Goal: Information Seeking & Learning: Learn about a topic

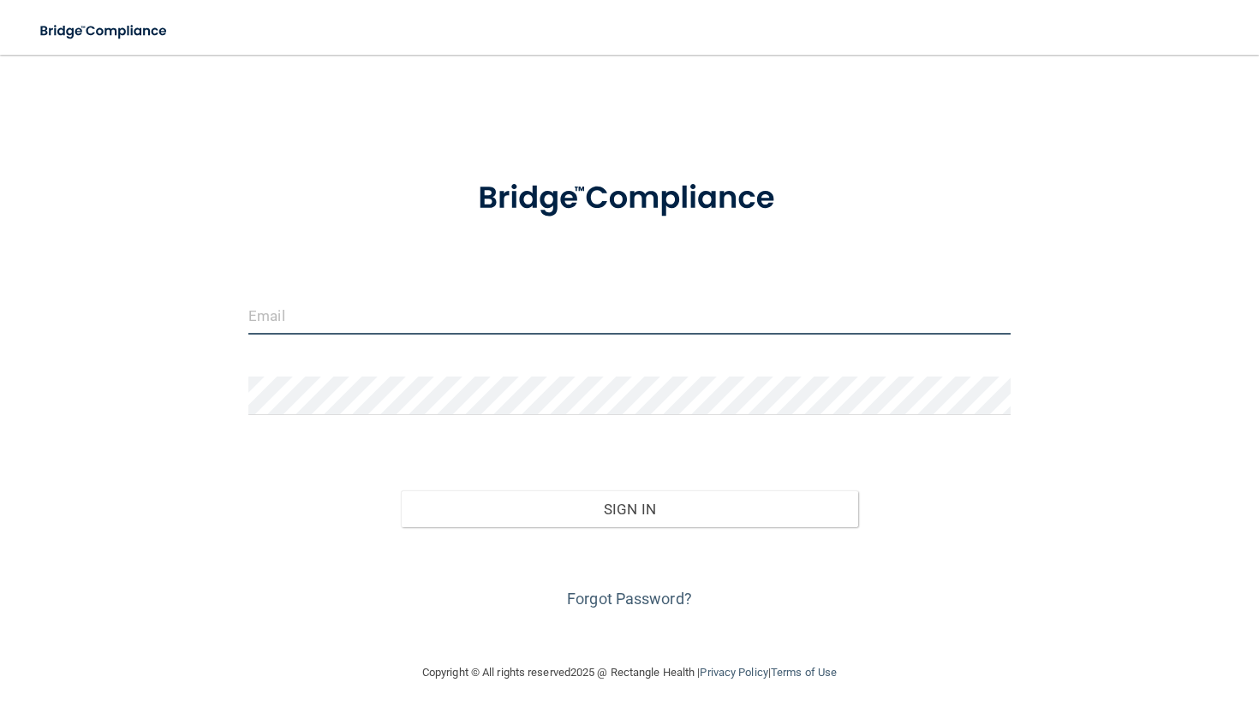
type input "[EMAIL_ADDRESS][DOMAIN_NAME]"
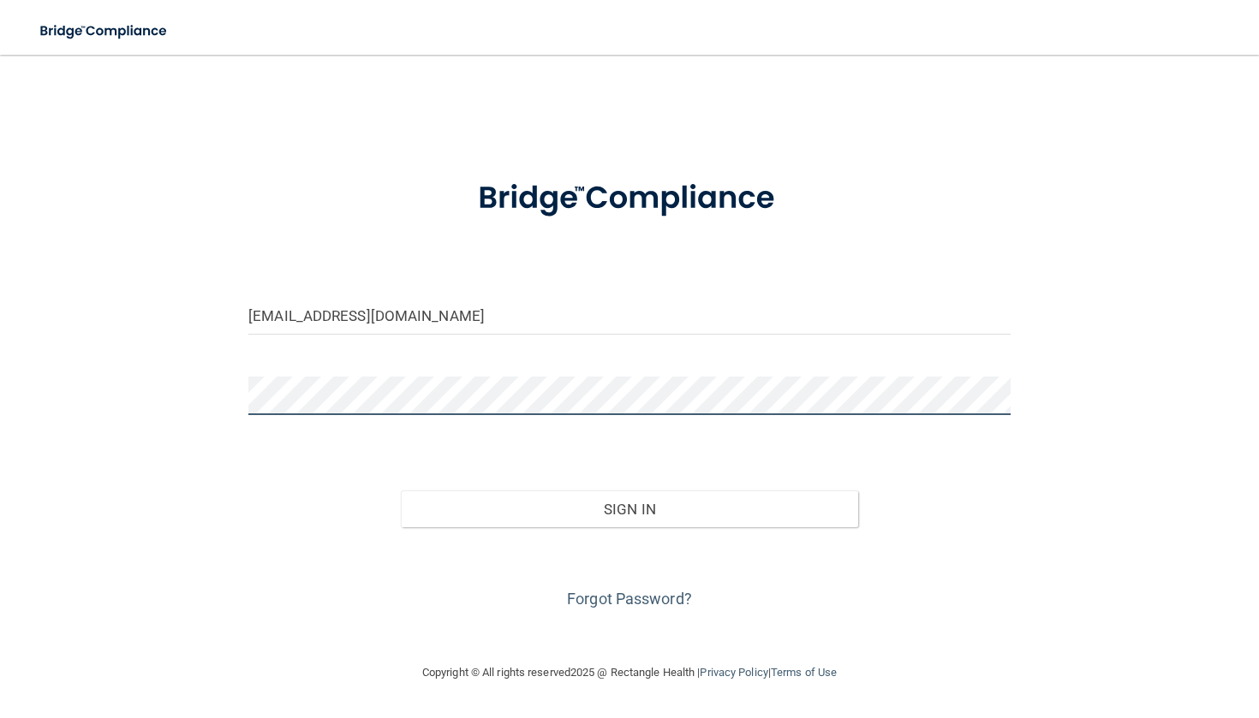
click at [628, 508] on button "Sign In" at bounding box center [629, 510] width 457 height 38
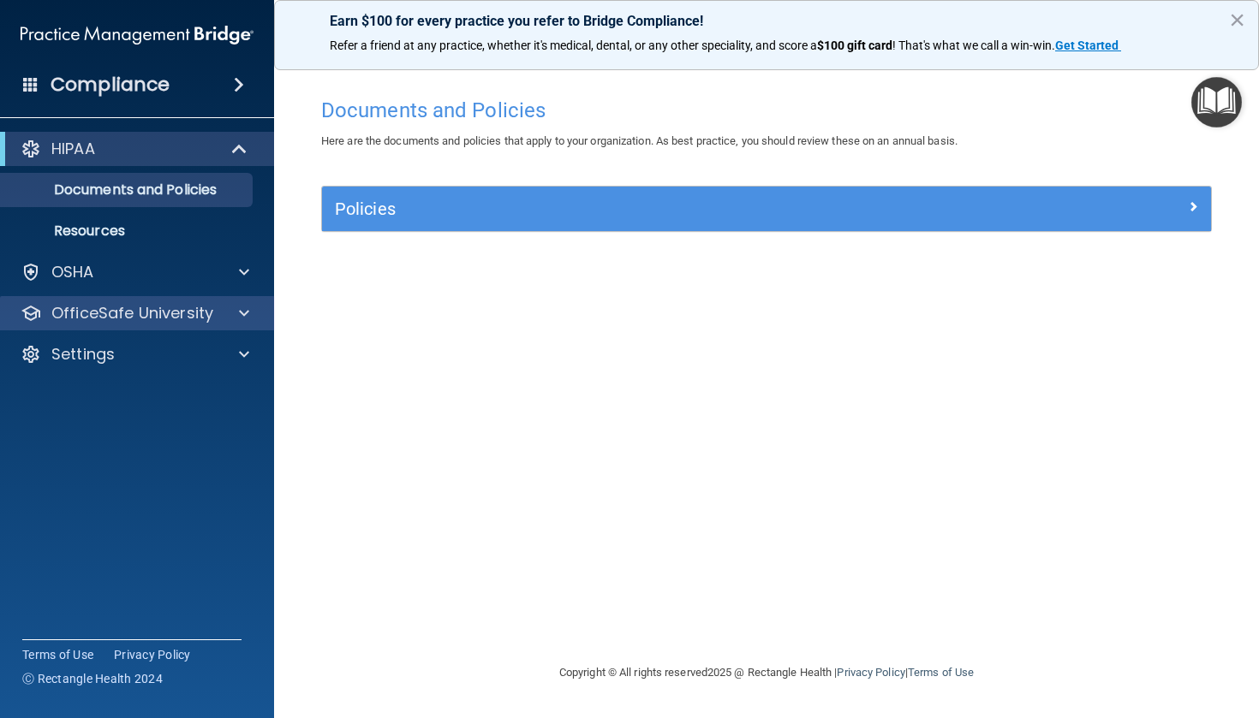
click at [228, 323] on div at bounding box center [241, 313] width 43 height 21
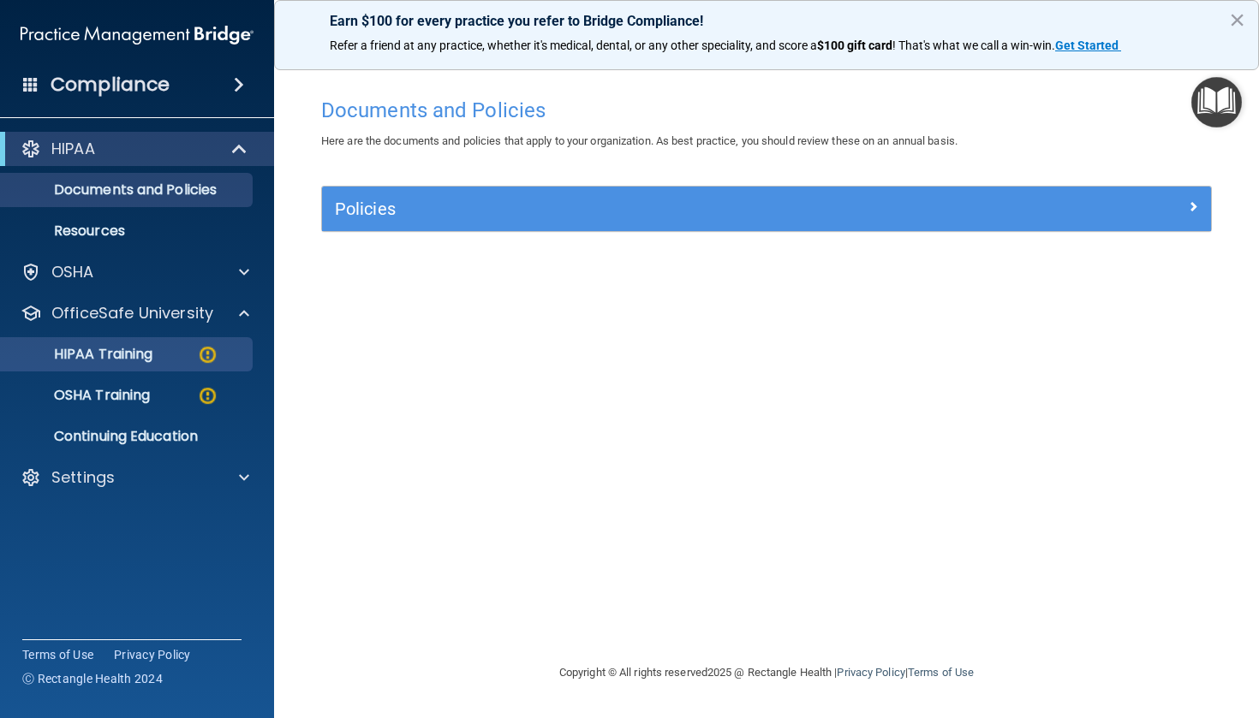
click at [206, 357] on img at bounding box center [207, 354] width 21 height 21
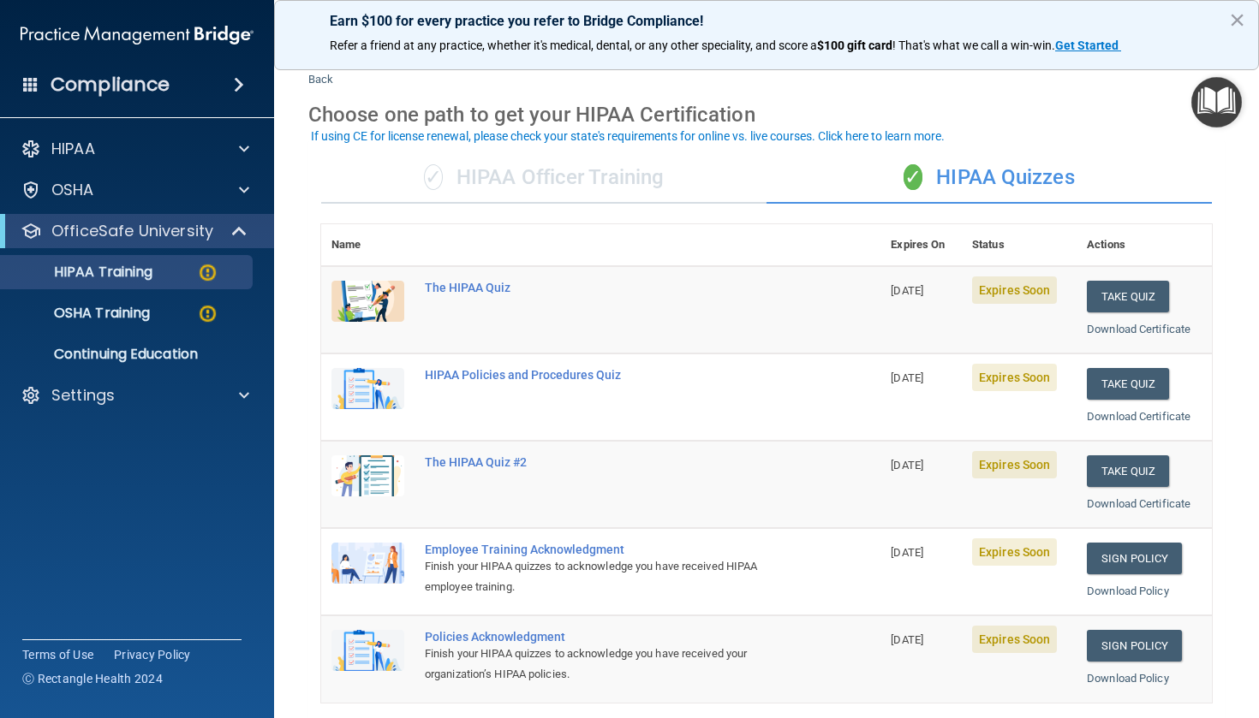
scroll to position [36, 0]
click at [449, 283] on div "The HIPAA Quiz" at bounding box center [610, 287] width 370 height 14
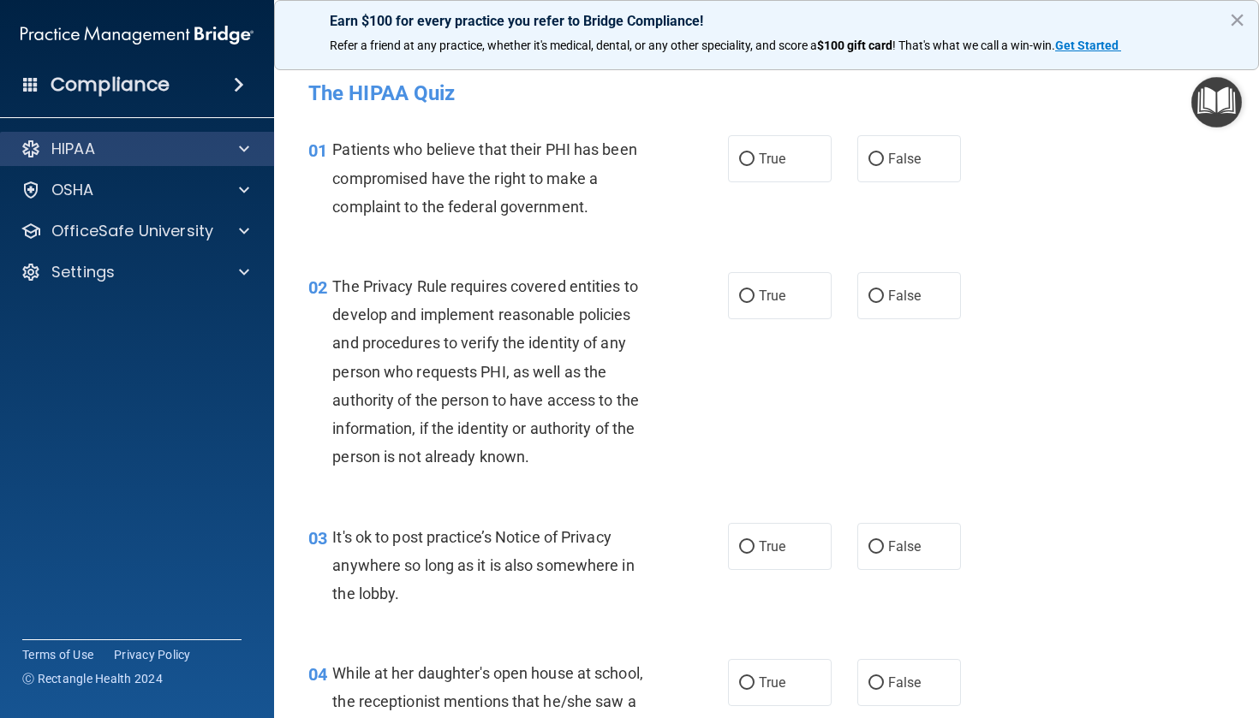
click at [231, 147] on div at bounding box center [241, 149] width 43 height 21
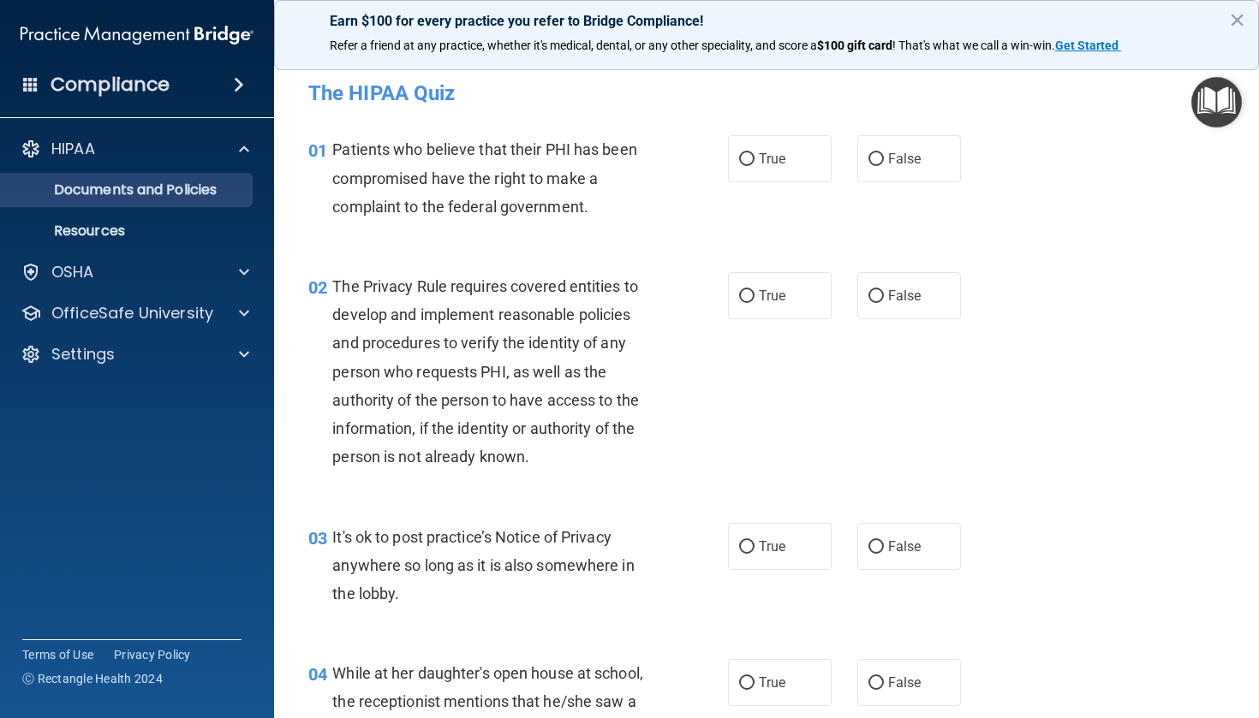
click at [205, 188] on p "Documents and Policies" at bounding box center [128, 190] width 234 height 17
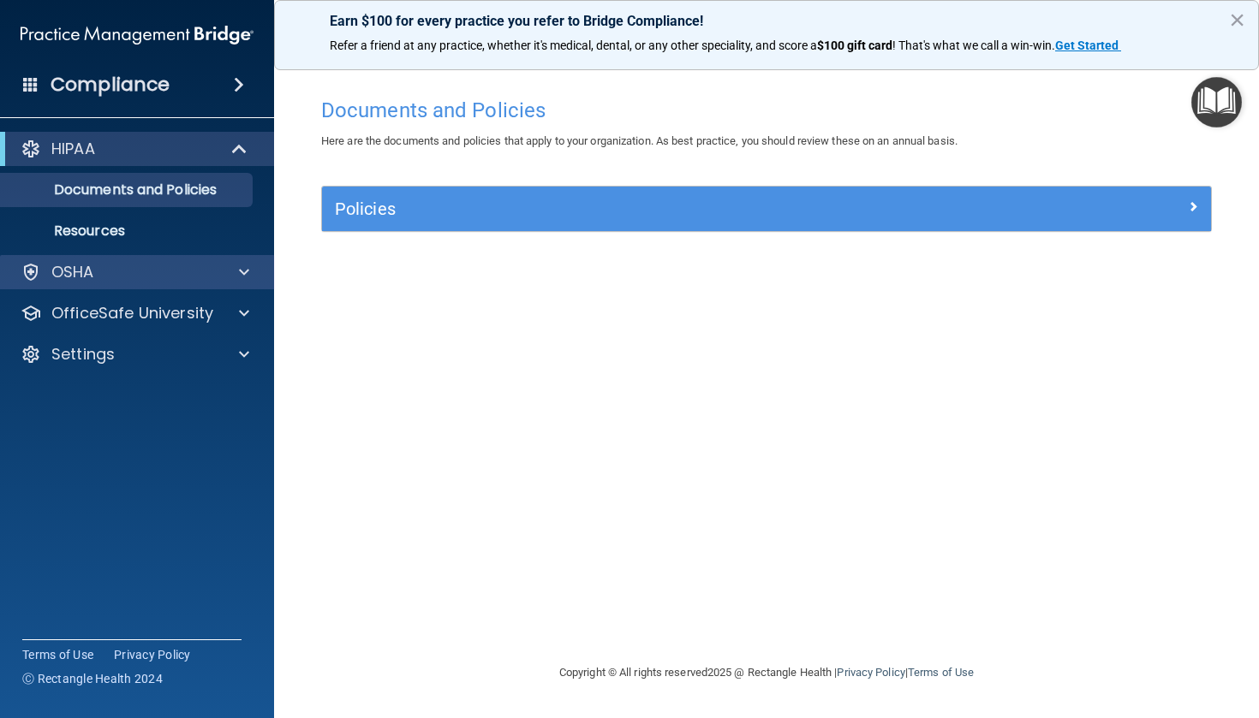
click at [185, 271] on div "OSHA" at bounding box center [114, 272] width 212 height 21
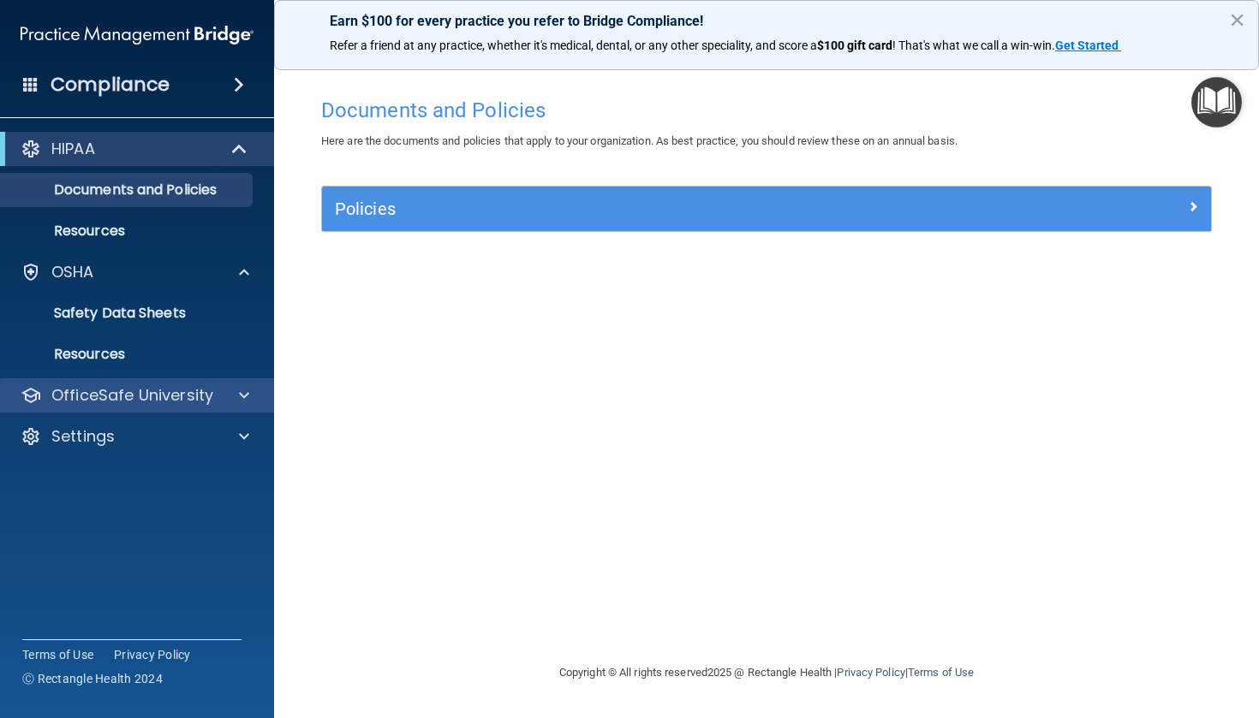
click at [169, 399] on p "OfficeSafe University" at bounding box center [132, 395] width 162 height 21
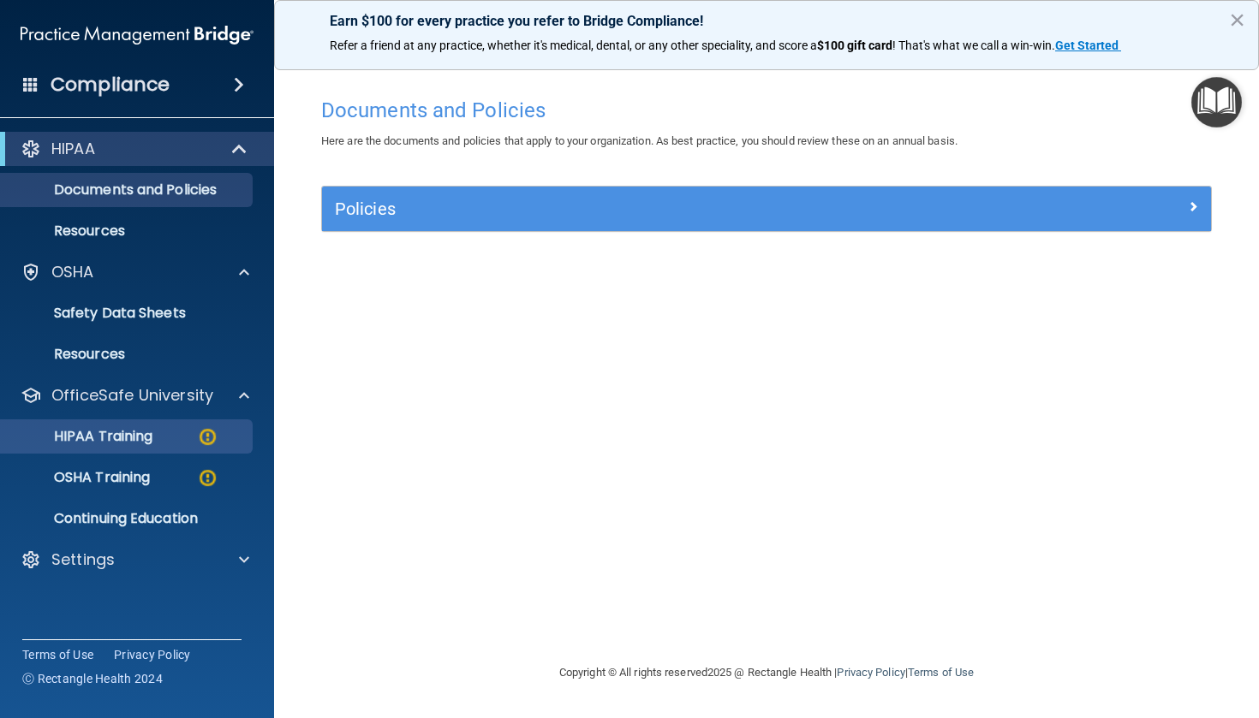
click at [168, 443] on div "HIPAA Training" at bounding box center [128, 436] width 234 height 17
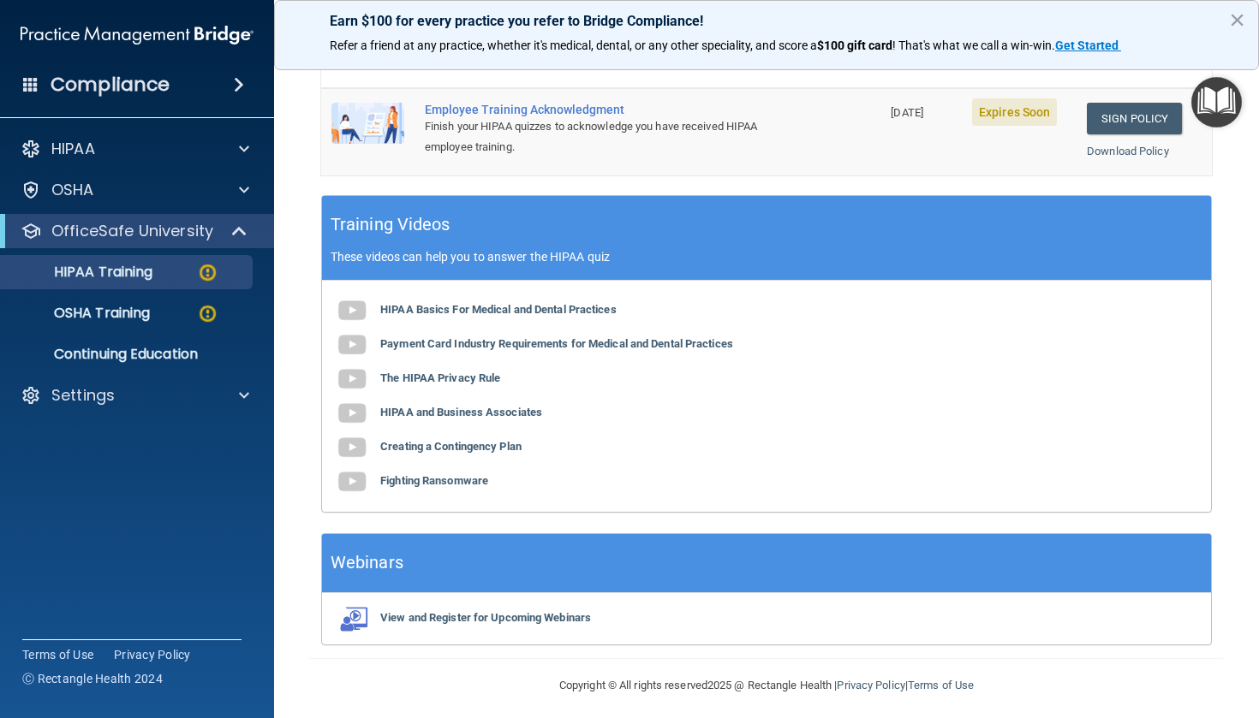
scroll to position [558, 0]
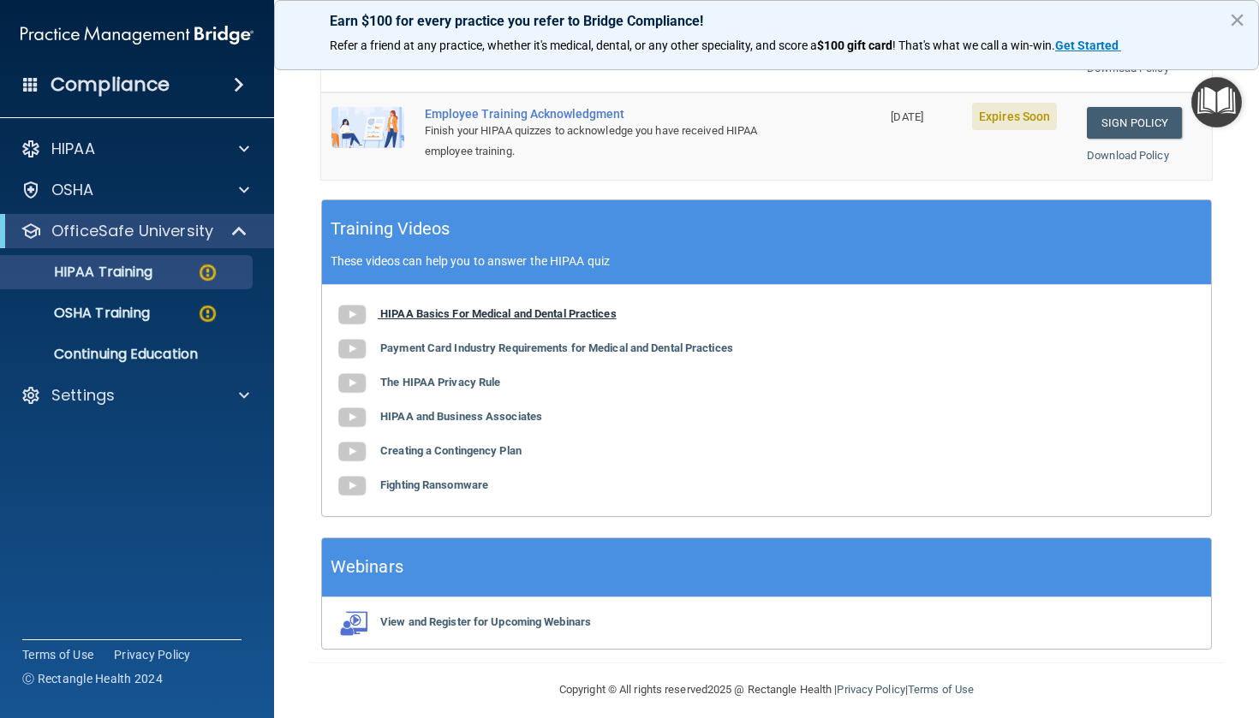
click at [398, 307] on b "HIPAA Basics For Medical and Dental Practices" at bounding box center [498, 313] width 236 height 13
click at [548, 342] on b "Payment Card Industry Requirements for Medical and Dental Practices" at bounding box center [556, 348] width 353 height 13
click at [476, 376] on b "The HIPAA Privacy Rule" at bounding box center [440, 382] width 120 height 13
click at [446, 410] on b "HIPAA and Business Associates" at bounding box center [461, 416] width 162 height 13
click at [497, 444] on b "Creating a Contingency Plan" at bounding box center [450, 450] width 141 height 13
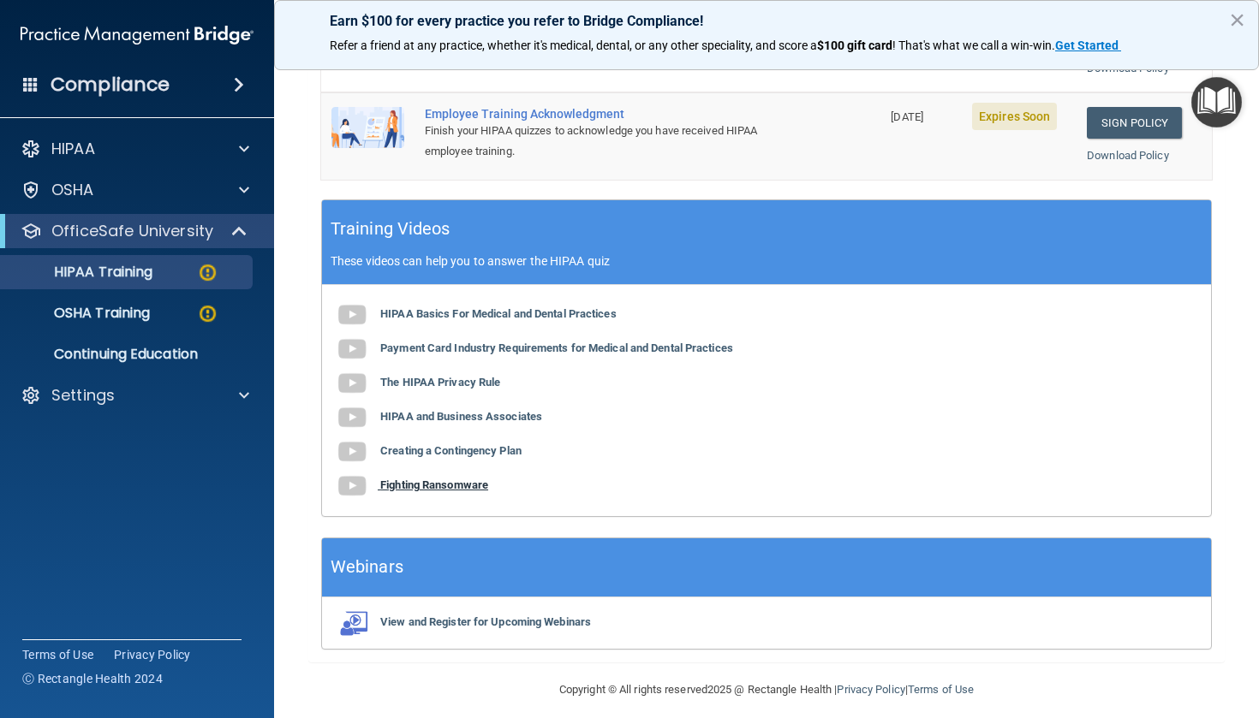
click at [446, 479] on b "Fighting Ransomware" at bounding box center [434, 485] width 108 height 13
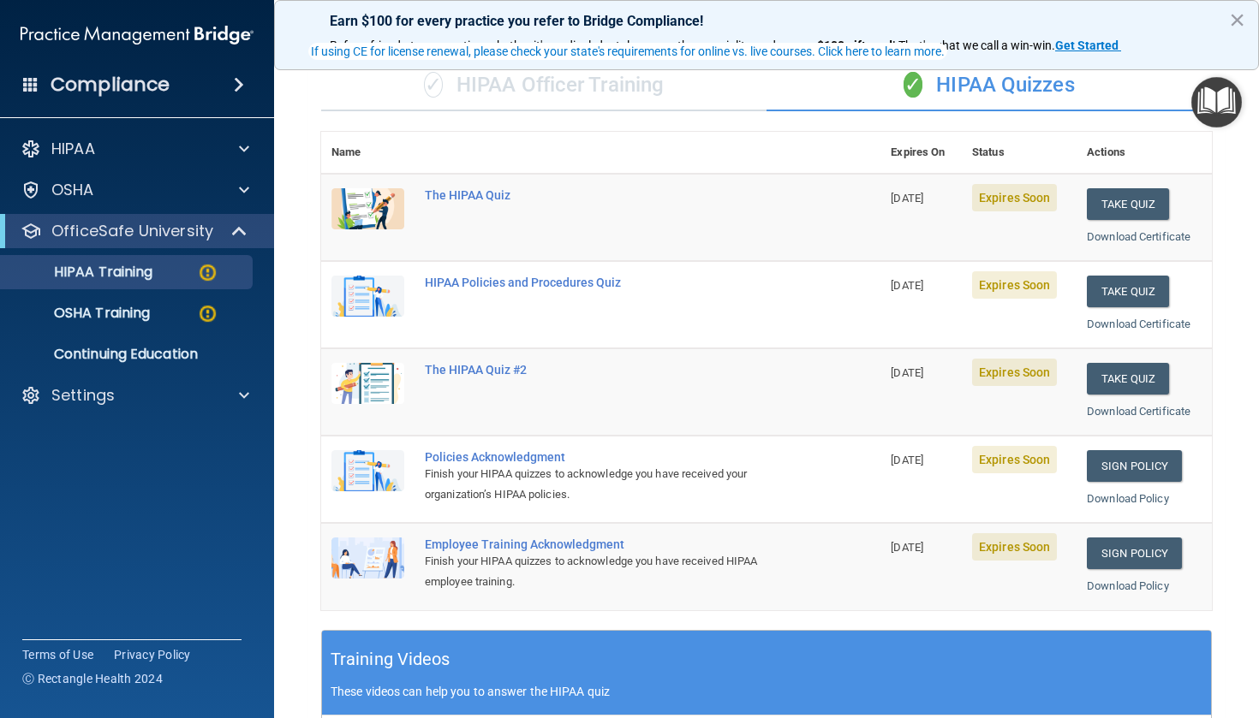
scroll to position [128, 0]
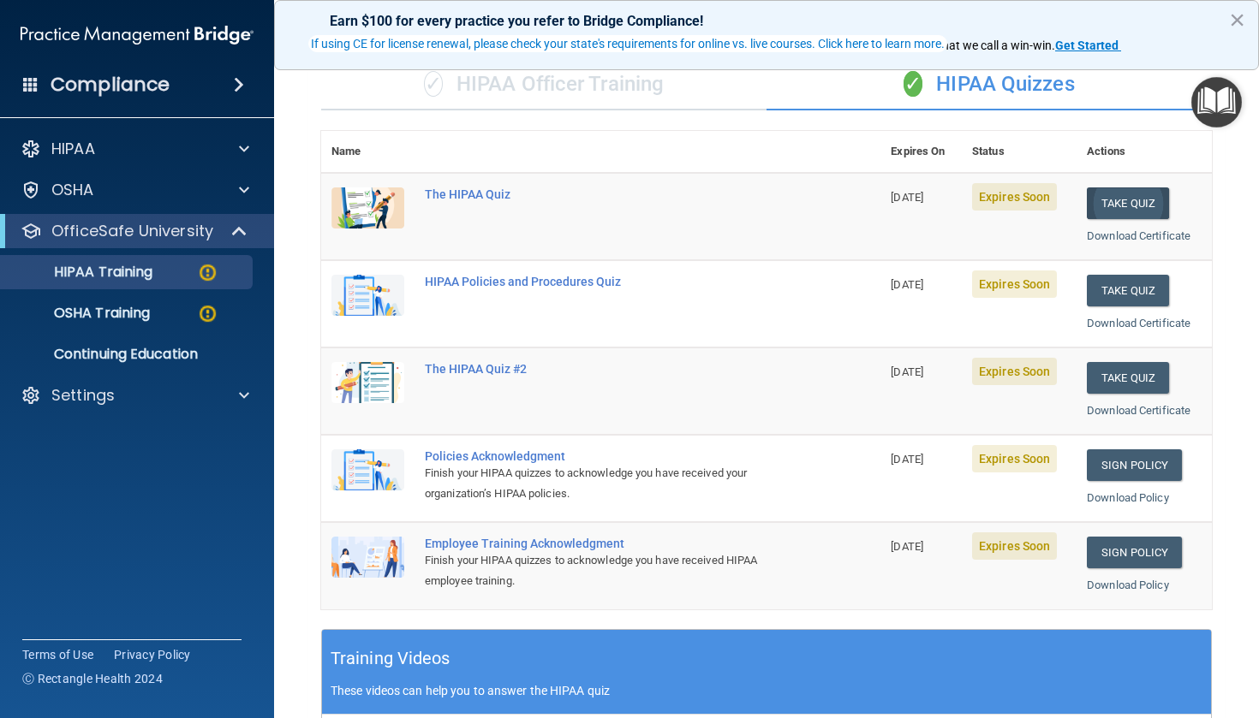
click at [1146, 198] on button "Take Quiz" at bounding box center [1127, 204] width 82 height 32
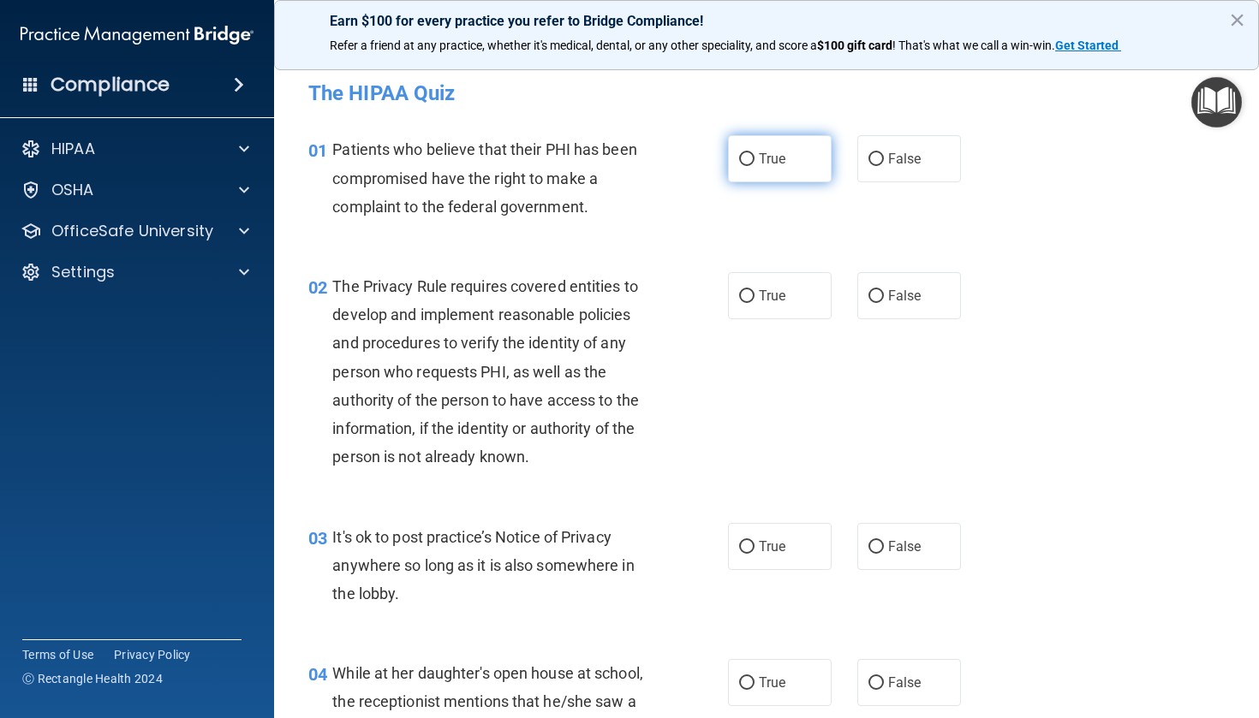
click at [752, 147] on label "True" at bounding box center [780, 158] width 104 height 47
click at [752, 153] on input "True" at bounding box center [746, 159] width 15 height 13
radio input "true"
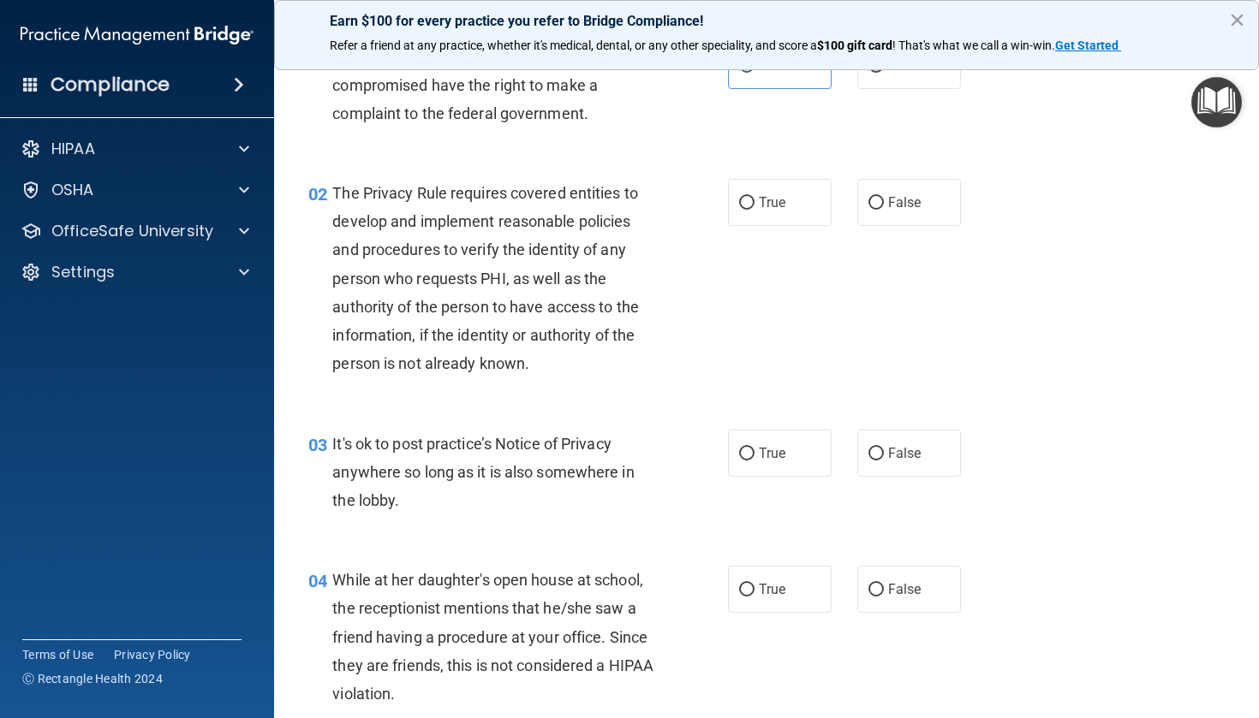
scroll to position [98, 0]
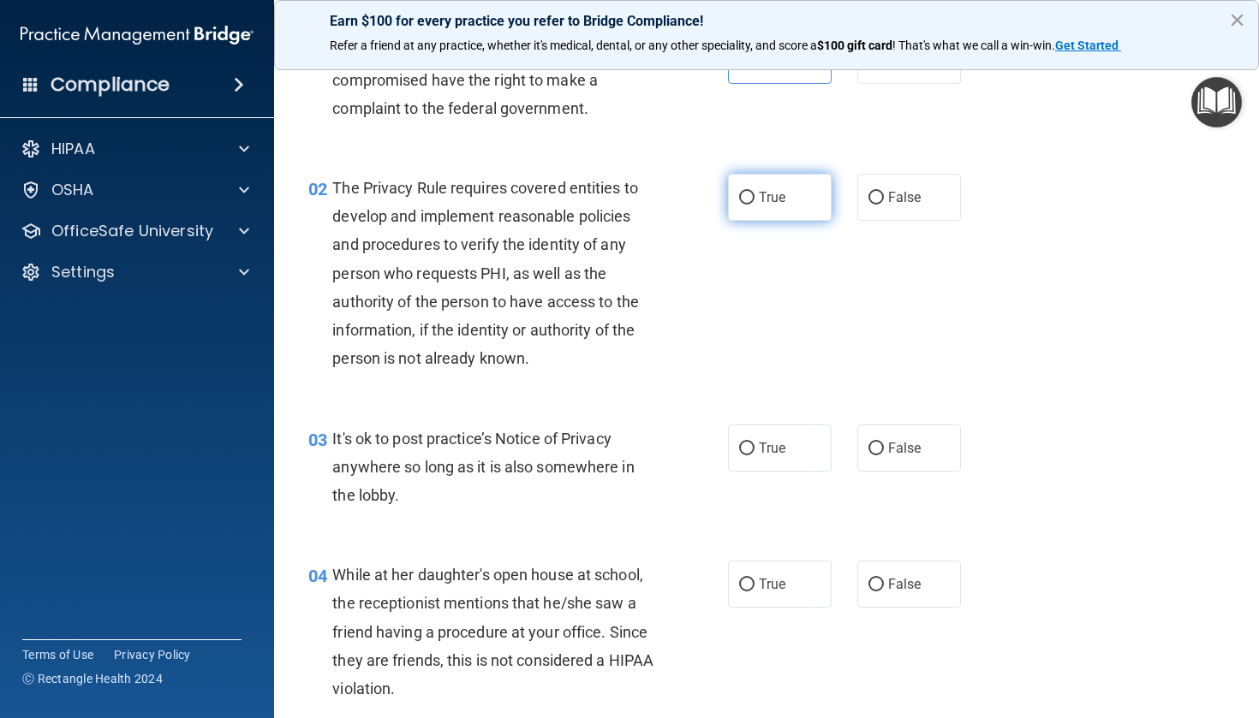
click at [746, 199] on input "True" at bounding box center [746, 198] width 15 height 13
radio input "true"
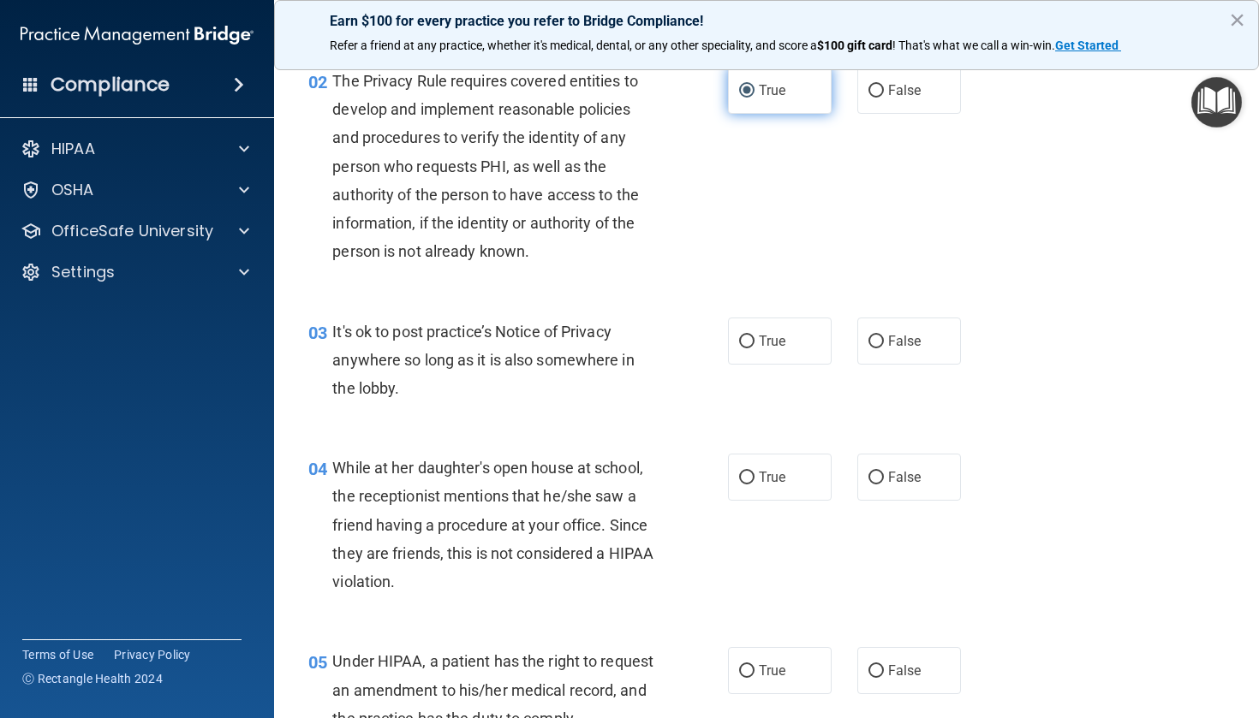
scroll to position [212, 0]
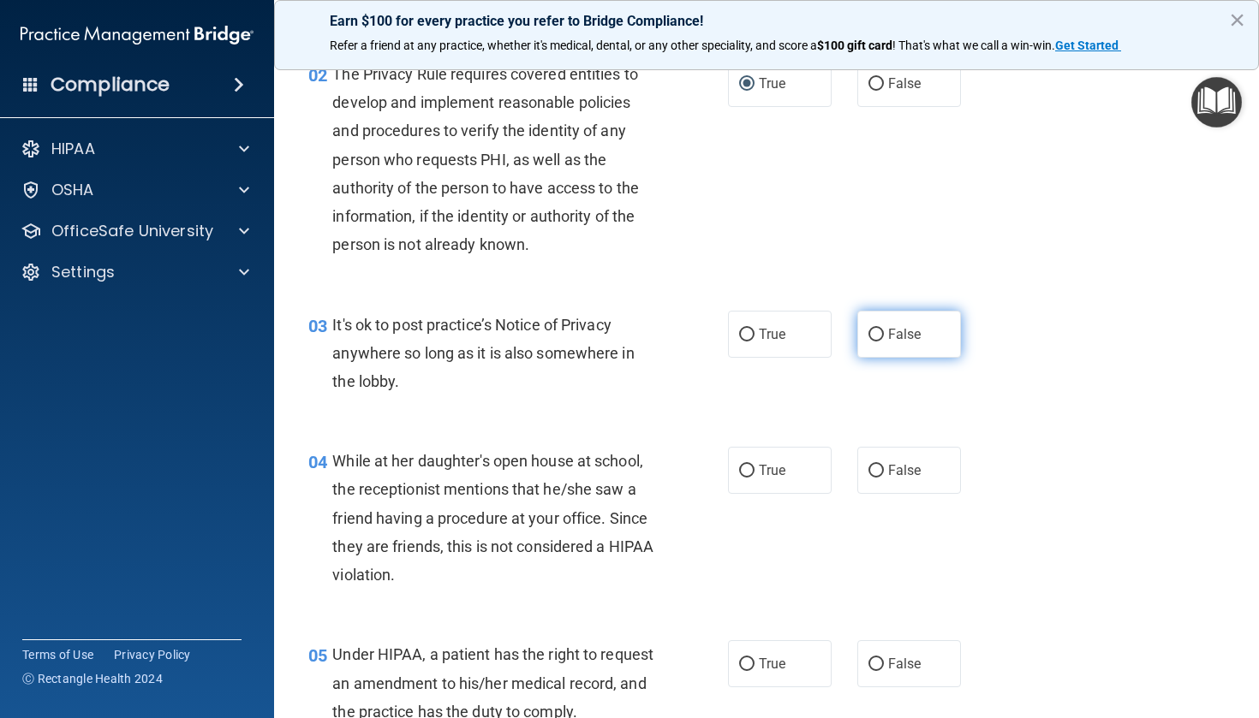
click at [892, 338] on span "False" at bounding box center [904, 334] width 33 height 16
click at [884, 338] on input "False" at bounding box center [875, 335] width 15 height 13
radio input "true"
click at [877, 456] on label "False" at bounding box center [909, 470] width 104 height 47
click at [877, 465] on input "False" at bounding box center [875, 471] width 15 height 13
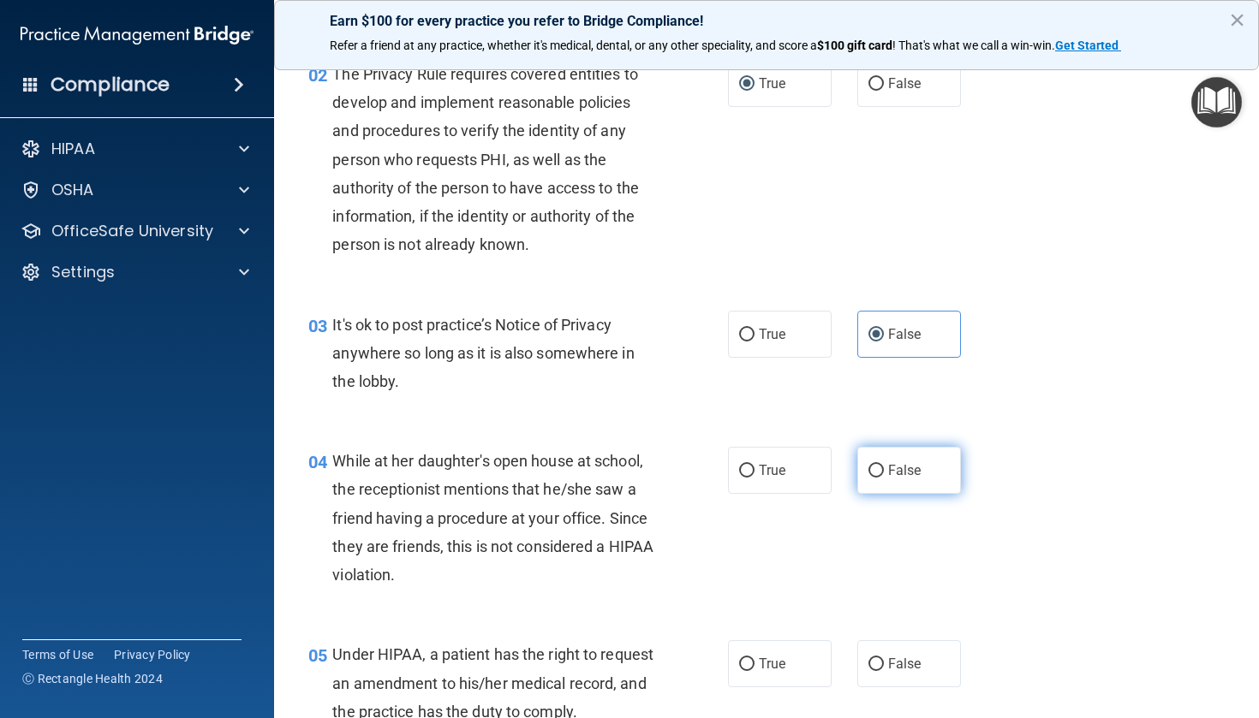
radio input "true"
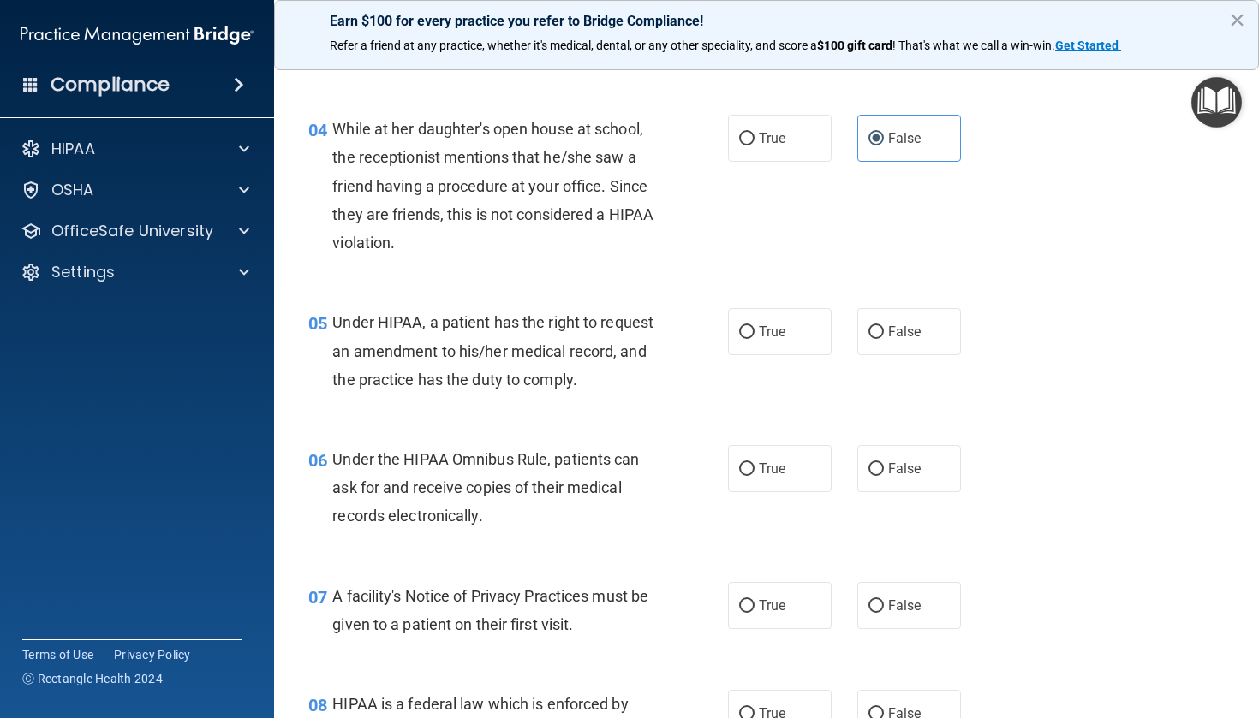
scroll to position [556, 0]
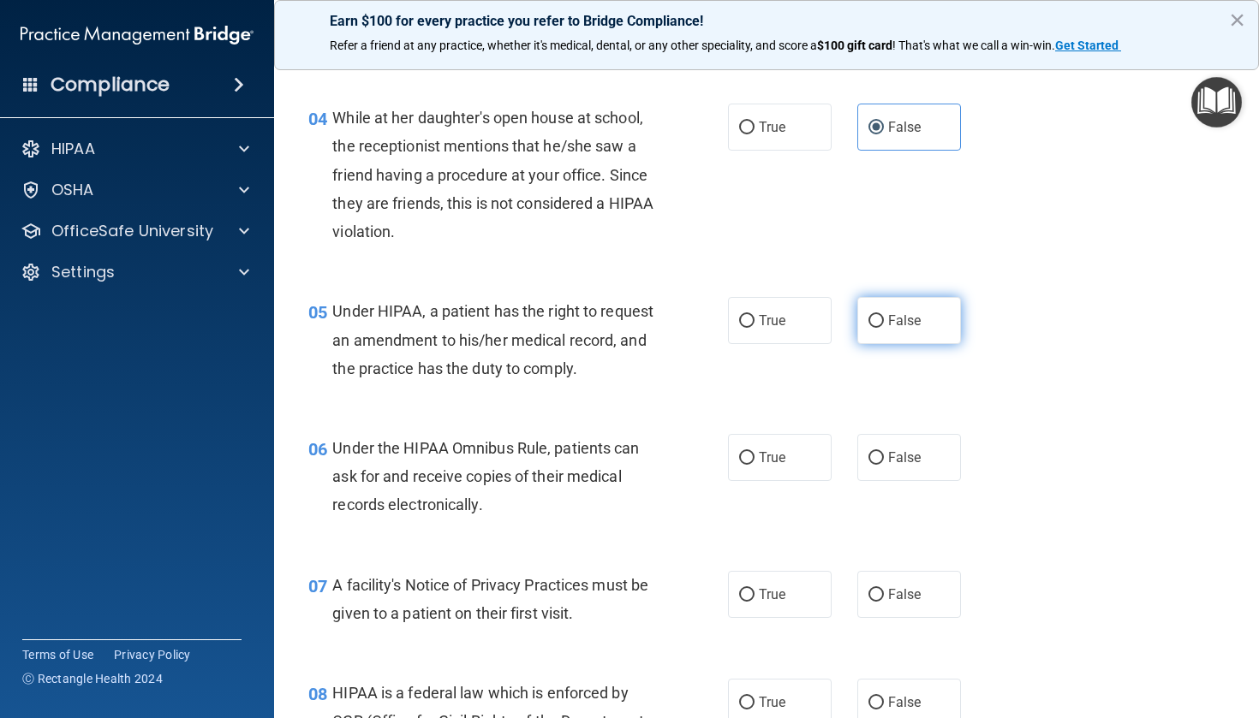
click at [905, 315] on span "False" at bounding box center [904, 321] width 33 height 16
click at [884, 315] on input "False" at bounding box center [875, 321] width 15 height 13
radio input "true"
click at [769, 466] on span "True" at bounding box center [772, 457] width 27 height 16
click at [754, 465] on input "True" at bounding box center [746, 458] width 15 height 13
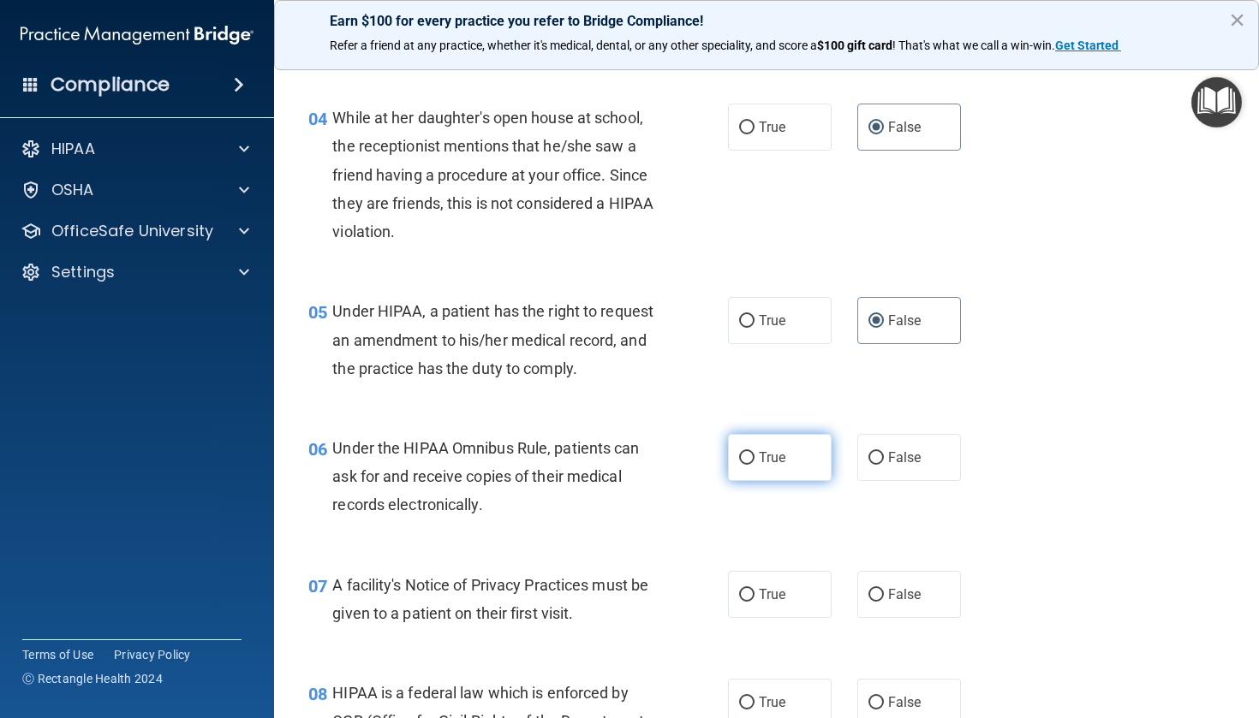
radio input "true"
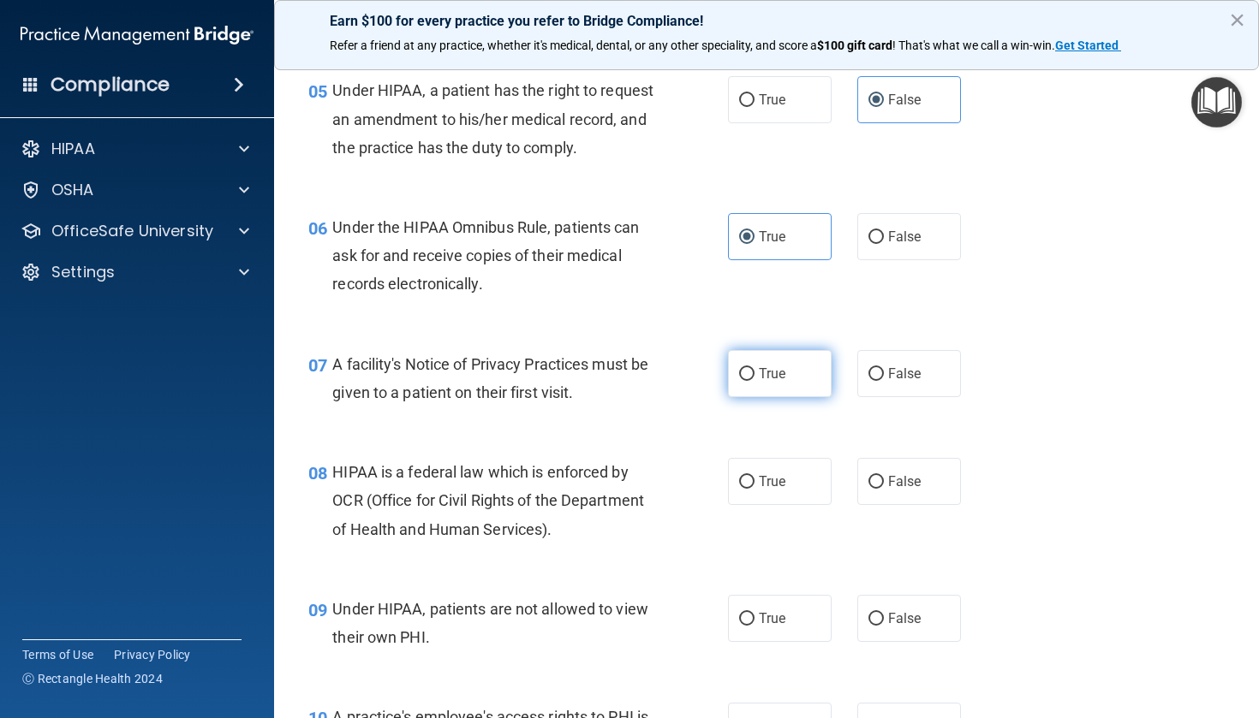
scroll to position [777, 0]
click at [758, 396] on label "True" at bounding box center [780, 372] width 104 height 47
click at [754, 380] on input "True" at bounding box center [746, 373] width 15 height 13
radio input "true"
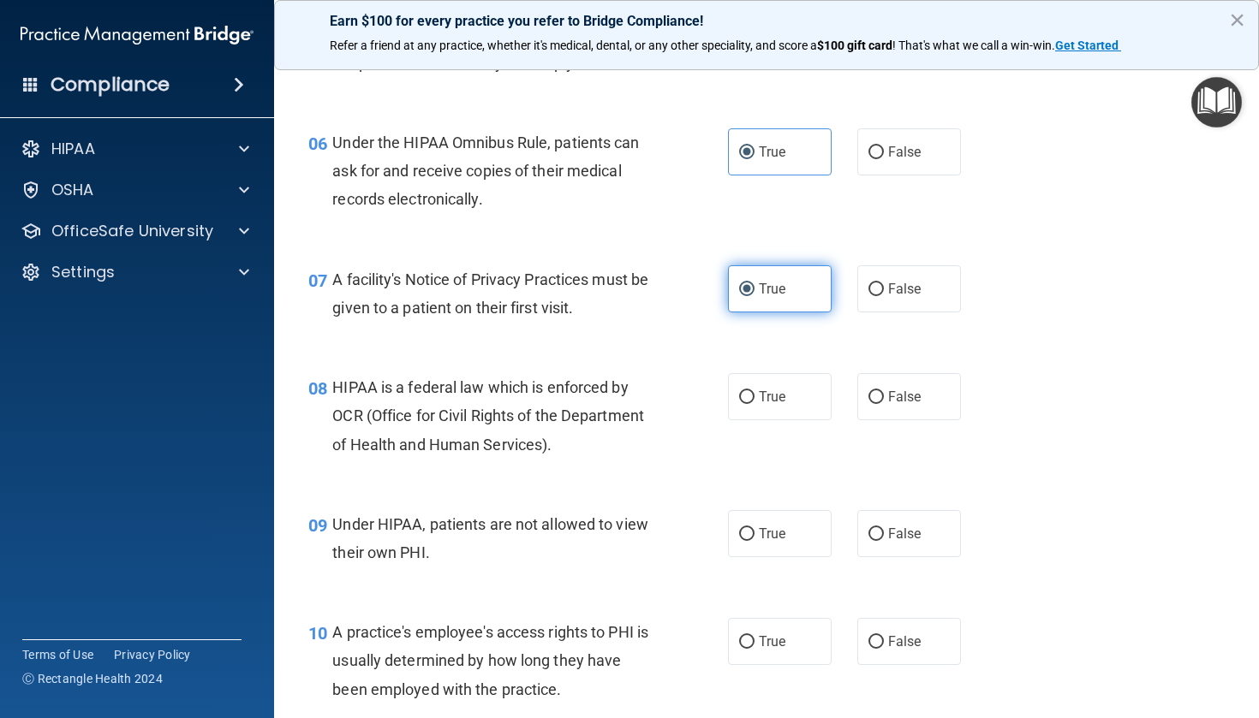
scroll to position [862, 0]
click at [784, 404] on span "True" at bounding box center [772, 396] width 27 height 16
click at [754, 403] on input "True" at bounding box center [746, 396] width 15 height 13
radio input "true"
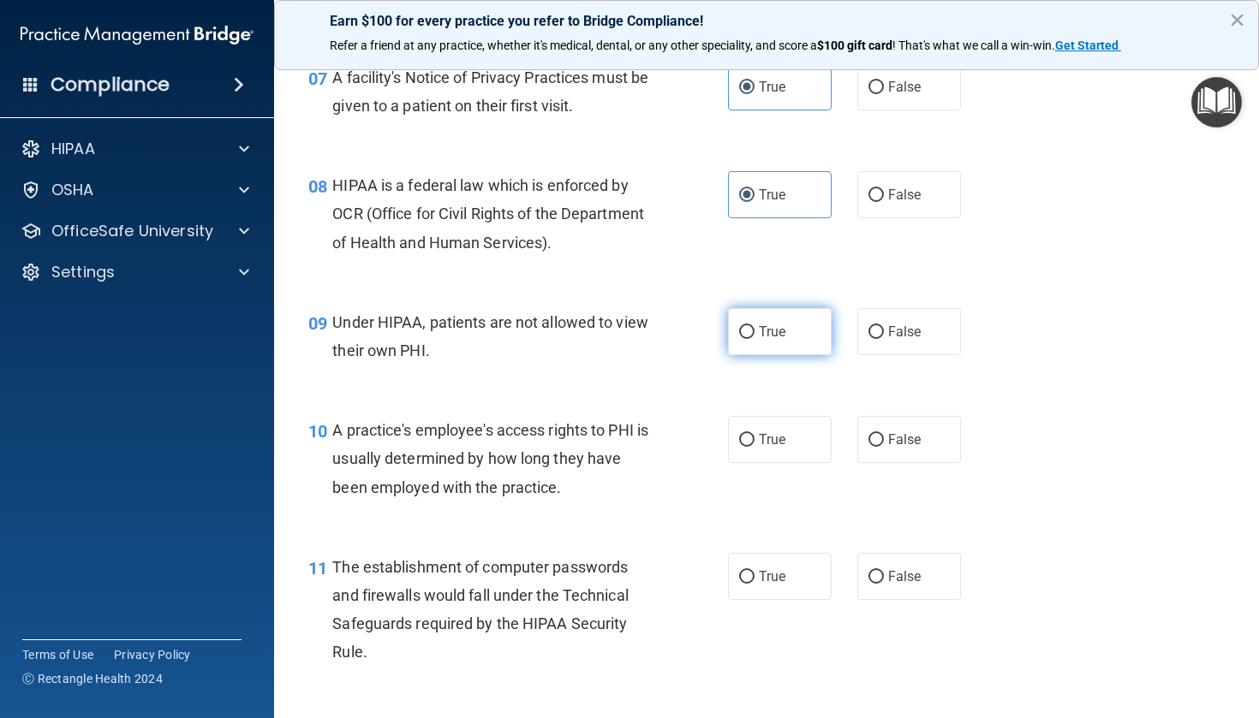
scroll to position [1064, 0]
click at [926, 354] on label "False" at bounding box center [909, 330] width 104 height 47
click at [884, 338] on input "False" at bounding box center [875, 331] width 15 height 13
radio input "true"
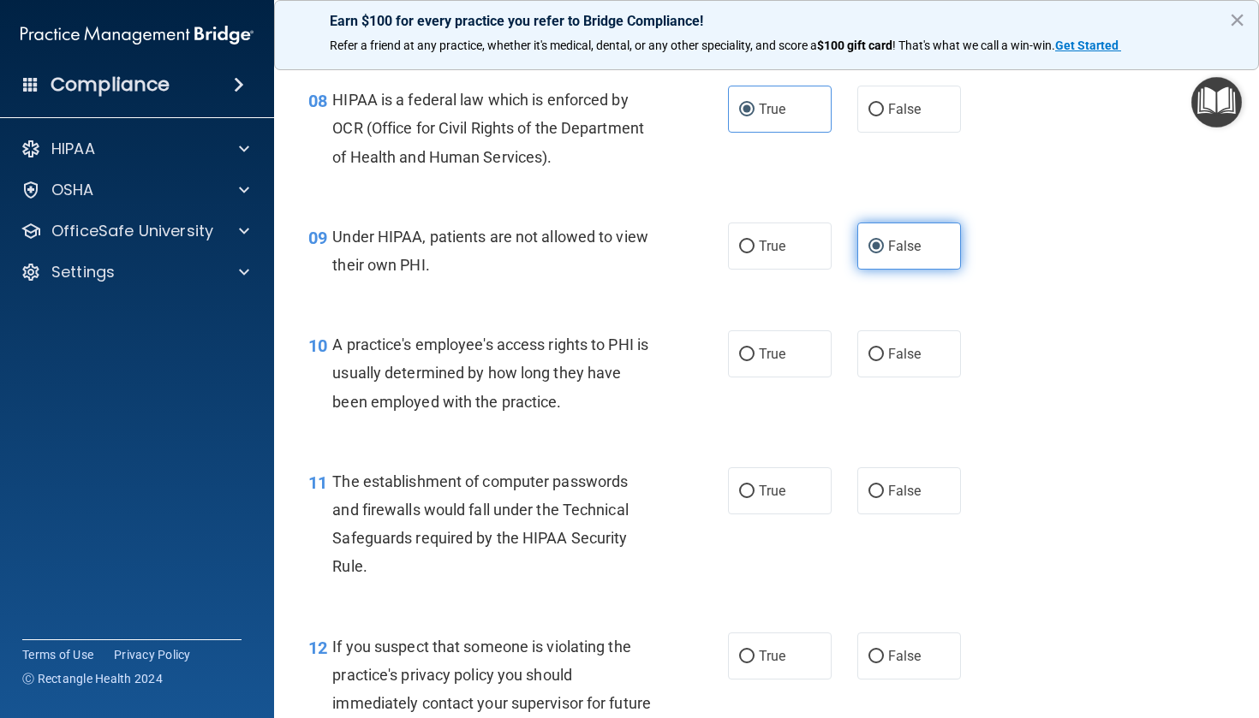
scroll to position [1151, 0]
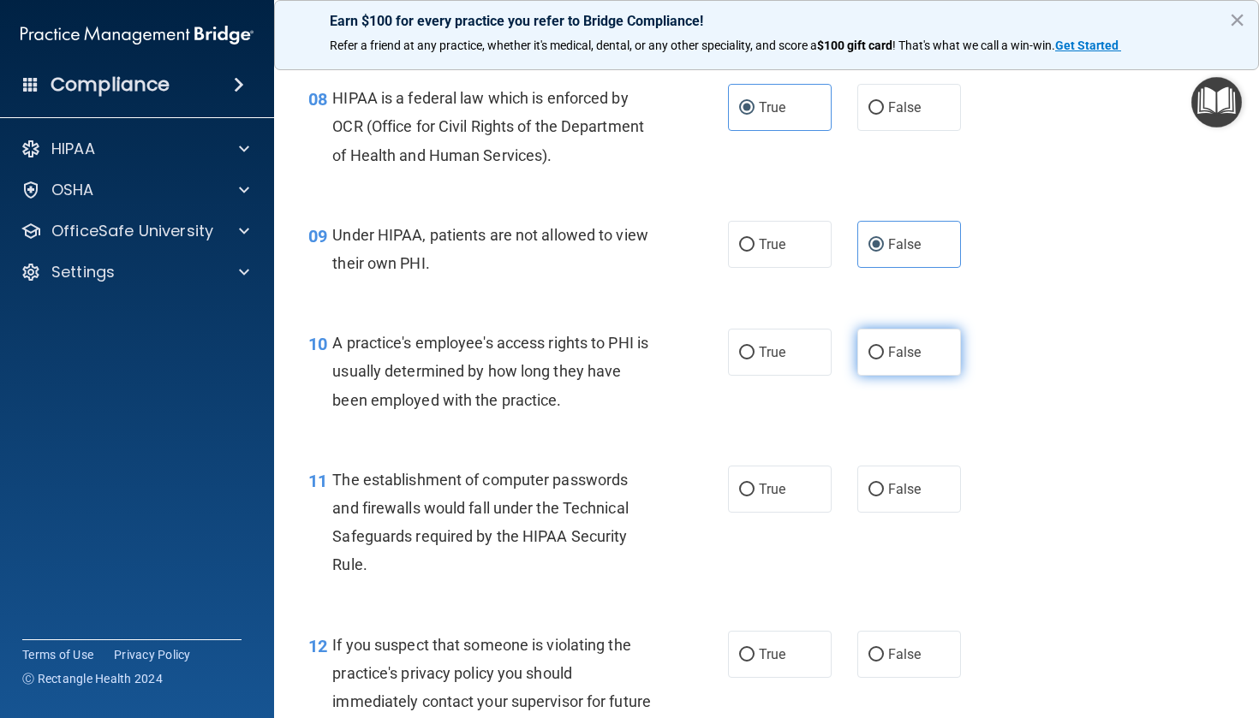
click at [931, 372] on label "False" at bounding box center [909, 352] width 104 height 47
click at [884, 360] on input "False" at bounding box center [875, 353] width 15 height 13
radio input "true"
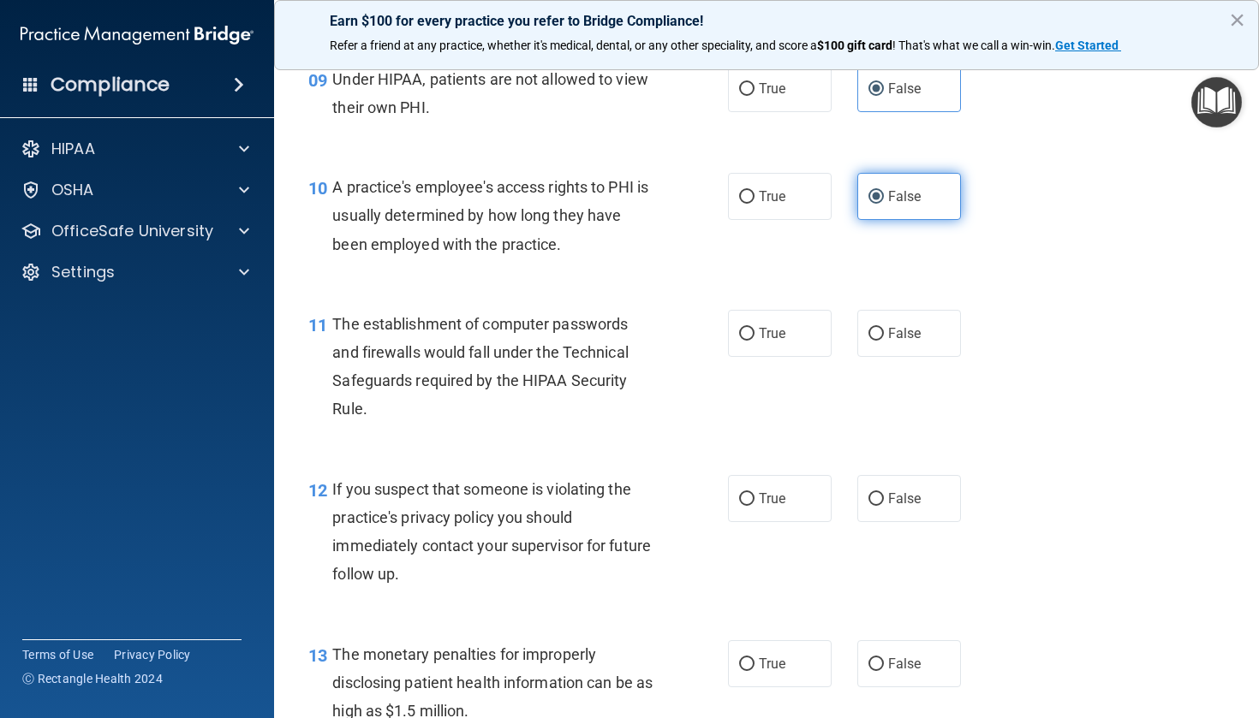
scroll to position [1319, 0]
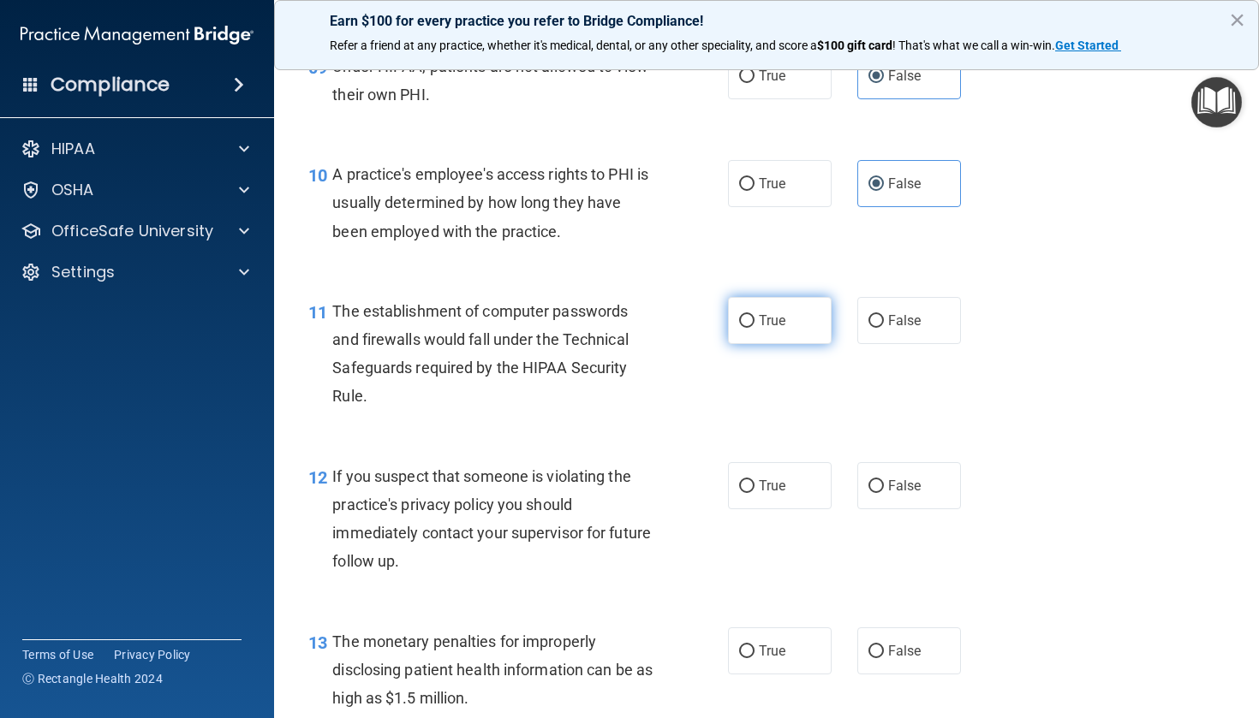
click at [763, 344] on label "True" at bounding box center [780, 320] width 104 height 47
click at [754, 328] on input "True" at bounding box center [746, 321] width 15 height 13
radio input "true"
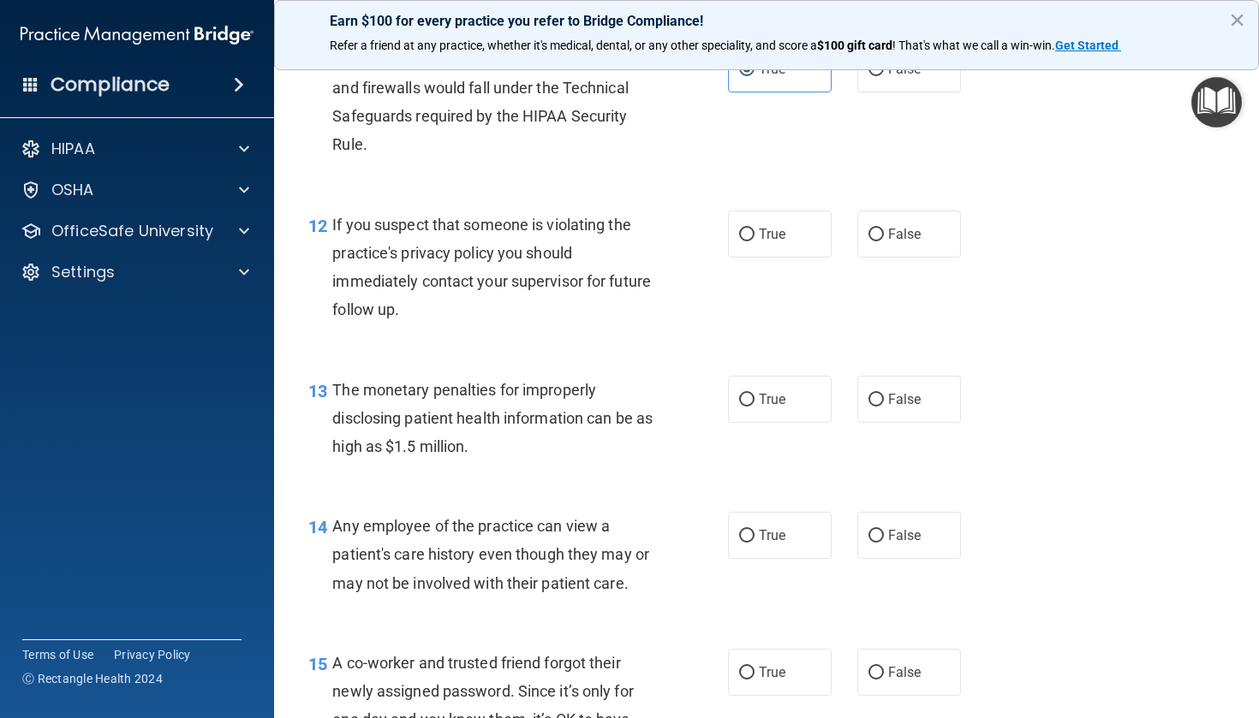
scroll to position [1572, 0]
click at [764, 243] on label "True" at bounding box center [780, 233] width 104 height 47
click at [754, 241] on input "True" at bounding box center [746, 234] width 15 height 13
radio input "true"
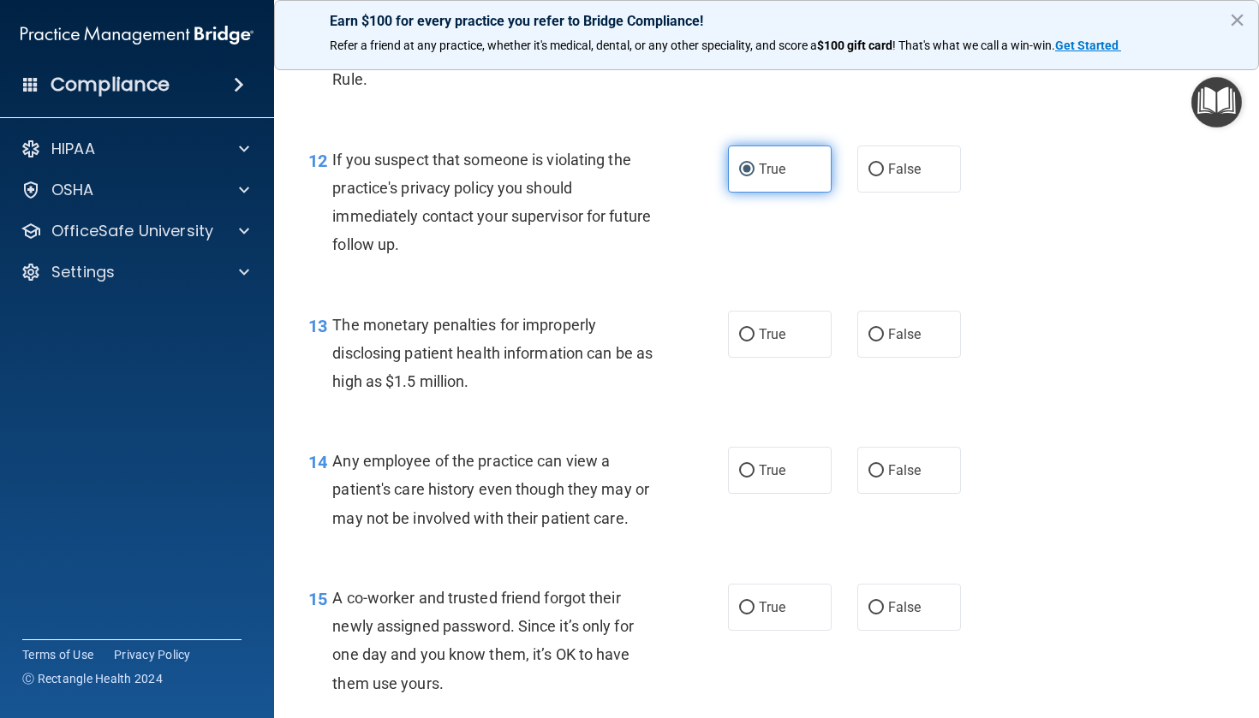
scroll to position [1661, 0]
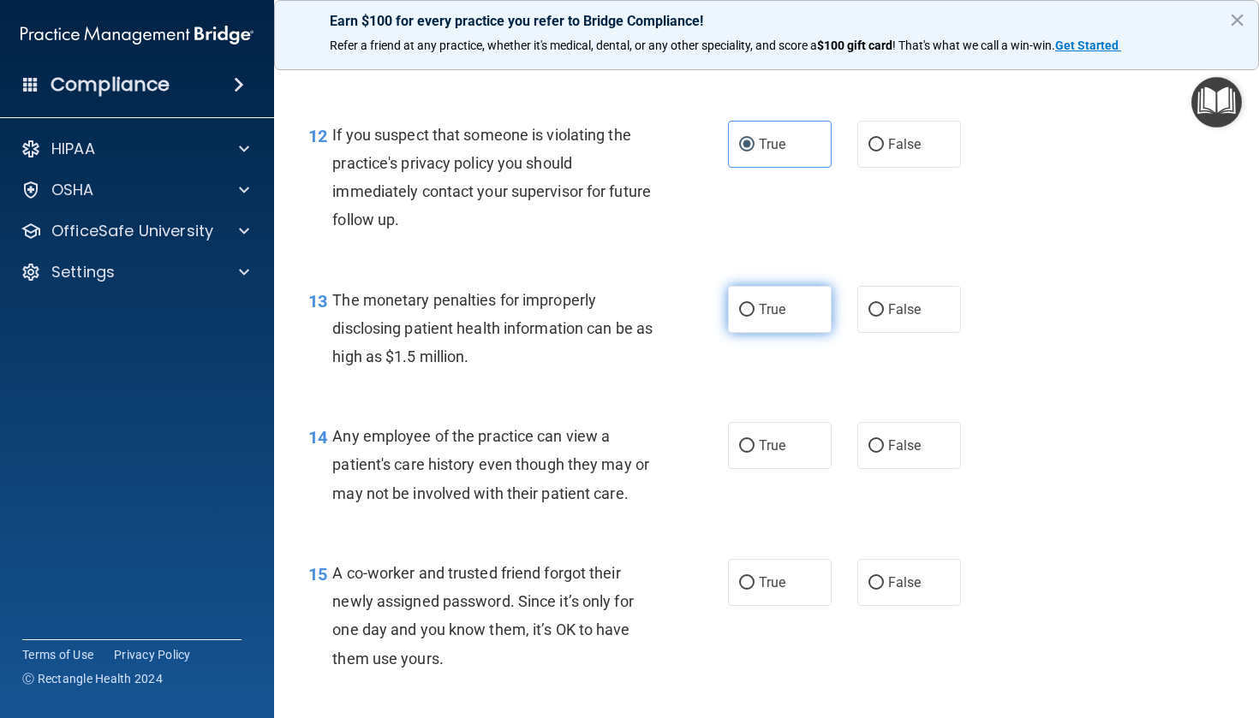
click at [750, 317] on input "True" at bounding box center [746, 310] width 15 height 13
radio input "true"
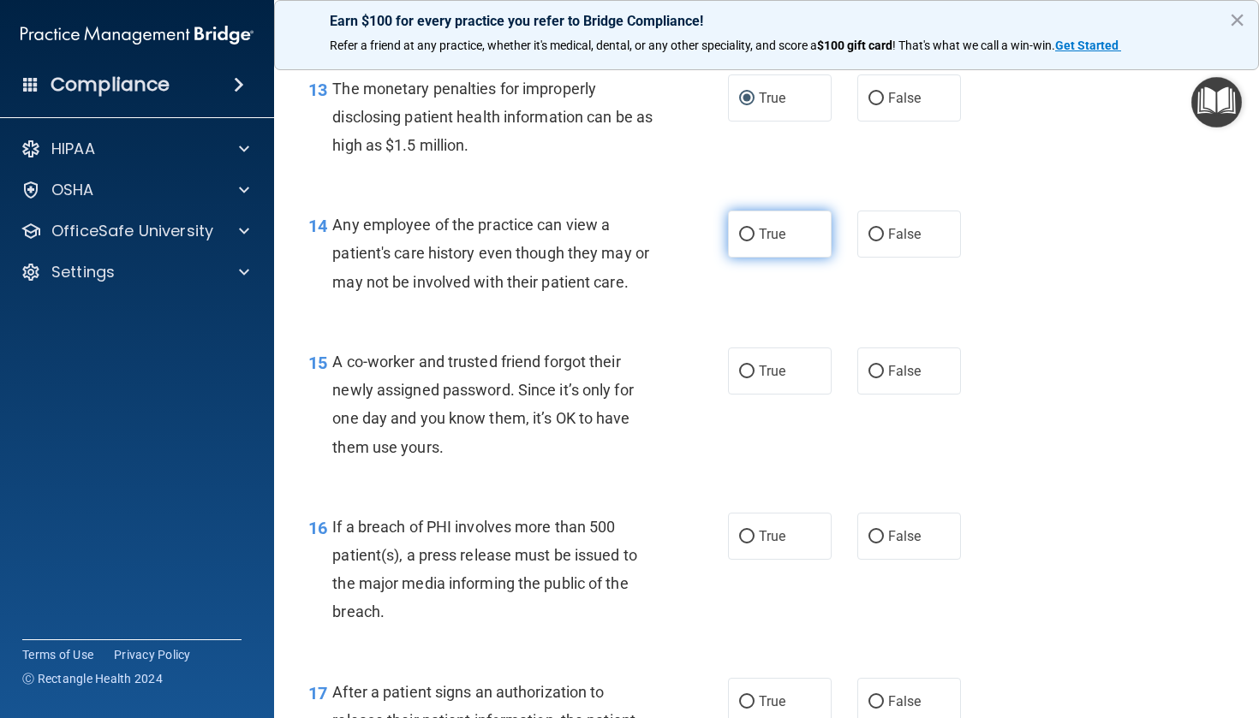
scroll to position [1877, 0]
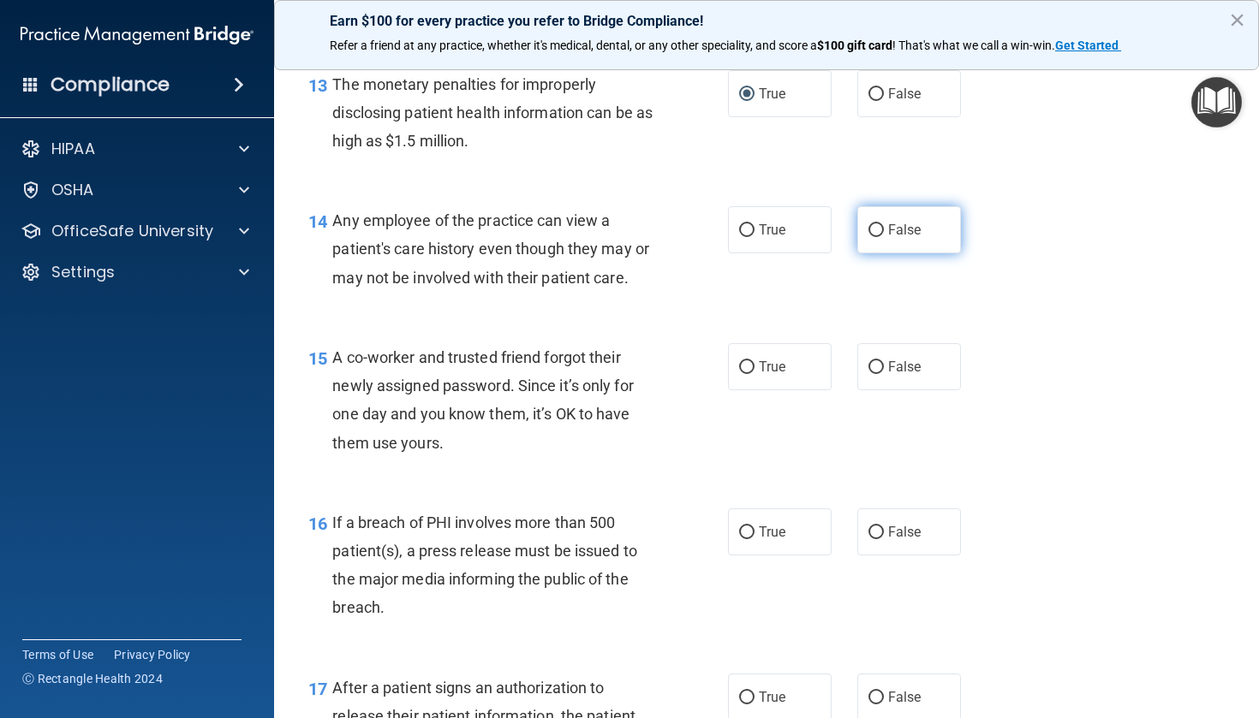
click at [902, 238] on span "False" at bounding box center [904, 230] width 33 height 16
click at [884, 237] on input "False" at bounding box center [875, 230] width 15 height 13
radio input "true"
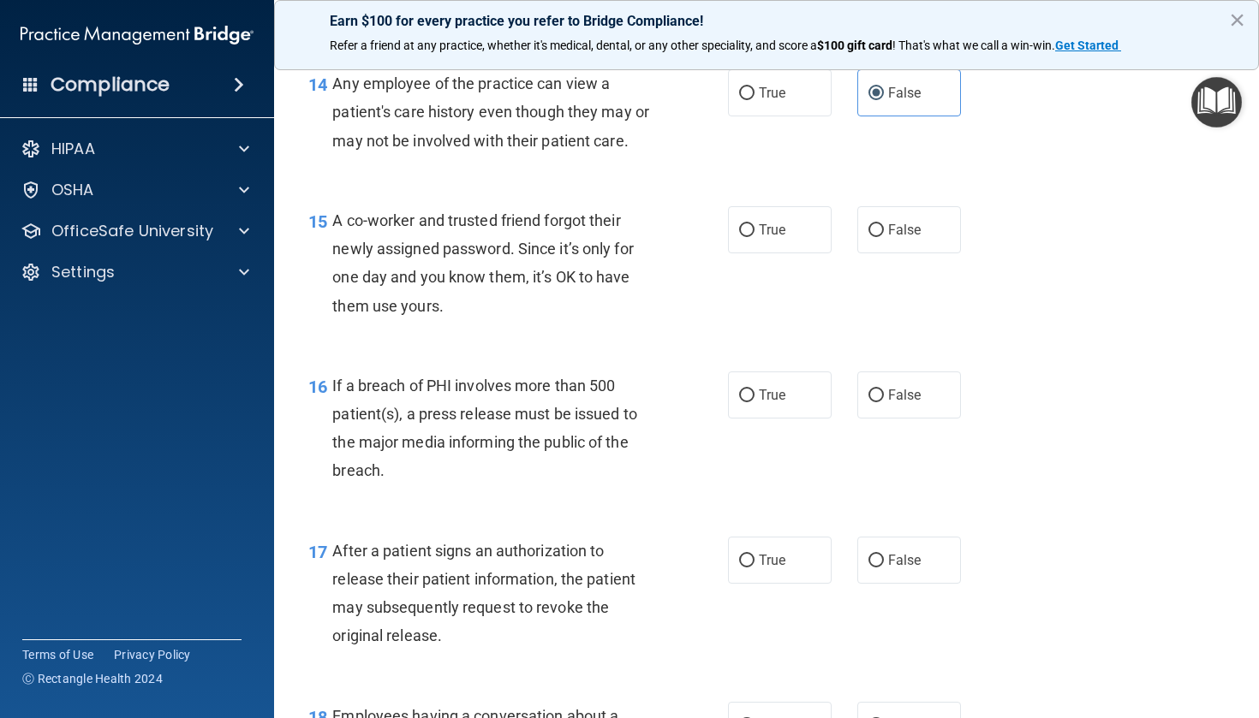
scroll to position [2028, 0]
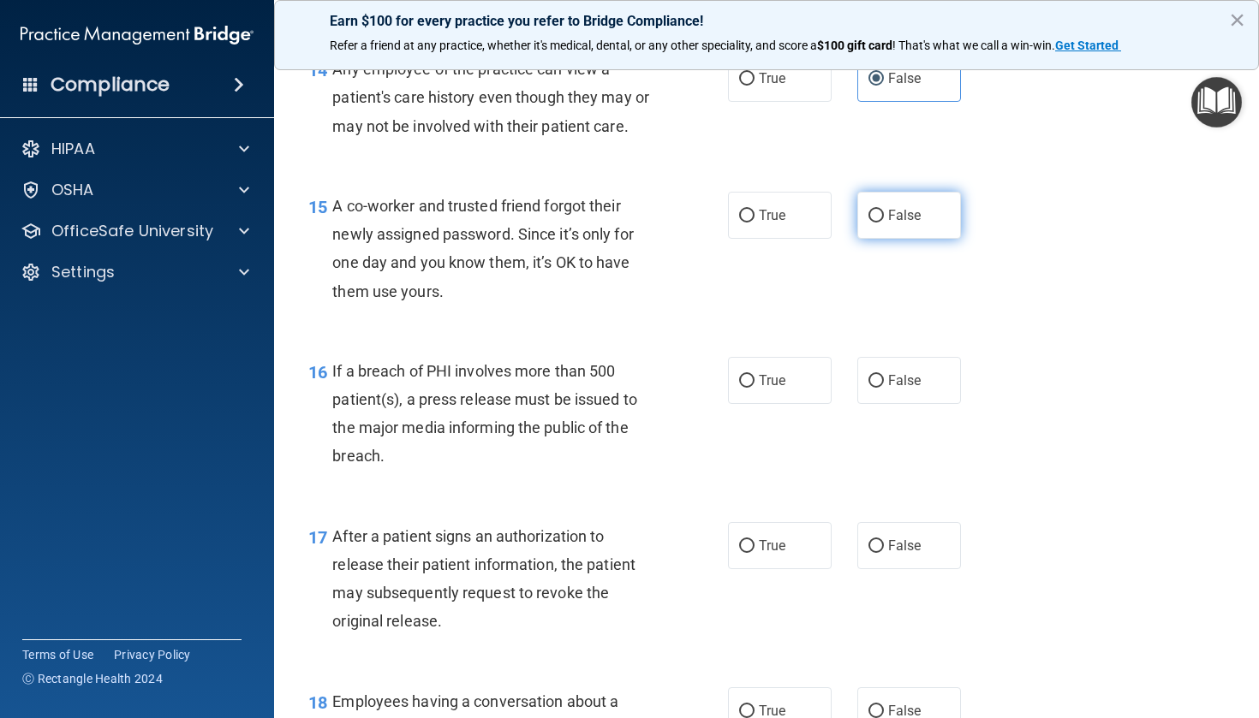
click at [902, 239] on label "False" at bounding box center [909, 215] width 104 height 47
click at [884, 223] on input "False" at bounding box center [875, 216] width 15 height 13
radio input "true"
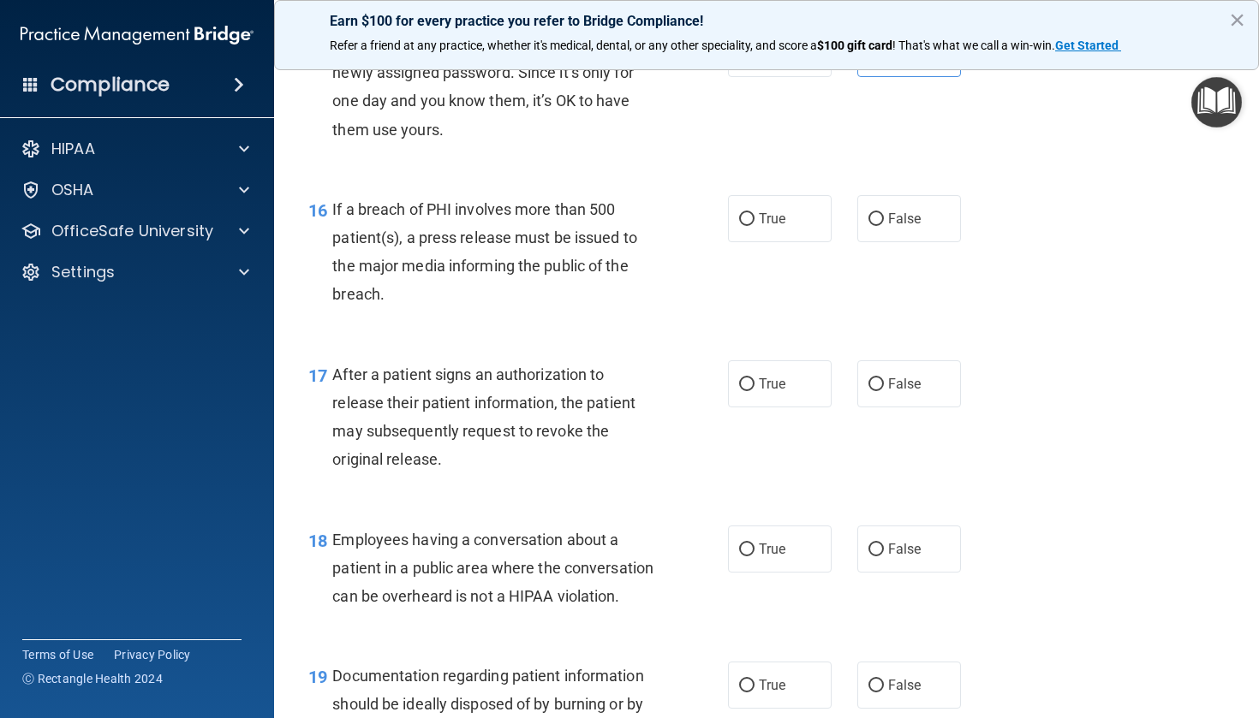
scroll to position [2193, 0]
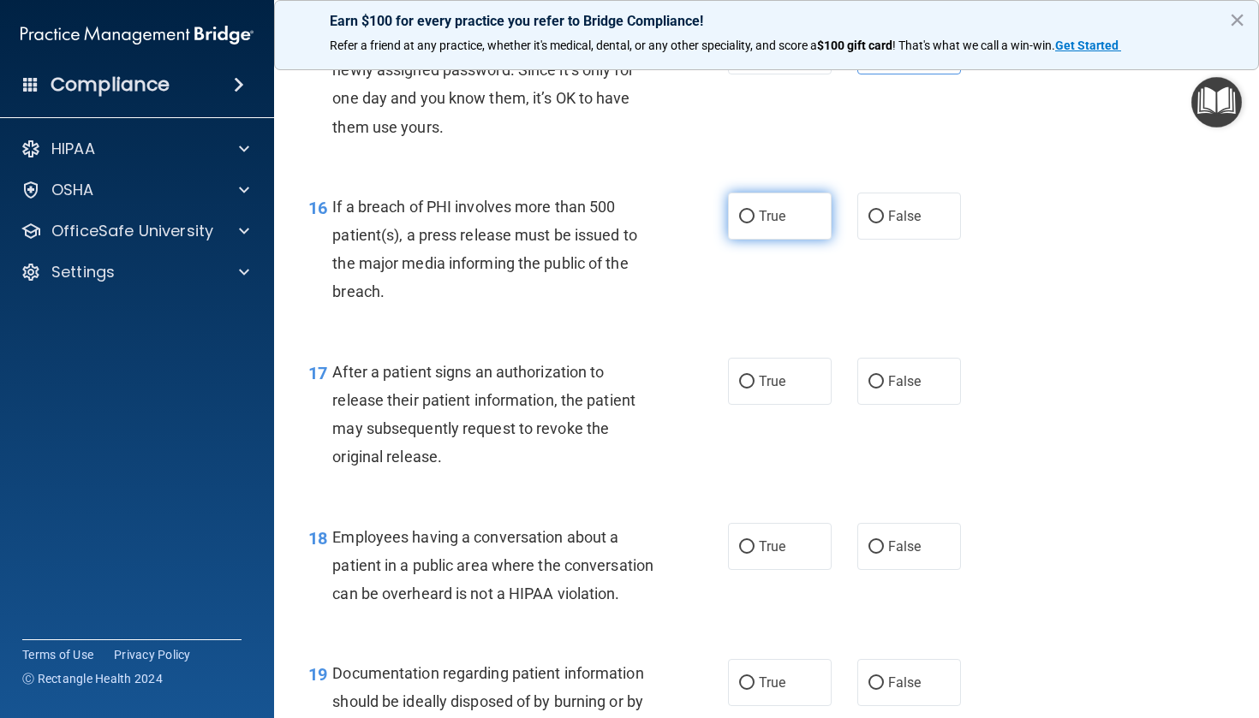
click at [784, 240] on label "True" at bounding box center [780, 216] width 104 height 47
click at [754, 223] on input "True" at bounding box center [746, 217] width 15 height 13
radio input "true"
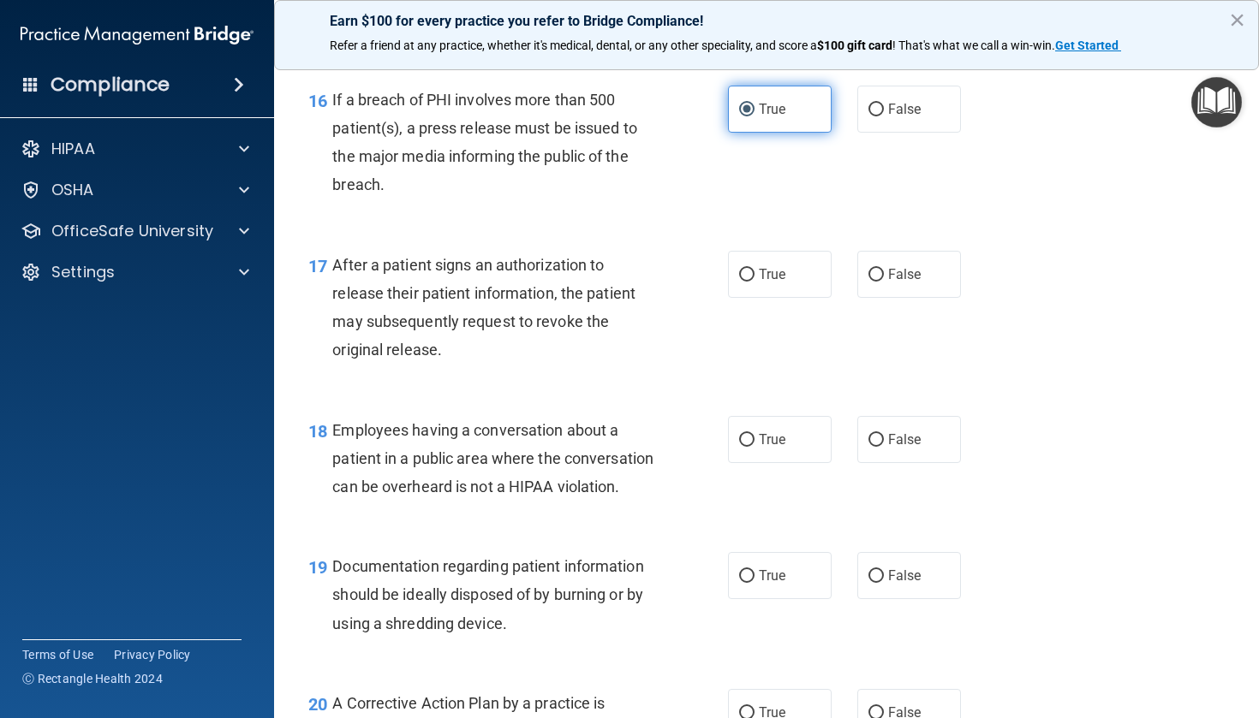
scroll to position [2301, 0]
click at [773, 280] on label "True" at bounding box center [780, 273] width 104 height 47
click at [754, 280] on input "True" at bounding box center [746, 274] width 15 height 13
radio input "true"
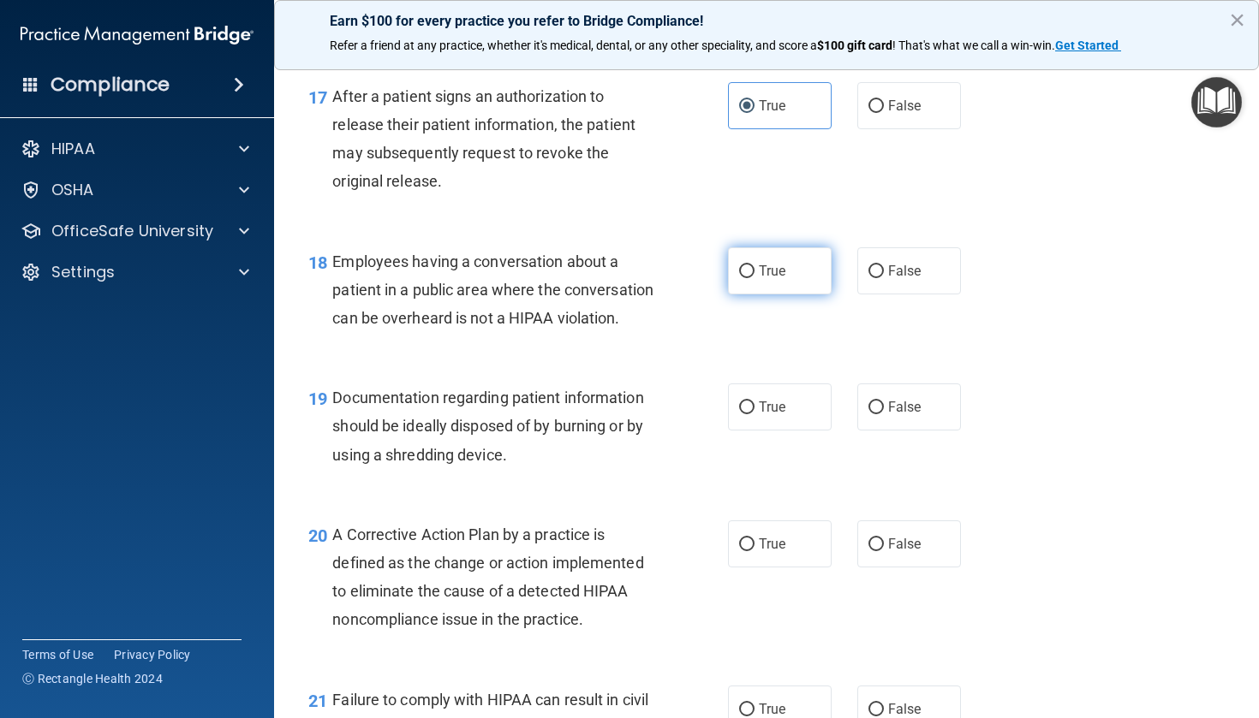
scroll to position [2469, 0]
click at [891, 278] on span "False" at bounding box center [904, 270] width 33 height 16
click at [884, 277] on input "False" at bounding box center [875, 271] width 15 height 13
radio input "true"
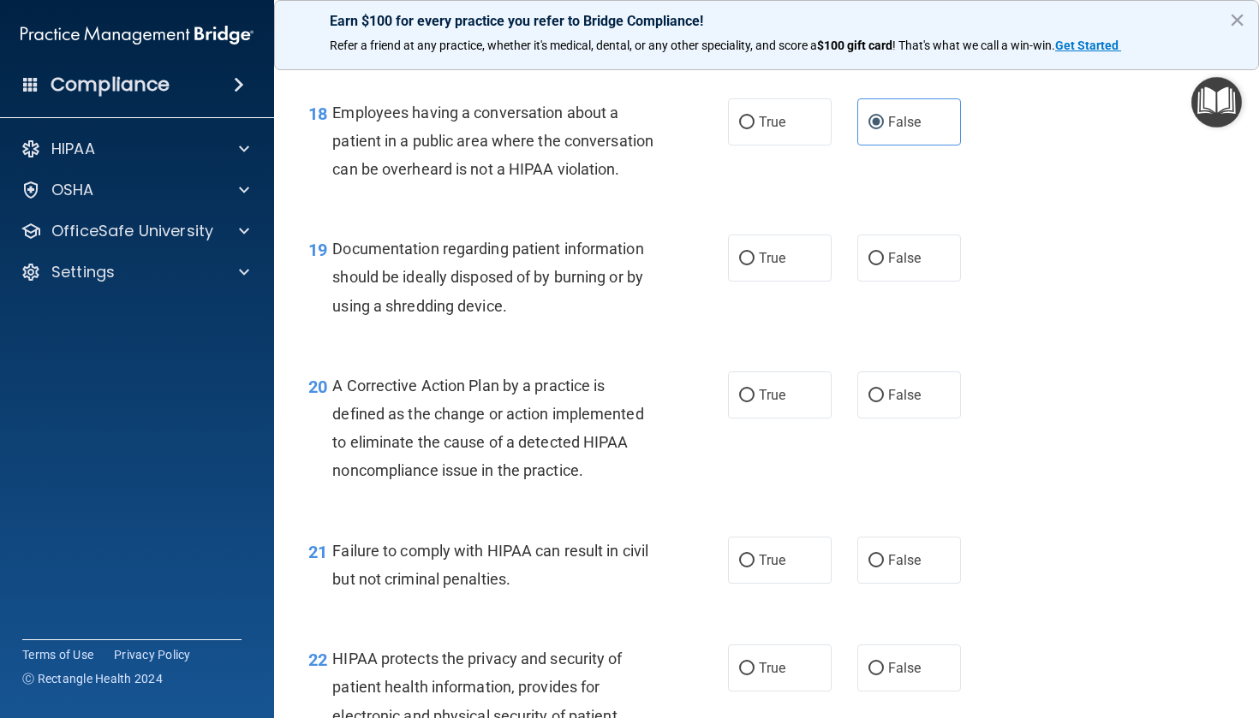
scroll to position [2634, 0]
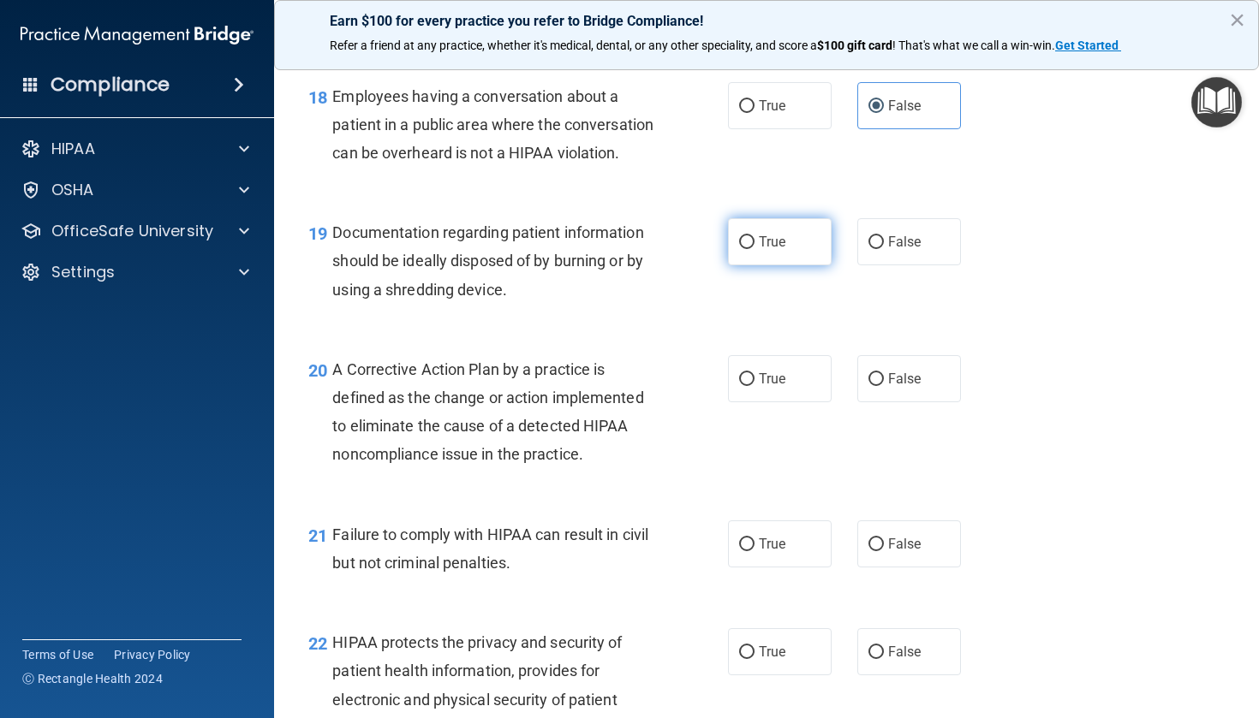
click at [761, 265] on label "True" at bounding box center [780, 241] width 104 height 47
click at [754, 249] on input "True" at bounding box center [746, 242] width 15 height 13
radio input "true"
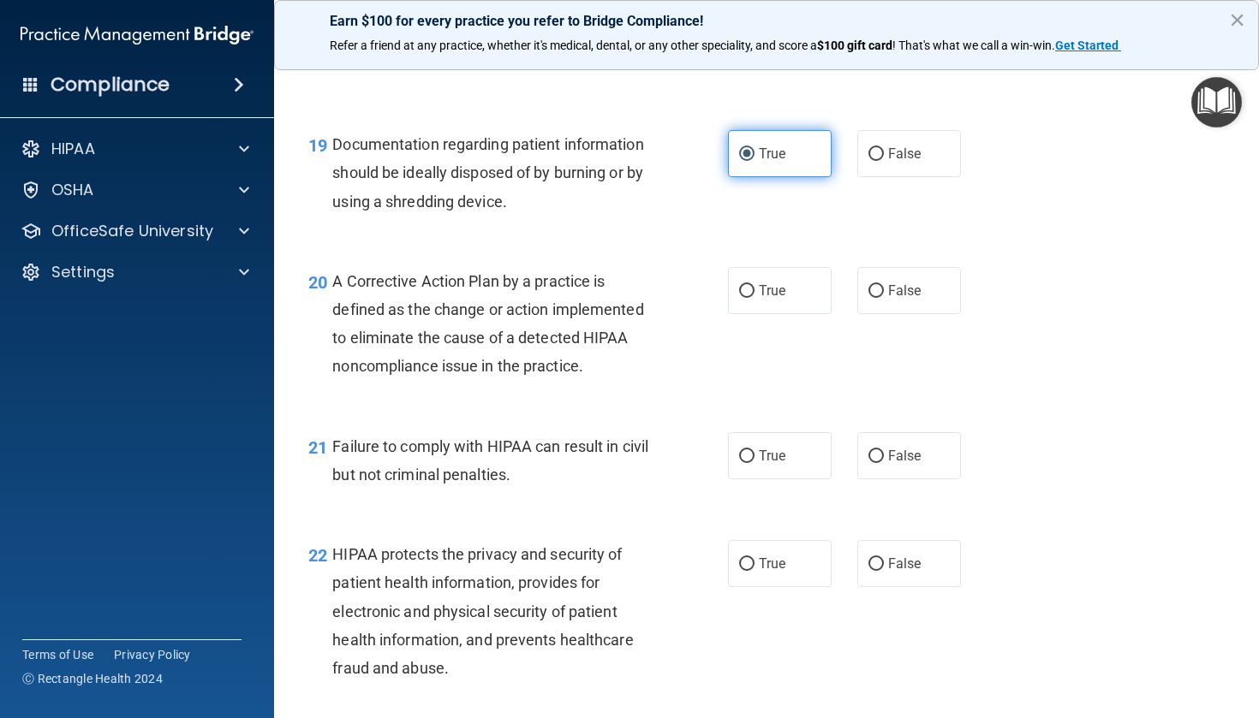
scroll to position [2723, 0]
click at [764, 313] on label "True" at bounding box center [780, 289] width 104 height 47
click at [754, 297] on input "True" at bounding box center [746, 290] width 15 height 13
radio input "true"
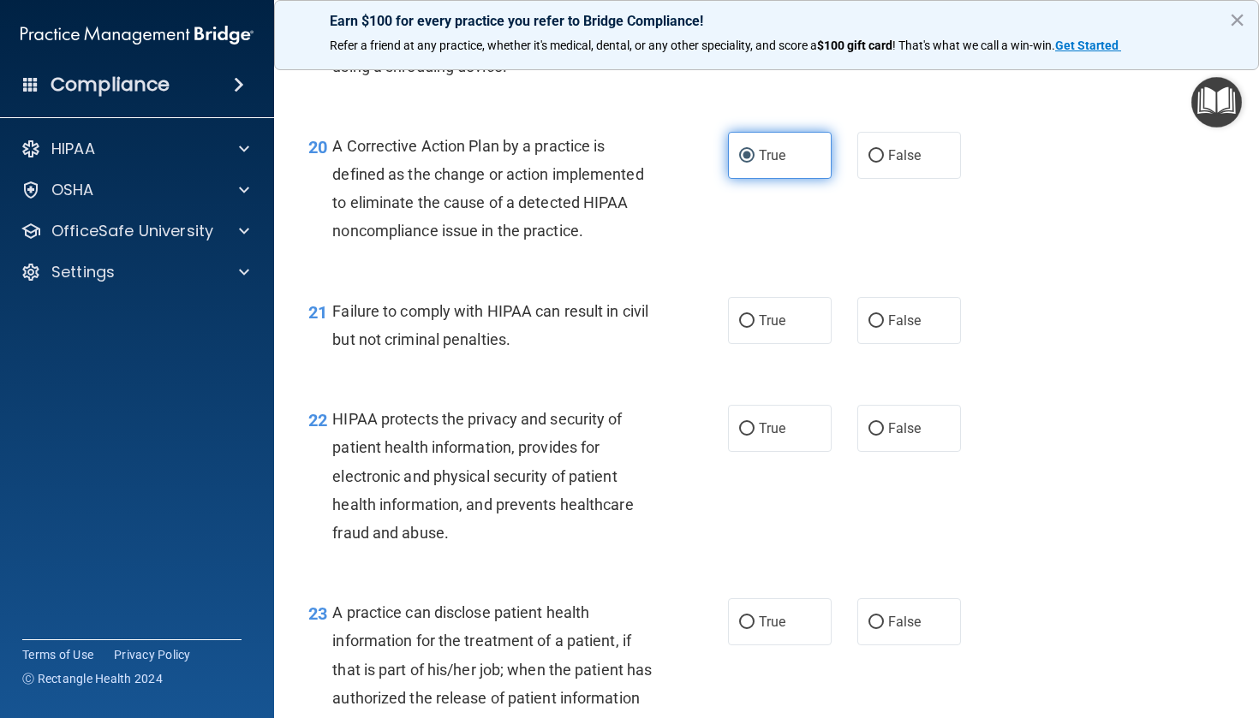
scroll to position [2858, 0]
click at [872, 327] on input "False" at bounding box center [875, 320] width 15 height 13
radio input "true"
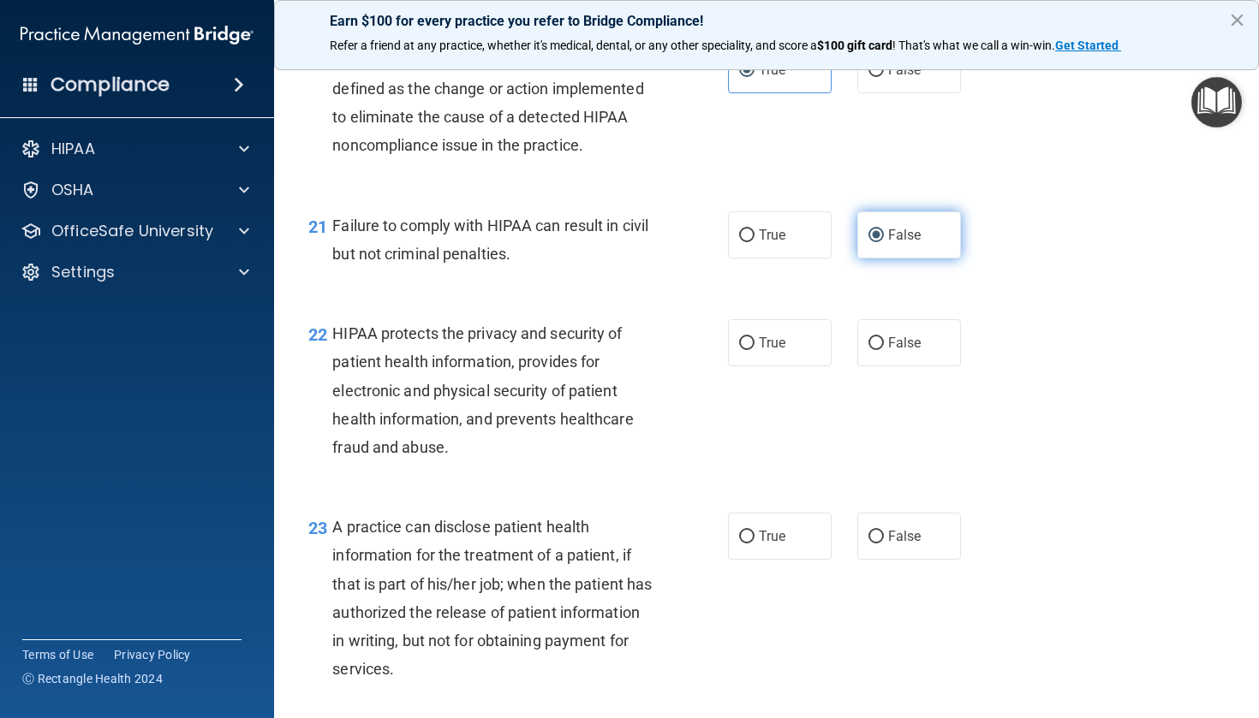
scroll to position [2968, 0]
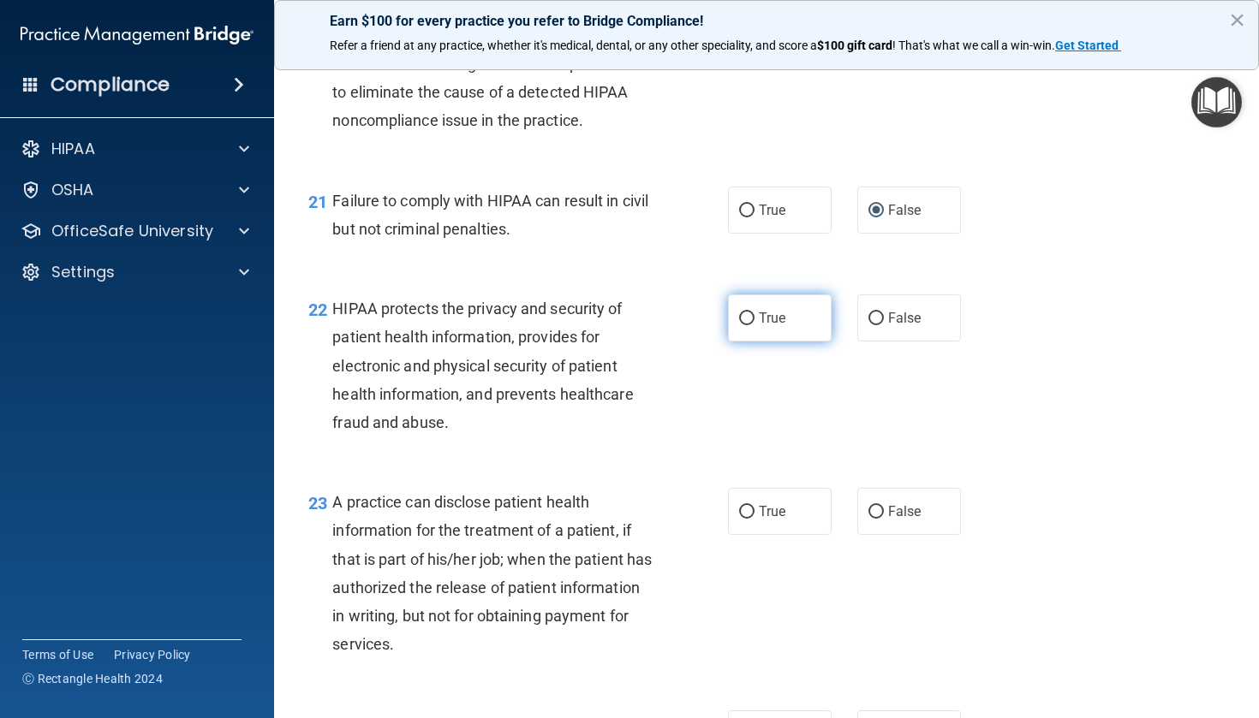
click at [805, 342] on label "True" at bounding box center [780, 318] width 104 height 47
click at [754, 325] on input "True" at bounding box center [746, 319] width 15 height 13
radio input "true"
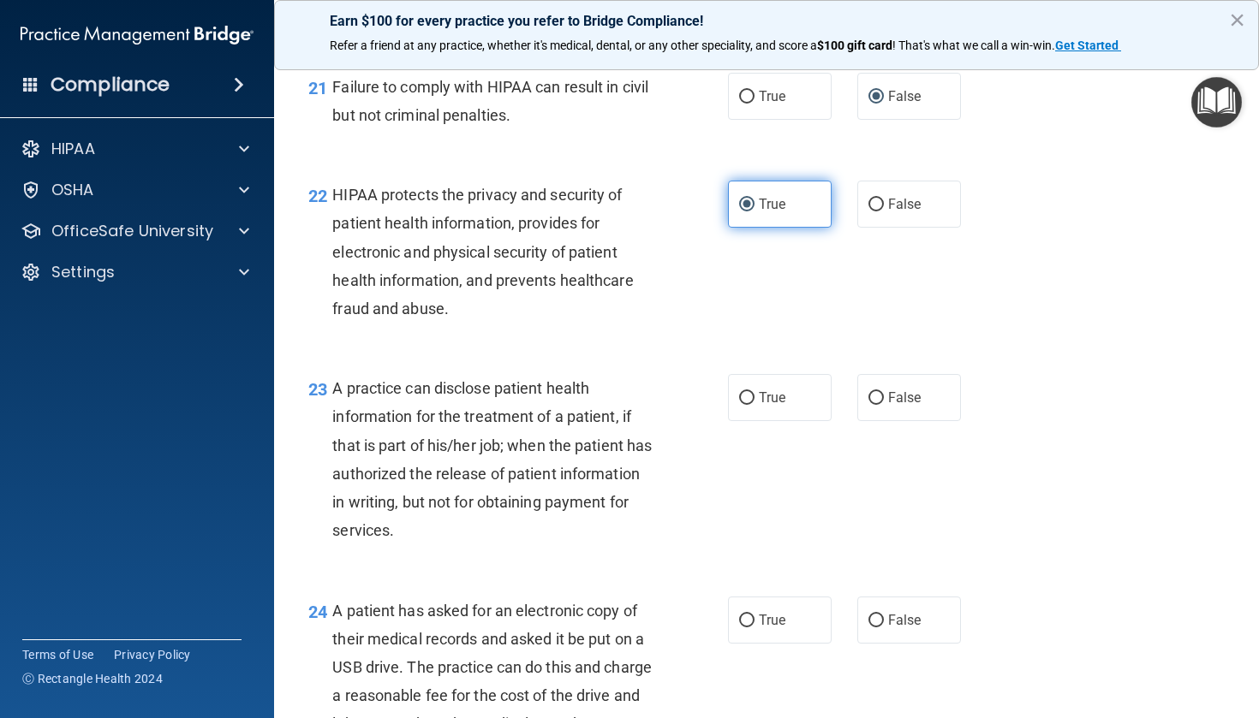
scroll to position [3086, 0]
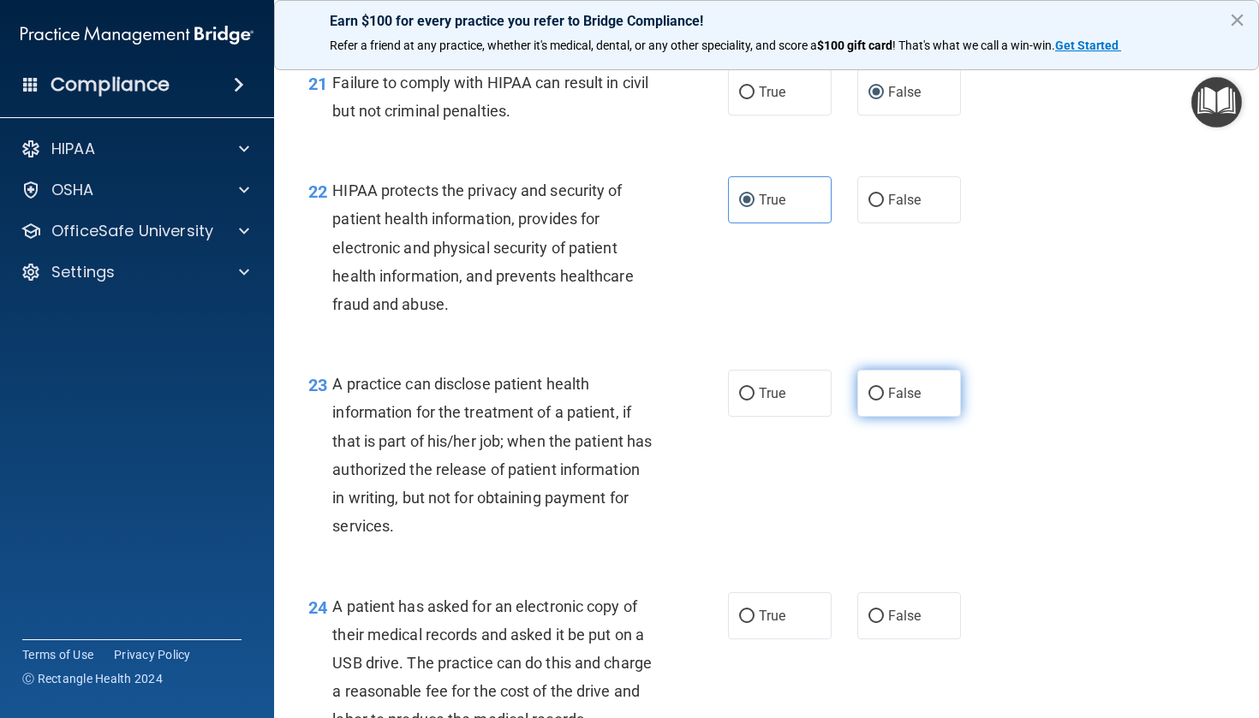
click at [882, 401] on input "False" at bounding box center [875, 394] width 15 height 13
radio input "true"
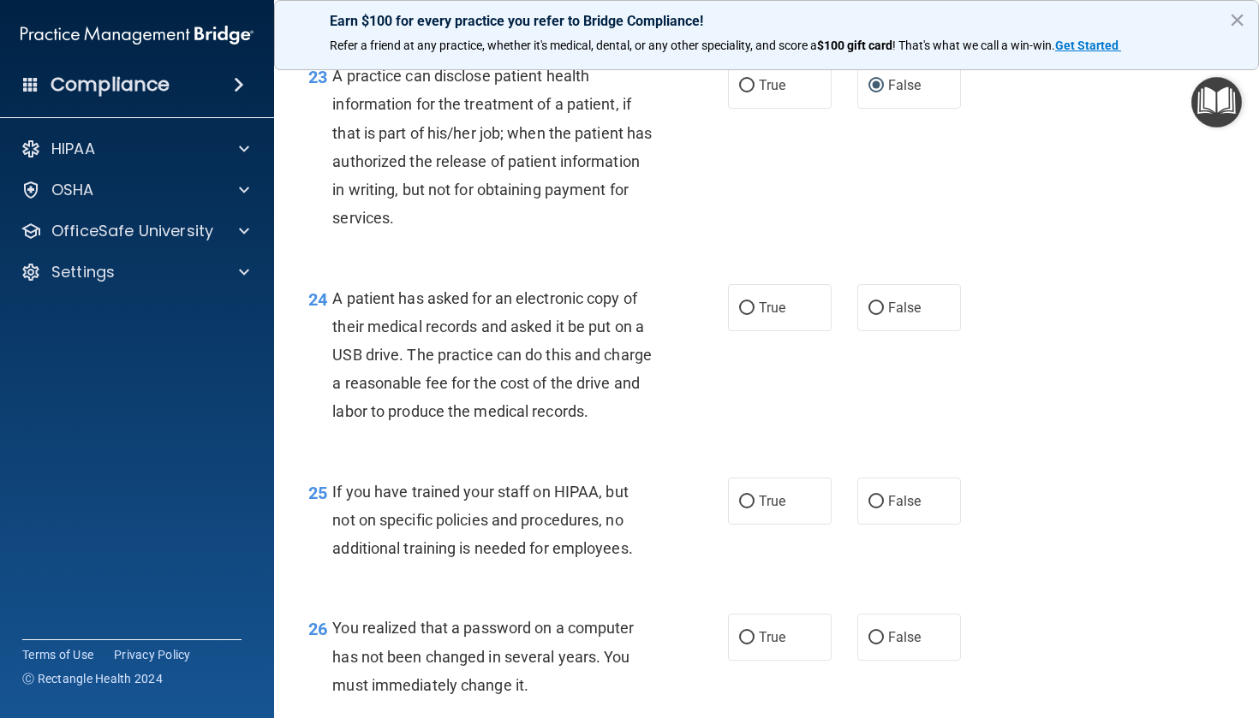
scroll to position [3413, 0]
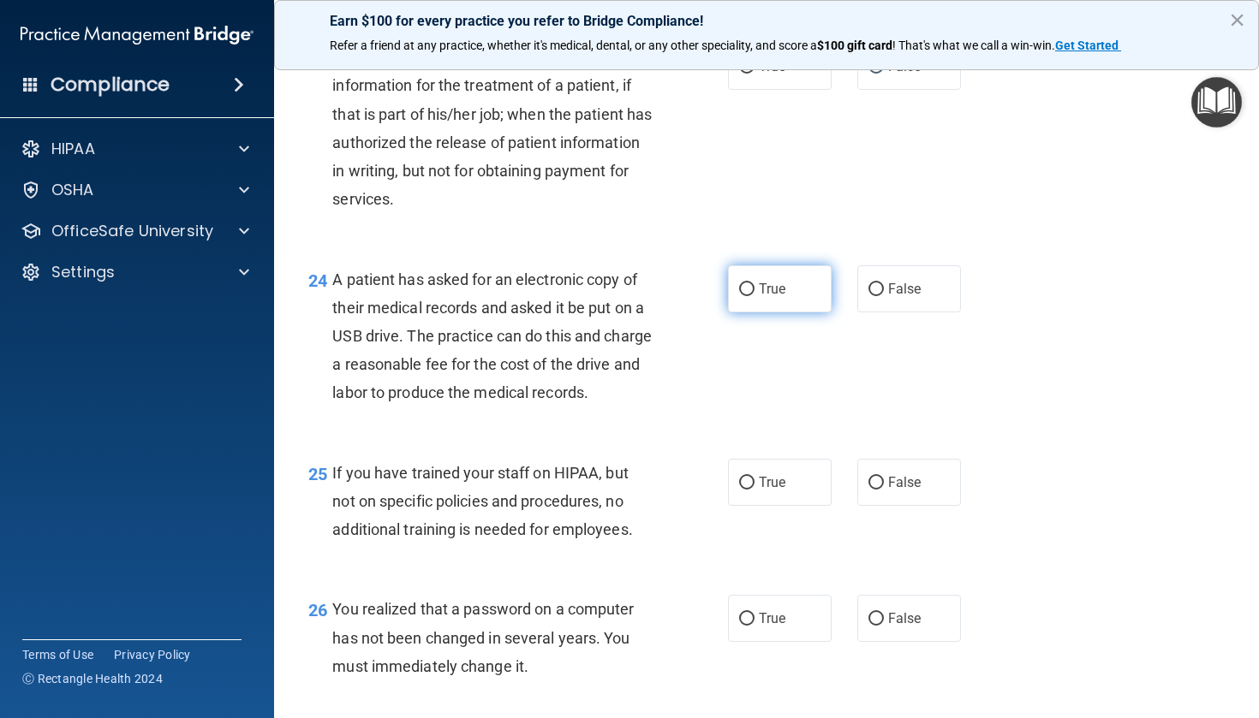
click at [783, 313] on label "True" at bounding box center [780, 288] width 104 height 47
click at [754, 296] on input "True" at bounding box center [746, 289] width 15 height 13
radio input "true"
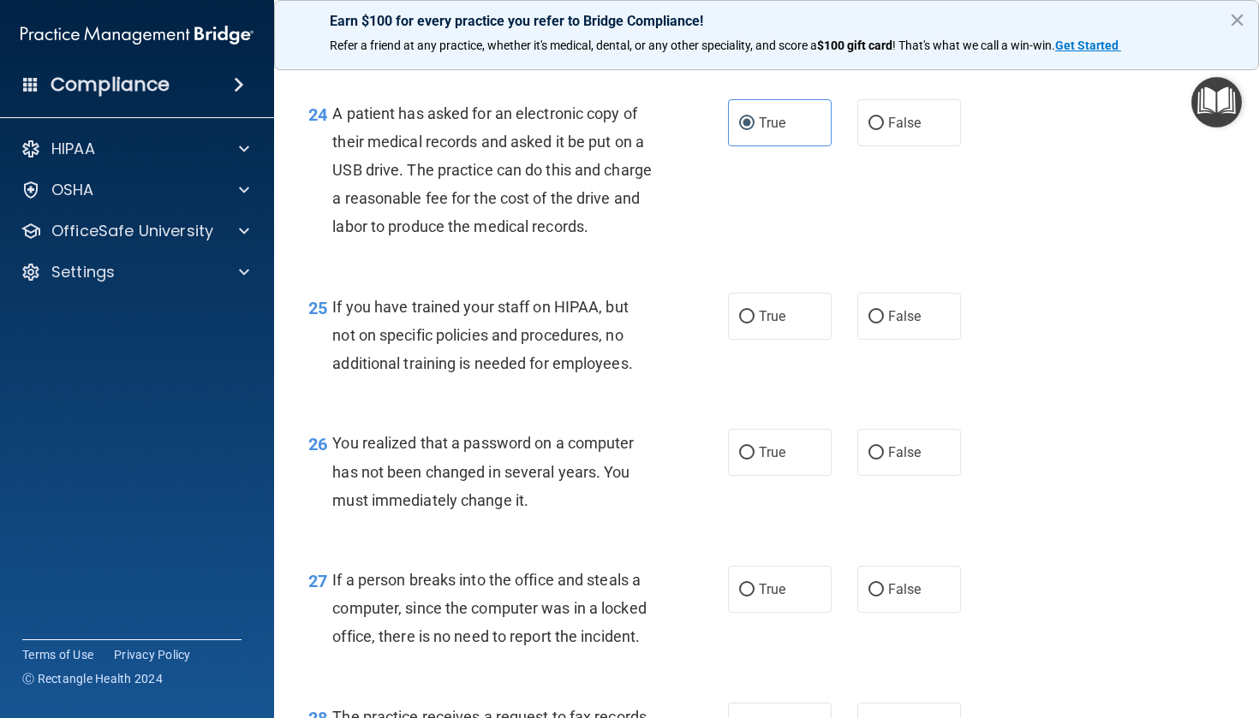
scroll to position [3587, 0]
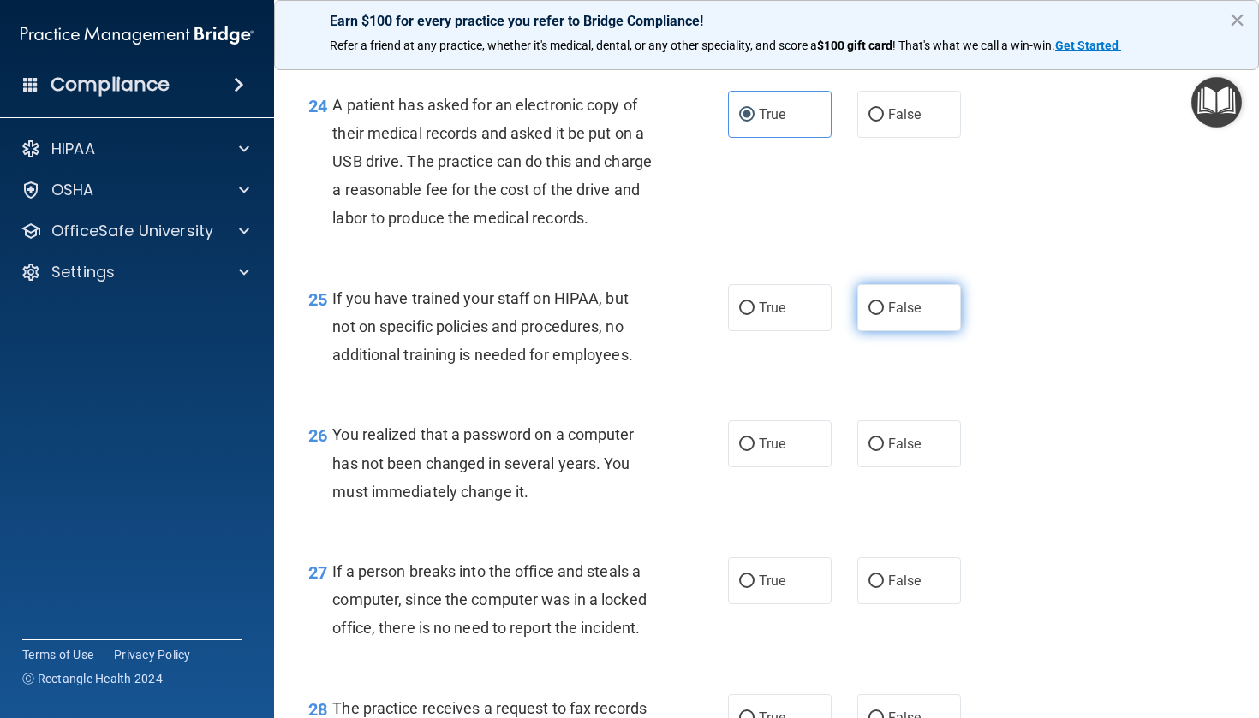
click at [911, 316] on span "False" at bounding box center [904, 308] width 33 height 16
click at [884, 315] on input "False" at bounding box center [875, 308] width 15 height 13
radio input "true"
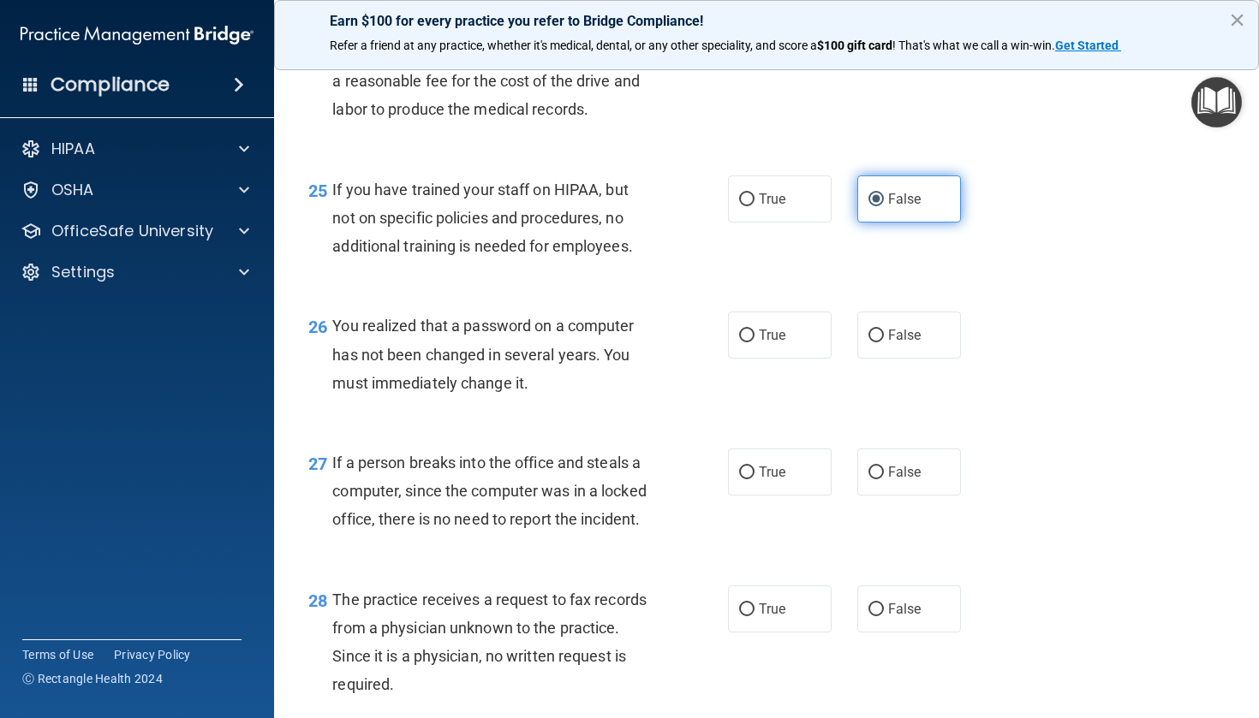
scroll to position [3697, 0]
click at [790, 358] on label "True" at bounding box center [780, 334] width 104 height 47
click at [754, 342] on input "True" at bounding box center [746, 335] width 15 height 13
radio input "true"
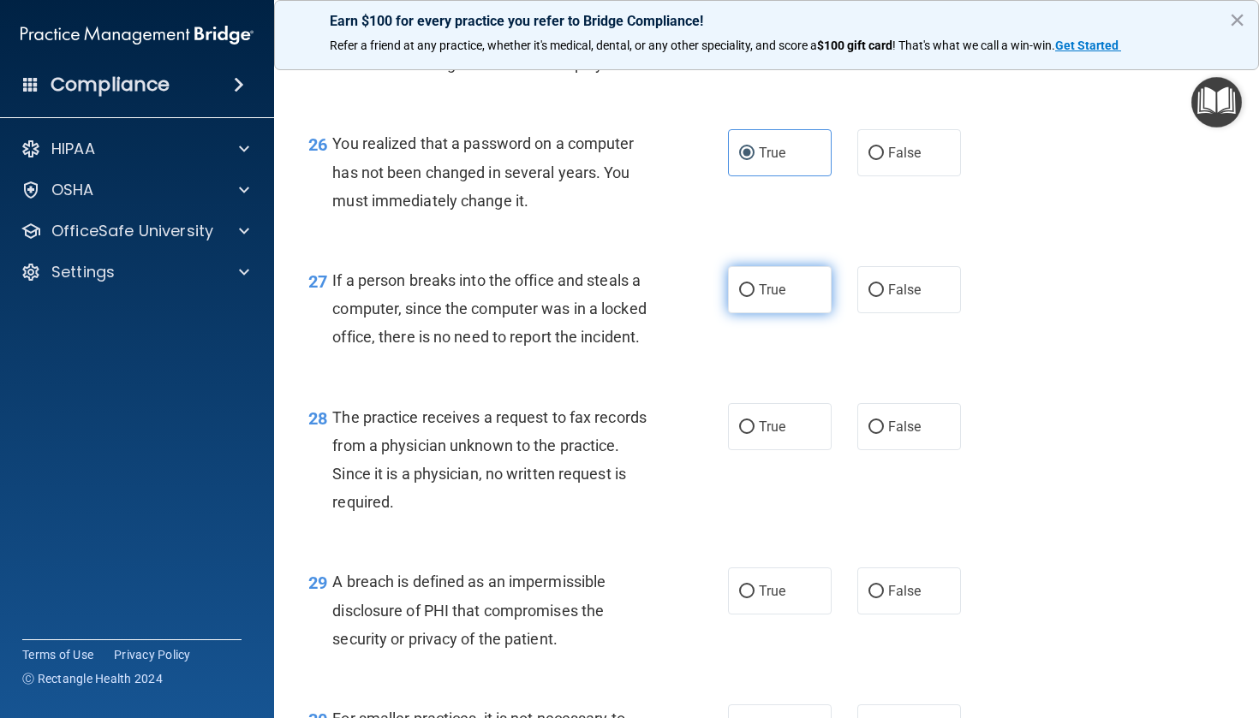
scroll to position [3882, 0]
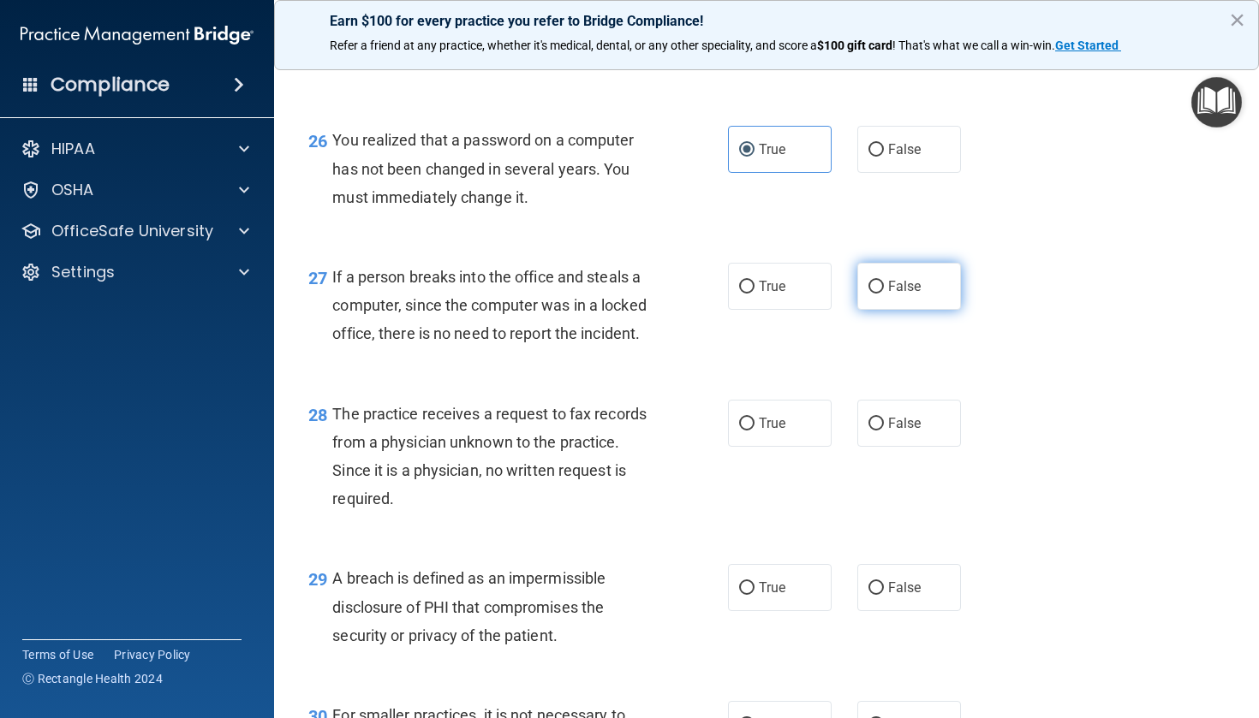
click at [918, 310] on label "False" at bounding box center [909, 286] width 104 height 47
click at [884, 294] on input "False" at bounding box center [875, 287] width 15 height 13
radio input "true"
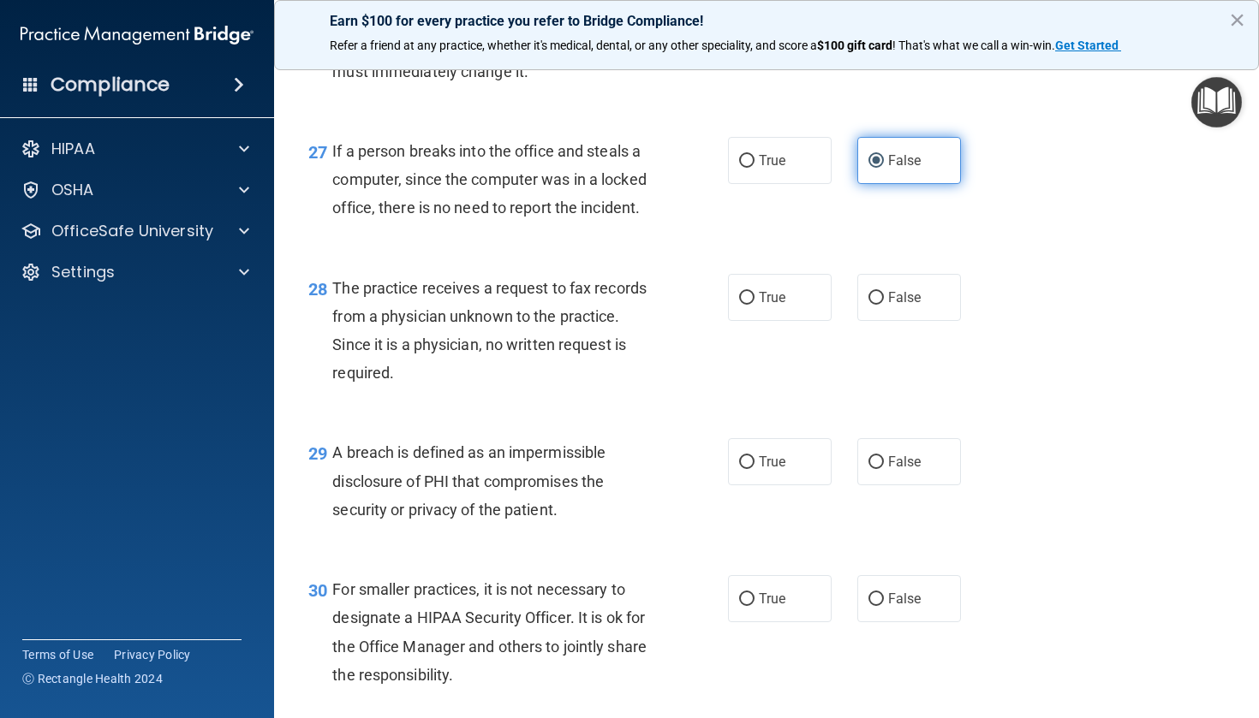
scroll to position [4012, 0]
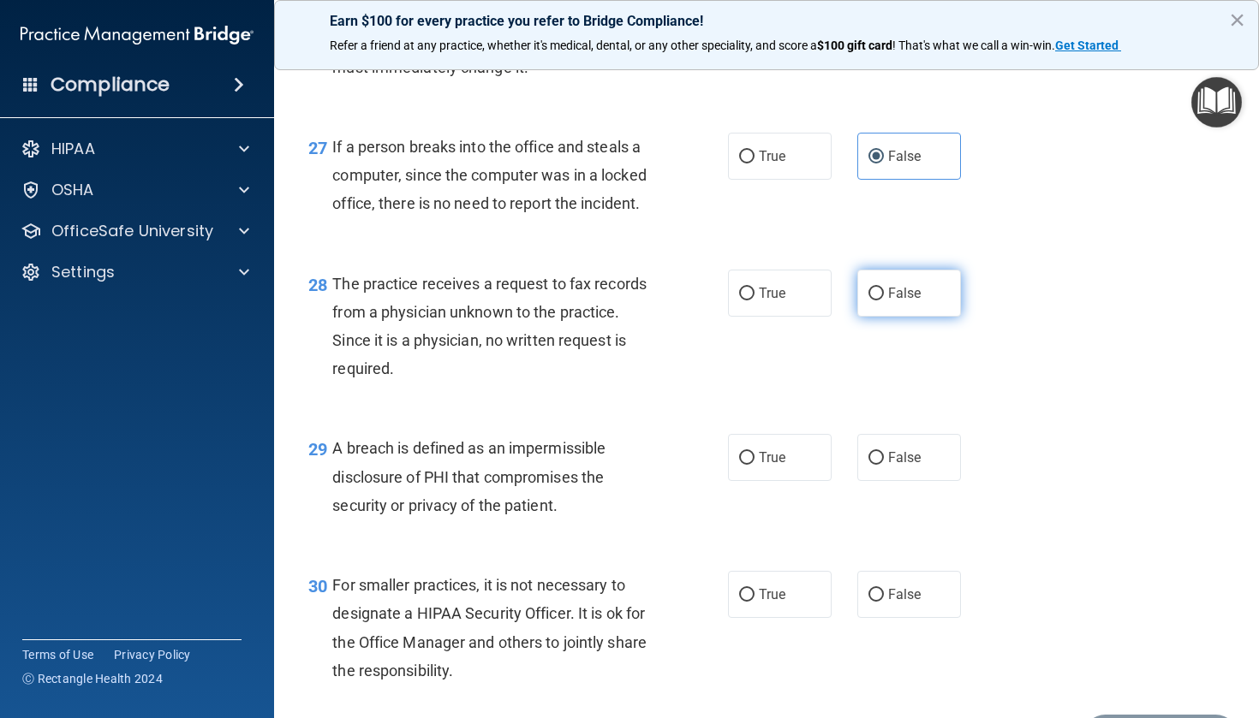
click at [893, 301] on span "False" at bounding box center [904, 293] width 33 height 16
click at [884, 301] on input "False" at bounding box center [875, 294] width 15 height 13
radio input "true"
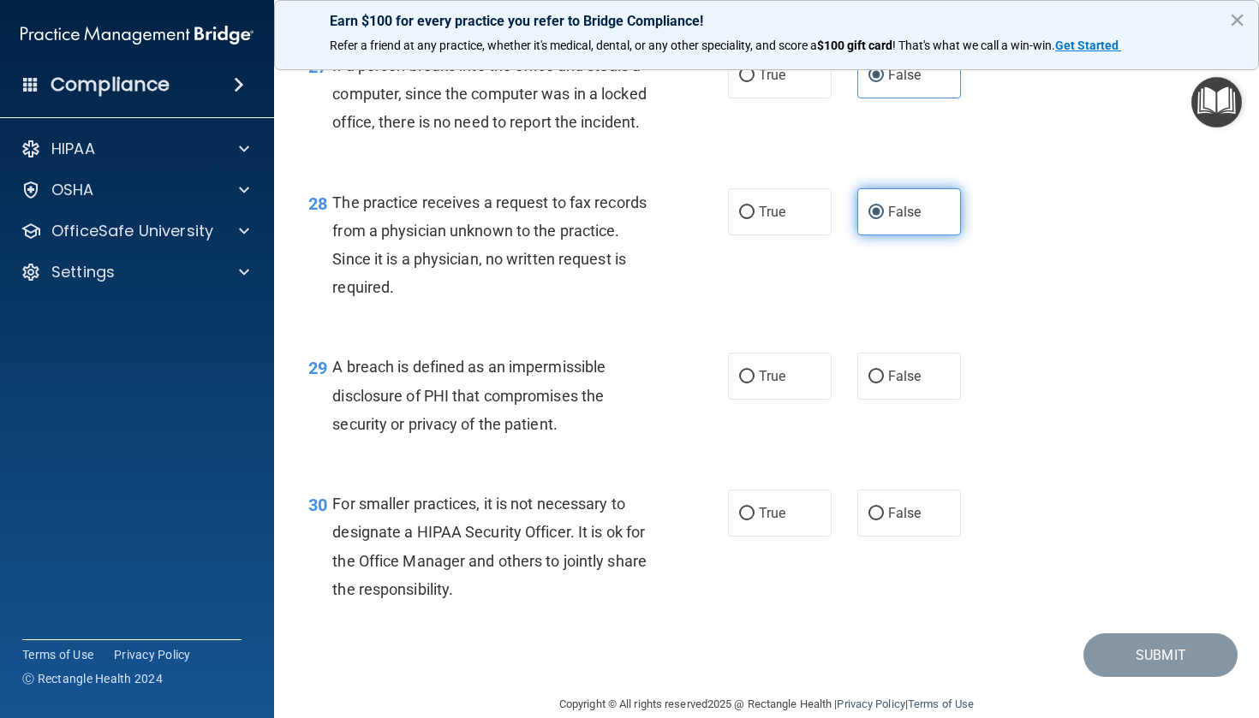
scroll to position [4122, 0]
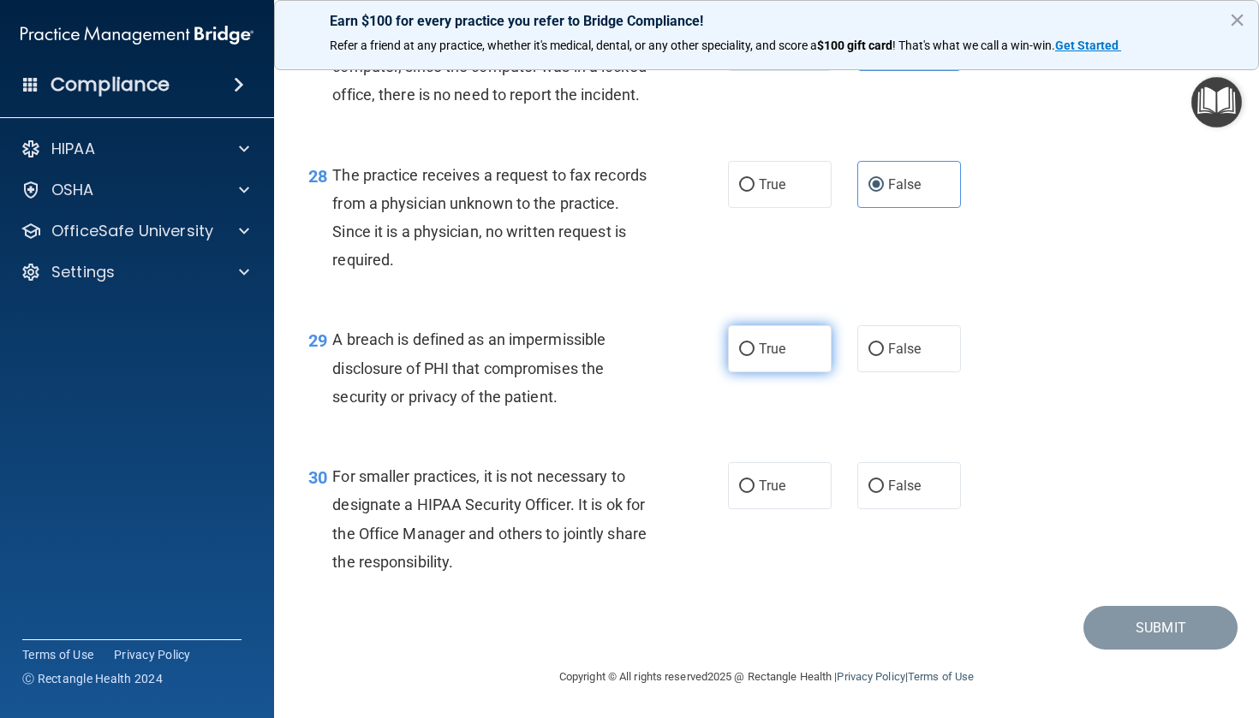
click at [761, 357] on span "True" at bounding box center [772, 349] width 27 height 16
click at [754, 356] on input "True" at bounding box center [746, 349] width 15 height 13
radio input "true"
click at [888, 489] on span "False" at bounding box center [904, 486] width 33 height 16
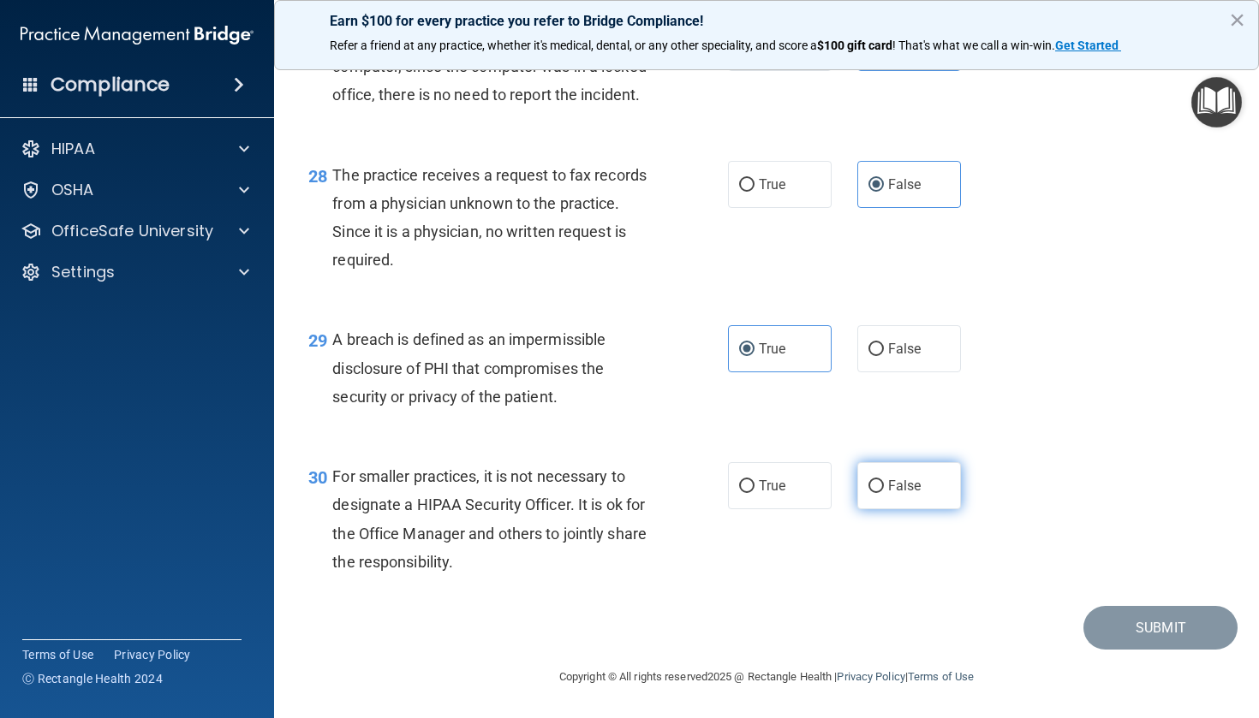
click at [884, 489] on input "False" at bounding box center [875, 486] width 15 height 13
radio input "true"
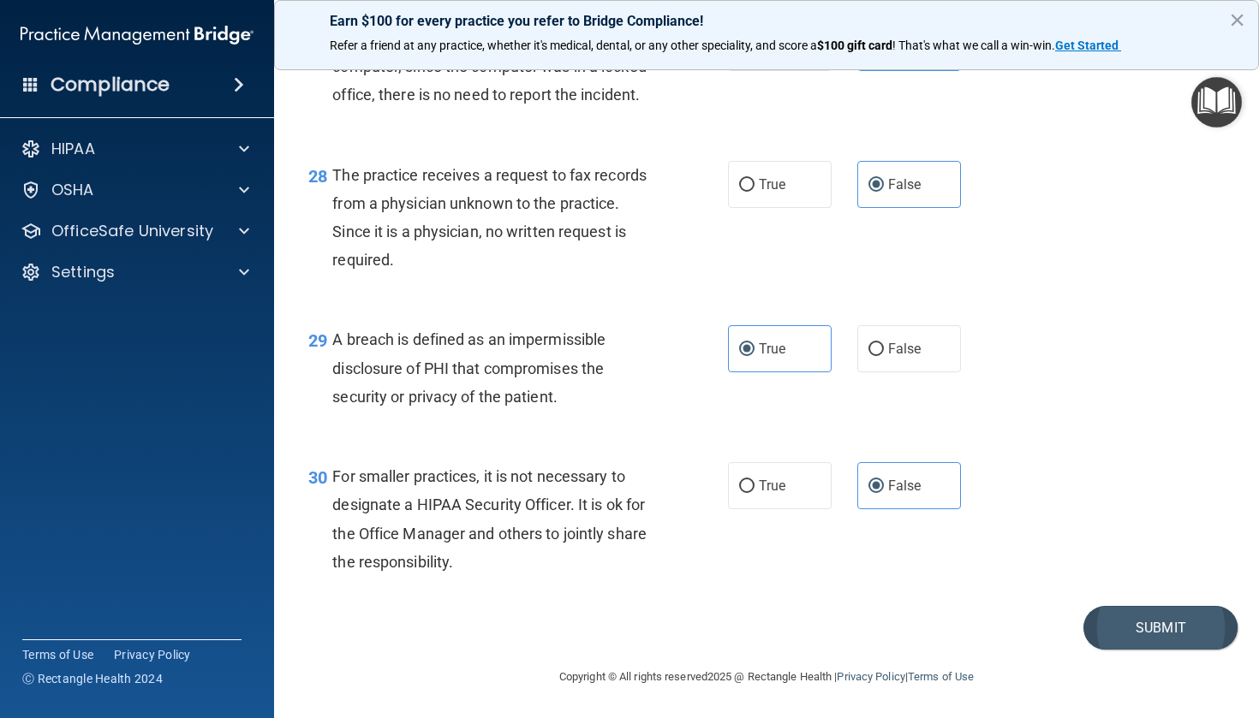
click at [1134, 628] on button "Submit" at bounding box center [1160, 628] width 154 height 44
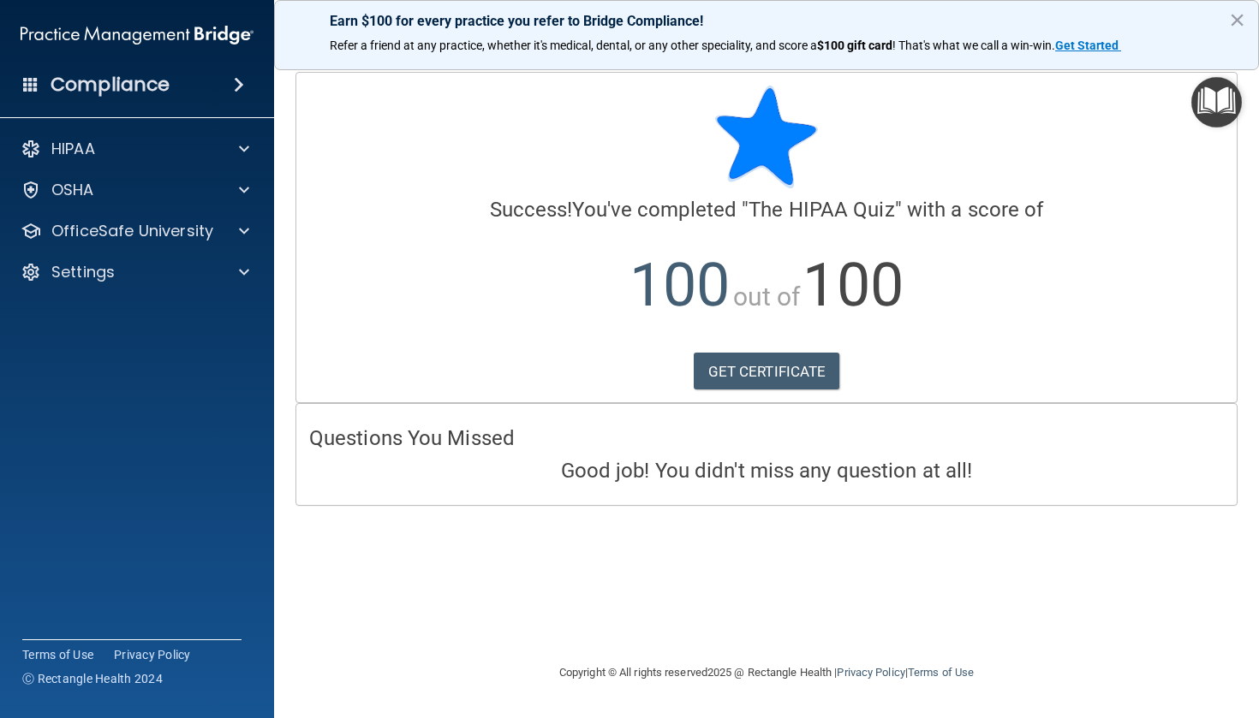
click at [97, 250] on div "HIPAA Documents and Policies Report an Incident Business Associates Emergency P…" at bounding box center [137, 214] width 275 height 178
click at [118, 242] on div "OfficeSafe University" at bounding box center [137, 231] width 275 height 34
click at [256, 229] on div at bounding box center [241, 231] width 43 height 21
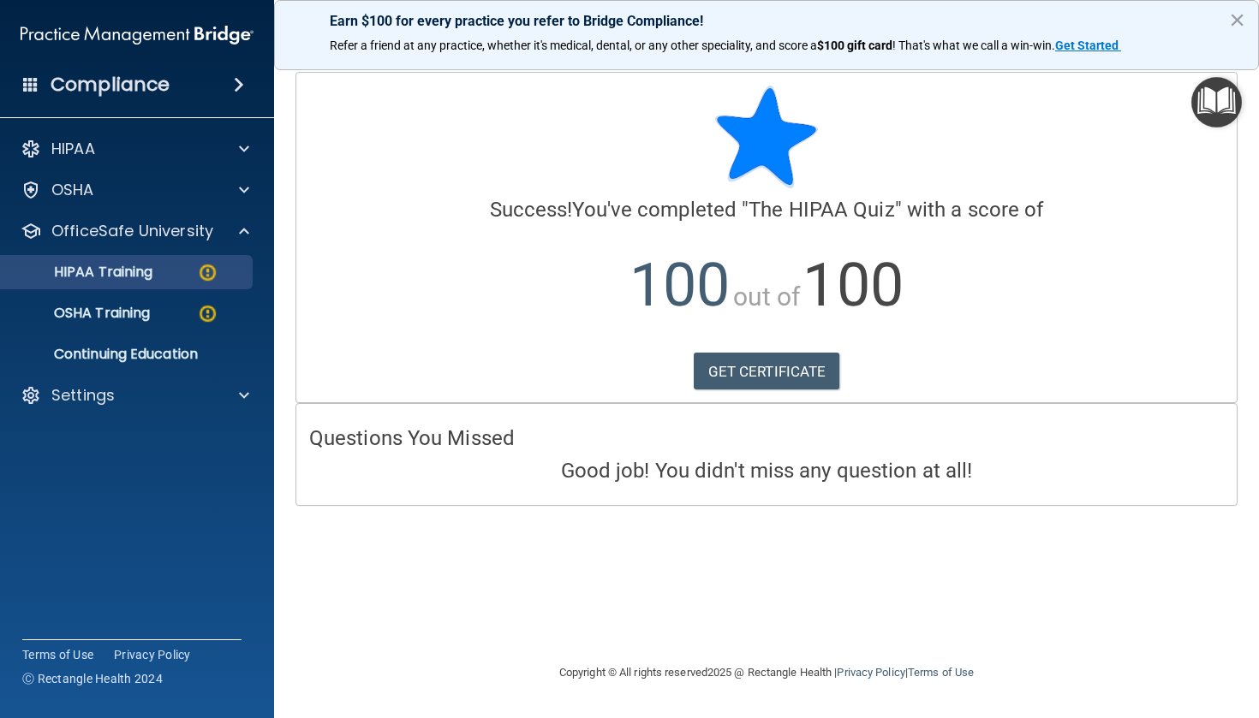
click at [182, 261] on link "HIPAA Training" at bounding box center [118, 272] width 270 height 34
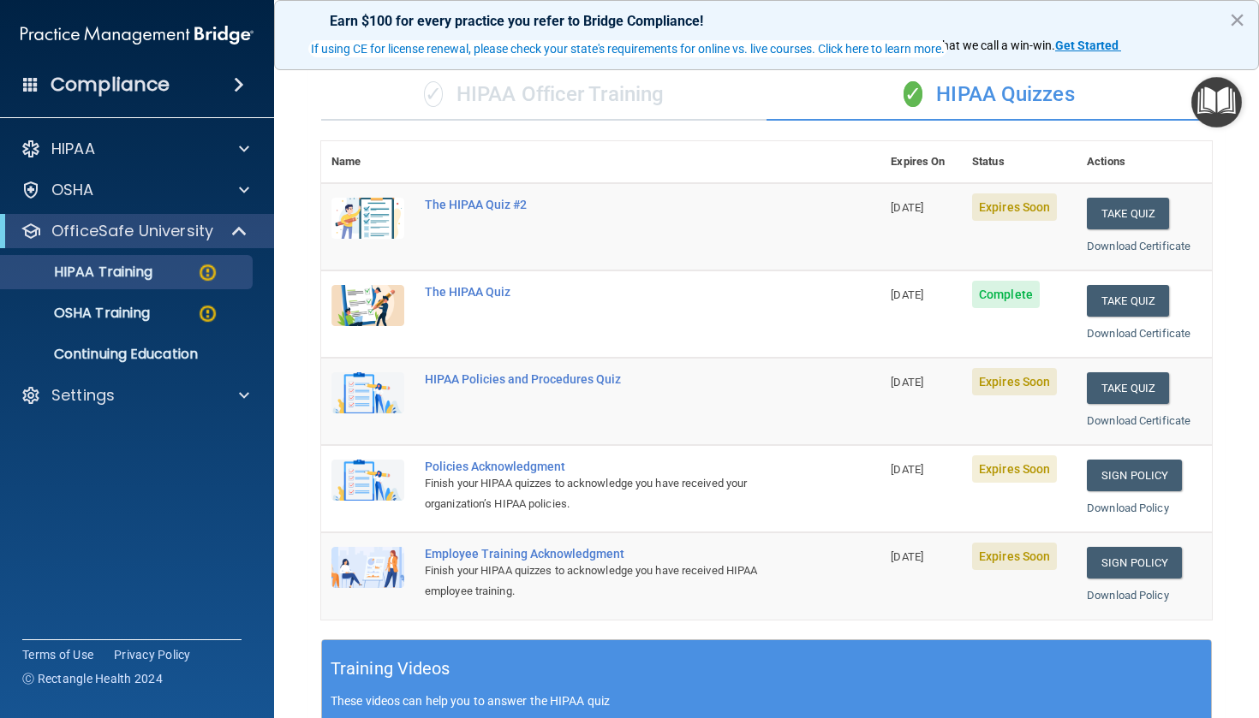
scroll to position [116, 0]
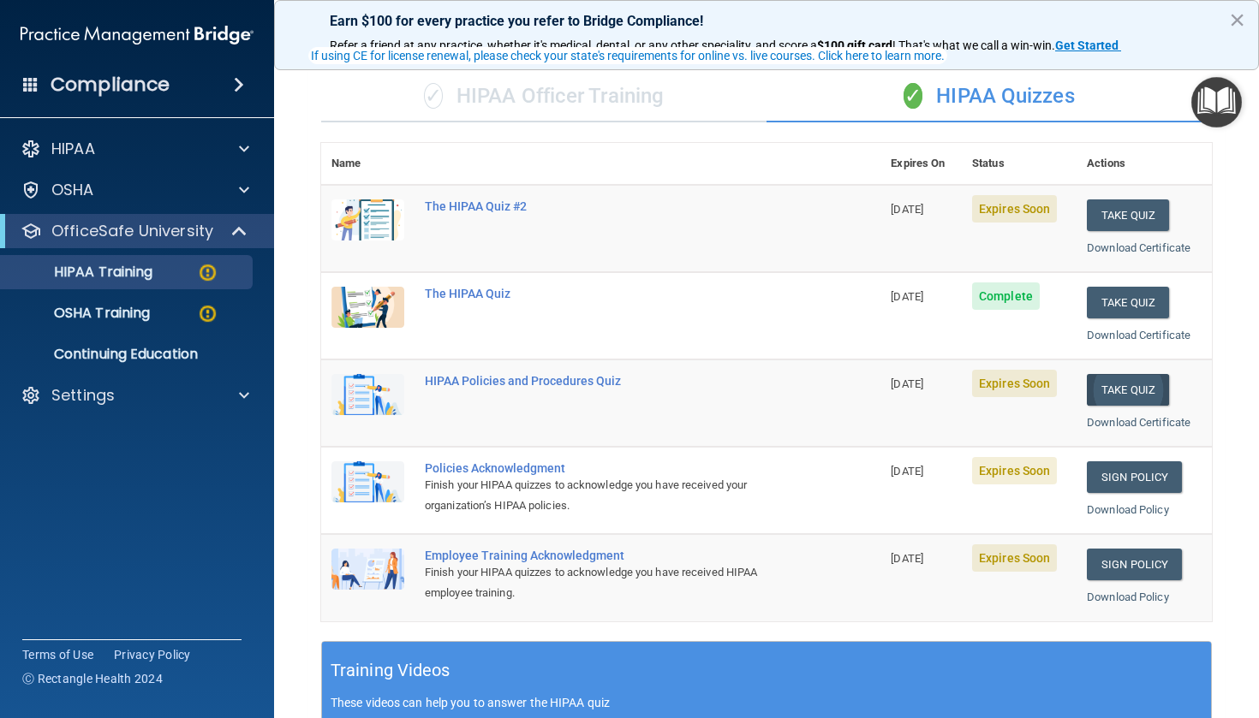
click at [1113, 387] on button "Take Quiz" at bounding box center [1127, 390] width 82 height 32
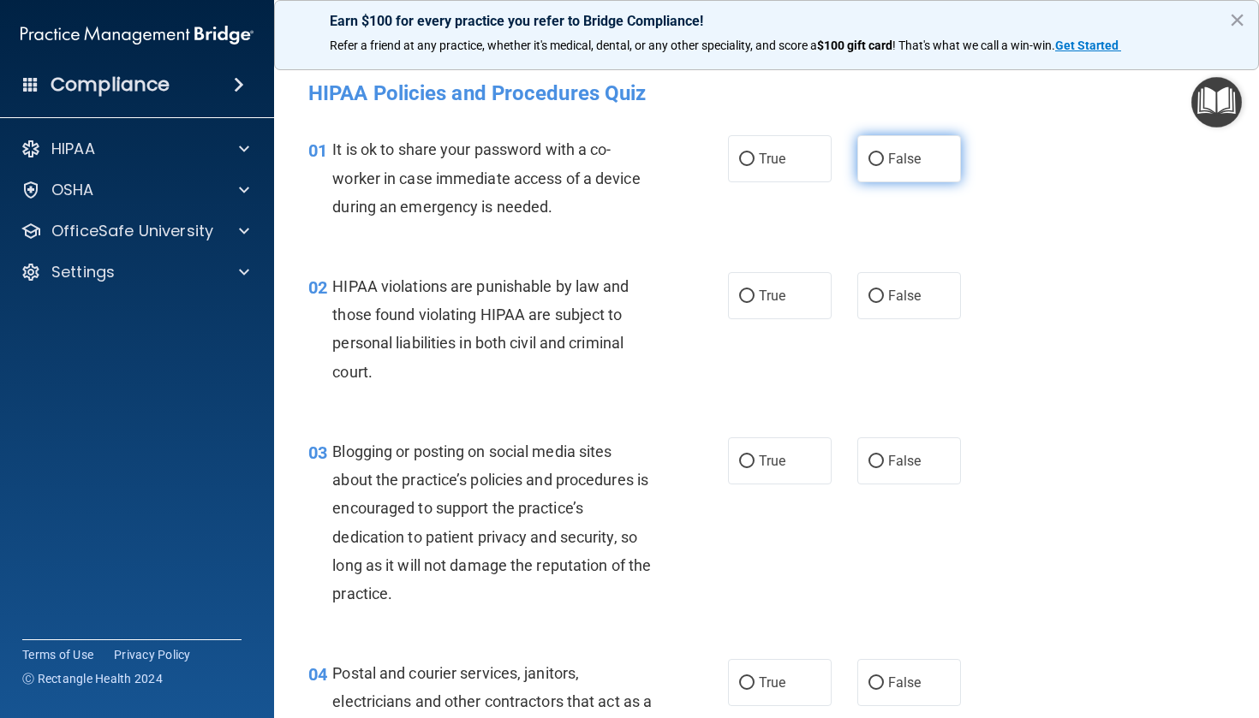
click at [886, 166] on label "False" at bounding box center [909, 158] width 104 height 47
click at [884, 166] on input "False" at bounding box center [875, 159] width 15 height 13
radio input "true"
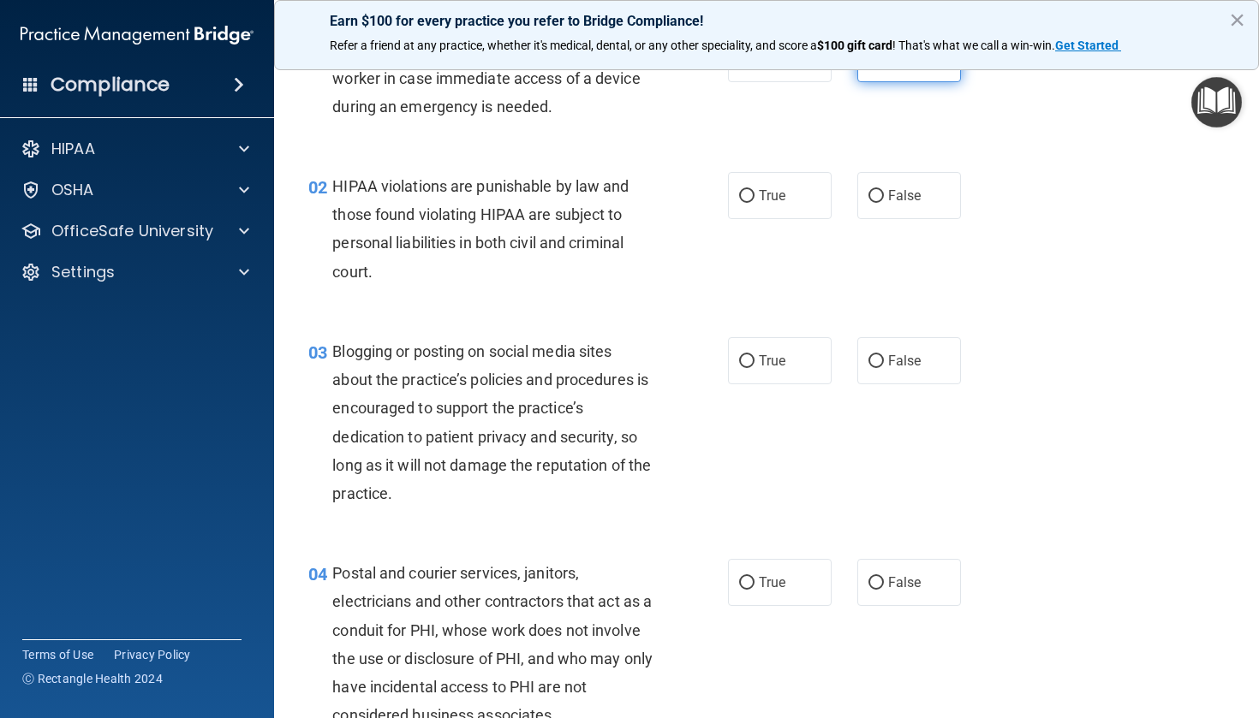
scroll to position [101, 0]
click at [734, 199] on label "True" at bounding box center [780, 194] width 104 height 47
click at [739, 199] on input "True" at bounding box center [746, 195] width 15 height 13
radio input "true"
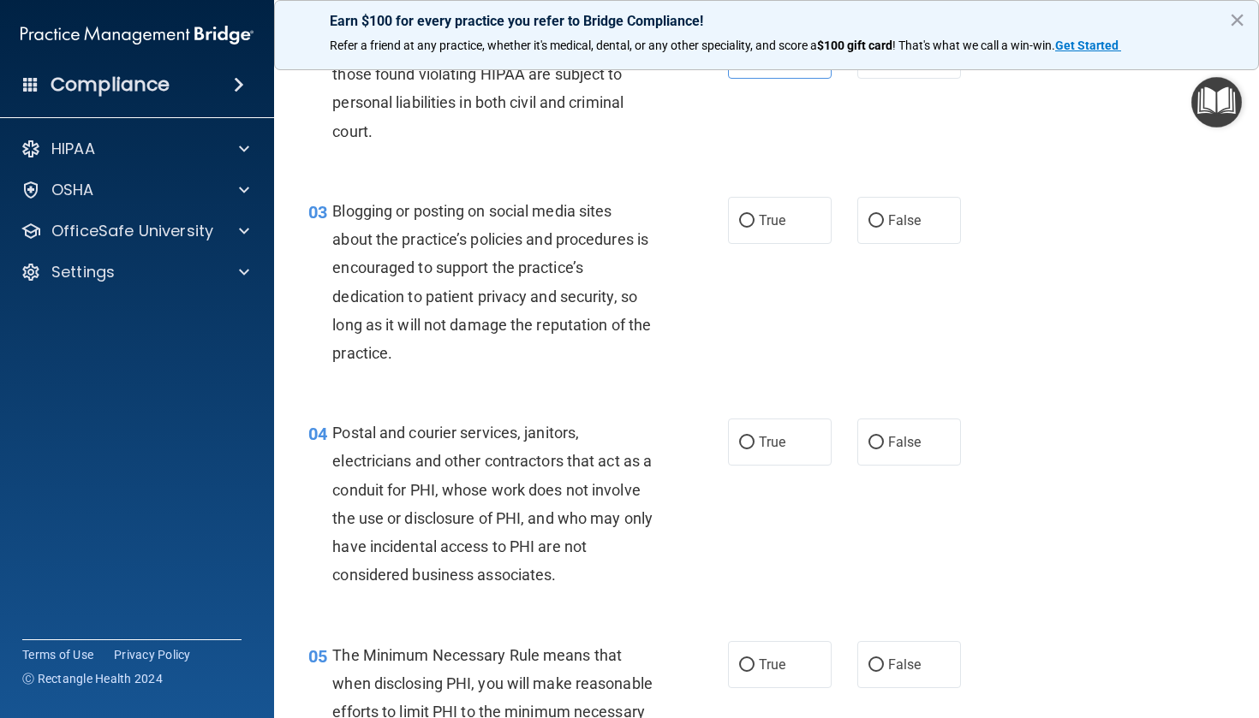
scroll to position [243, 0]
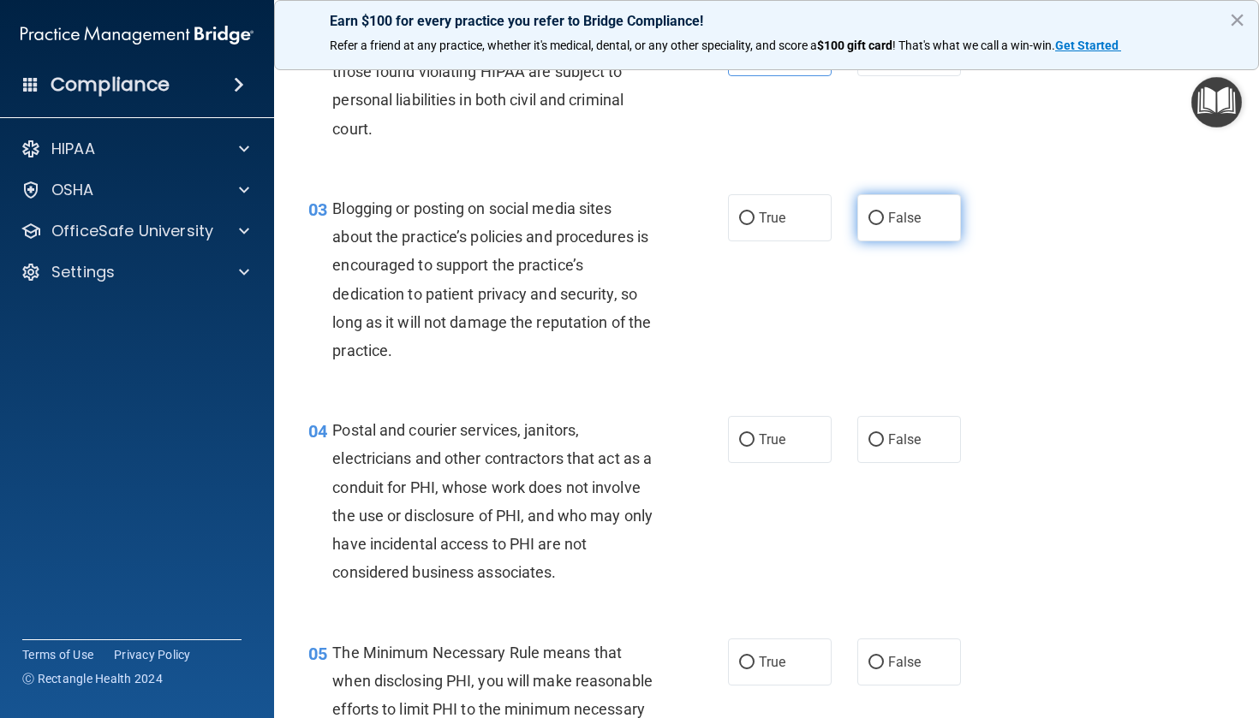
click at [905, 228] on label "False" at bounding box center [909, 217] width 104 height 47
click at [884, 225] on input "False" at bounding box center [875, 218] width 15 height 13
radio input "true"
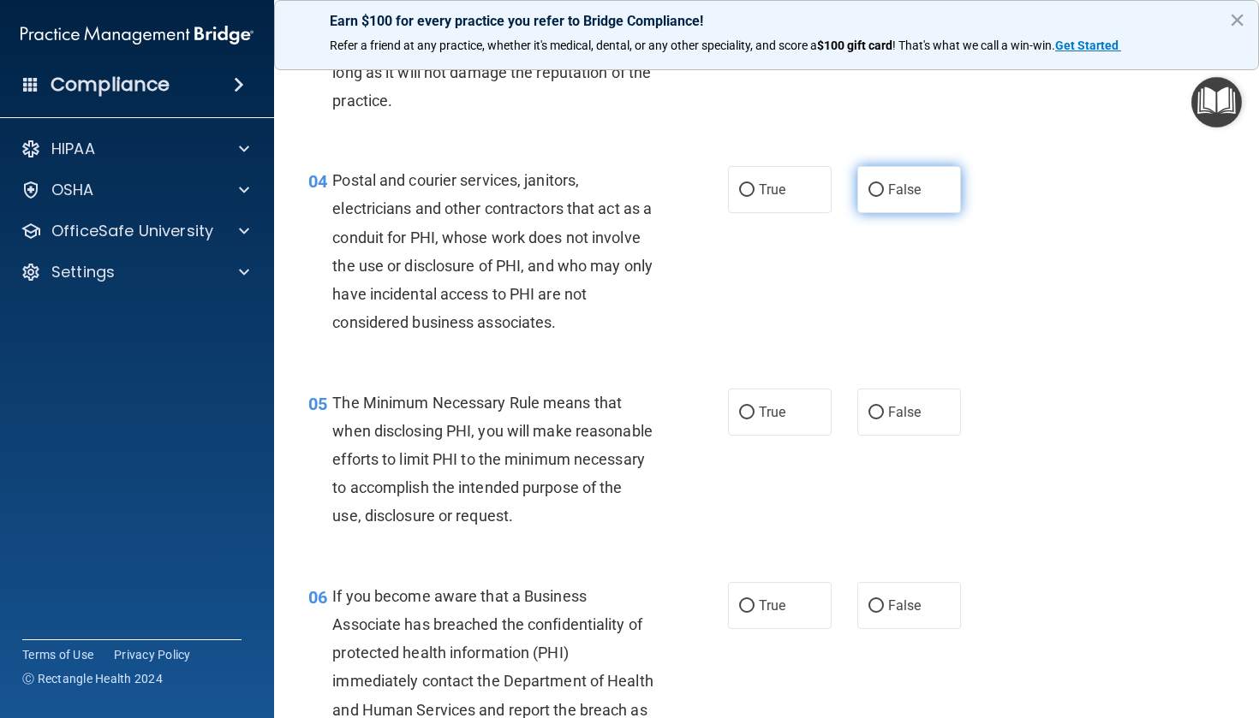
scroll to position [498, 0]
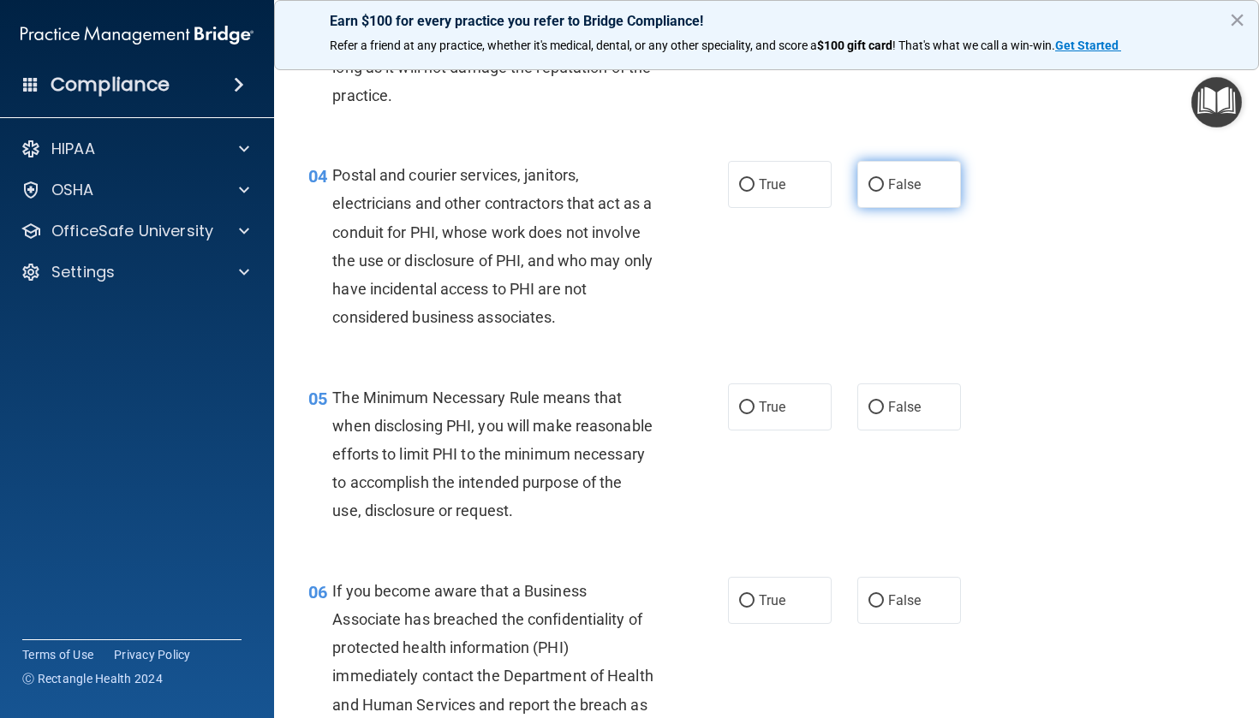
click at [884, 177] on label "False" at bounding box center [909, 184] width 104 height 47
click at [884, 179] on input "False" at bounding box center [875, 185] width 15 height 13
radio input "true"
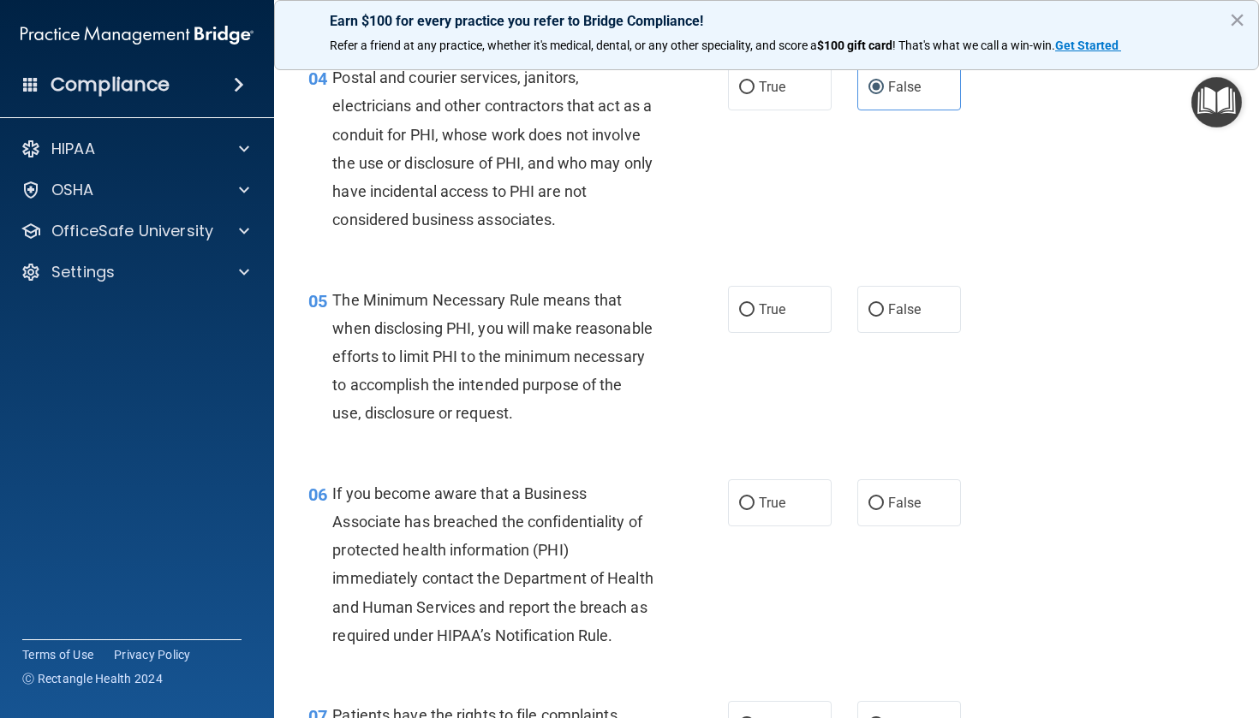
scroll to position [598, 0]
click at [745, 319] on label "True" at bounding box center [780, 307] width 104 height 47
click at [745, 315] on input "True" at bounding box center [746, 308] width 15 height 13
radio input "true"
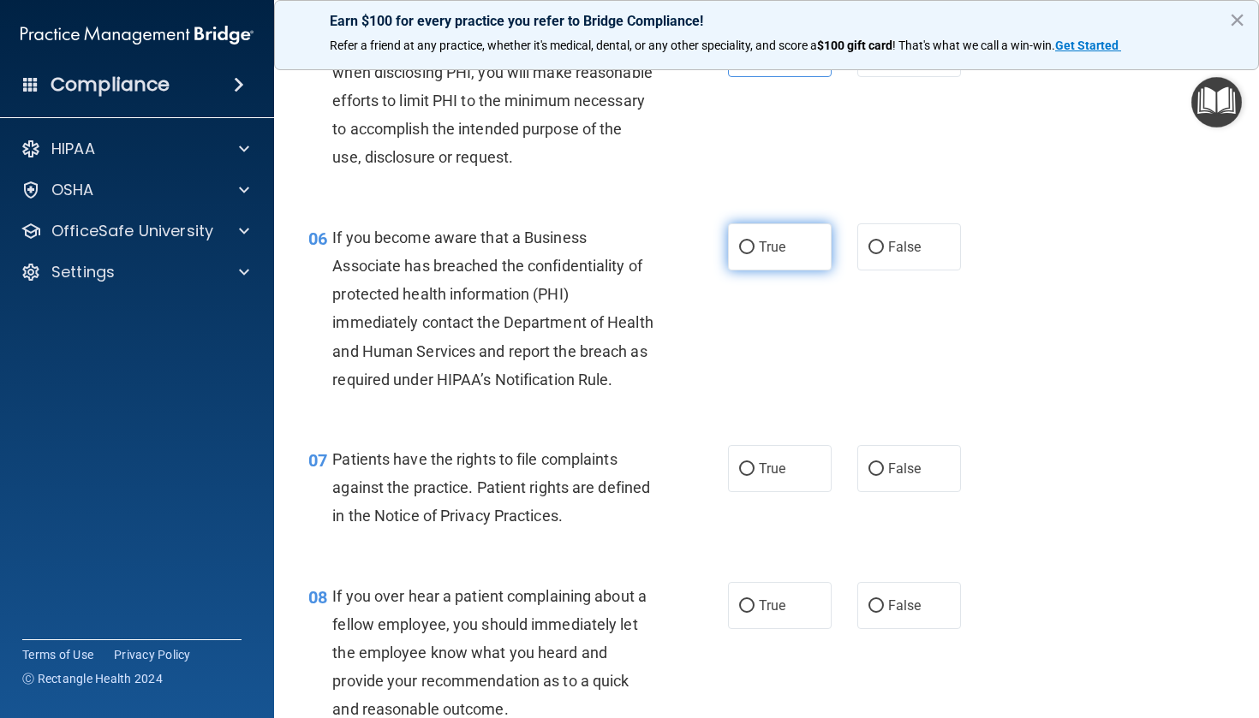
scroll to position [857, 0]
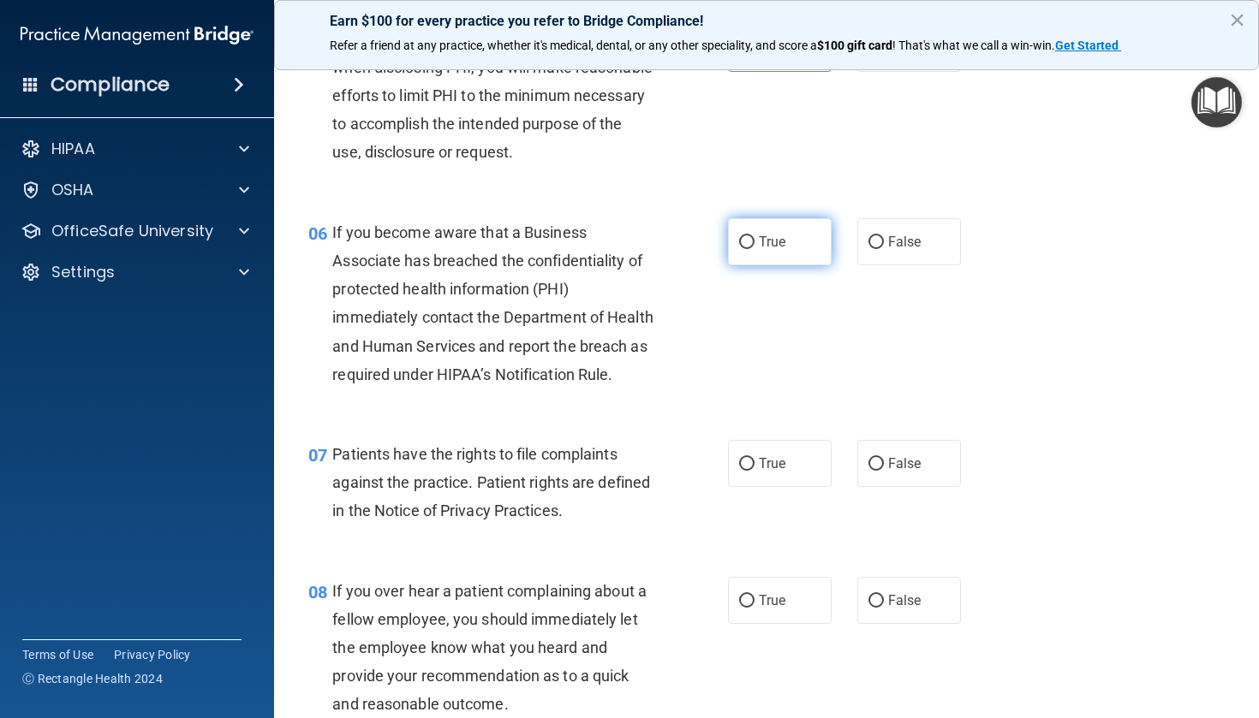
click at [747, 249] on input "True" at bounding box center [746, 242] width 15 height 13
radio input "true"
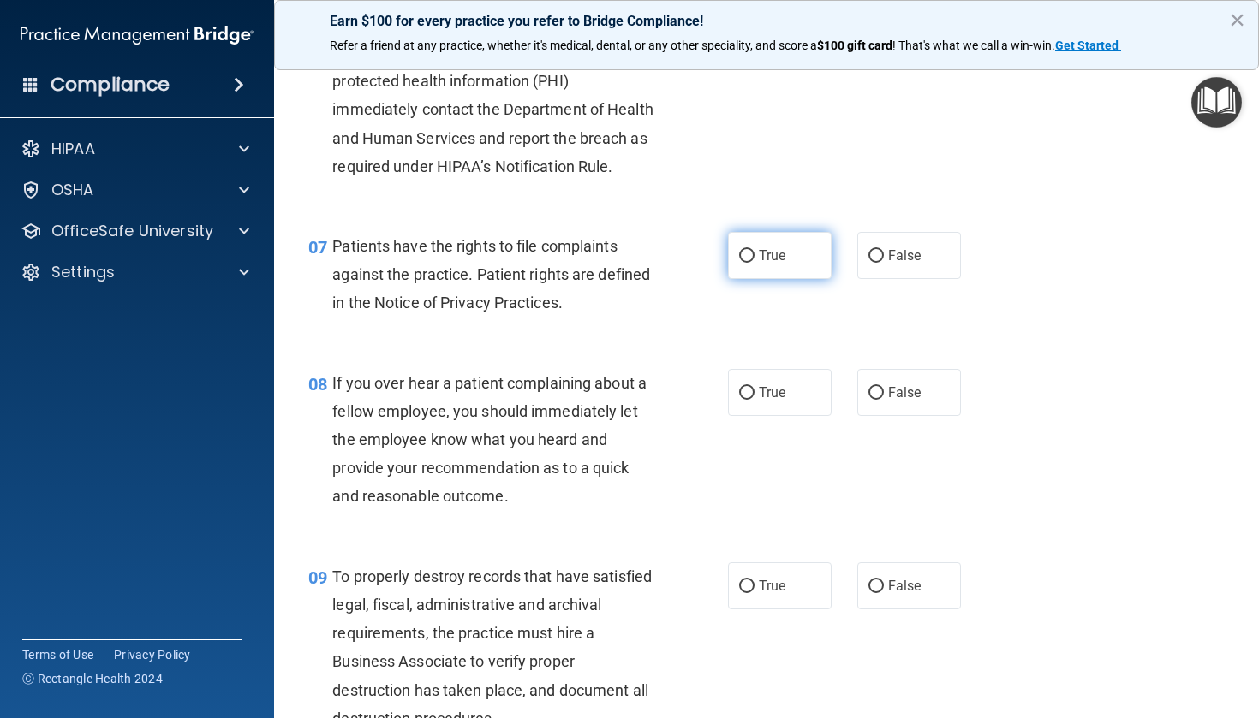
scroll to position [1068, 0]
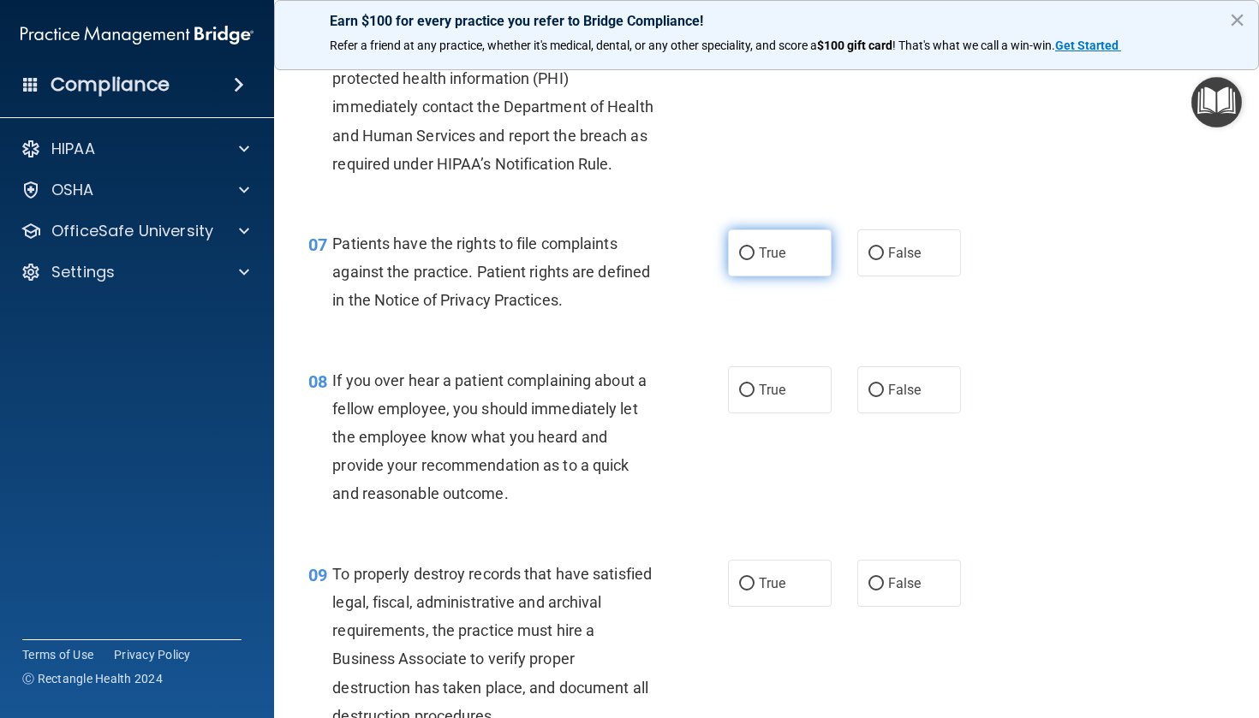
click at [764, 261] on span "True" at bounding box center [772, 253] width 27 height 16
click at [754, 260] on input "True" at bounding box center [746, 253] width 15 height 13
radio input "true"
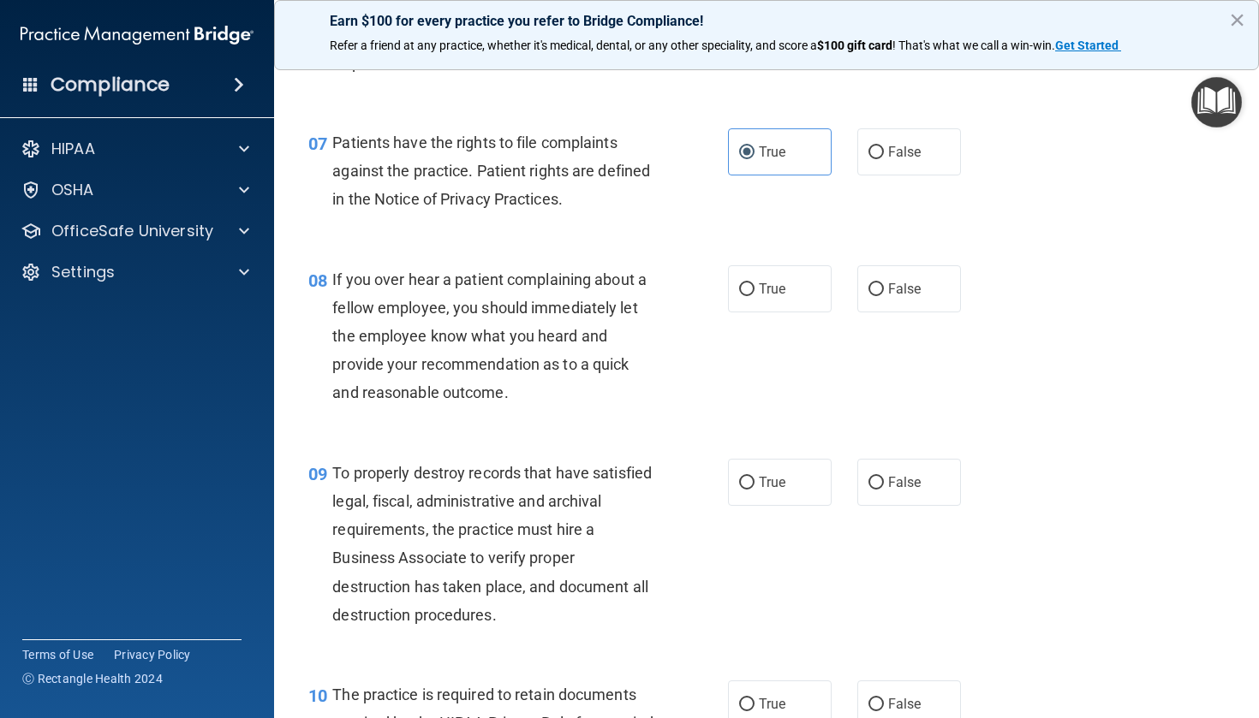
scroll to position [1177, 0]
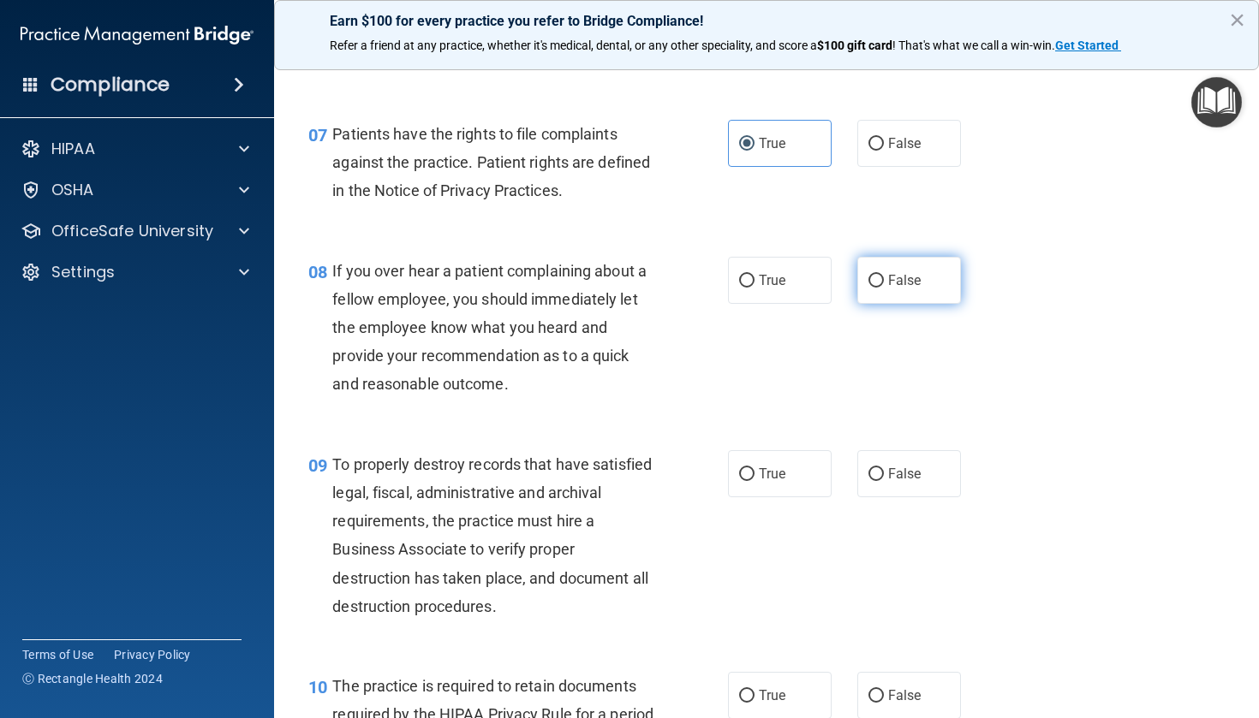
click at [910, 291] on label "False" at bounding box center [909, 280] width 104 height 47
click at [884, 288] on input "False" at bounding box center [875, 281] width 15 height 13
radio input "true"
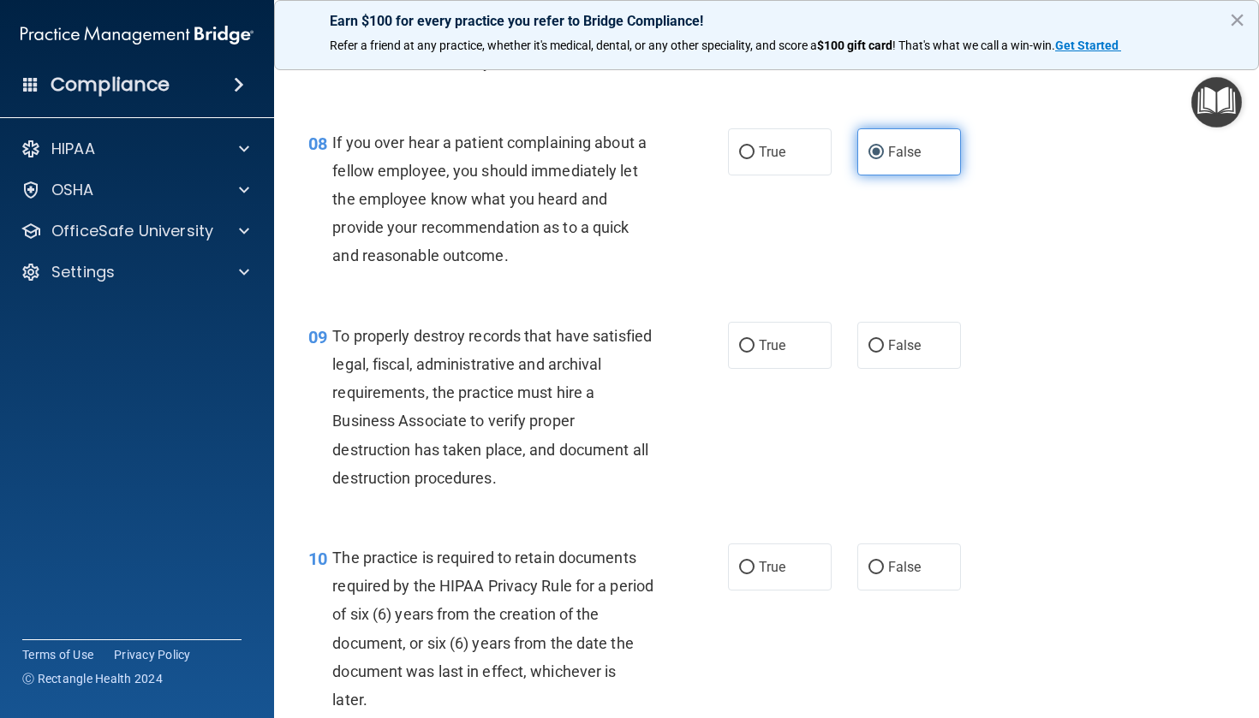
scroll to position [1317, 0]
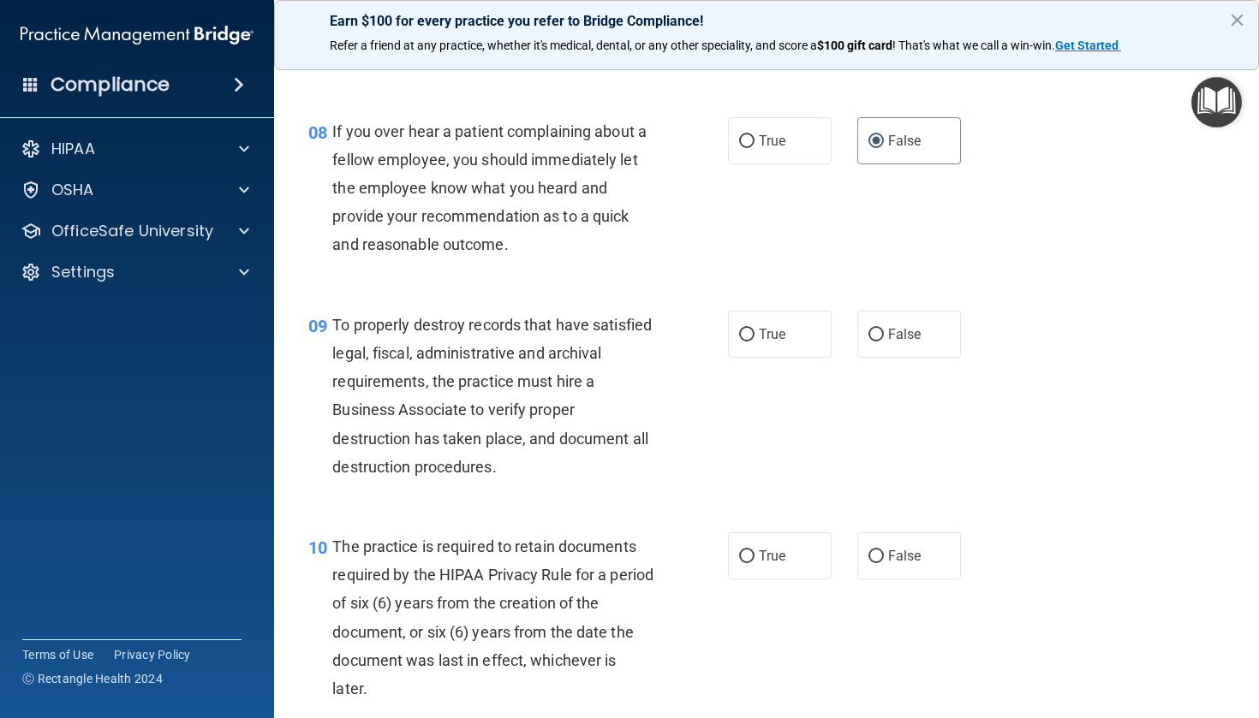
click at [775, 325] on div "09 To properly destroy records that have satisfied legal, fiscal, administrativ…" at bounding box center [766, 400] width 942 height 222
click at [776, 342] on span "True" at bounding box center [772, 334] width 27 height 16
click at [754, 342] on input "True" at bounding box center [746, 335] width 15 height 13
radio input "true"
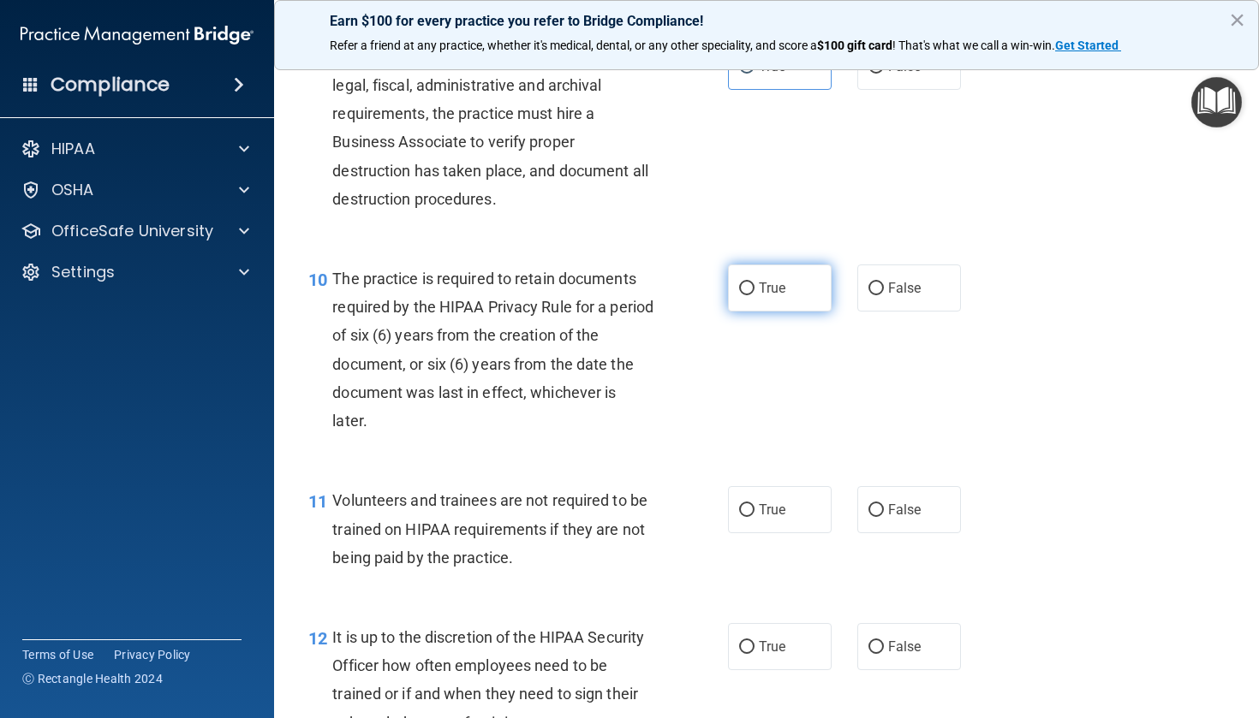
scroll to position [1591, 0]
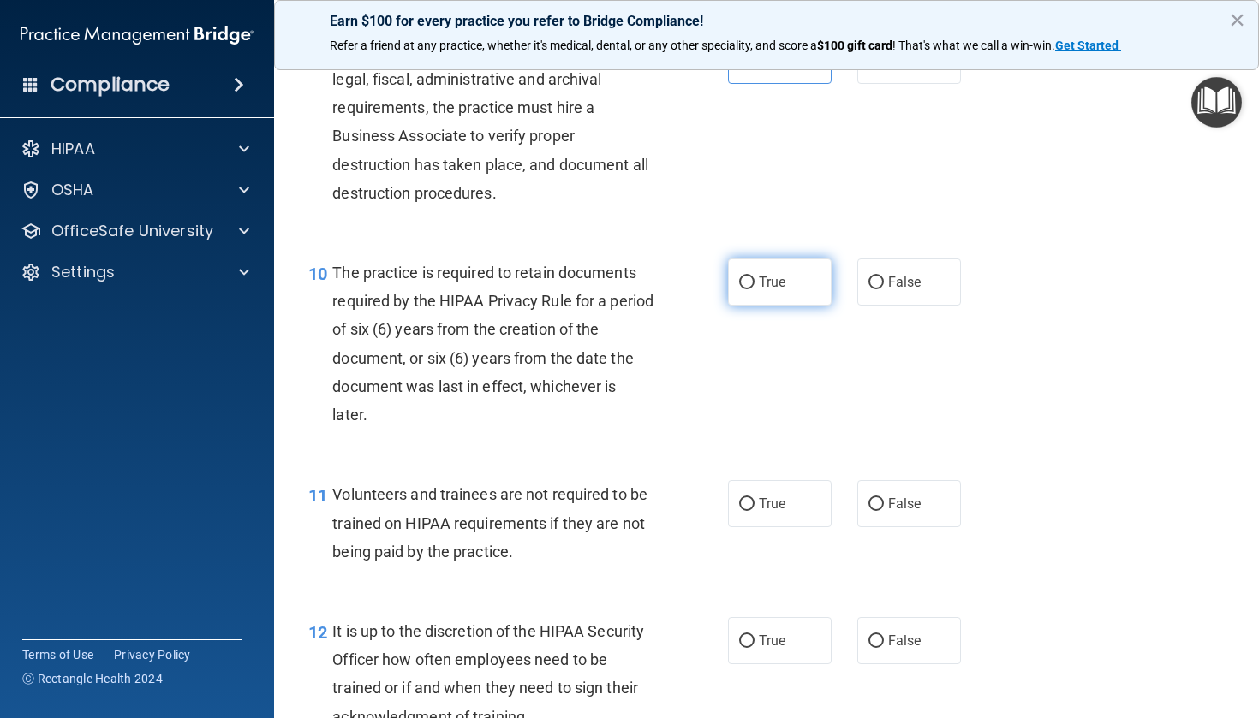
click at [764, 306] on label "True" at bounding box center [780, 282] width 104 height 47
click at [754, 289] on input "True" at bounding box center [746, 283] width 15 height 13
radio input "true"
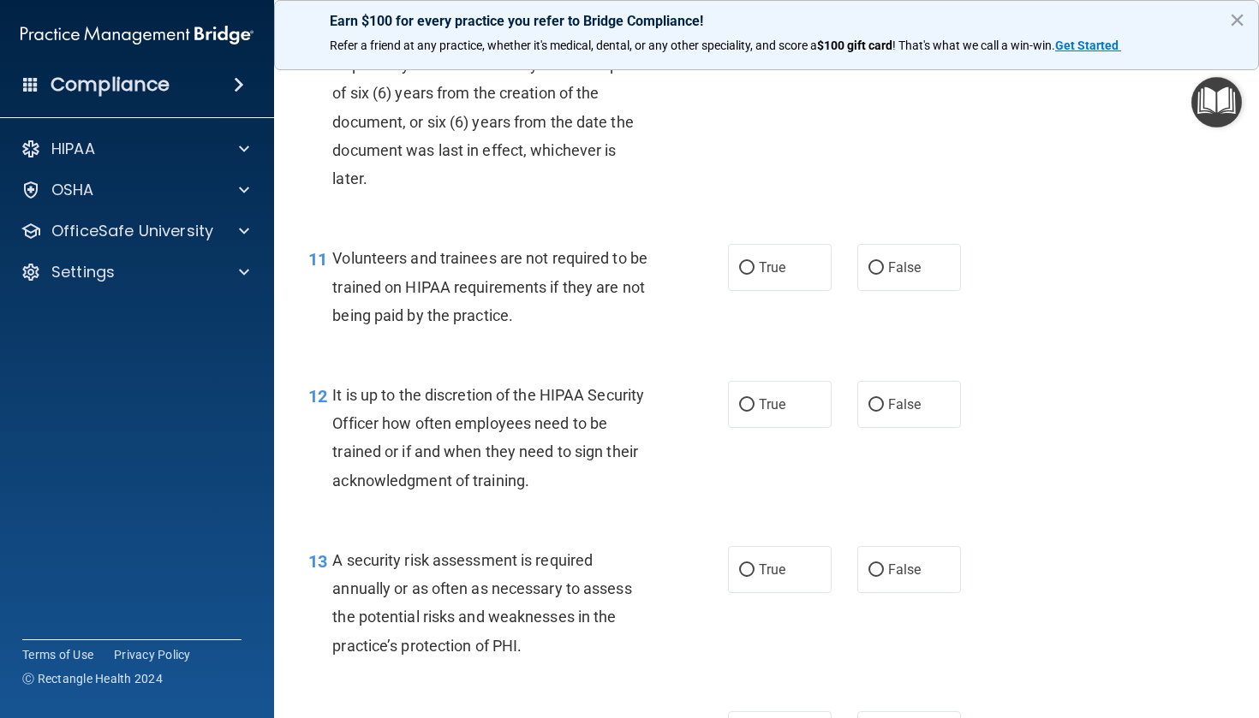
scroll to position [1834, 0]
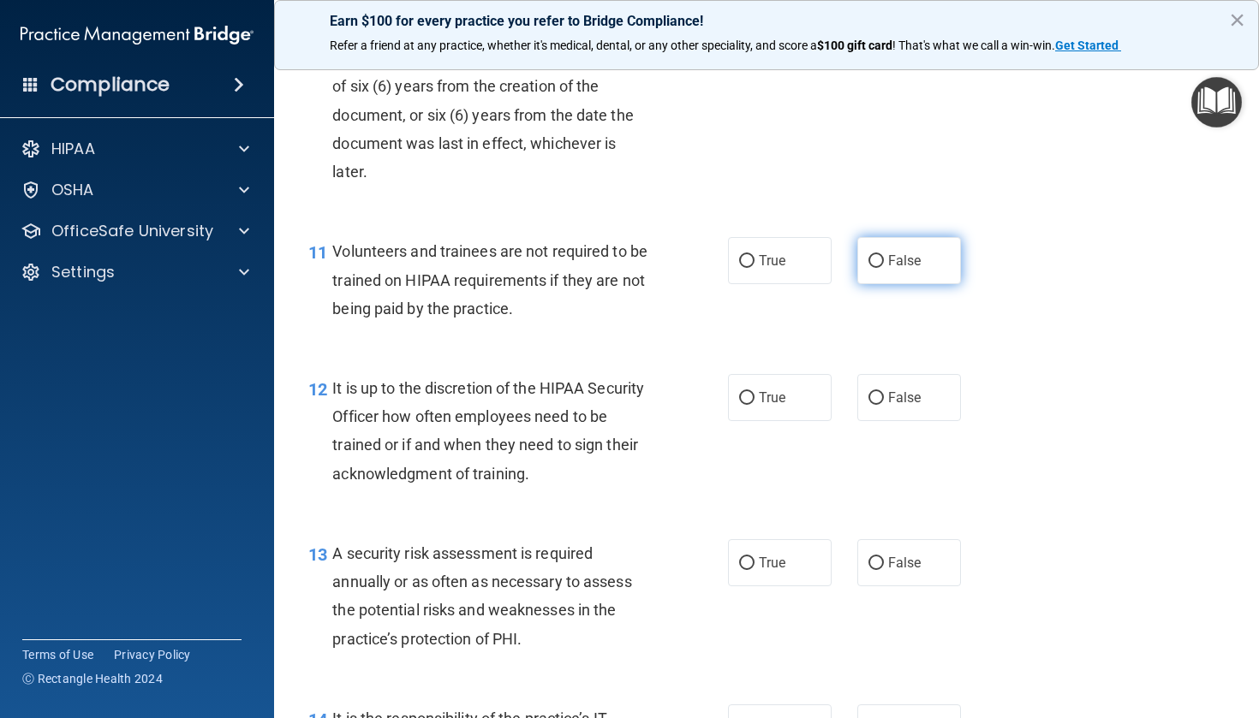
click at [902, 271] on label "False" at bounding box center [909, 260] width 104 height 47
click at [884, 268] on input "False" at bounding box center [875, 261] width 15 height 13
radio input "true"
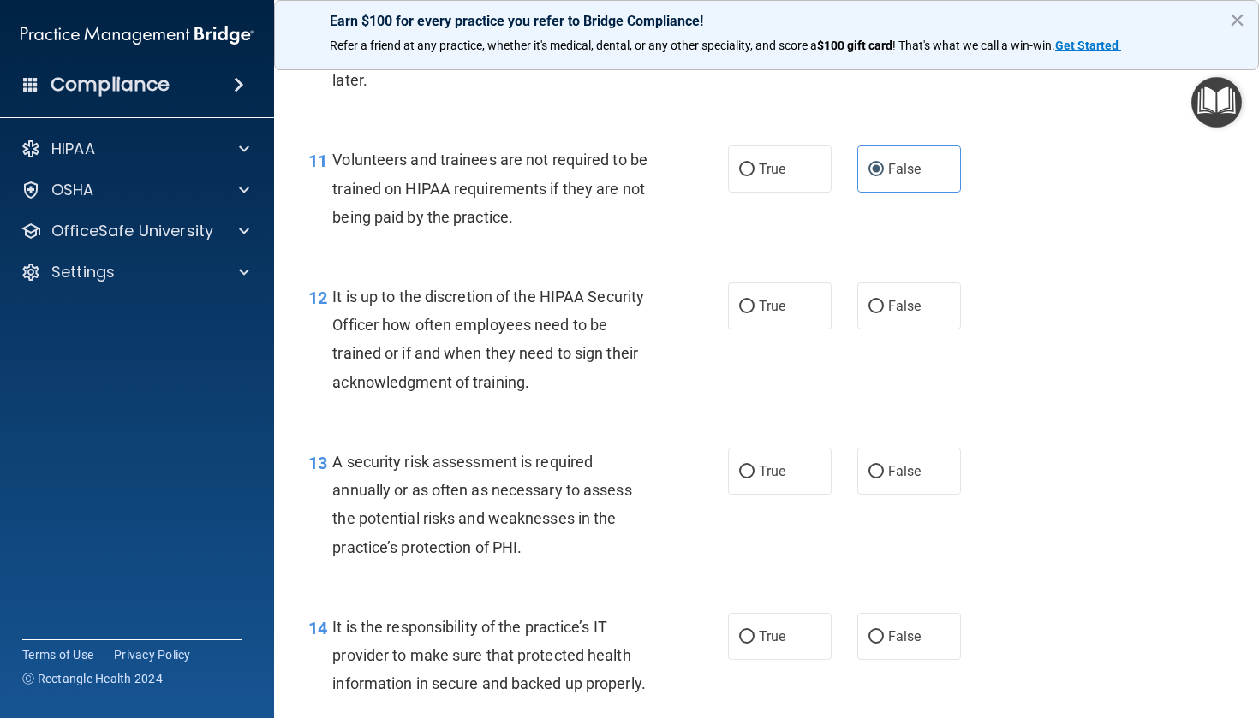
scroll to position [1926, 0]
click at [914, 313] on span "False" at bounding box center [904, 305] width 33 height 16
click at [884, 313] on input "False" at bounding box center [875, 306] width 15 height 13
radio input "true"
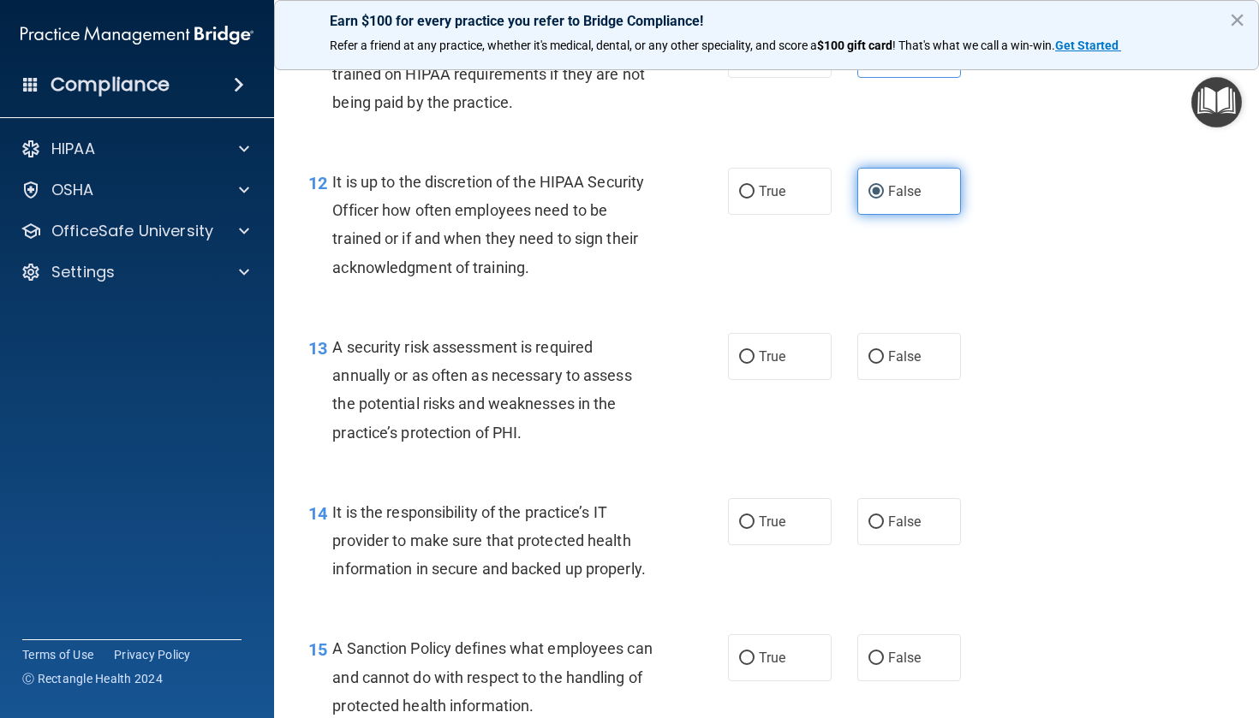
scroll to position [2100, 0]
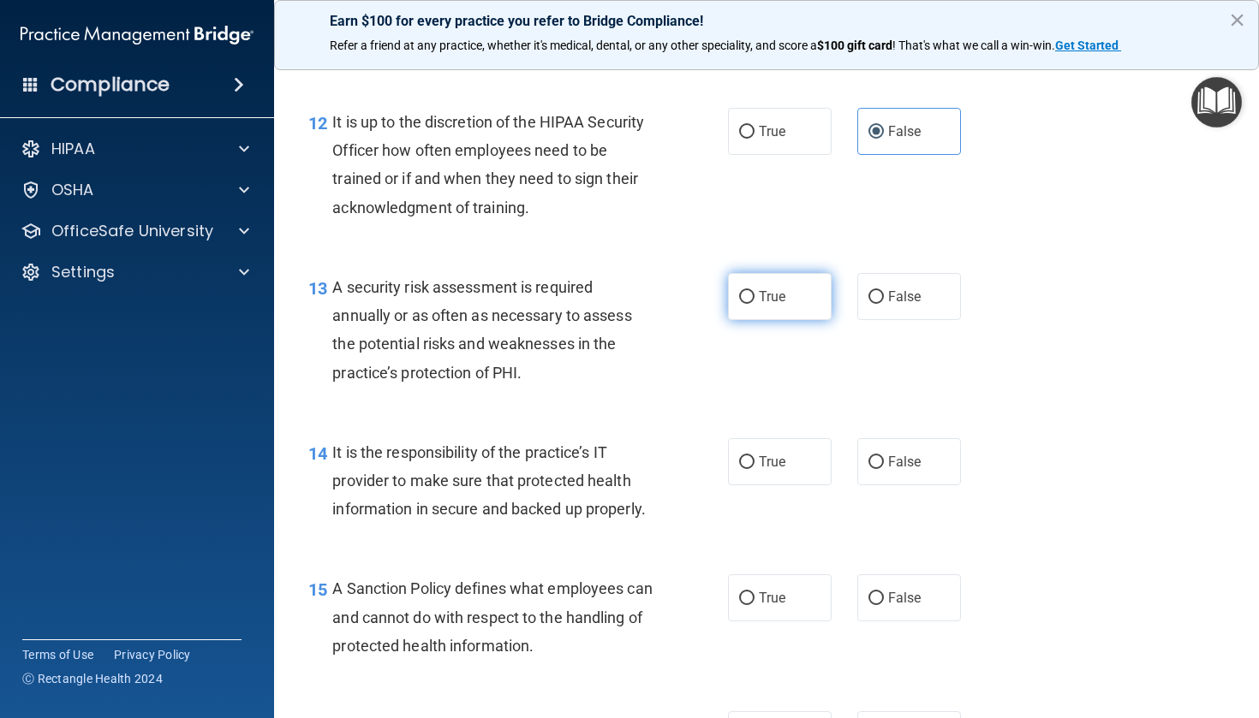
click at [780, 305] on span "True" at bounding box center [772, 297] width 27 height 16
click at [754, 304] on input "True" at bounding box center [746, 297] width 15 height 13
radio input "true"
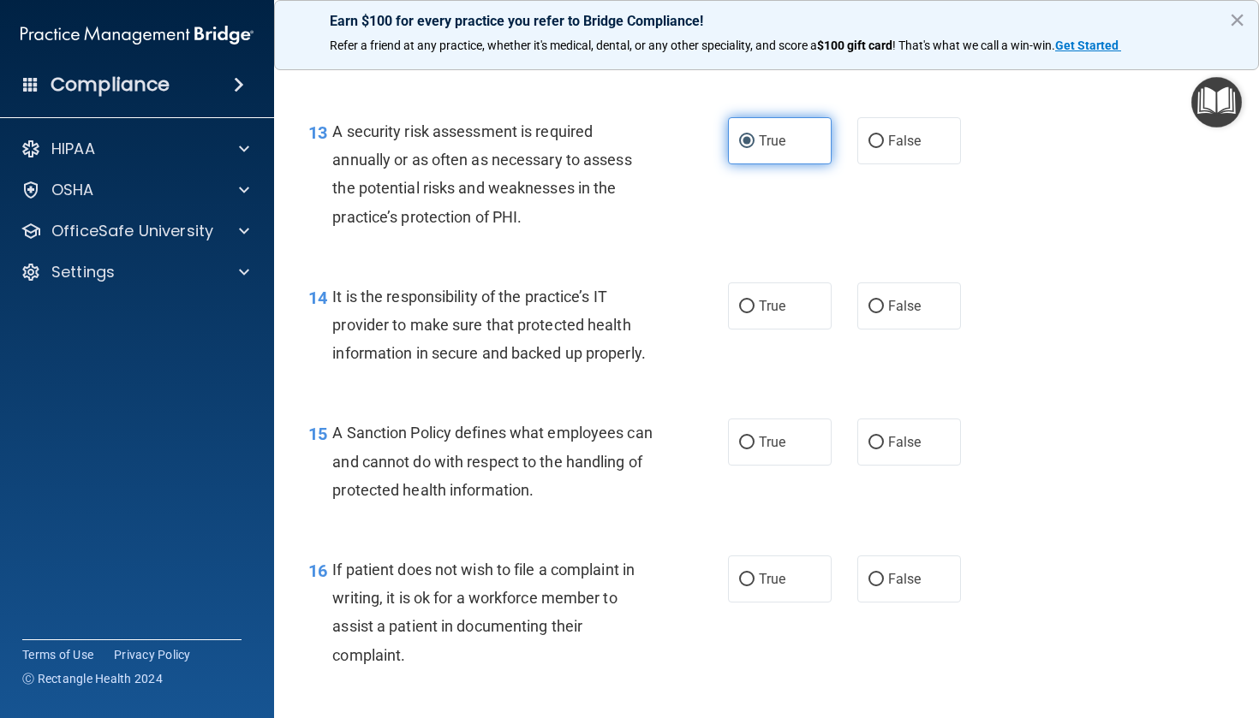
scroll to position [2259, 0]
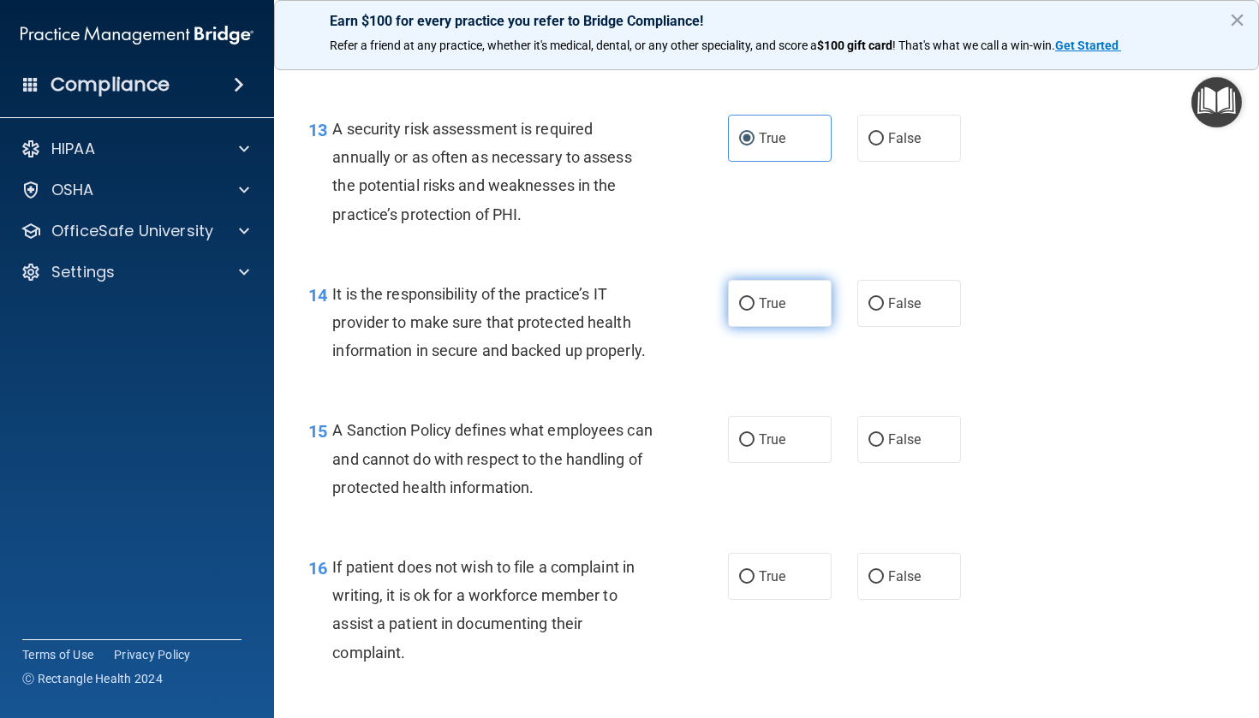
click at [780, 312] on span "True" at bounding box center [772, 303] width 27 height 16
click at [754, 311] on input "True" at bounding box center [746, 304] width 15 height 13
radio input "true"
click at [924, 325] on label "False" at bounding box center [909, 303] width 104 height 47
click at [884, 311] on input "False" at bounding box center [875, 304] width 15 height 13
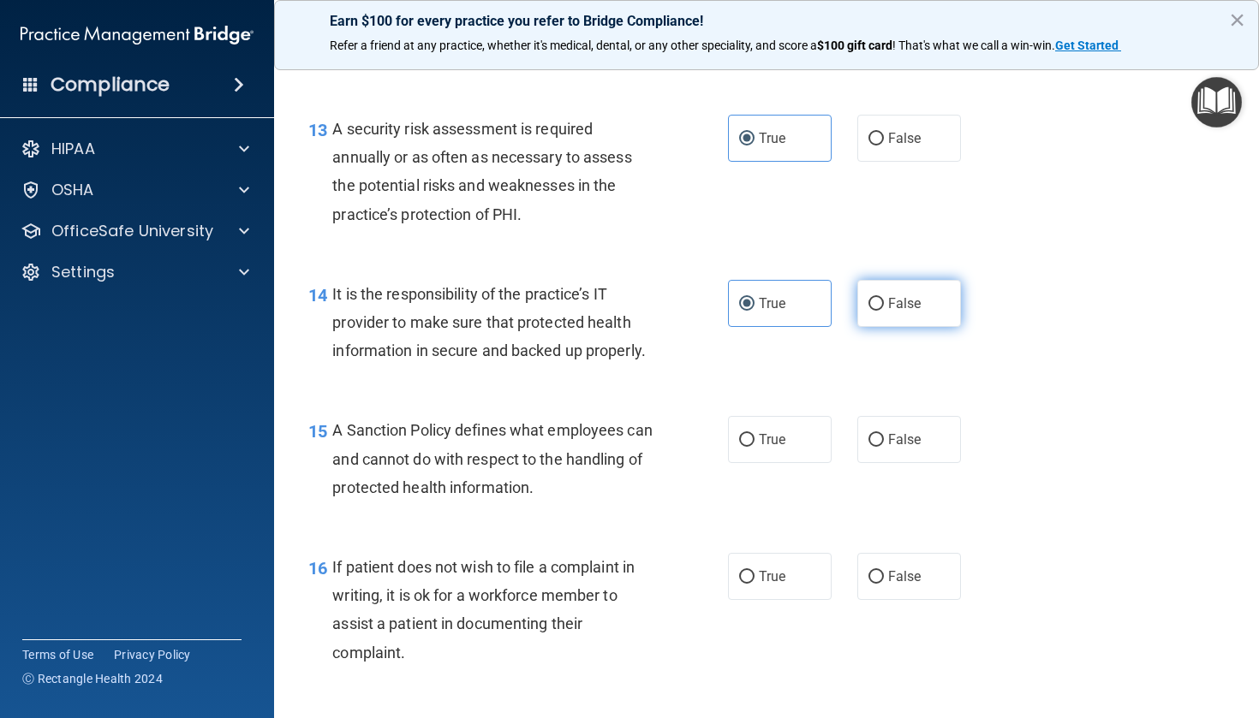
radio input "true"
radio input "false"
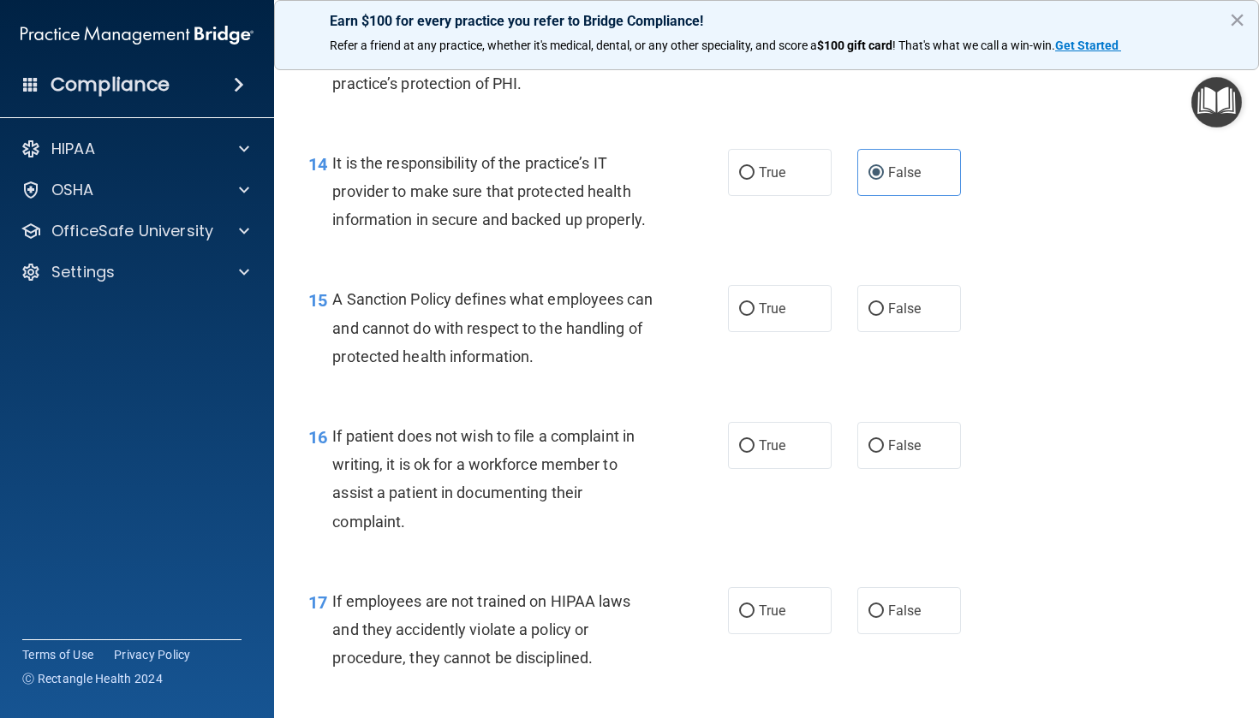
scroll to position [2391, 0]
click at [876, 311] on label "False" at bounding box center [909, 306] width 104 height 47
click at [876, 311] on input "False" at bounding box center [875, 307] width 15 height 13
radio input "true"
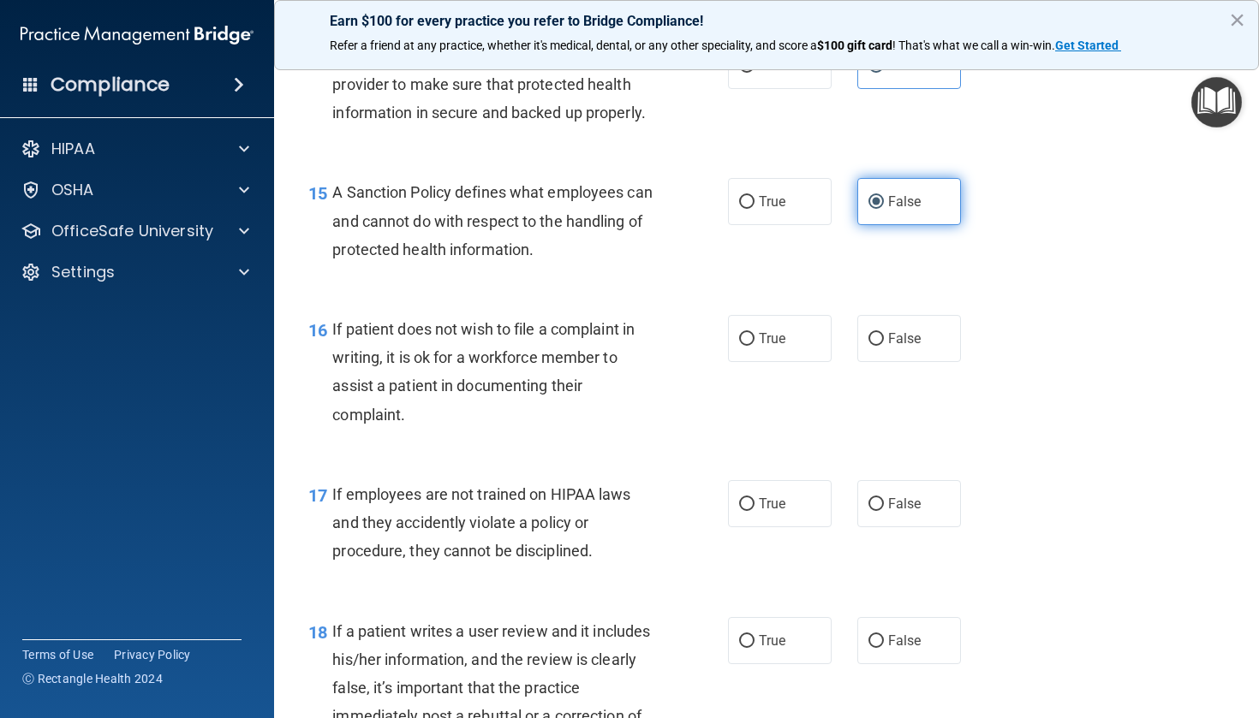
scroll to position [2504, 0]
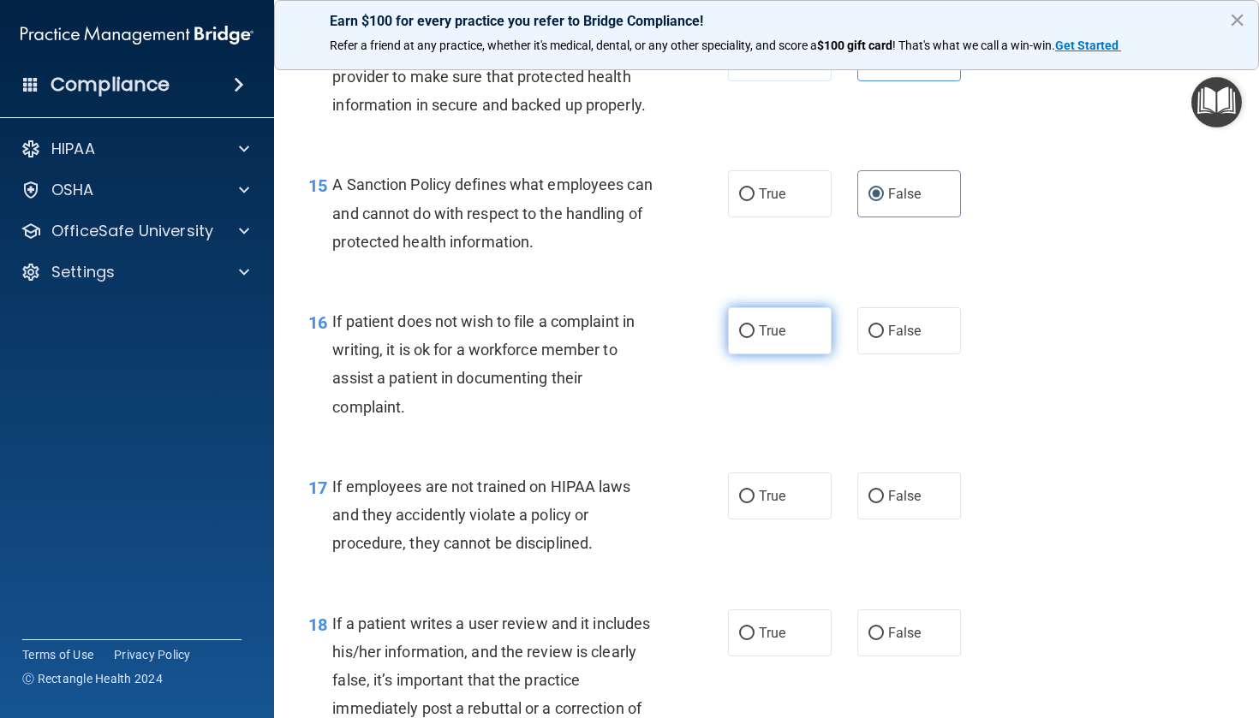
click at [780, 339] on span "True" at bounding box center [772, 331] width 27 height 16
click at [754, 338] on input "True" at bounding box center [746, 331] width 15 height 13
radio input "true"
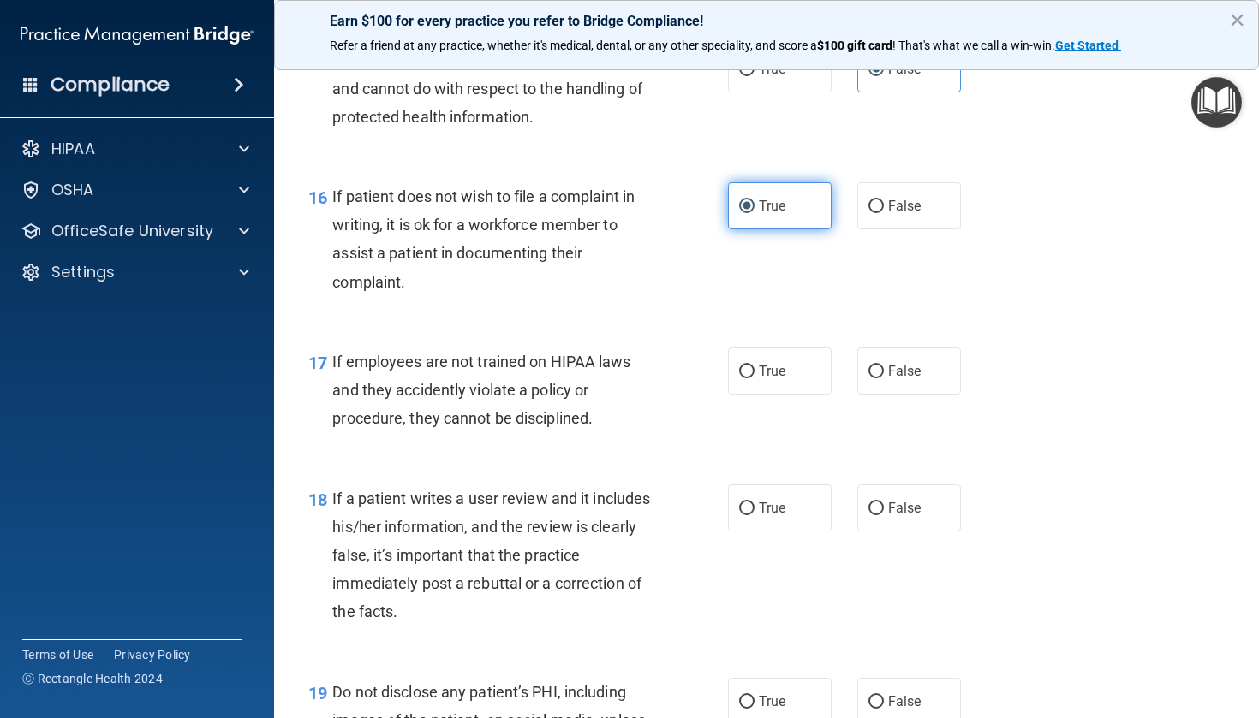
scroll to position [2652, 0]
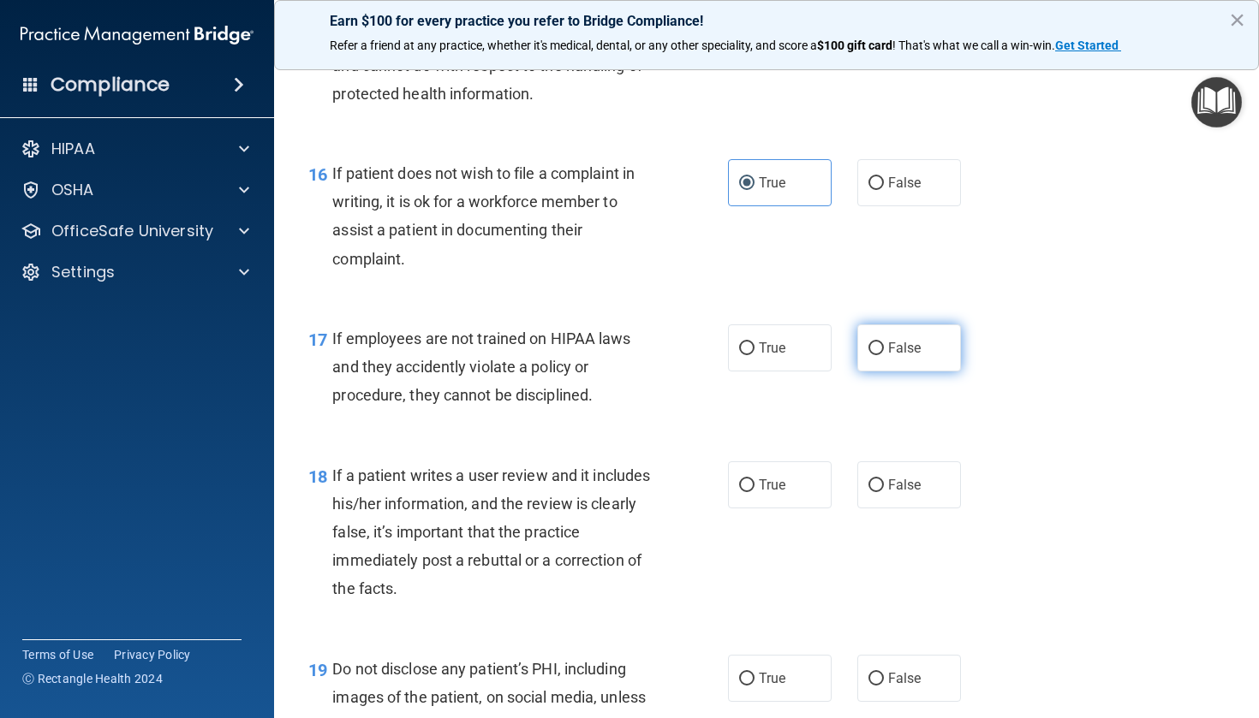
click at [878, 354] on input "False" at bounding box center [875, 348] width 15 height 13
radio input "true"
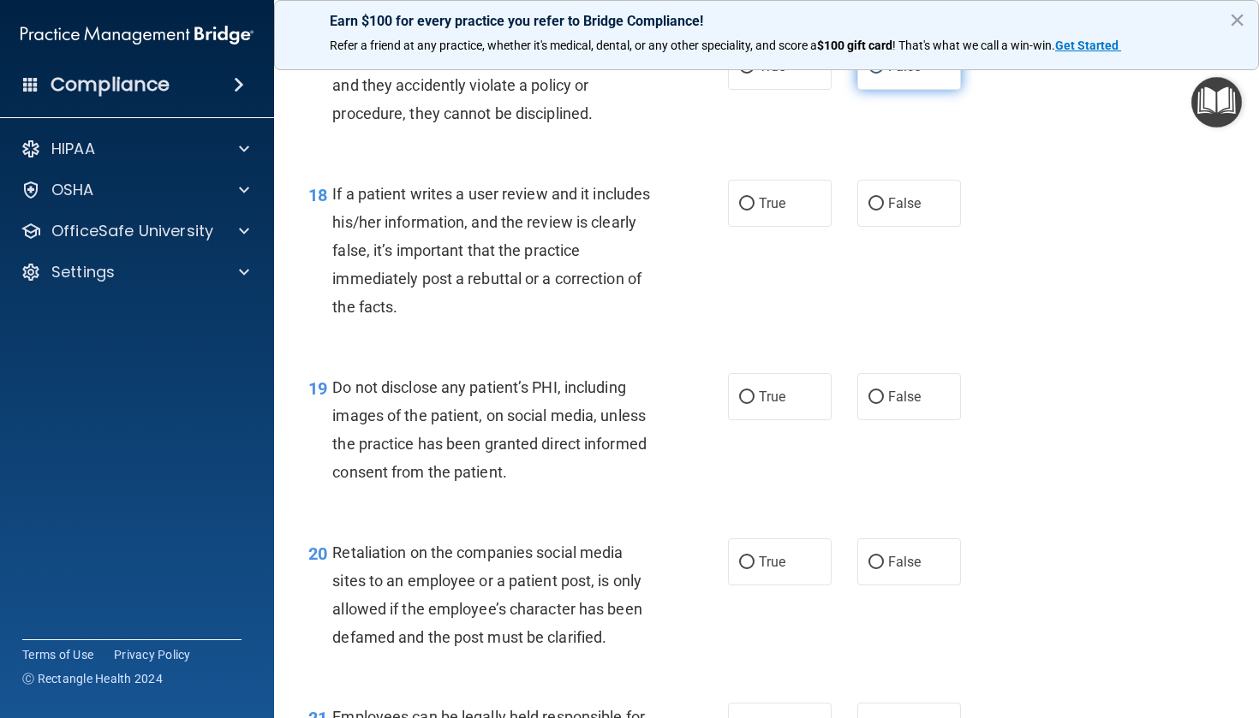
scroll to position [2937, 0]
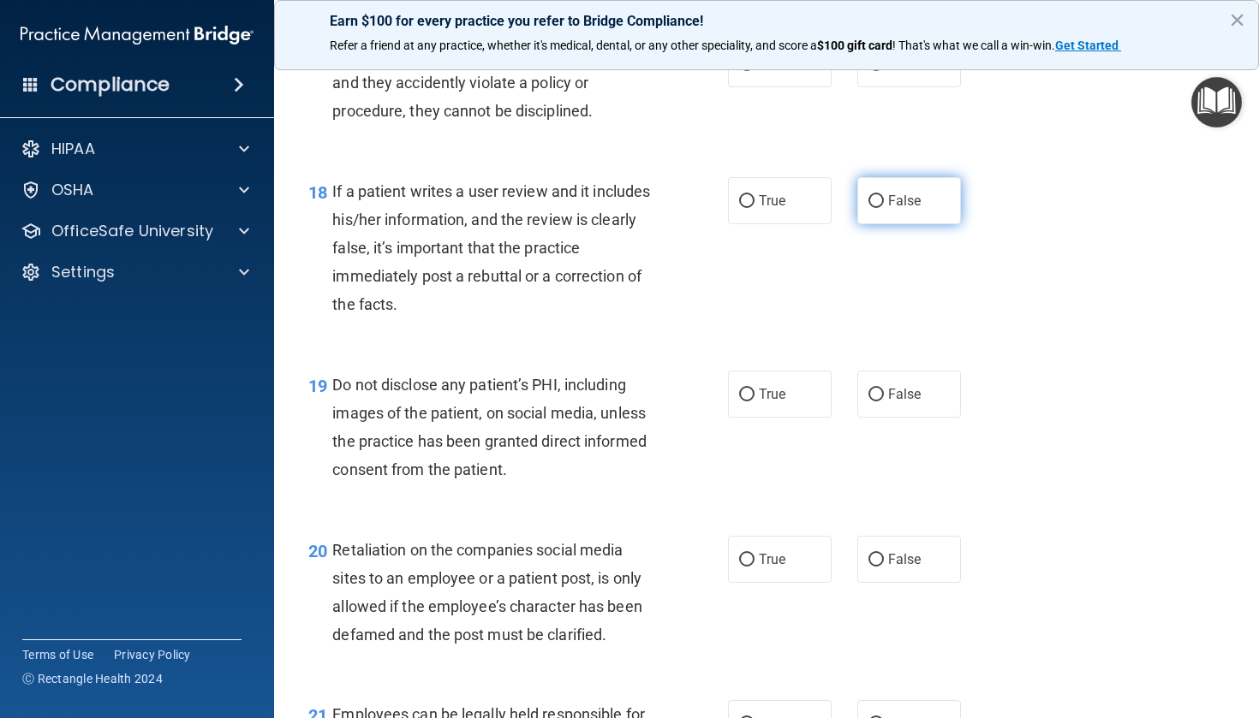
click at [886, 200] on label "False" at bounding box center [909, 200] width 104 height 47
click at [884, 200] on input "False" at bounding box center [875, 201] width 15 height 13
radio input "true"
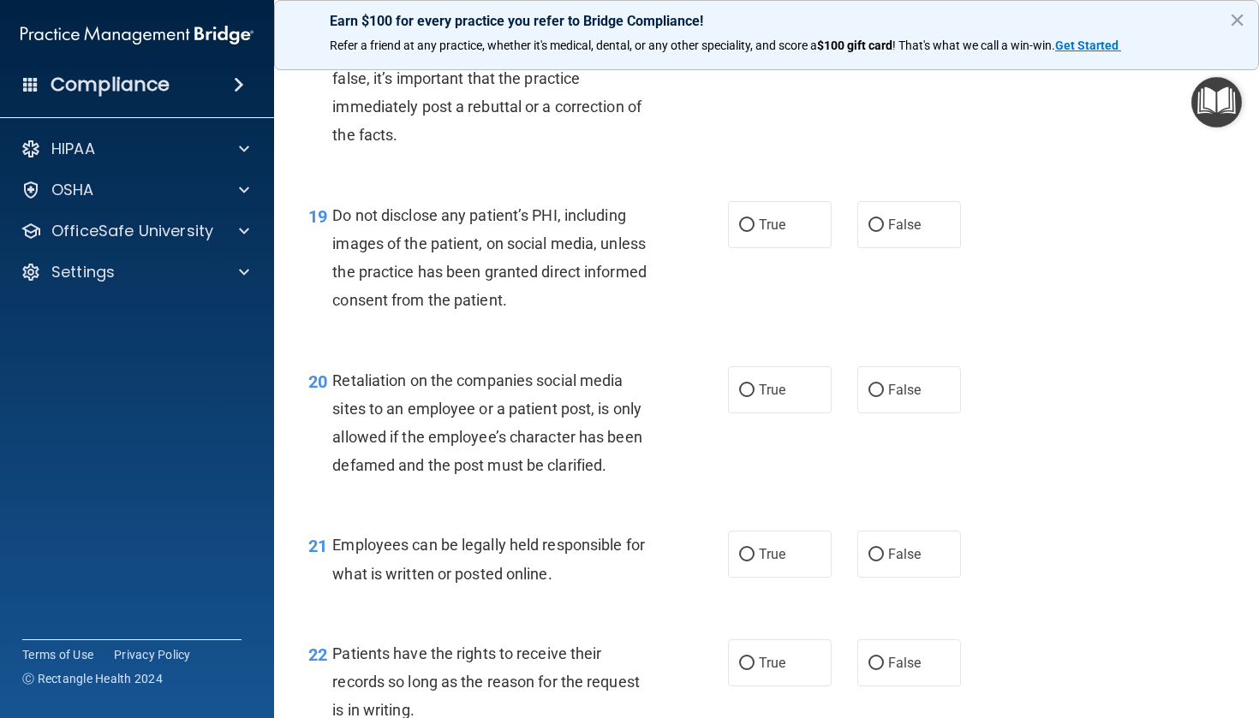
scroll to position [3112, 0]
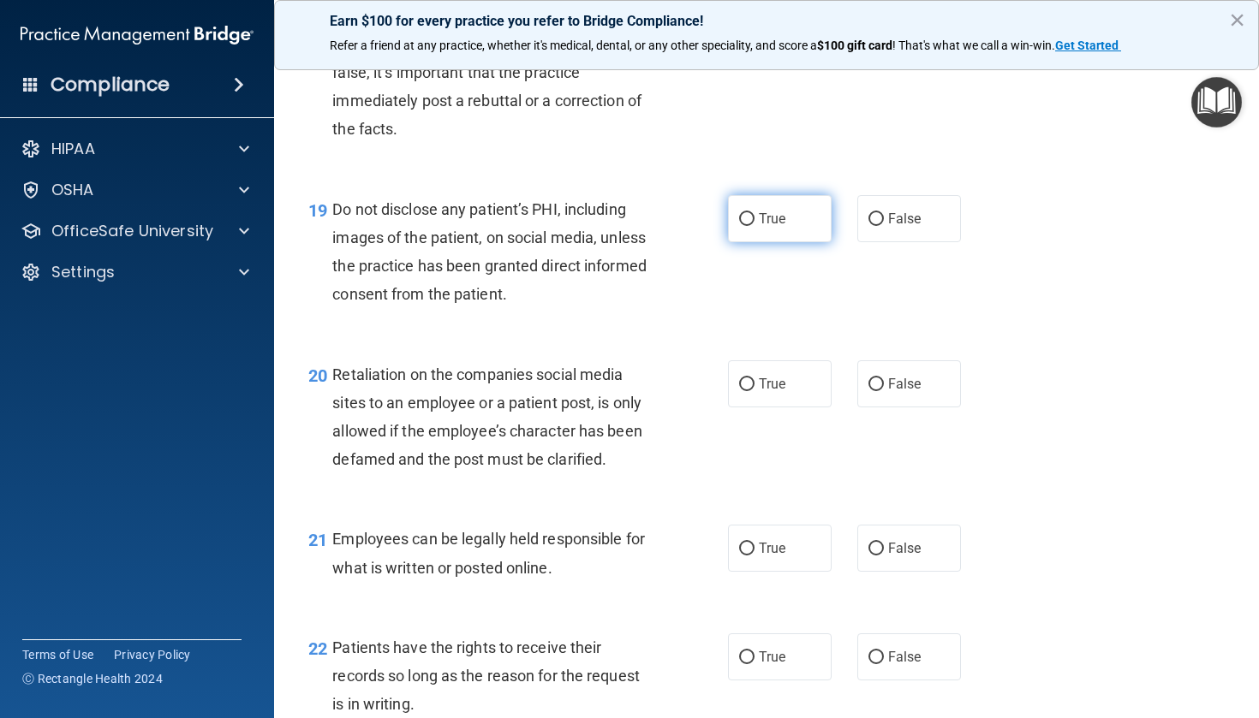
click at [763, 227] on span "True" at bounding box center [772, 219] width 27 height 16
click at [754, 226] on input "True" at bounding box center [746, 219] width 15 height 13
radio input "true"
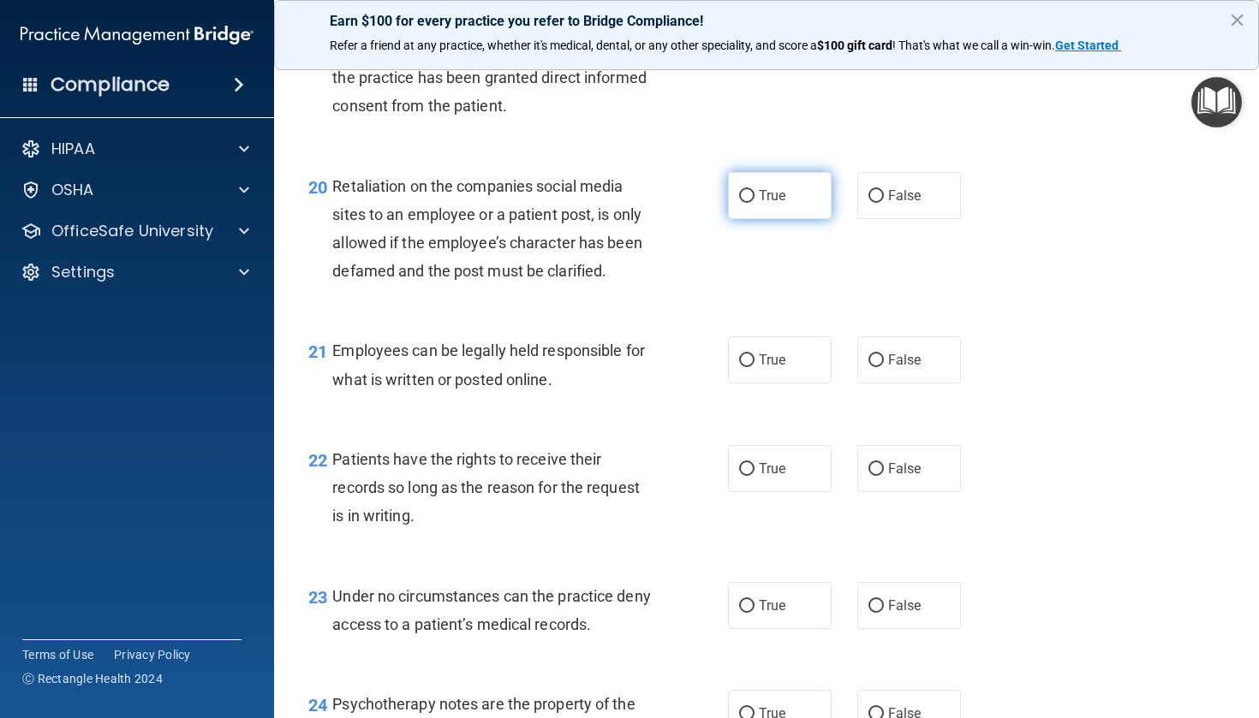
scroll to position [3309, 0]
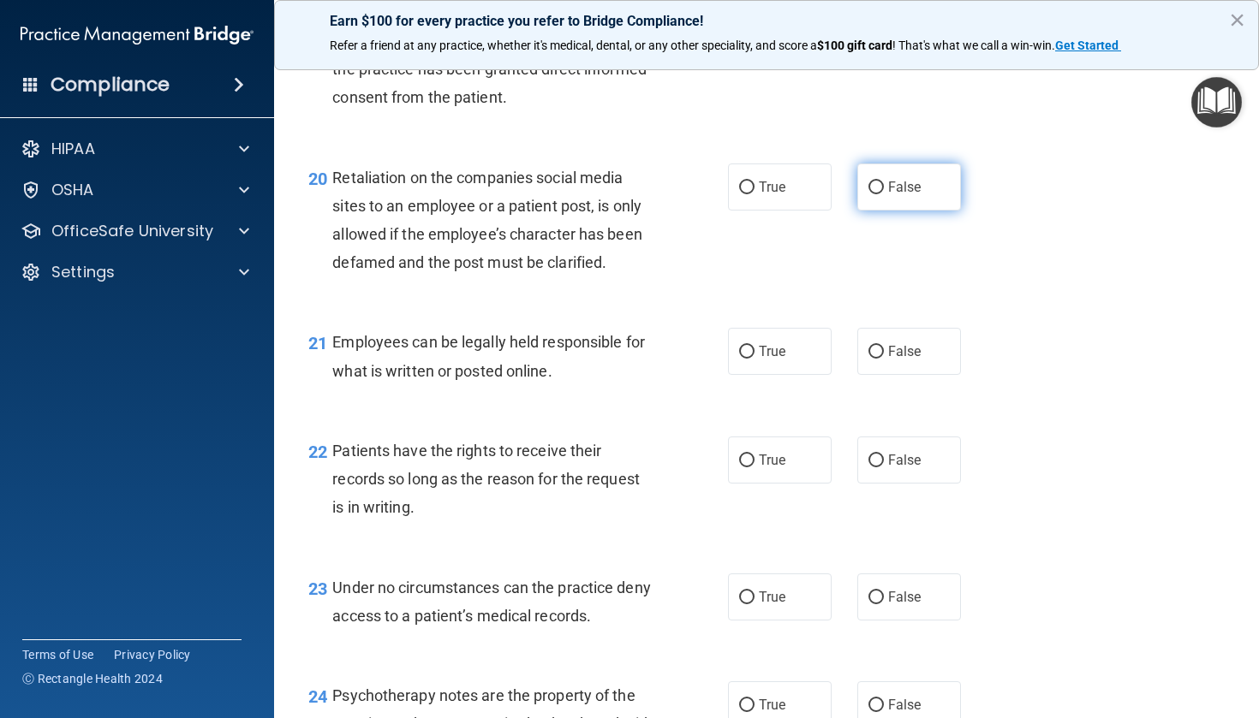
click at [880, 189] on label "False" at bounding box center [909, 187] width 104 height 47
click at [880, 189] on input "False" at bounding box center [875, 188] width 15 height 13
radio input "true"
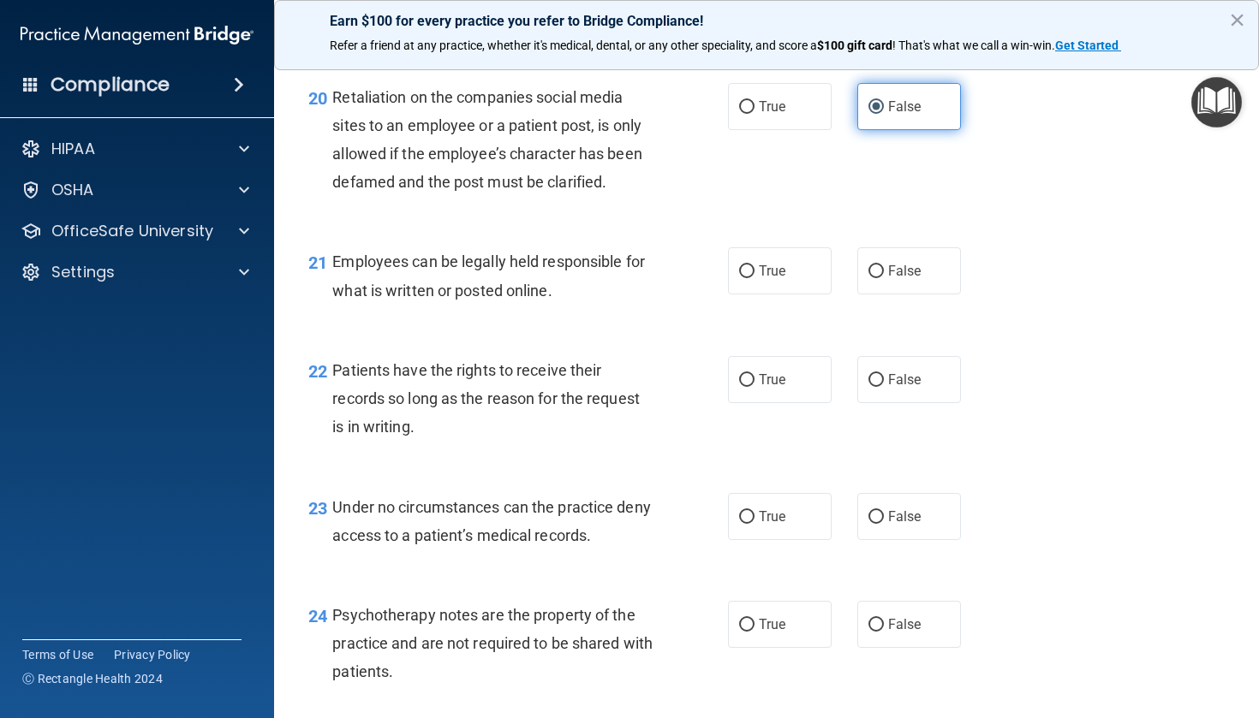
scroll to position [3392, 0]
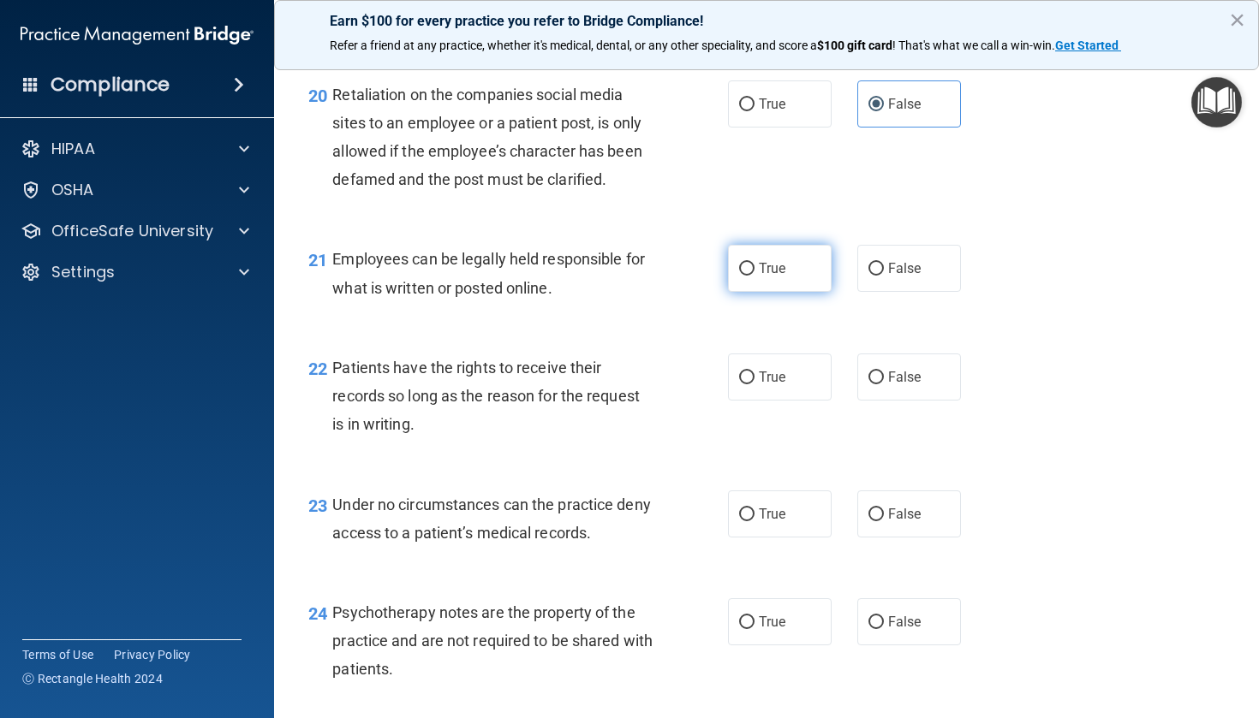
click at [762, 277] on span "True" at bounding box center [772, 268] width 27 height 16
click at [754, 276] on input "True" at bounding box center [746, 269] width 15 height 13
radio input "true"
click at [767, 378] on label "True" at bounding box center [780, 377] width 104 height 47
click at [754, 378] on input "True" at bounding box center [746, 378] width 15 height 13
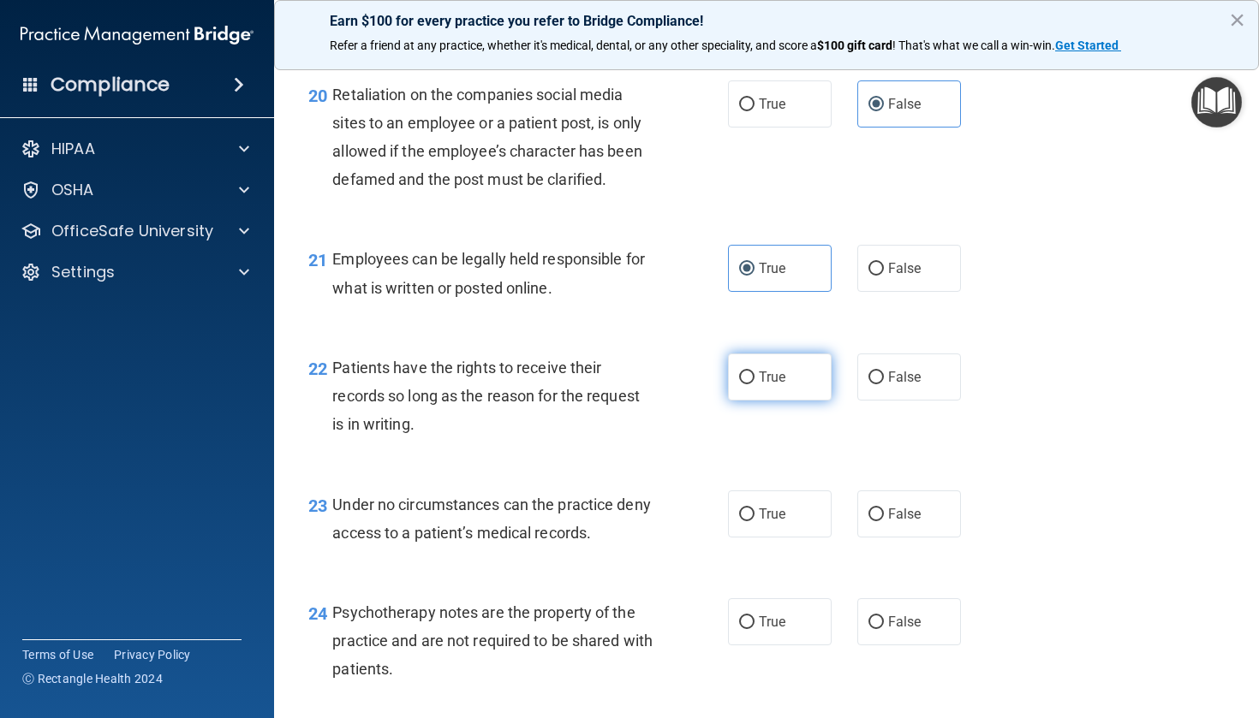
radio input "true"
click at [875, 384] on input "False" at bounding box center [875, 378] width 15 height 13
radio input "true"
radio input "false"
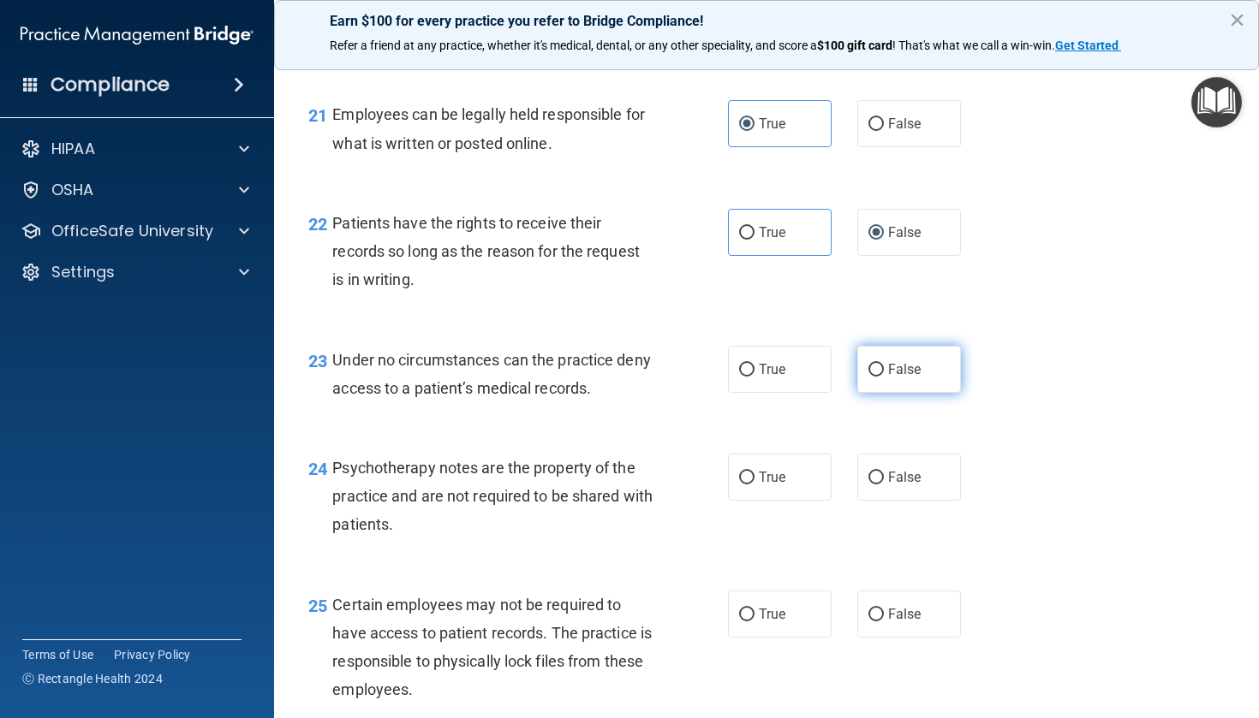
scroll to position [3563, 0]
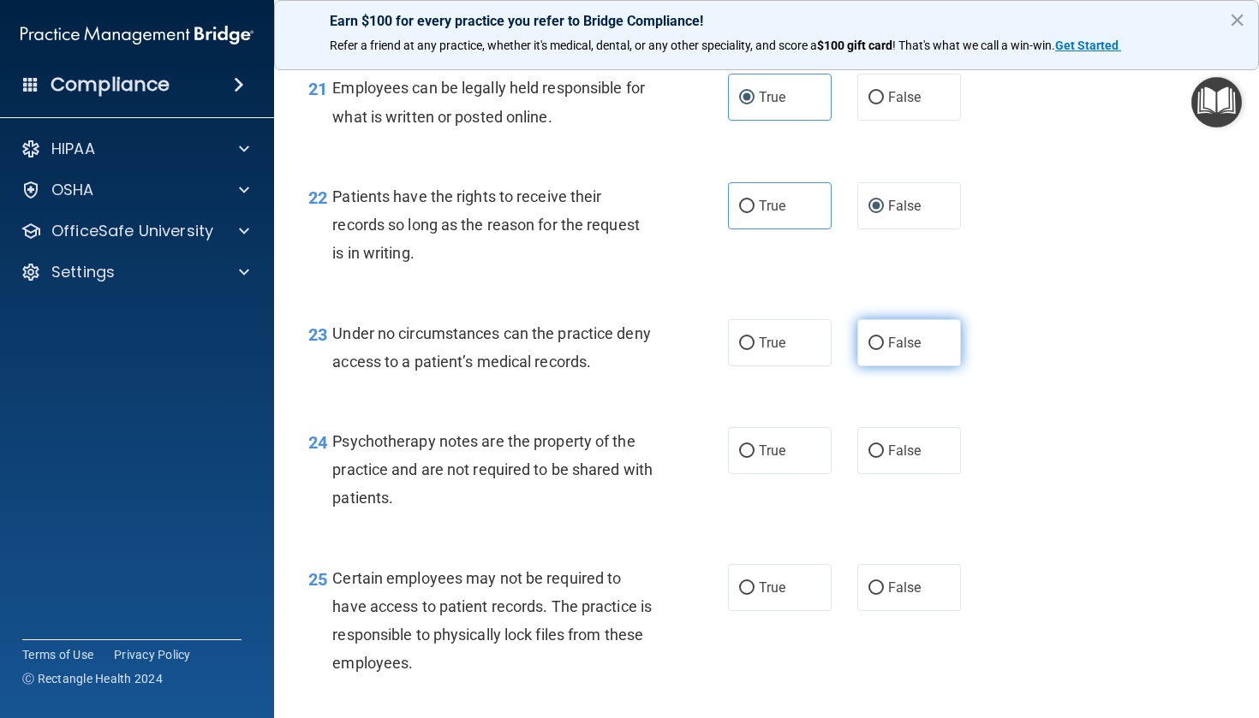
click at [866, 366] on label "False" at bounding box center [909, 342] width 104 height 47
click at [868, 350] on input "False" at bounding box center [875, 343] width 15 height 13
radio input "true"
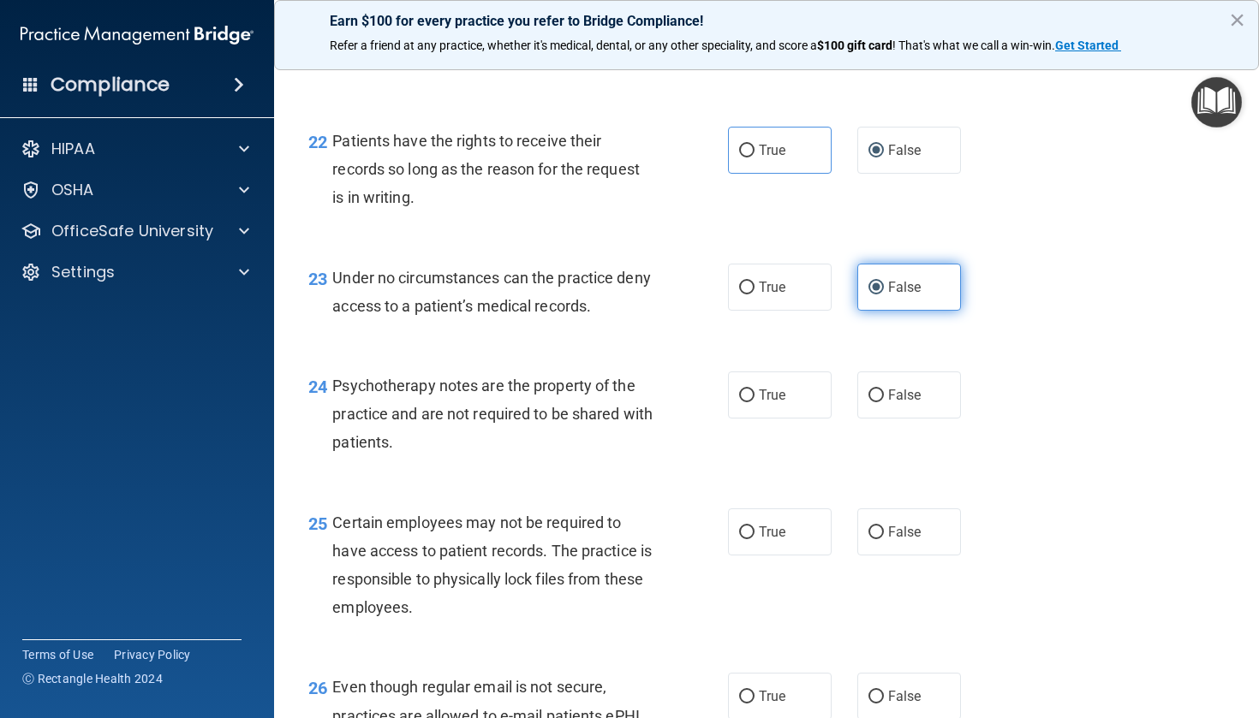
scroll to position [3637, 0]
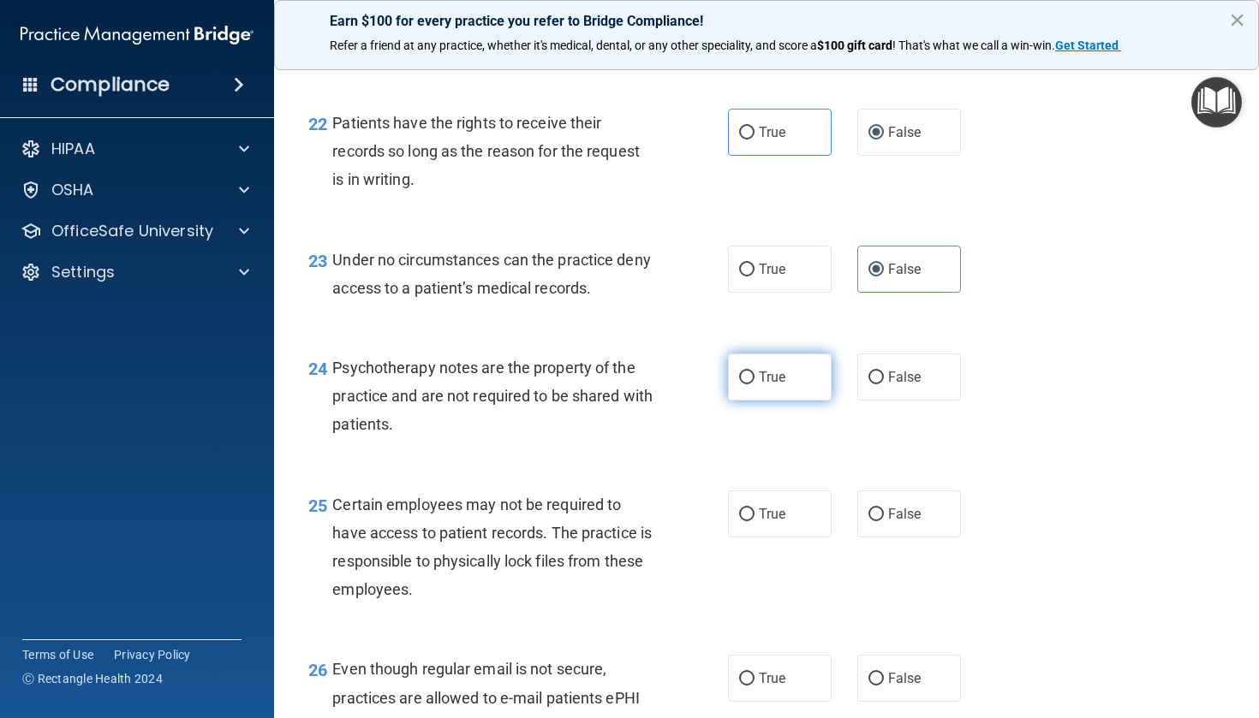
click at [790, 398] on label "True" at bounding box center [780, 377] width 104 height 47
click at [754, 384] on input "True" at bounding box center [746, 378] width 15 height 13
radio input "true"
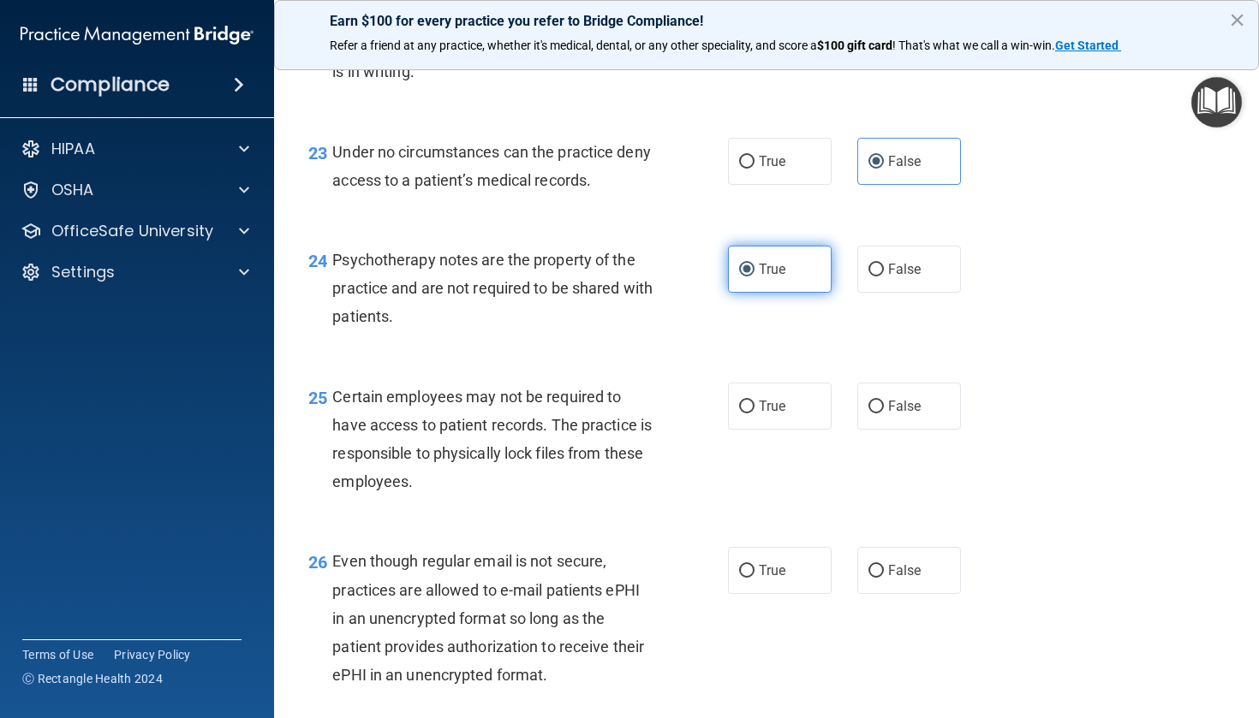
scroll to position [3748, 0]
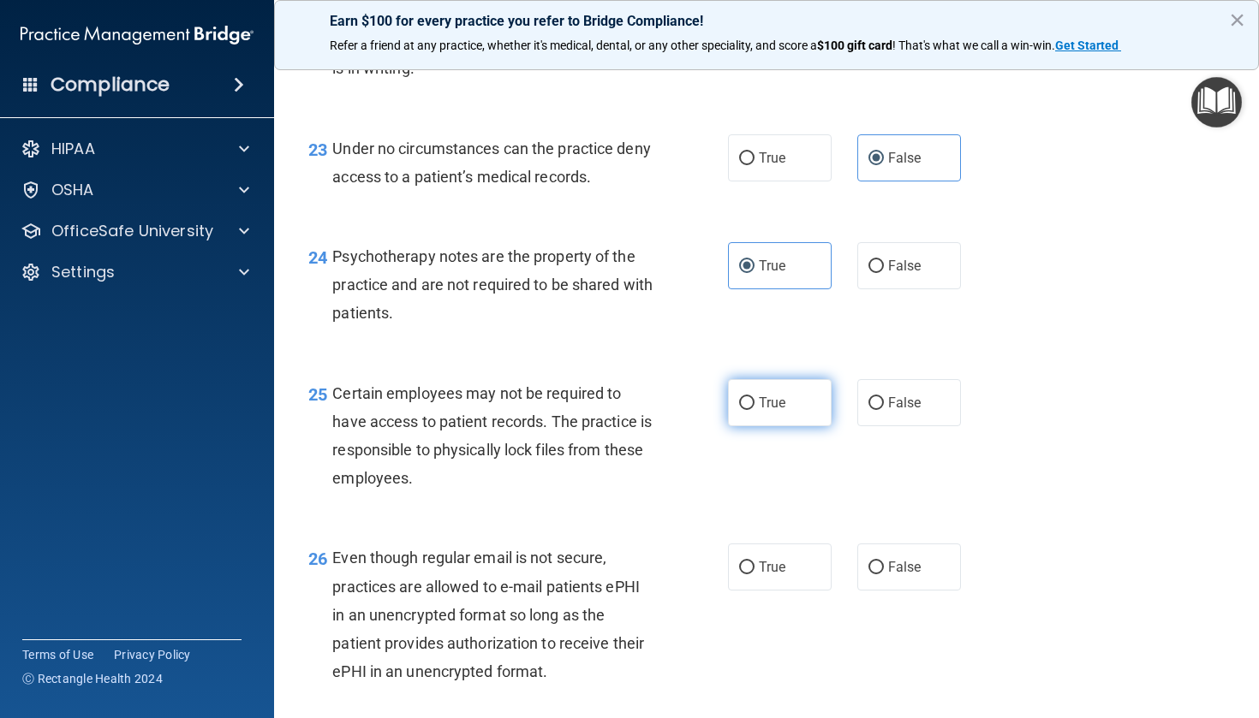
click at [790, 398] on label "True" at bounding box center [780, 402] width 104 height 47
click at [754, 398] on input "True" at bounding box center [746, 403] width 15 height 13
radio input "true"
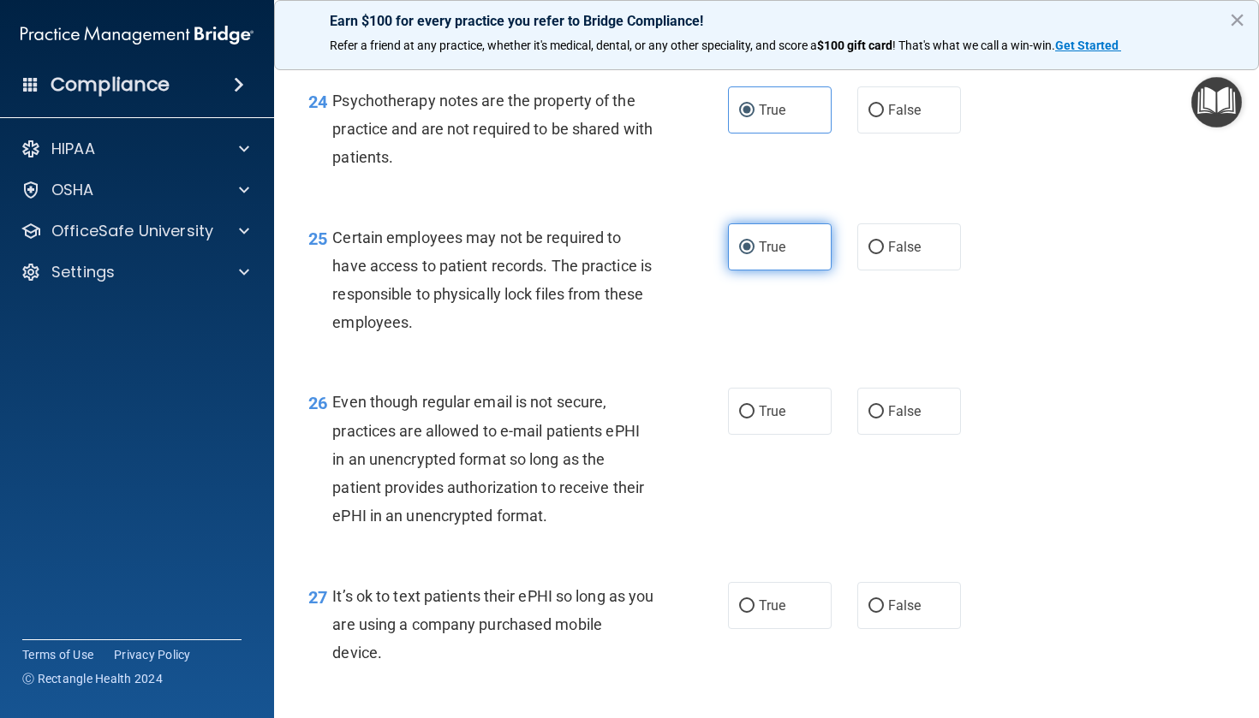
scroll to position [3906, 0]
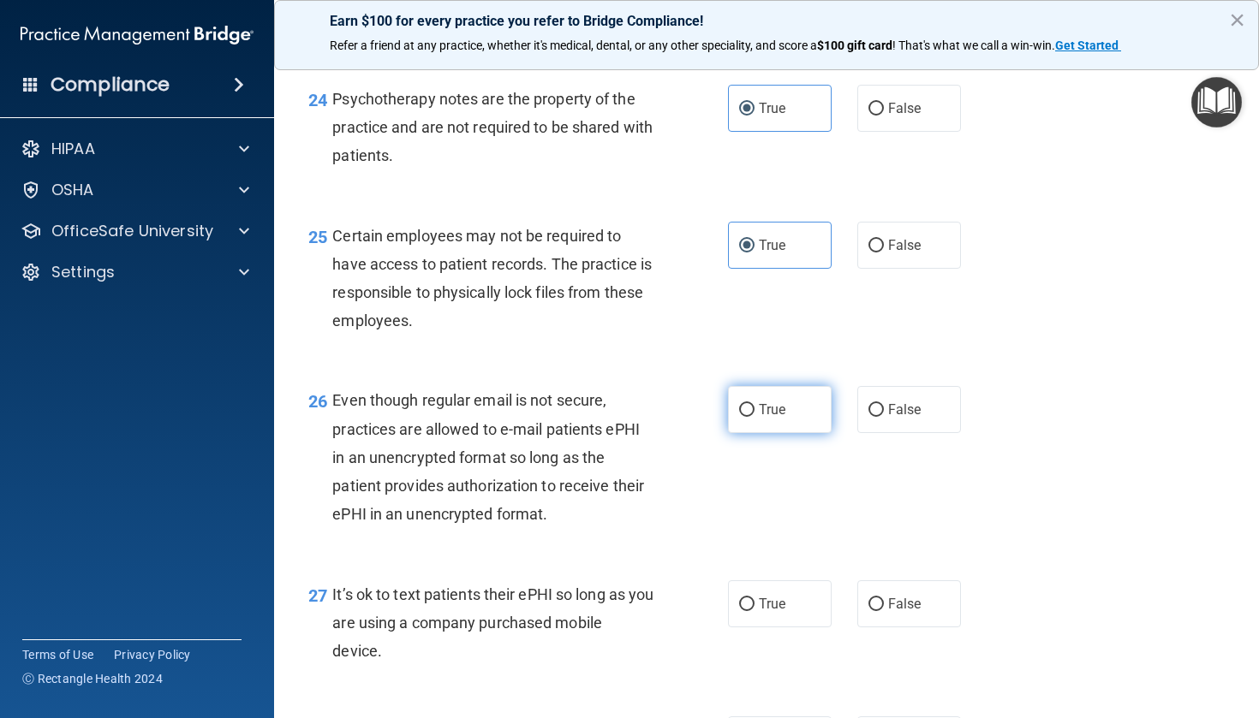
click at [790, 398] on label "True" at bounding box center [780, 409] width 104 height 47
click at [754, 404] on input "True" at bounding box center [746, 410] width 15 height 13
radio input "true"
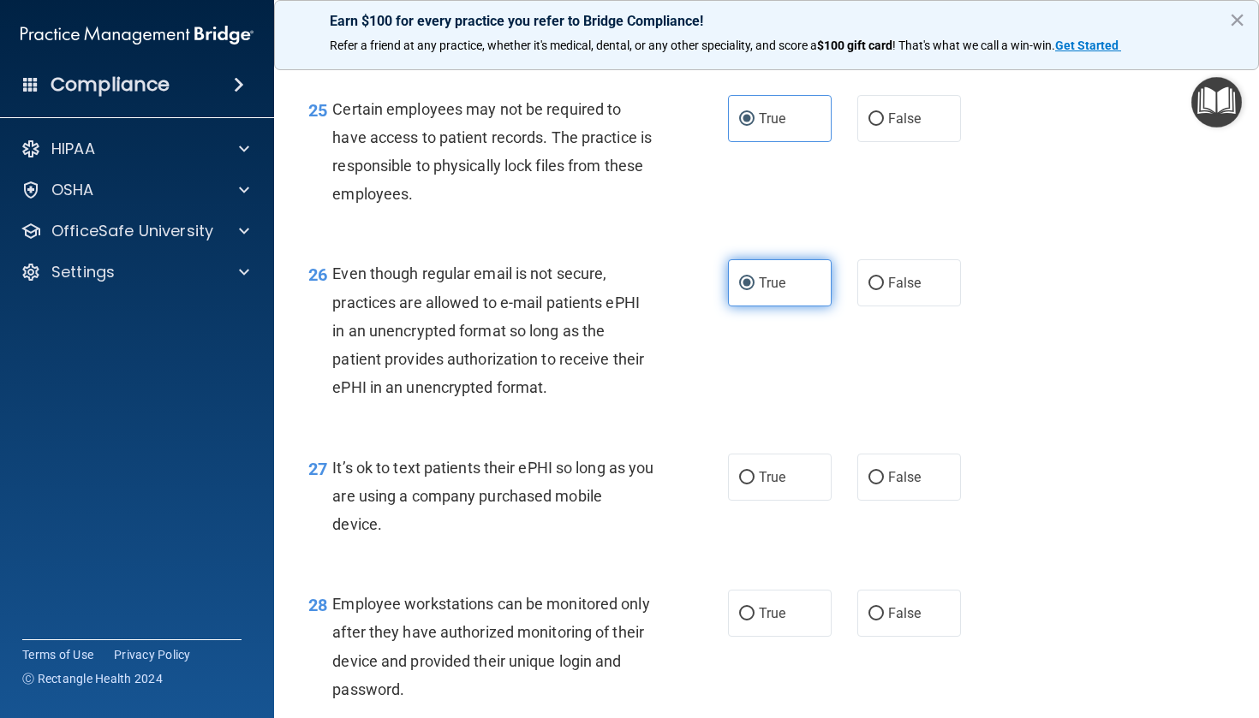
scroll to position [4088, 0]
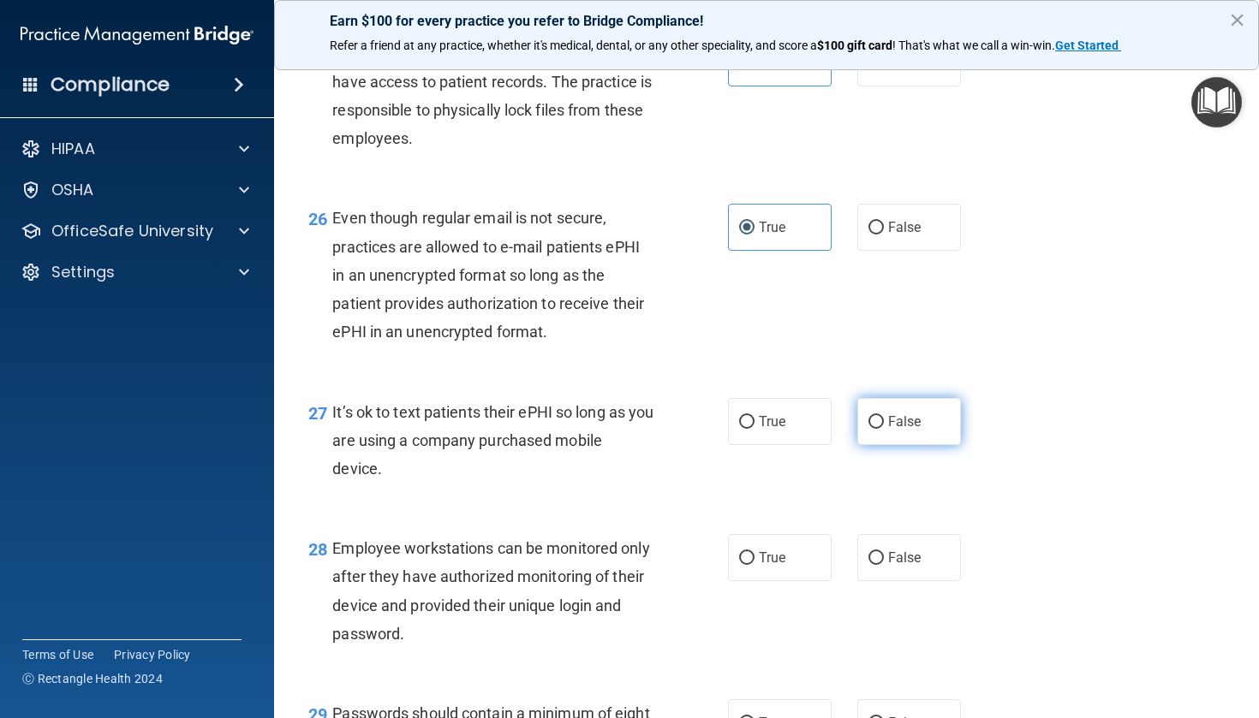
click at [924, 428] on label "False" at bounding box center [909, 421] width 104 height 47
click at [884, 428] on input "False" at bounding box center [875, 422] width 15 height 13
radio input "true"
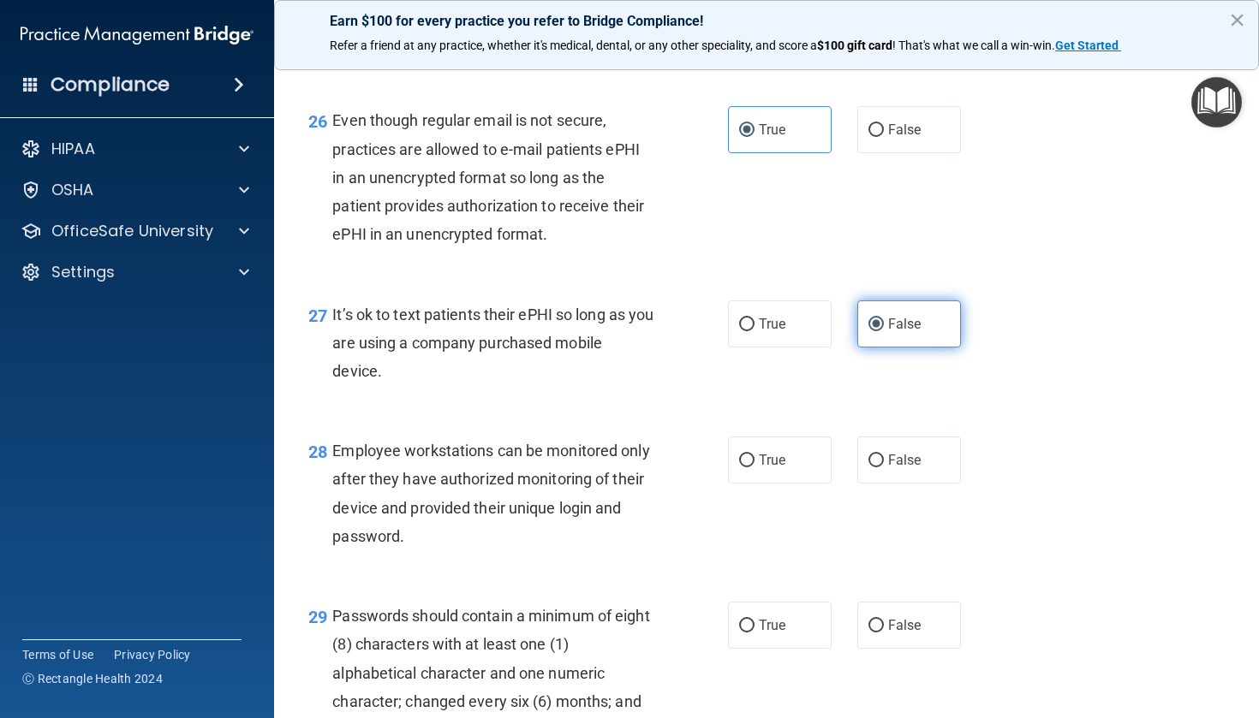
scroll to position [4209, 0]
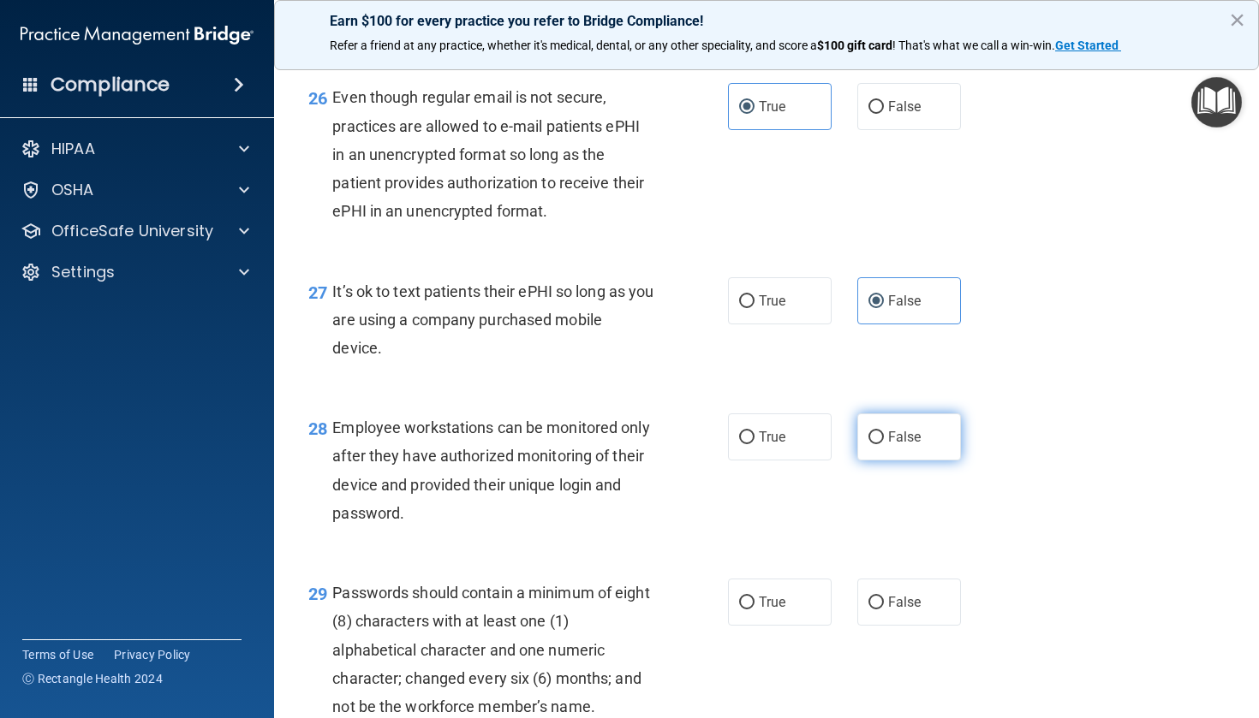
click at [924, 428] on label "False" at bounding box center [909, 437] width 104 height 47
click at [884, 432] on input "False" at bounding box center [875, 438] width 15 height 13
radio input "true"
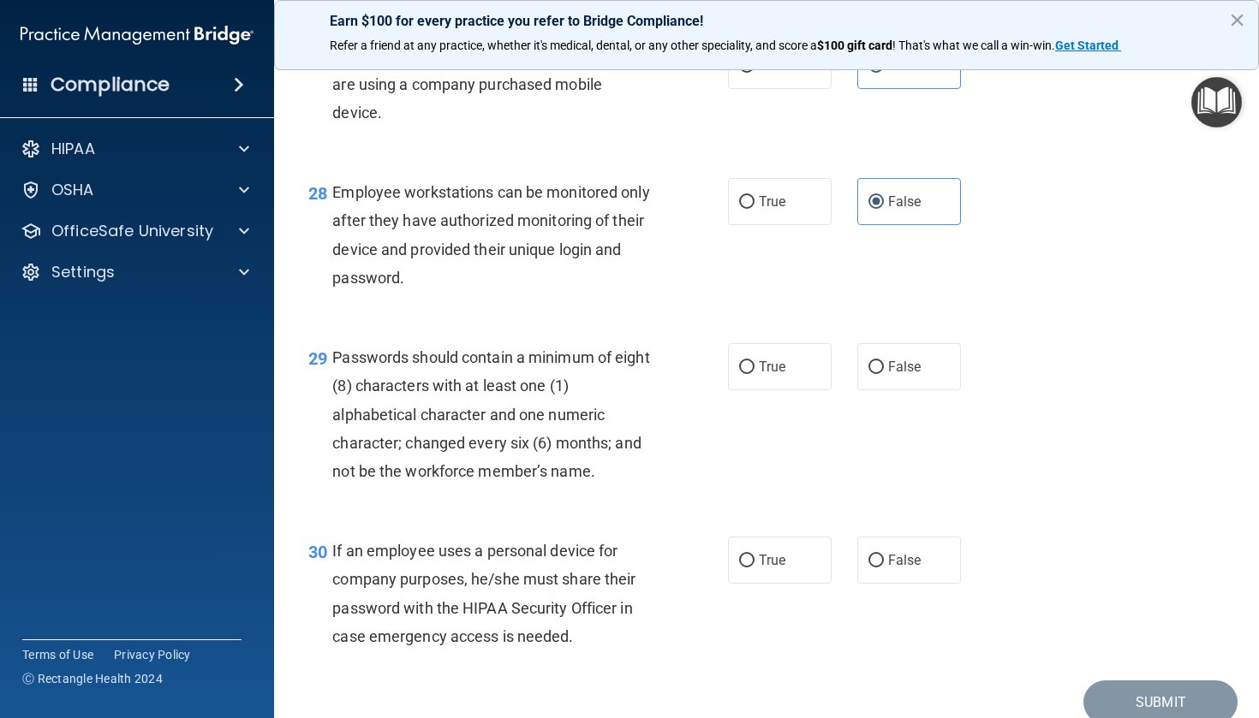
scroll to position [4454, 0]
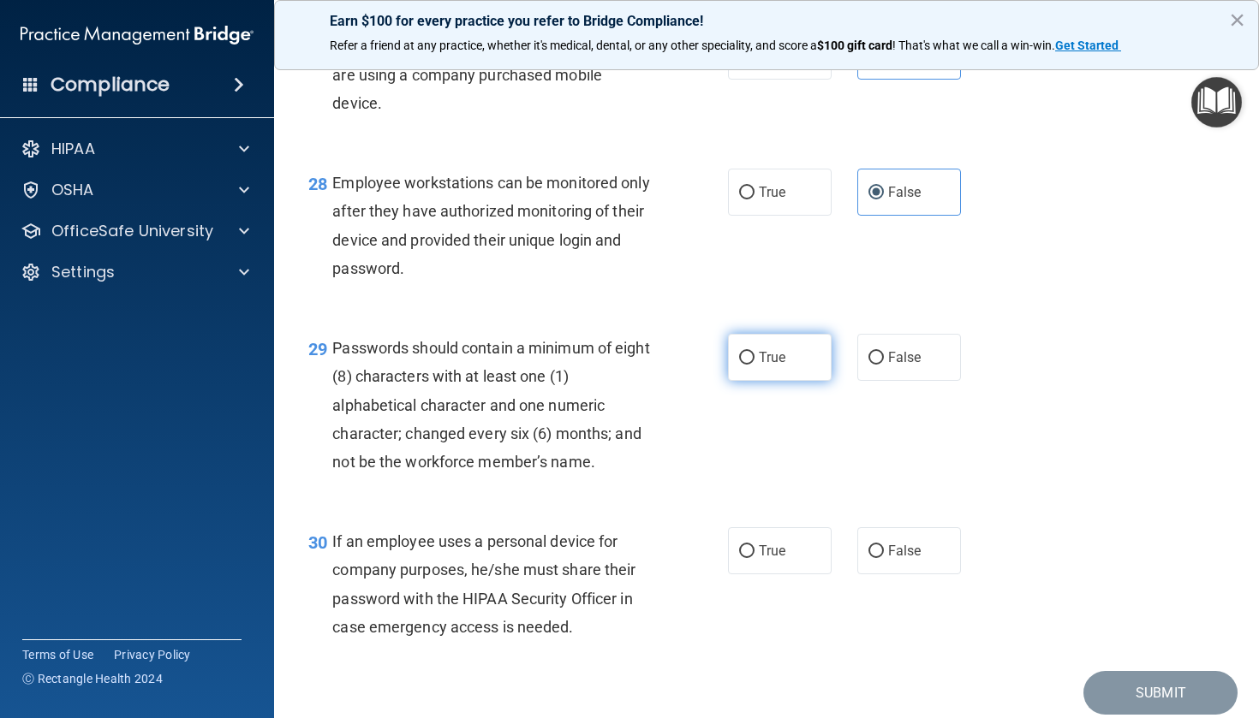
click at [762, 366] on span "True" at bounding box center [772, 357] width 27 height 16
click at [754, 365] on input "True" at bounding box center [746, 358] width 15 height 13
radio input "true"
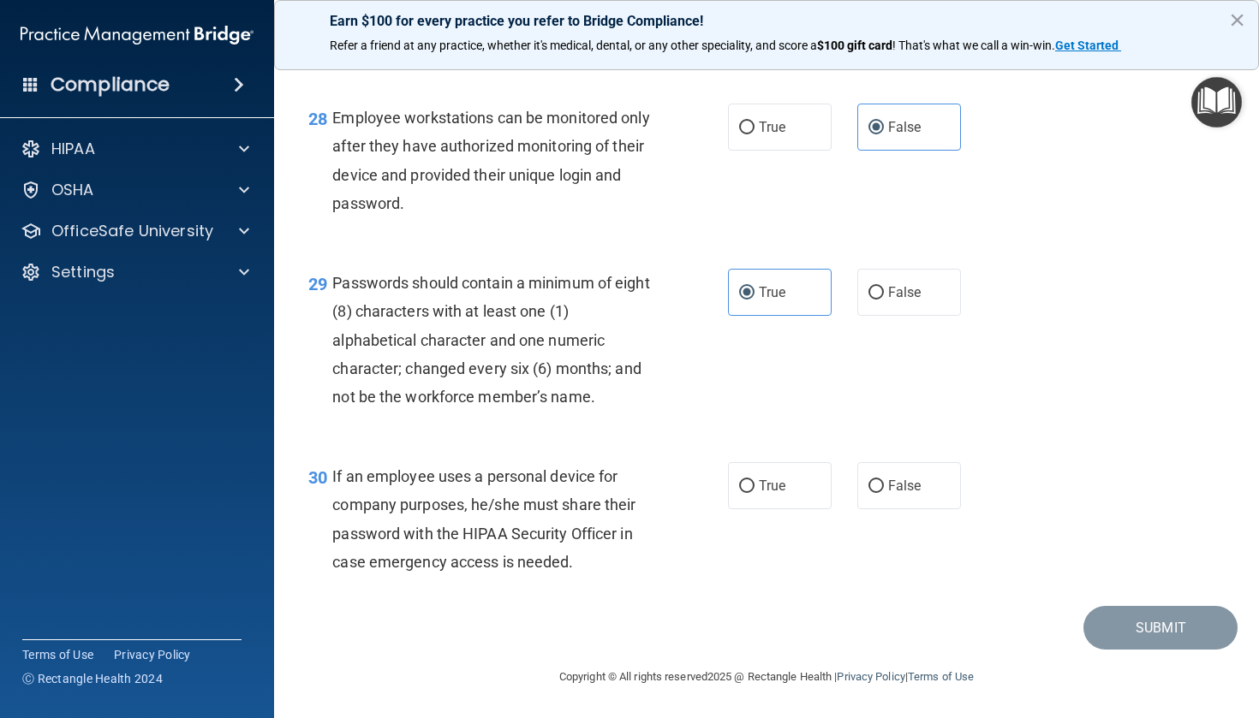
scroll to position [4523, 0]
click at [783, 477] on label "True" at bounding box center [780, 485] width 104 height 47
click at [754, 480] on input "True" at bounding box center [746, 486] width 15 height 13
radio input "true"
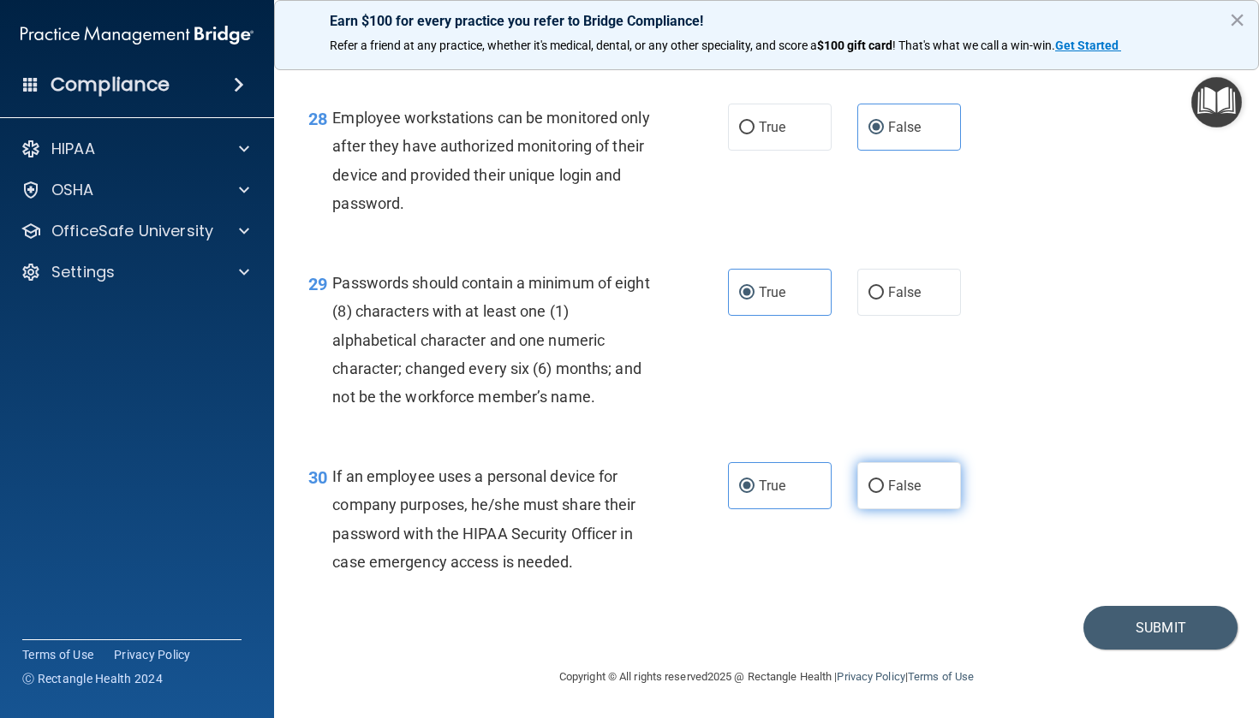
click at [880, 507] on label "False" at bounding box center [909, 485] width 104 height 47
click at [880, 493] on input "False" at bounding box center [875, 486] width 15 height 13
radio input "true"
radio input "false"
click at [1147, 652] on footer "Copyright © All rights reserved 2025 @ Rectangle Health | Privacy Policy | Term…" at bounding box center [766, 675] width 916 height 51
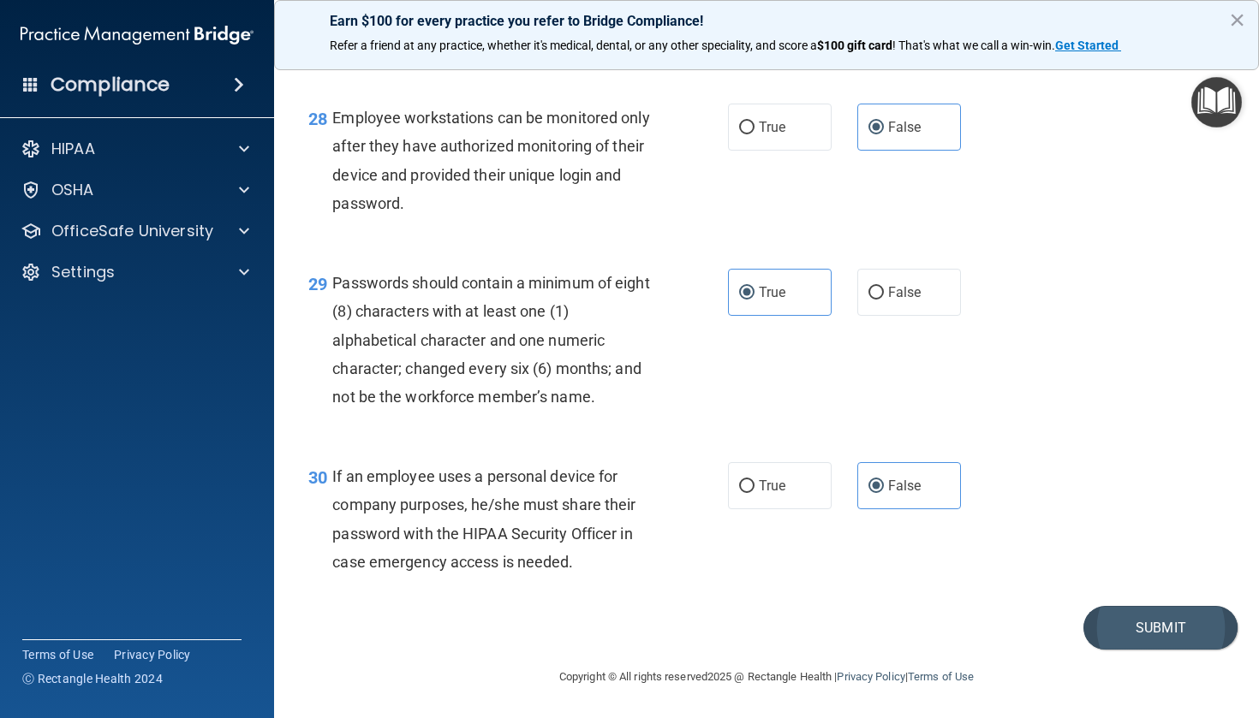
click at [1151, 636] on button "Submit" at bounding box center [1160, 628] width 154 height 44
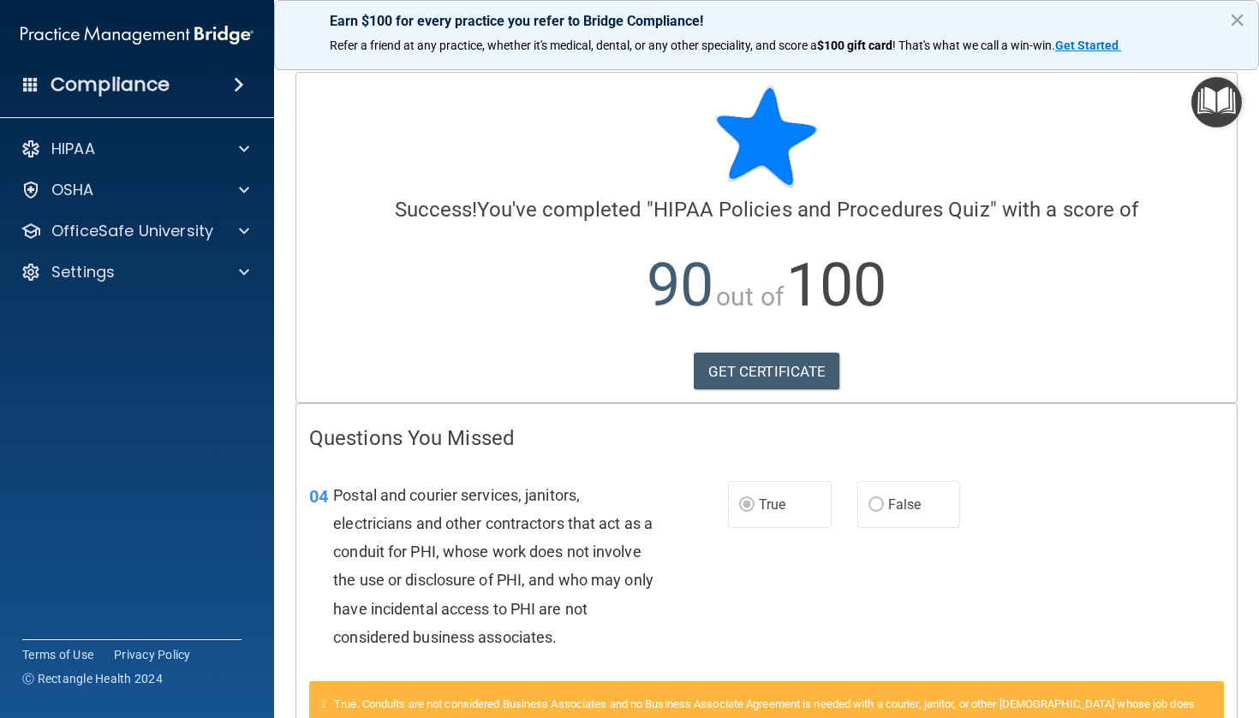
click at [144, 251] on div "HIPAA Documents and Policies Report an Incident Business Associates Emergency P…" at bounding box center [137, 214] width 275 height 178
click at [163, 241] on p "OfficeSafe University" at bounding box center [132, 231] width 162 height 21
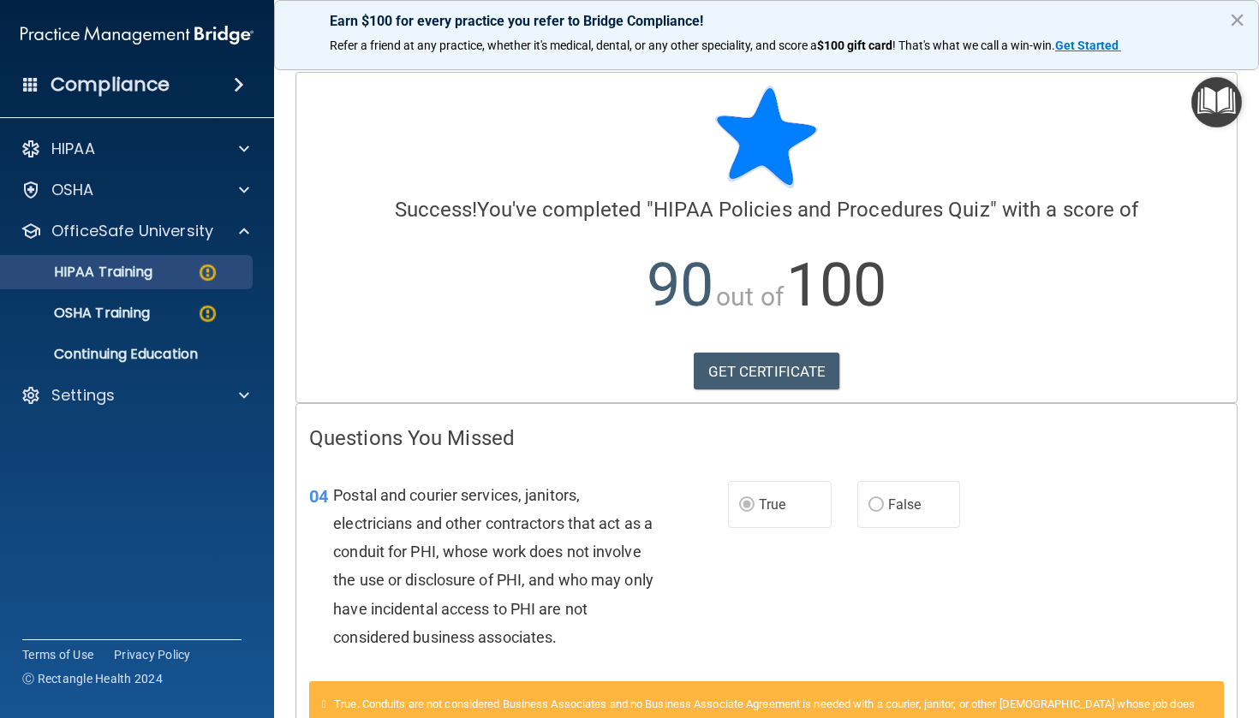
click at [152, 272] on p "HIPAA Training" at bounding box center [81, 272] width 141 height 17
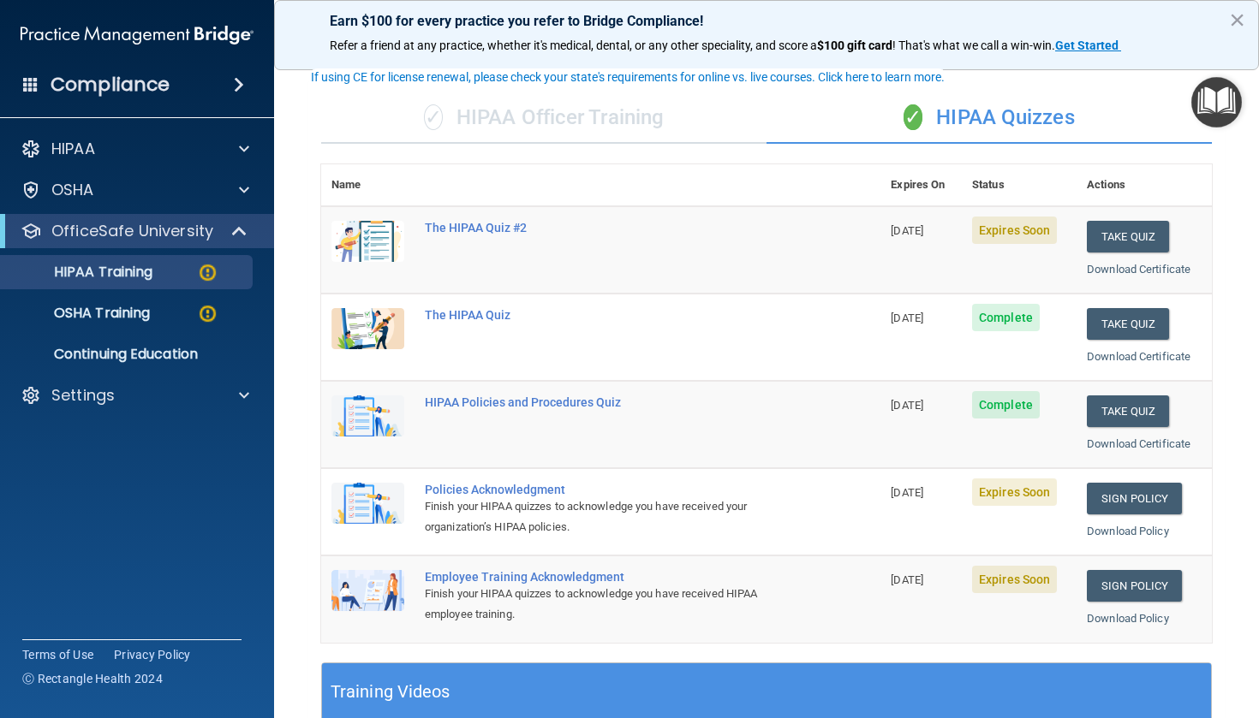
scroll to position [104, 0]
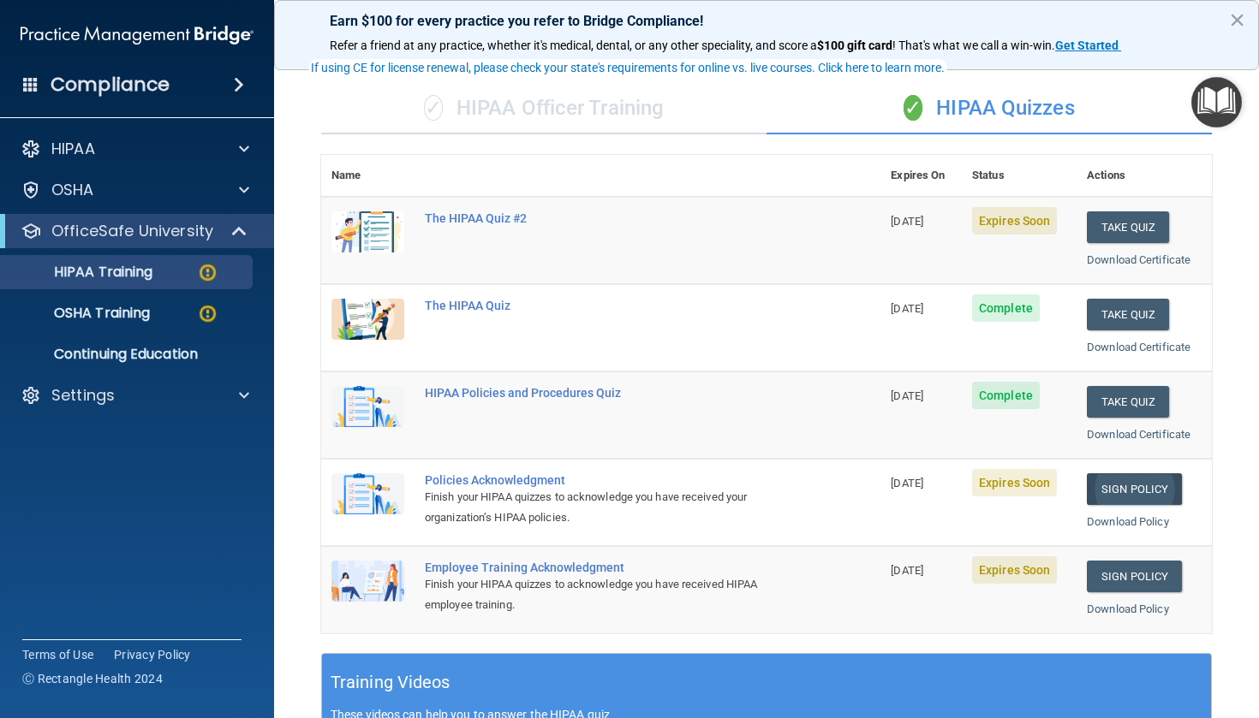
click at [1149, 477] on link "Sign Policy" at bounding box center [1133, 489] width 95 height 32
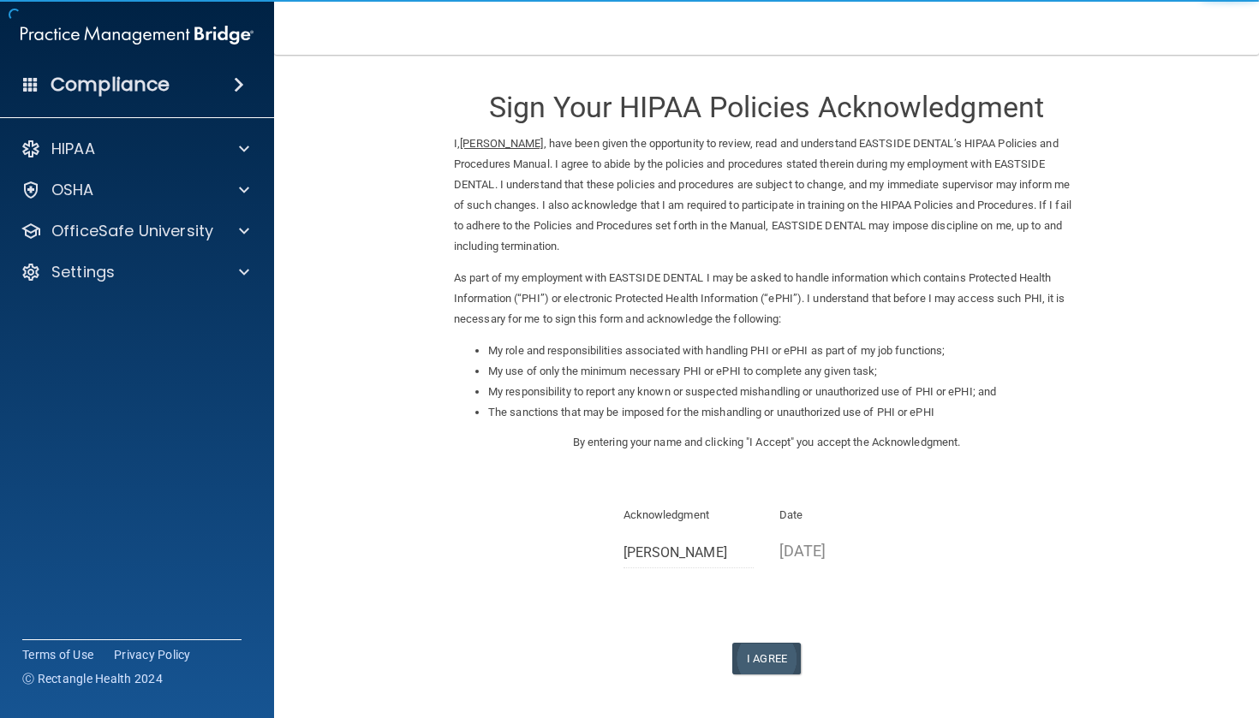
click at [762, 652] on button "I Agree" at bounding box center [766, 659] width 68 height 32
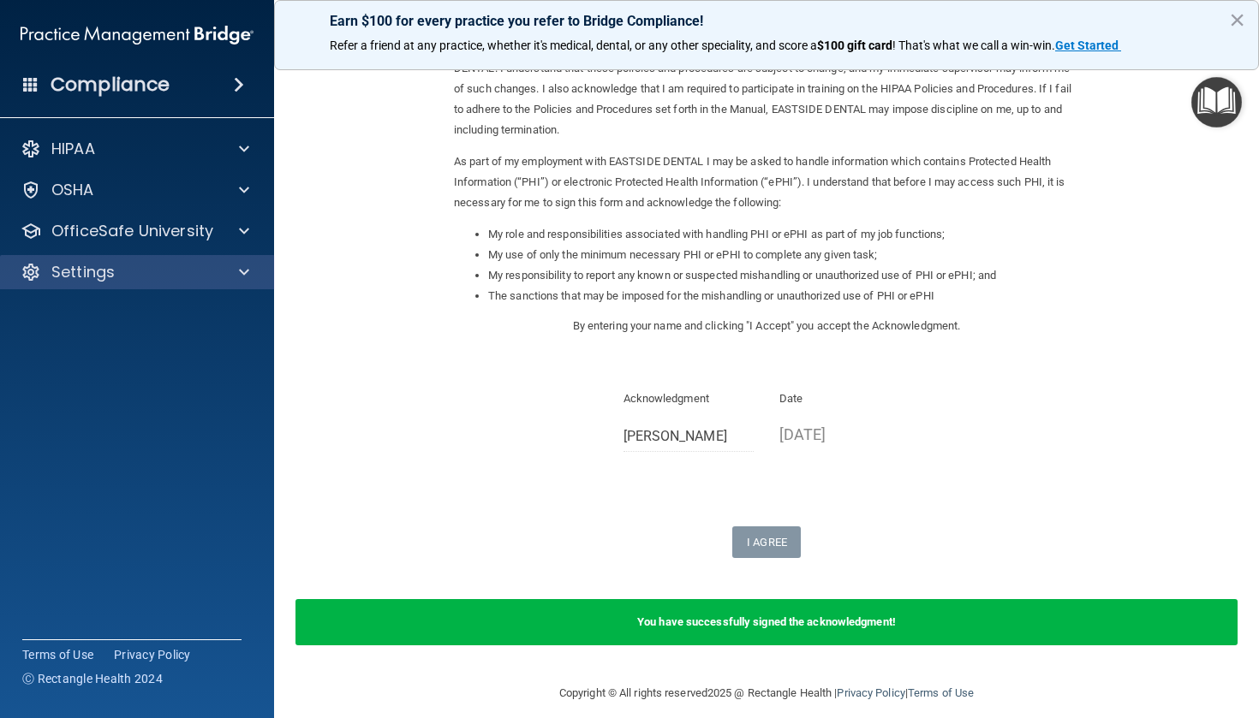
scroll to position [116, 0]
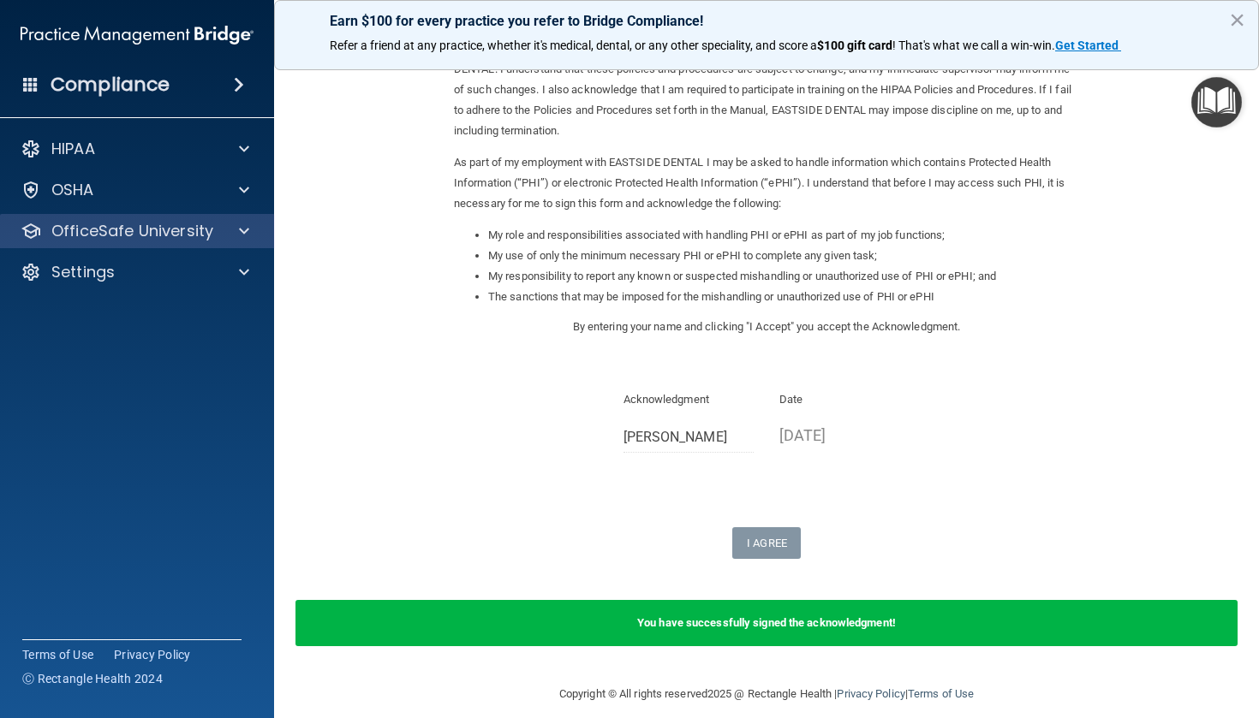
click at [207, 238] on p "OfficeSafe University" at bounding box center [132, 231] width 162 height 21
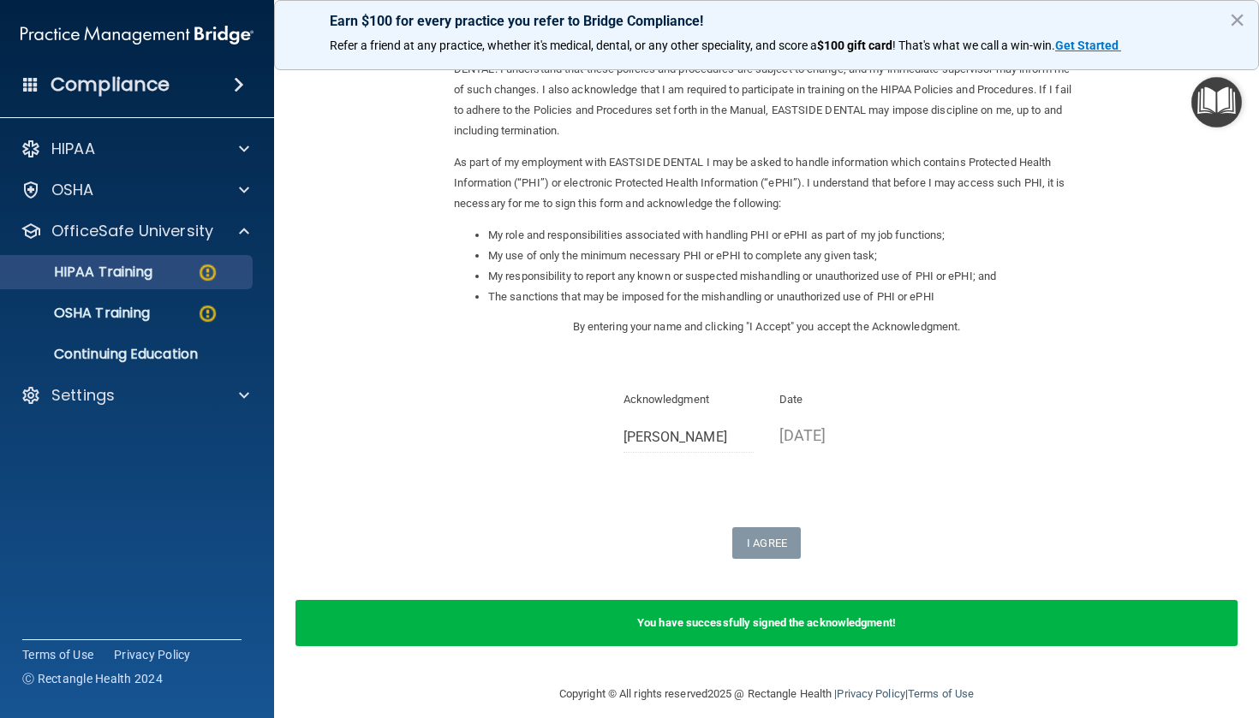
click at [186, 275] on div "HIPAA Training" at bounding box center [128, 272] width 234 height 17
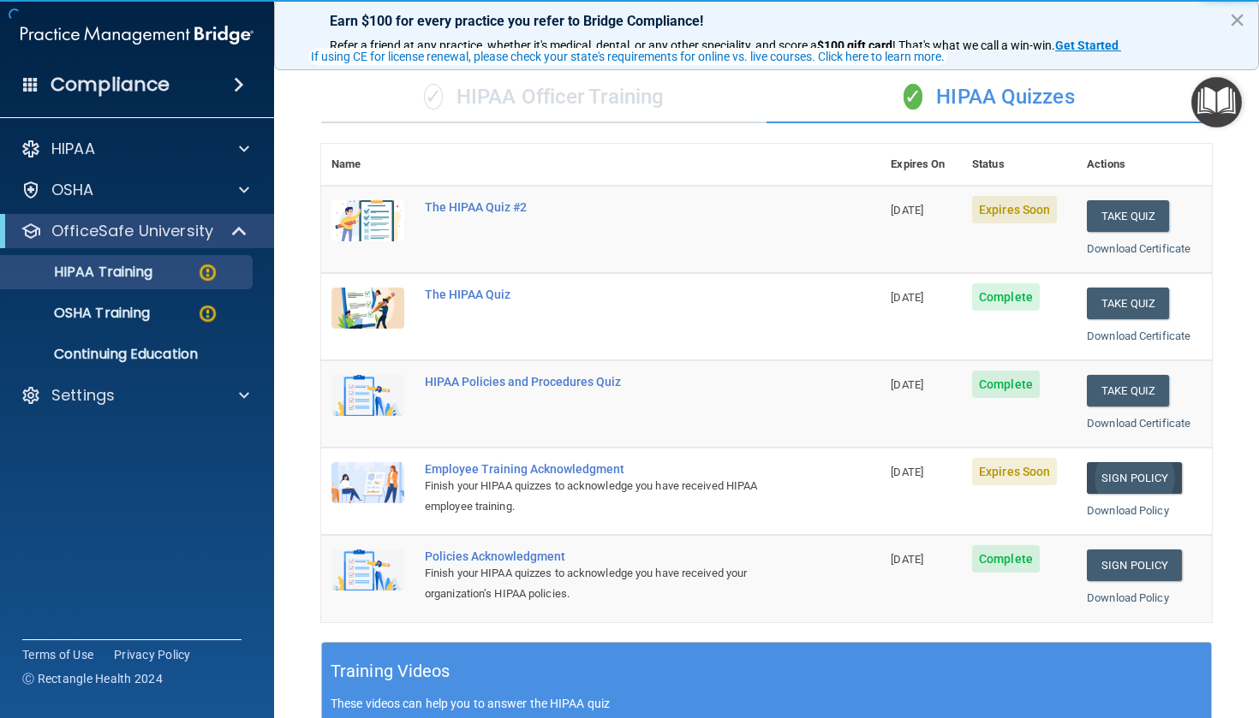
click at [1128, 467] on link "Sign Policy" at bounding box center [1133, 478] width 95 height 32
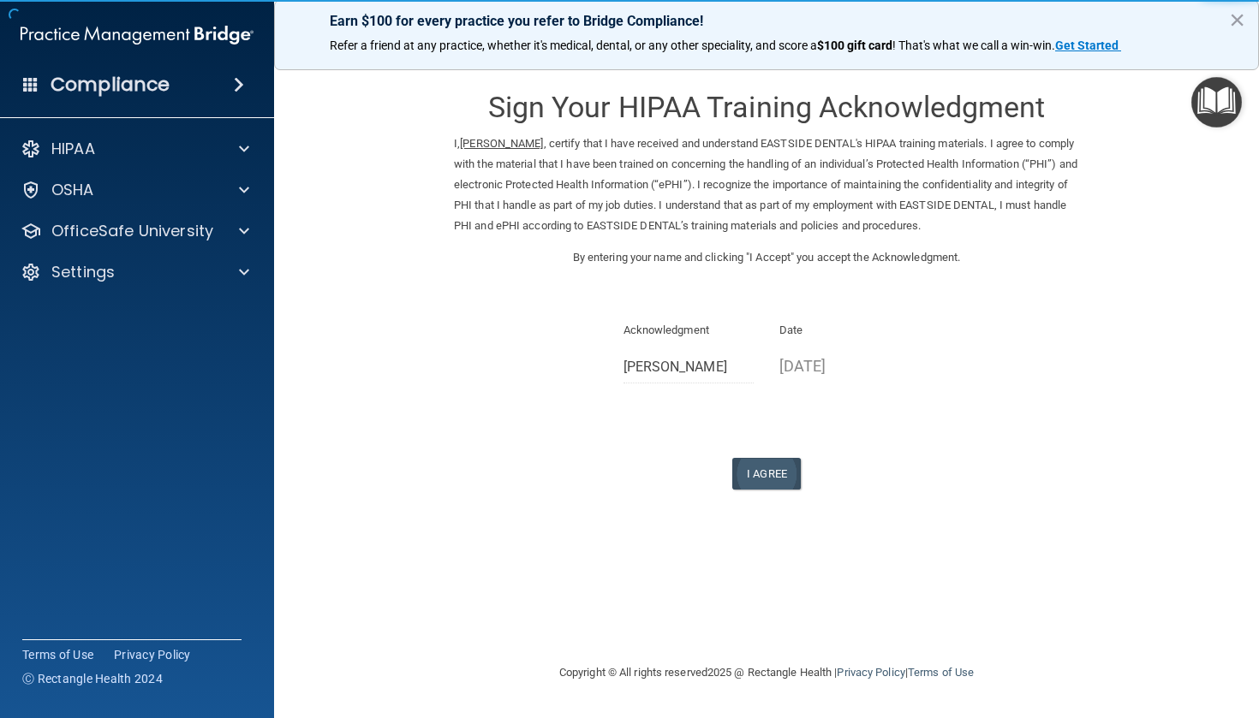
click at [762, 460] on button "I Agree" at bounding box center [766, 474] width 68 height 32
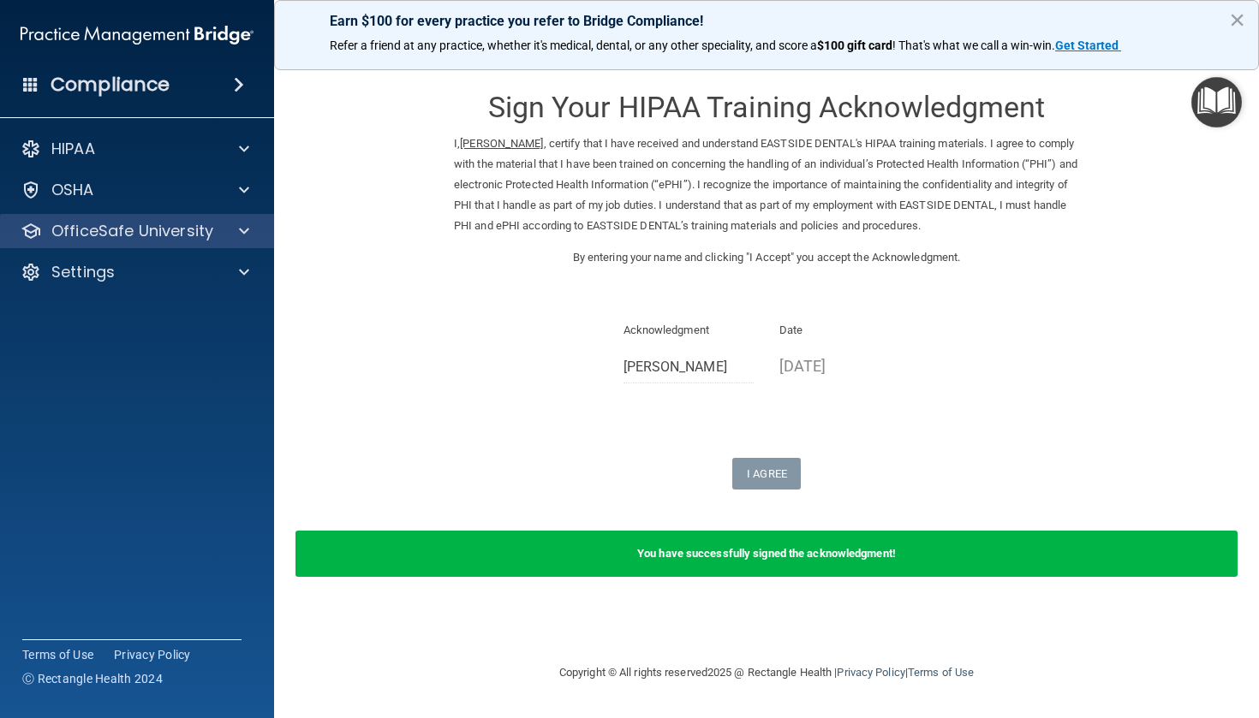
click at [184, 237] on p "OfficeSafe University" at bounding box center [132, 231] width 162 height 21
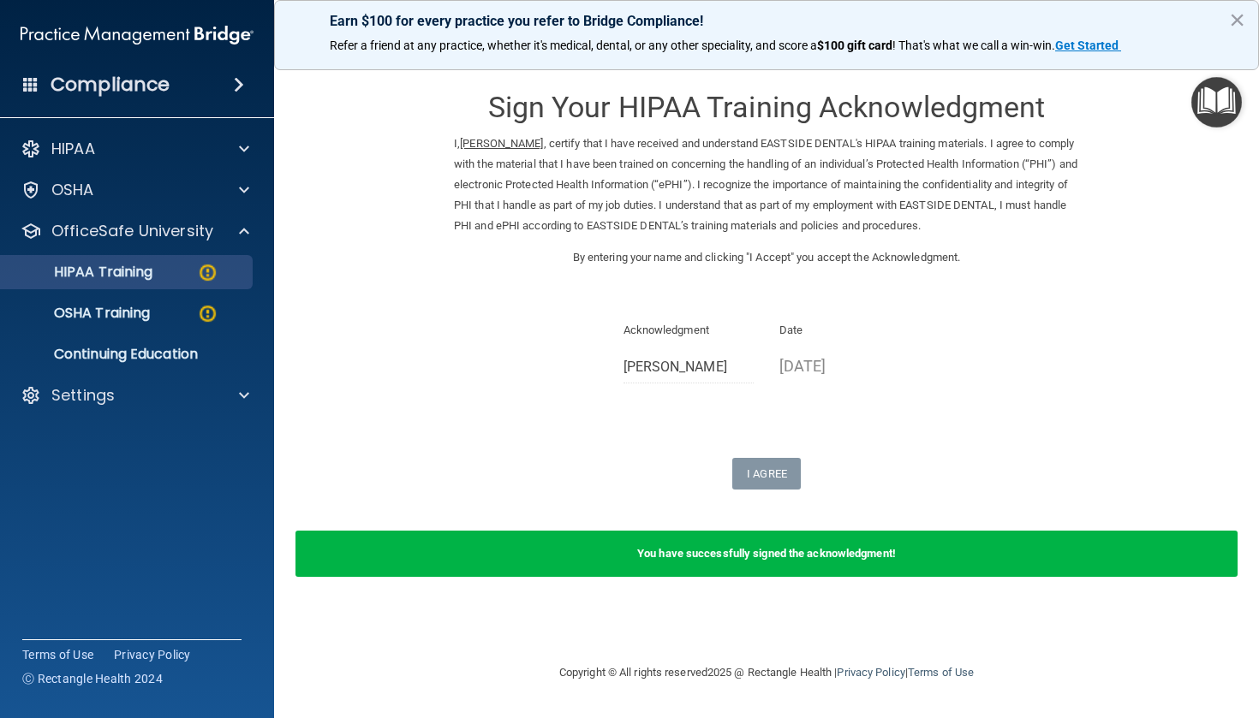
click at [185, 267] on div "HIPAA Training" at bounding box center [128, 272] width 234 height 17
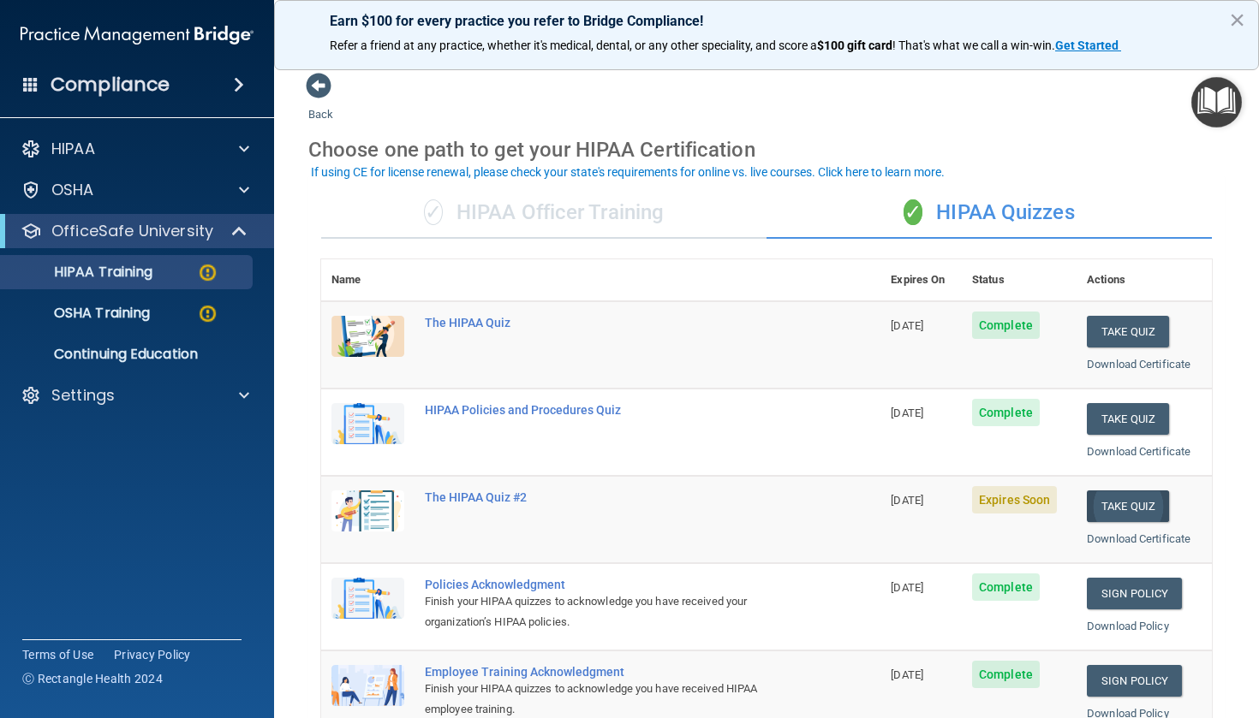
click at [1130, 503] on button "Take Quiz" at bounding box center [1127, 507] width 82 height 32
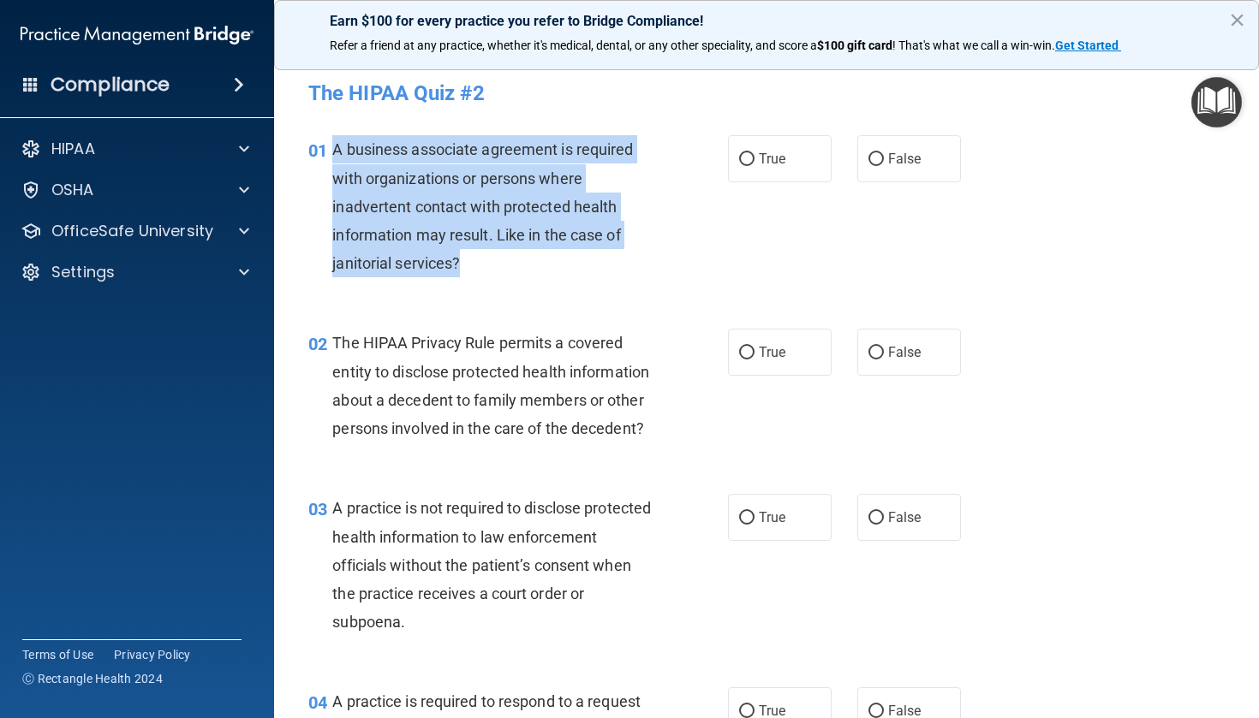
drag, startPoint x: 475, startPoint y: 265, endPoint x: 336, endPoint y: 154, distance: 177.3
click at [336, 154] on div "A business associate agreement is required with organizations or persons where …" at bounding box center [499, 206] width 334 height 142
click at [402, 218] on div "A business associate agreement is required with organizations or persons where …" at bounding box center [499, 206] width 334 height 142
drag, startPoint x: 467, startPoint y: 254, endPoint x: 333, endPoint y: 146, distance: 171.7
click at [333, 146] on div "A business associate agreement is required with organizations or persons where …" at bounding box center [499, 206] width 334 height 142
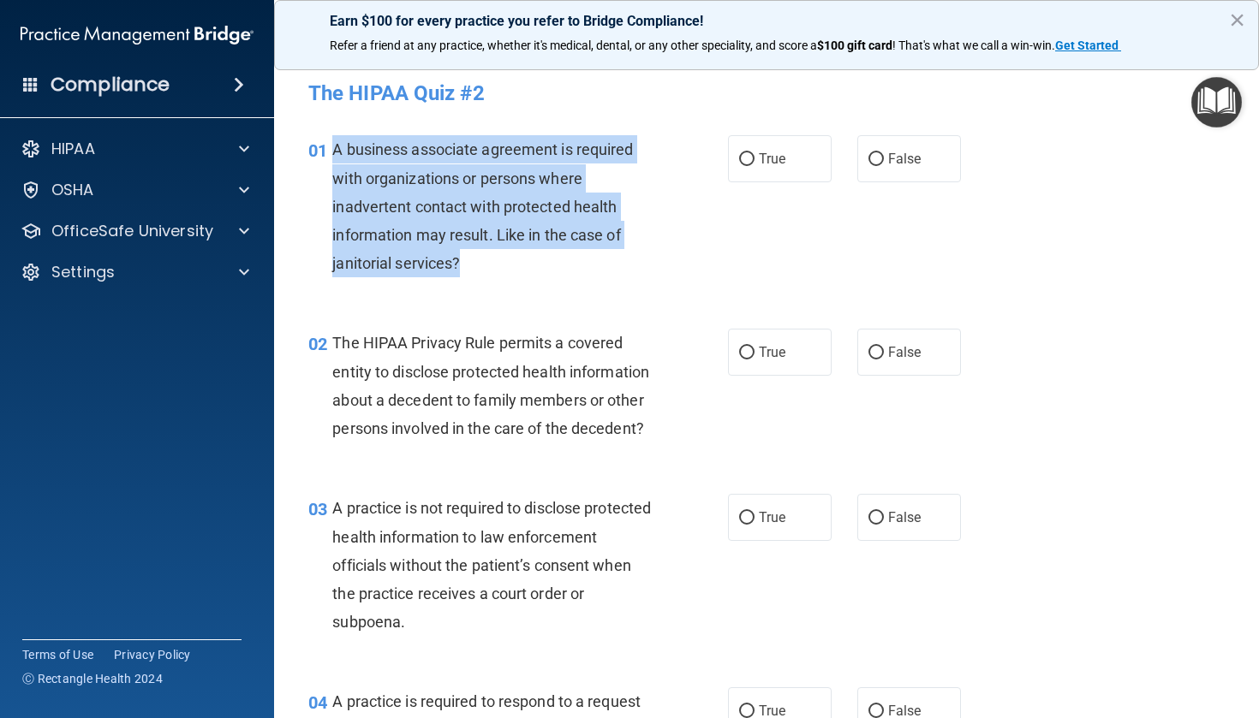
click at [479, 182] on span "A business associate agreement is required with organizations or persons where …" at bounding box center [482, 206] width 301 height 132
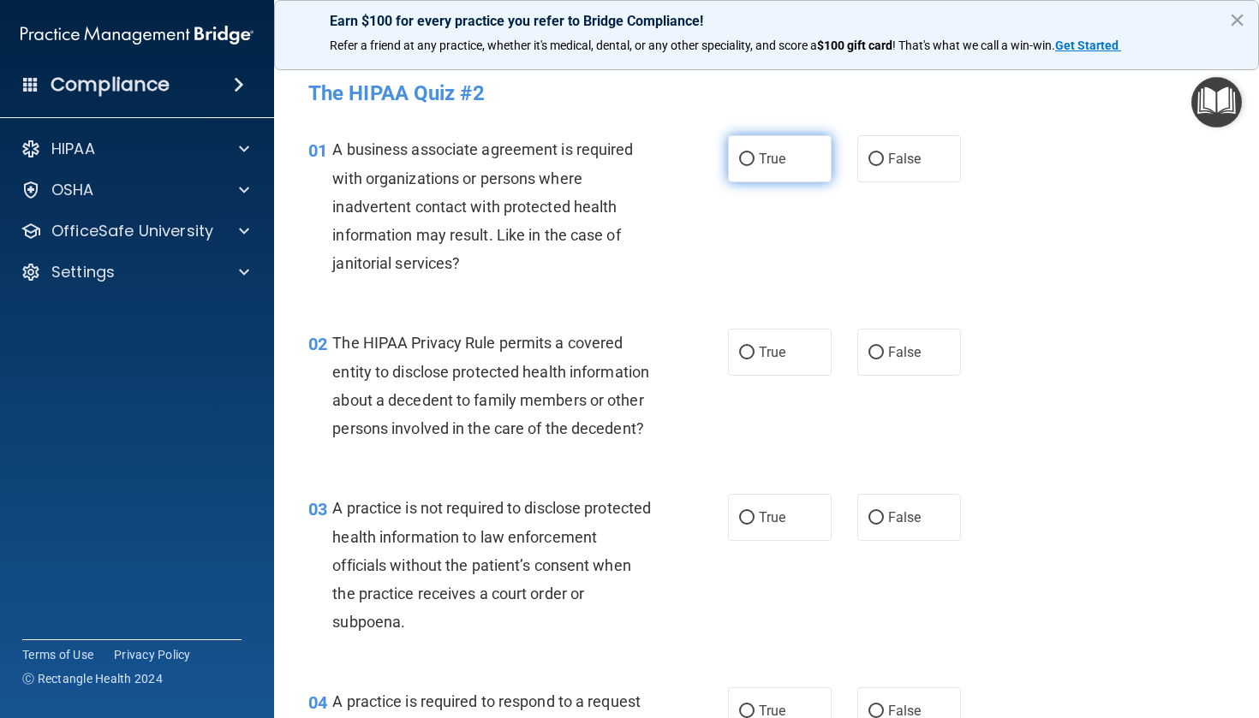
click at [749, 168] on label "True" at bounding box center [780, 158] width 104 height 47
click at [749, 166] on input "True" at bounding box center [746, 159] width 15 height 13
radio input "true"
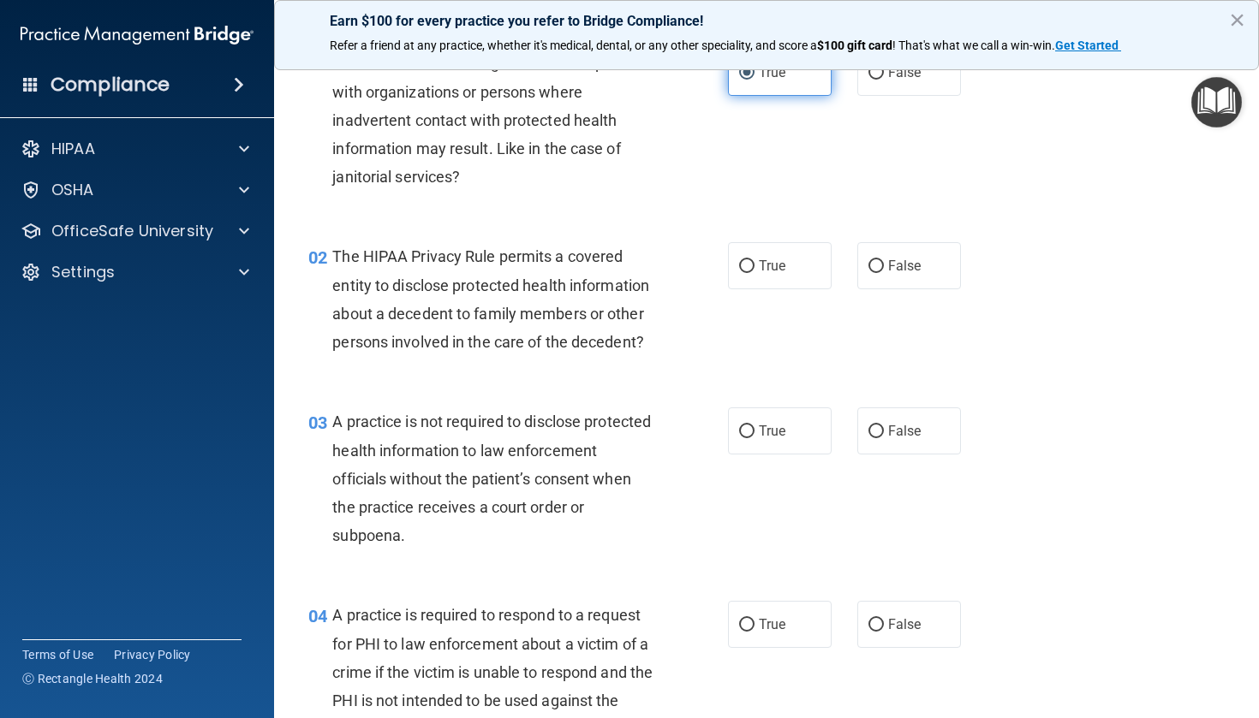
scroll to position [87, 0]
click at [752, 266] on input "True" at bounding box center [746, 265] width 15 height 13
radio input "true"
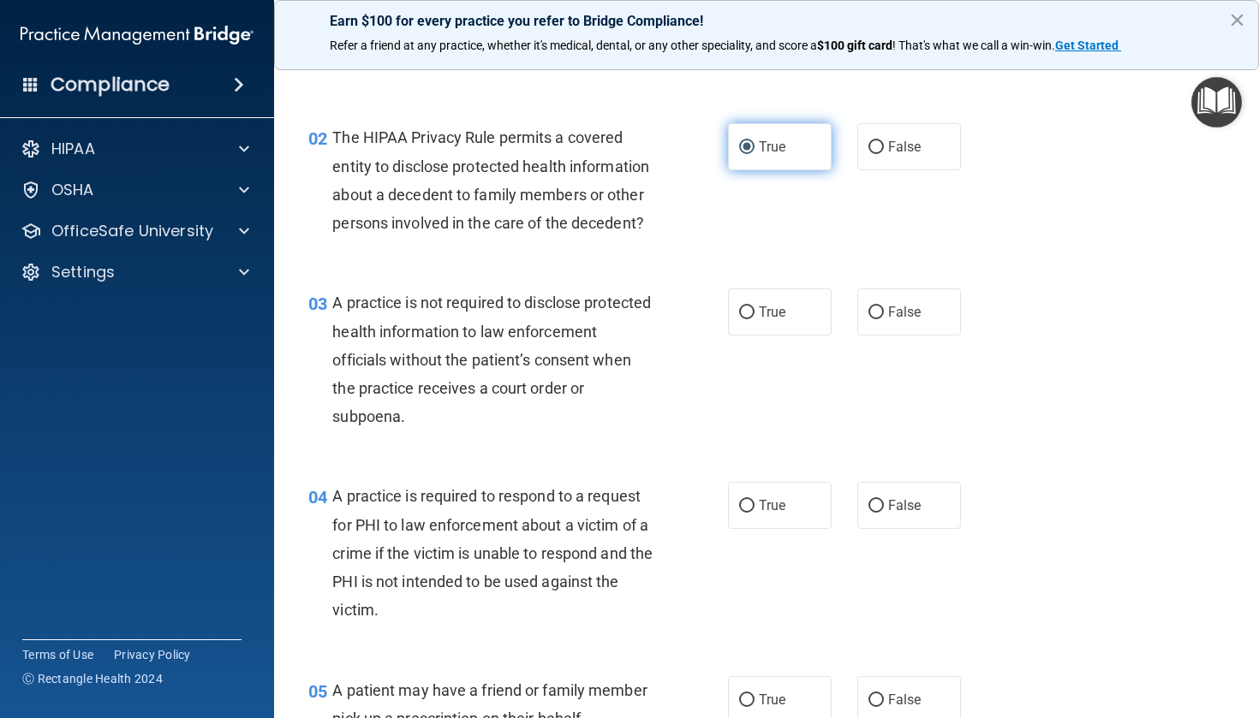
scroll to position [207, 0]
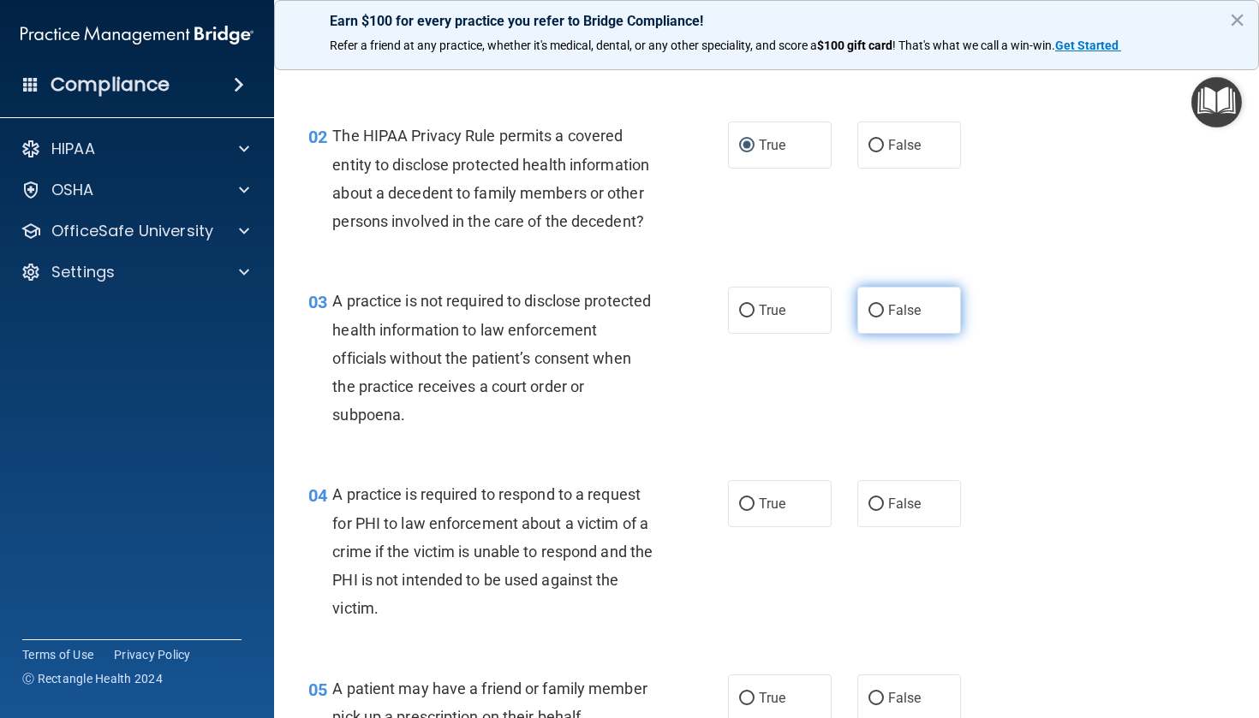
click at [893, 303] on span "False" at bounding box center [904, 310] width 33 height 16
click at [884, 305] on input "False" at bounding box center [875, 311] width 15 height 13
radio input "true"
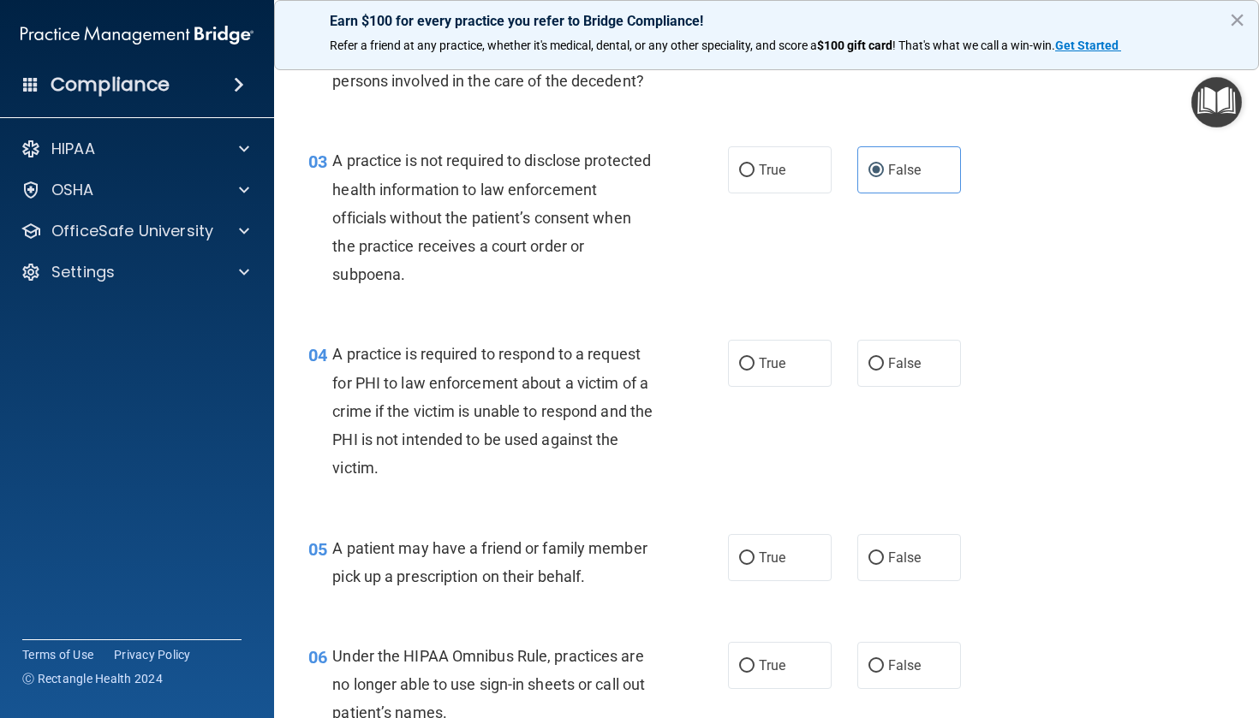
scroll to position [350, 0]
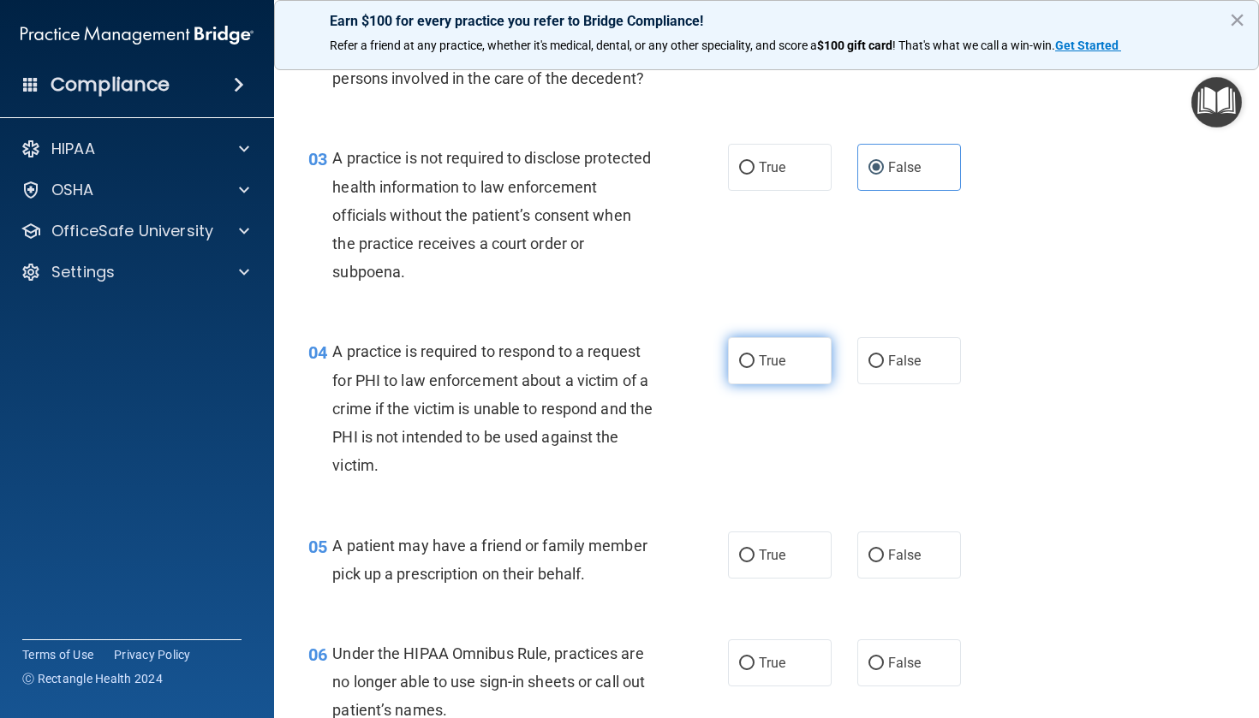
click at [806, 351] on label "True" at bounding box center [780, 360] width 104 height 47
click at [754, 355] on input "True" at bounding box center [746, 361] width 15 height 13
radio input "true"
click at [764, 553] on span "True" at bounding box center [772, 555] width 27 height 16
click at [754, 553] on input "True" at bounding box center [746, 556] width 15 height 13
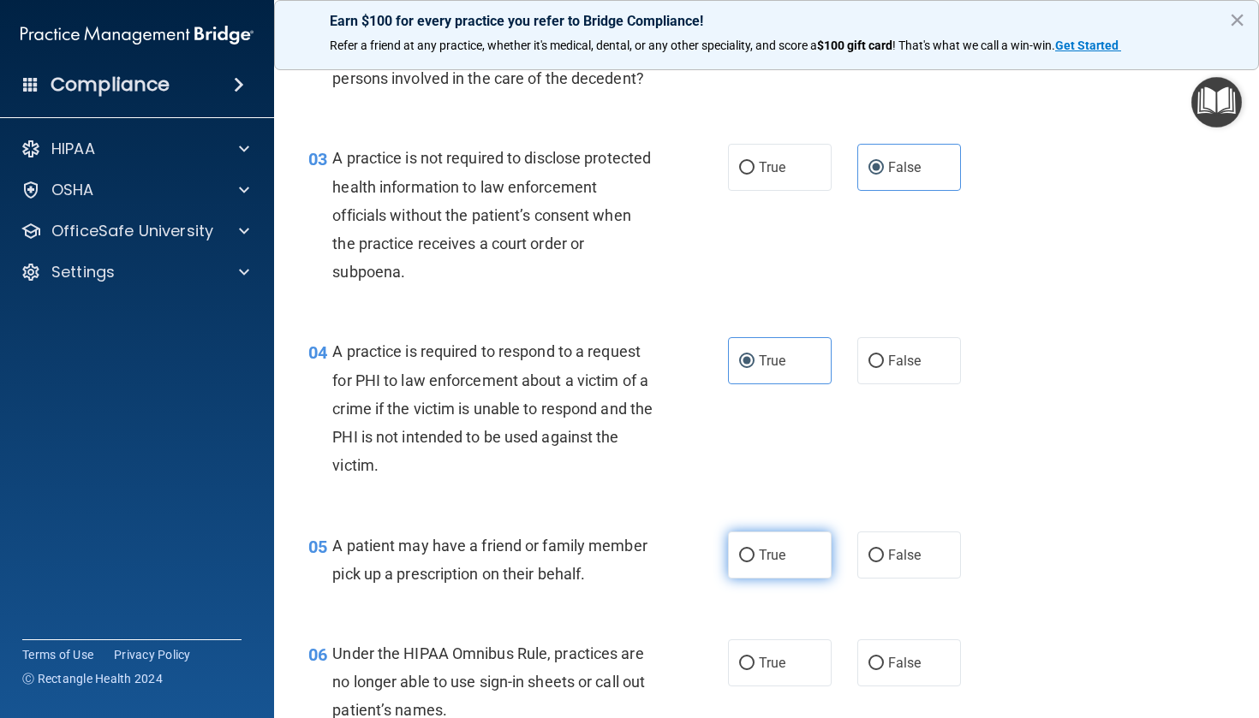
radio input "true"
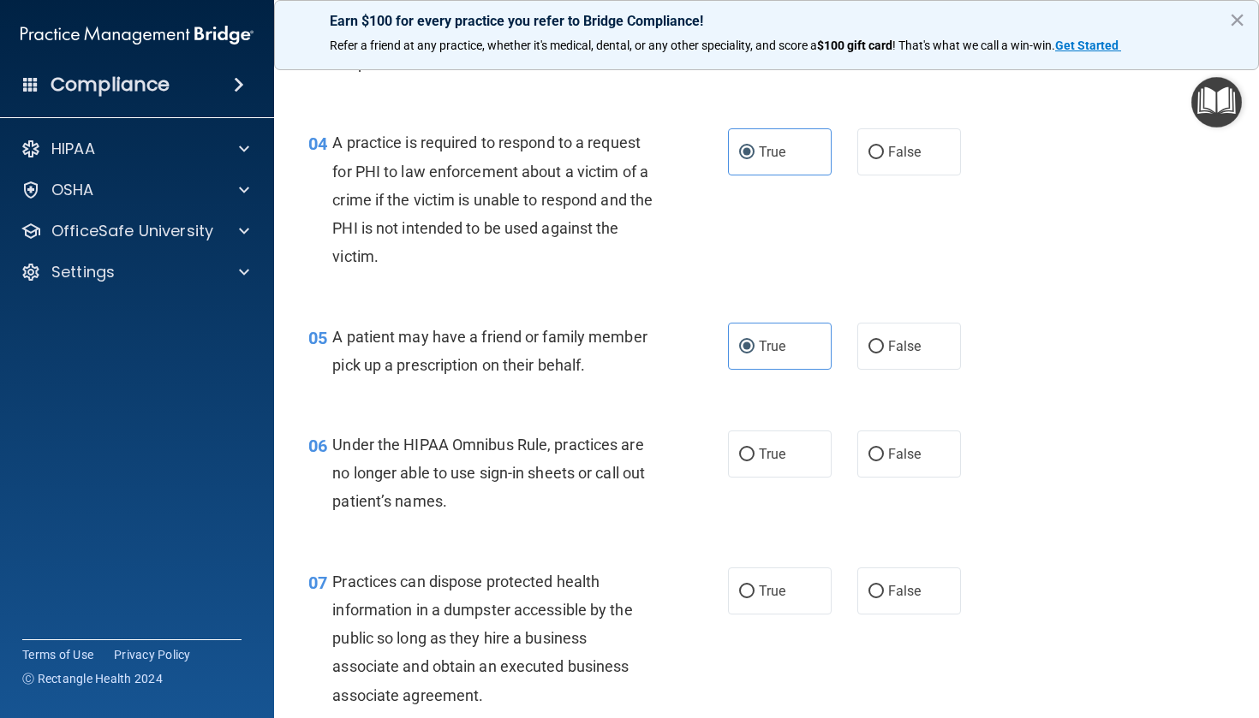
scroll to position [565, 0]
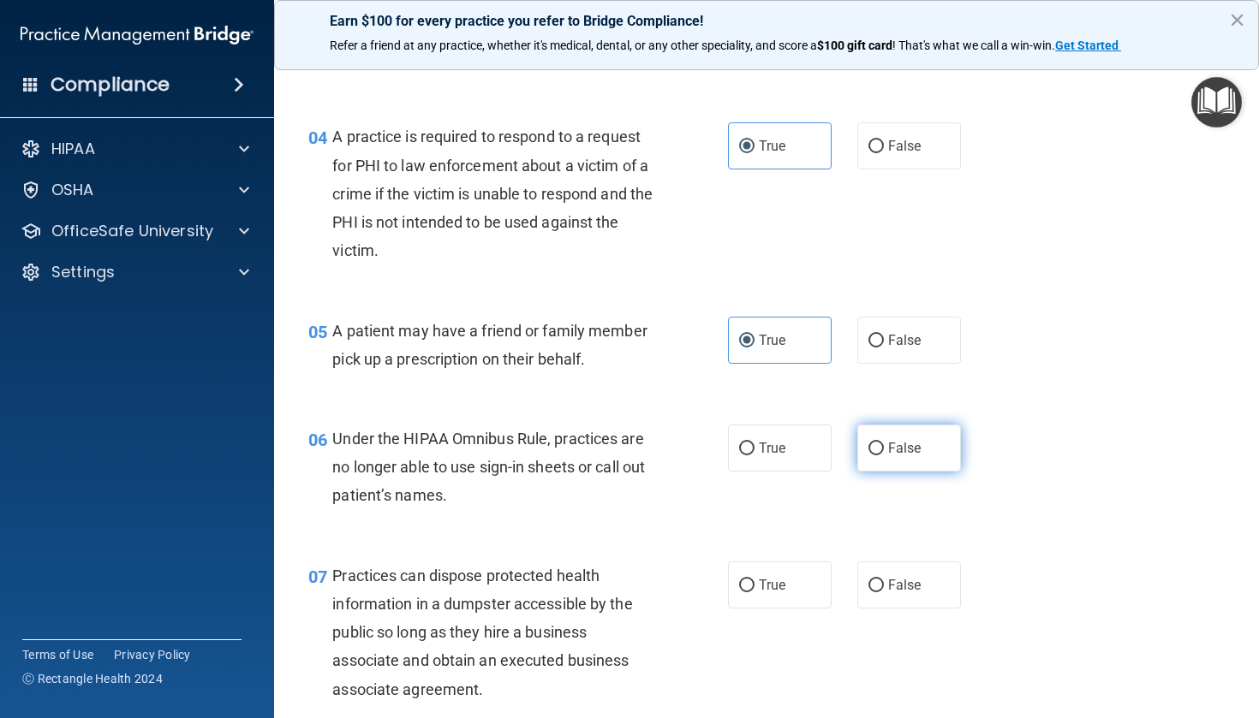
click at [885, 464] on label "False" at bounding box center [909, 448] width 104 height 47
click at [884, 455] on input "False" at bounding box center [875, 449] width 15 height 13
radio input "true"
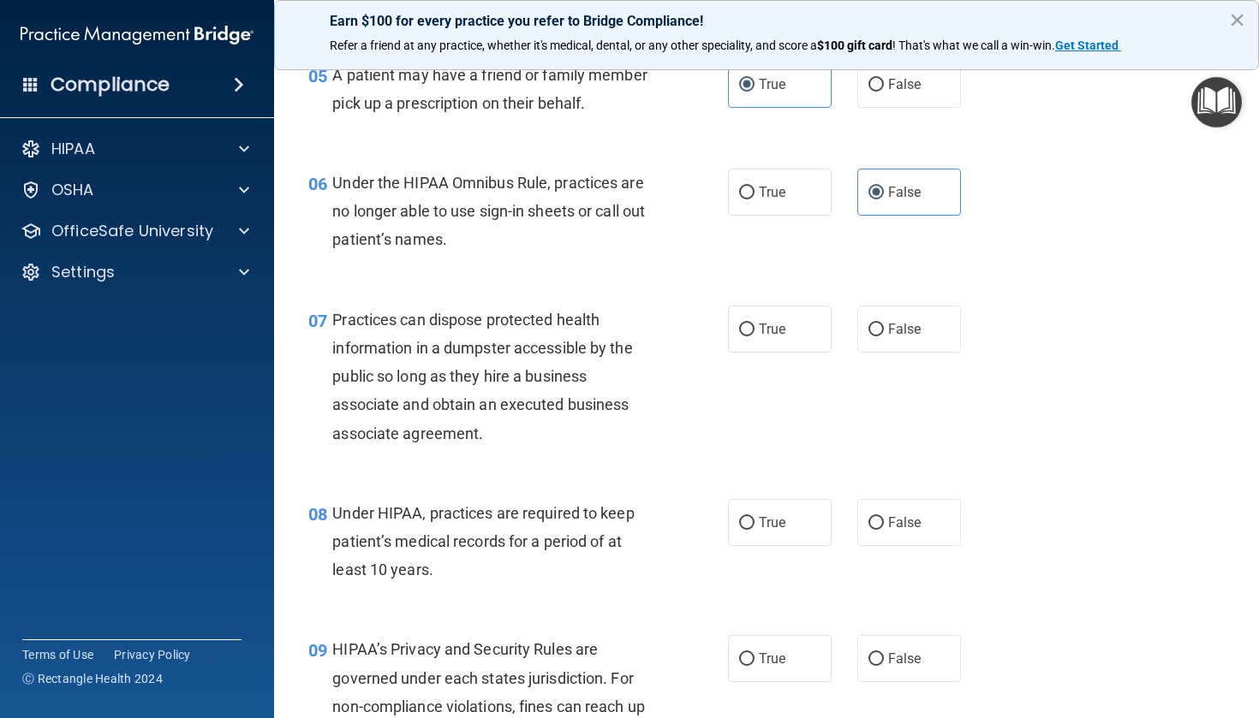
scroll to position [822, 0]
click at [905, 333] on label "False" at bounding box center [909, 328] width 104 height 47
click at [884, 333] on input "False" at bounding box center [875, 329] width 15 height 13
radio input "true"
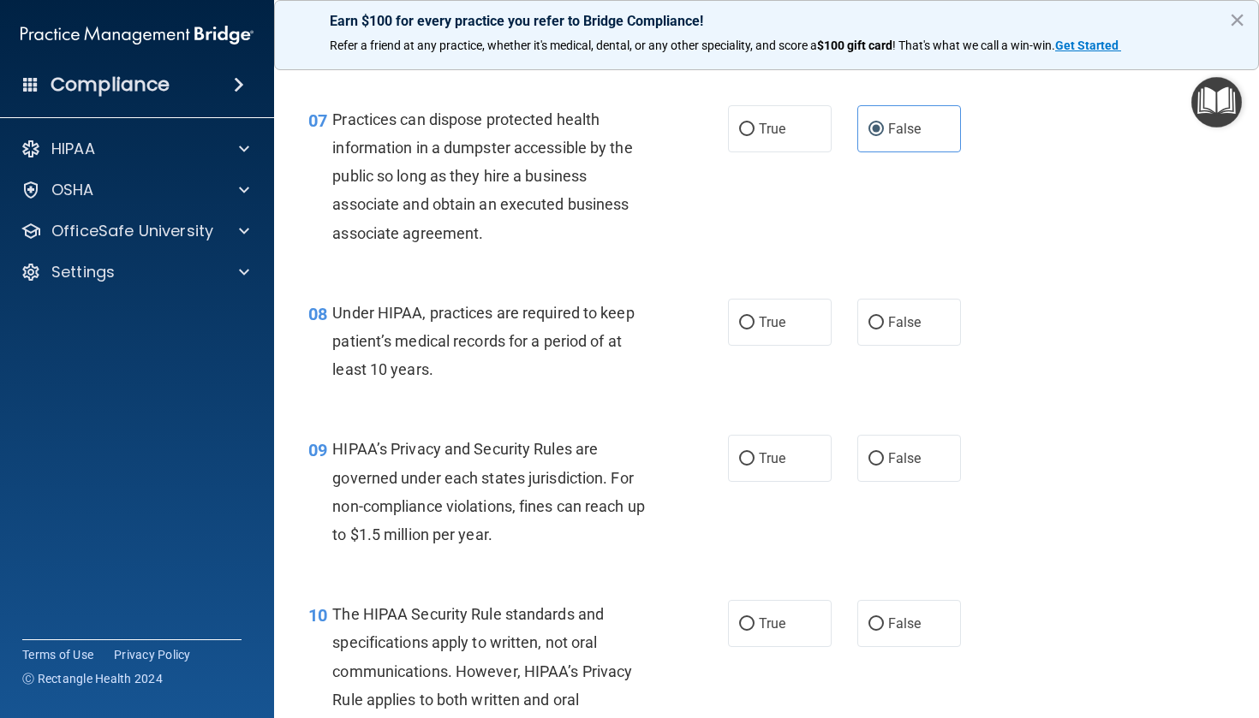
scroll to position [1022, 0]
click at [878, 320] on input "False" at bounding box center [875, 322] width 15 height 13
radio input "true"
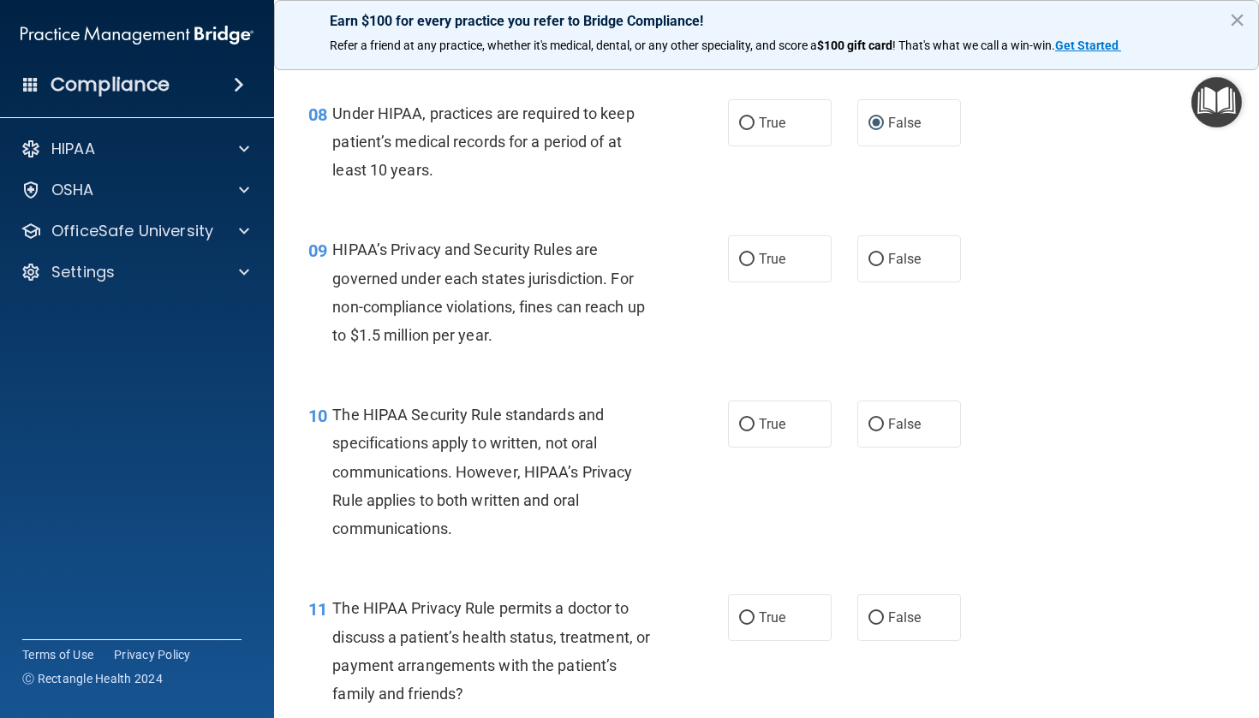
scroll to position [1223, 0]
click at [776, 241] on label "True" at bounding box center [780, 257] width 104 height 47
click at [754, 252] on input "True" at bounding box center [746, 258] width 15 height 13
radio input "true"
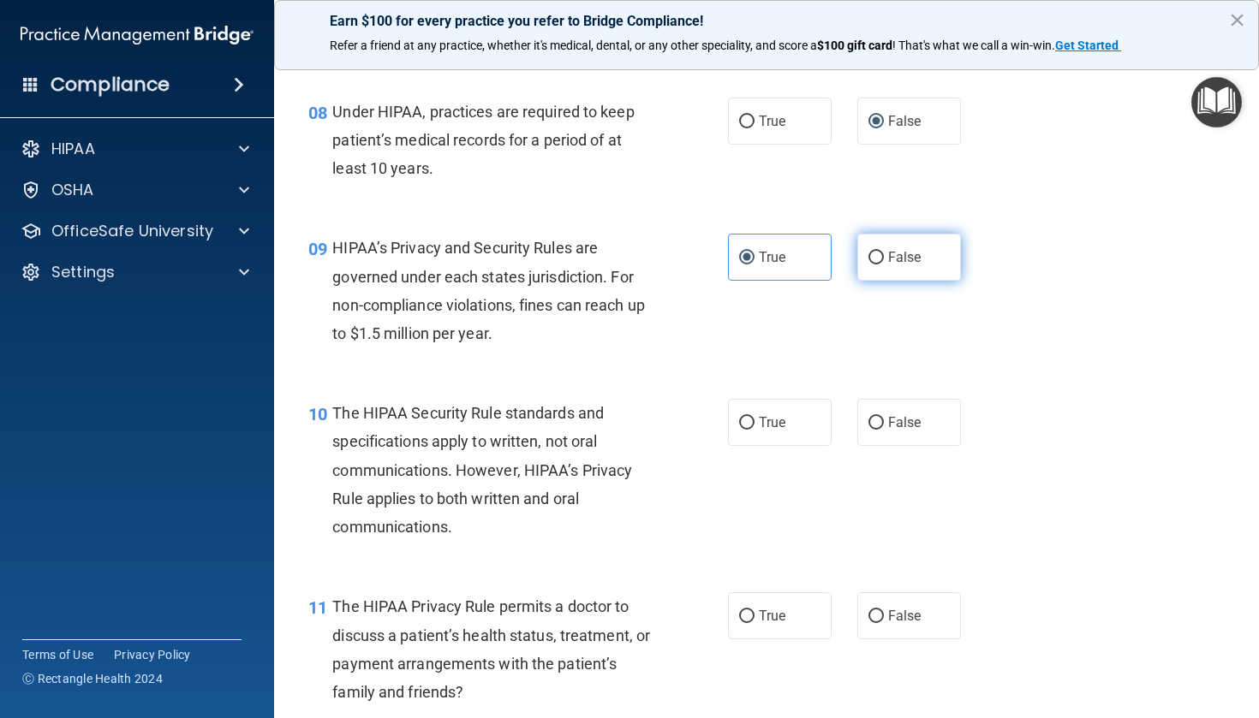
click at [889, 269] on label "False" at bounding box center [909, 257] width 104 height 47
click at [884, 265] on input "False" at bounding box center [875, 258] width 15 height 13
radio input "true"
radio input "false"
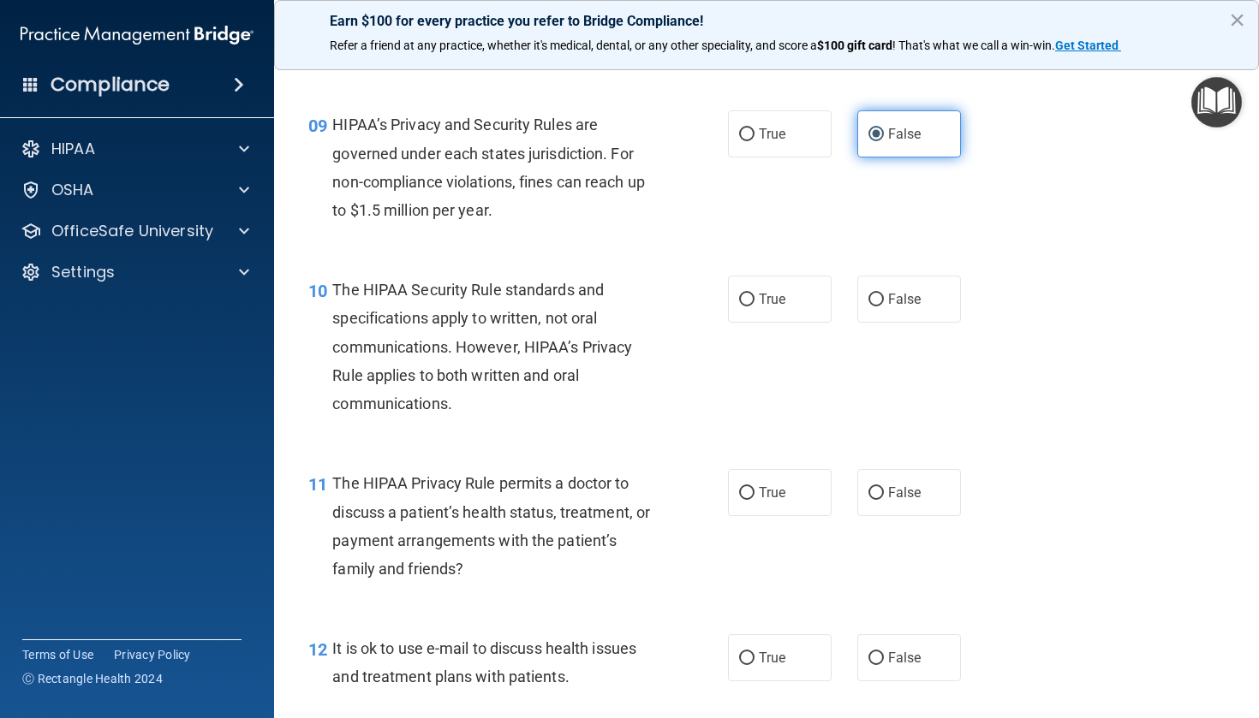
scroll to position [1347, 0]
click at [889, 275] on label "False" at bounding box center [909, 298] width 104 height 47
click at [884, 293] on input "False" at bounding box center [875, 299] width 15 height 13
radio input "true"
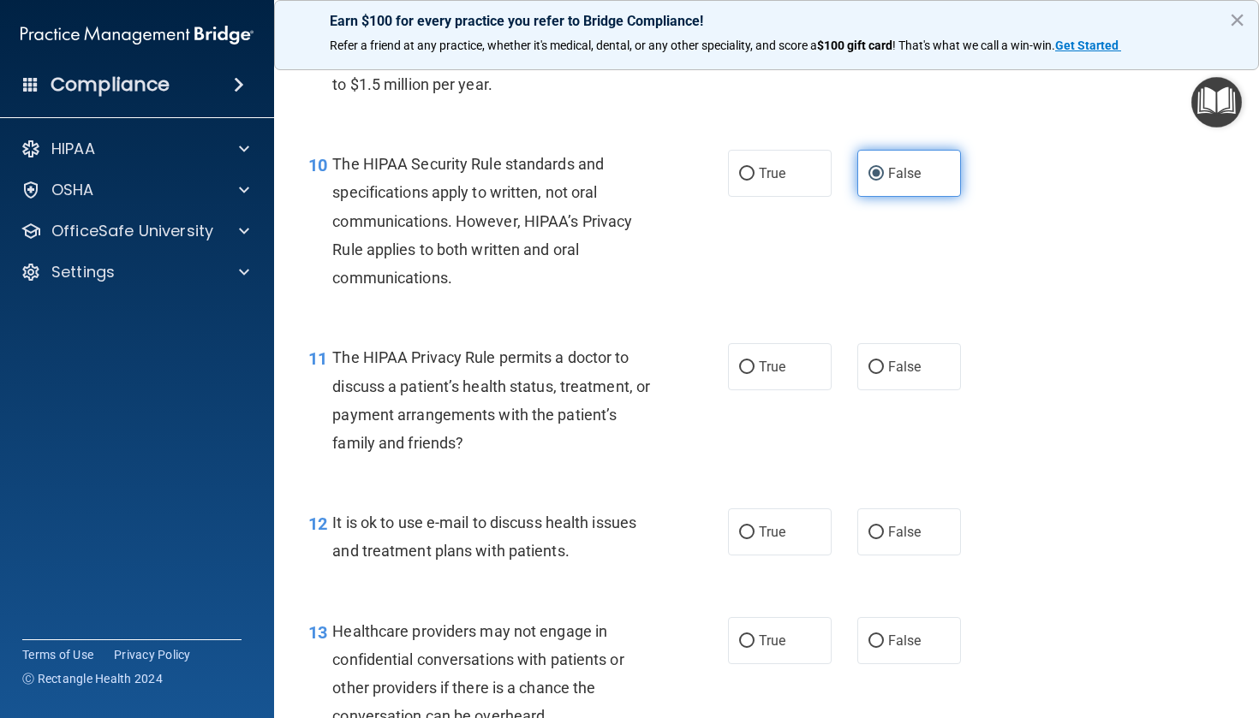
scroll to position [1515, 0]
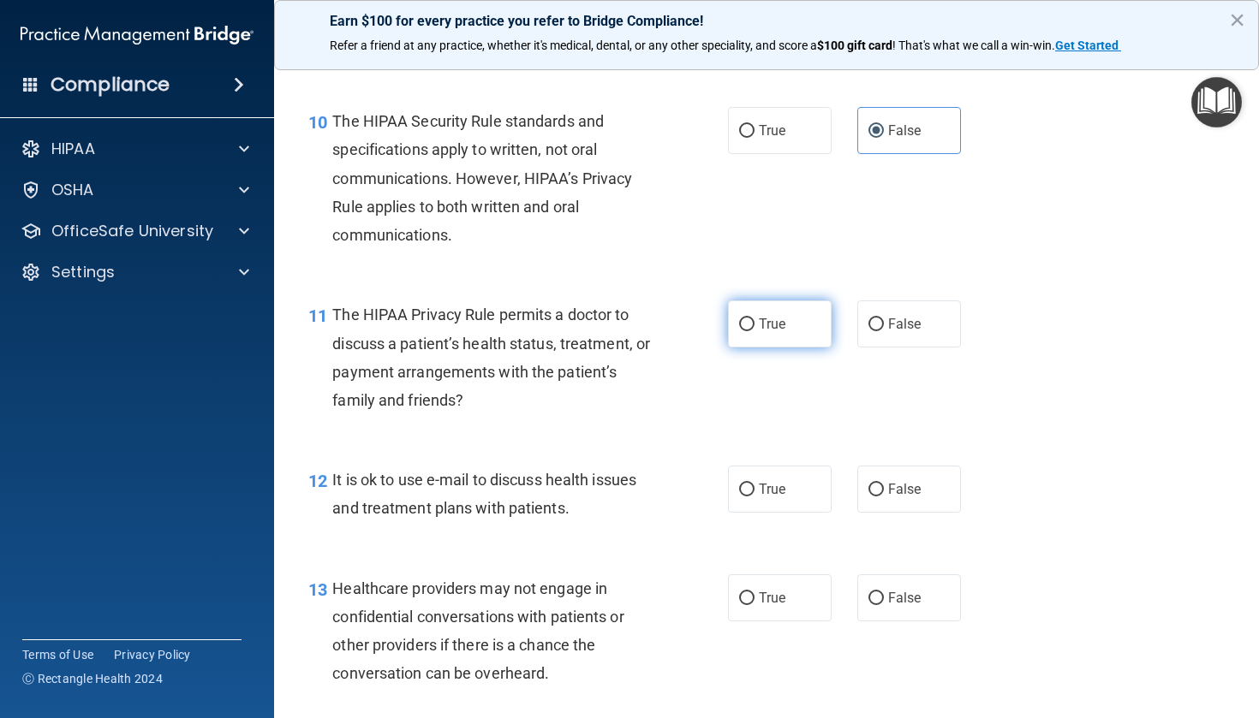
click at [771, 317] on span "True" at bounding box center [772, 324] width 27 height 16
click at [754, 318] on input "True" at bounding box center [746, 324] width 15 height 13
radio input "true"
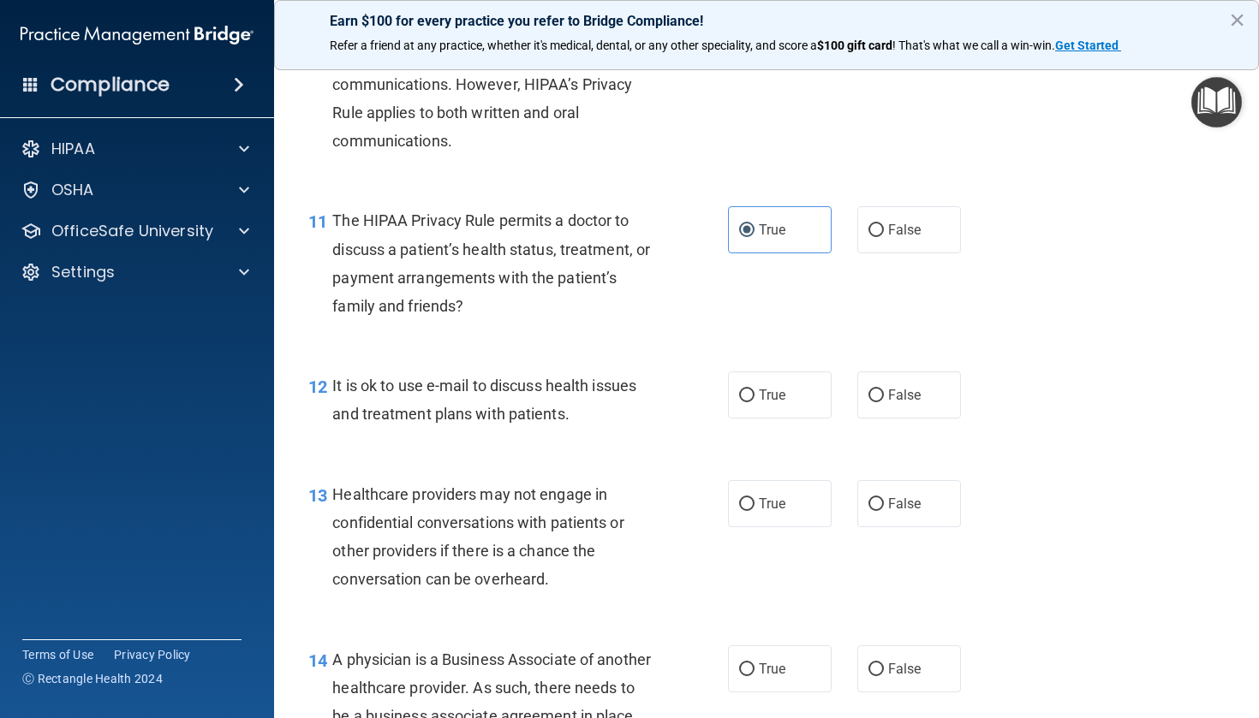
scroll to position [1615, 0]
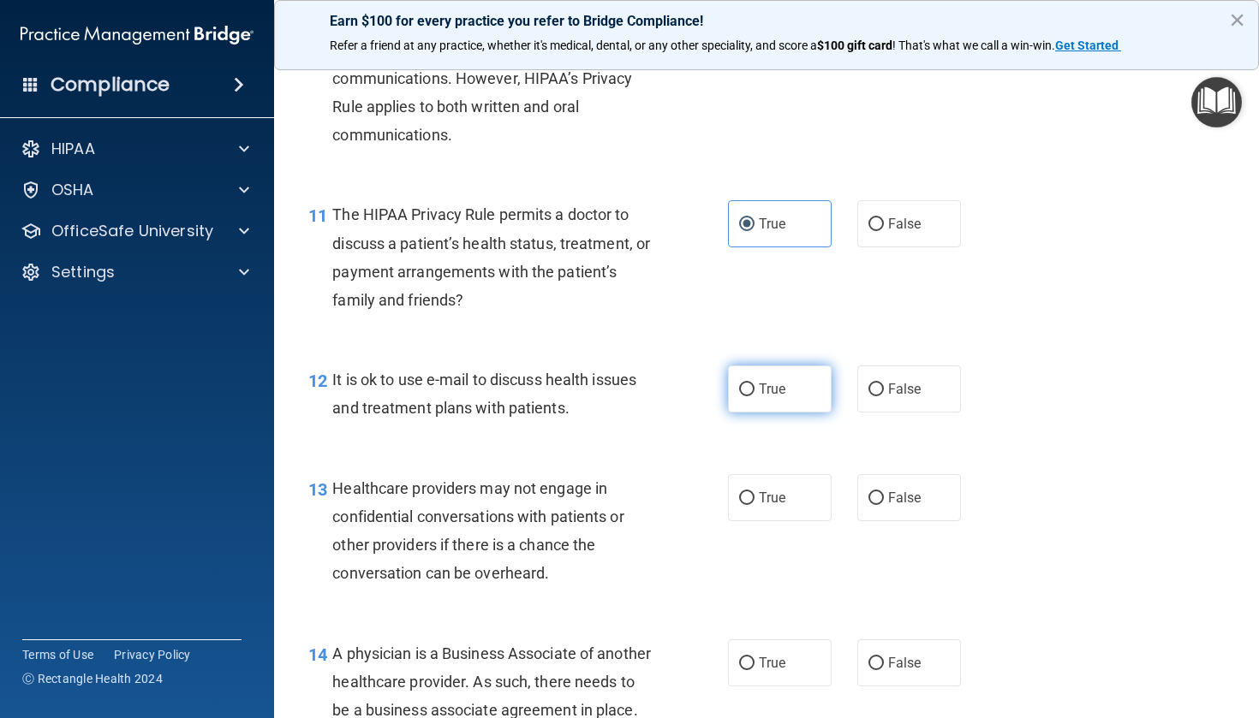
click at [765, 366] on label "True" at bounding box center [780, 389] width 104 height 47
click at [754, 384] on input "True" at bounding box center [746, 390] width 15 height 13
radio input "true"
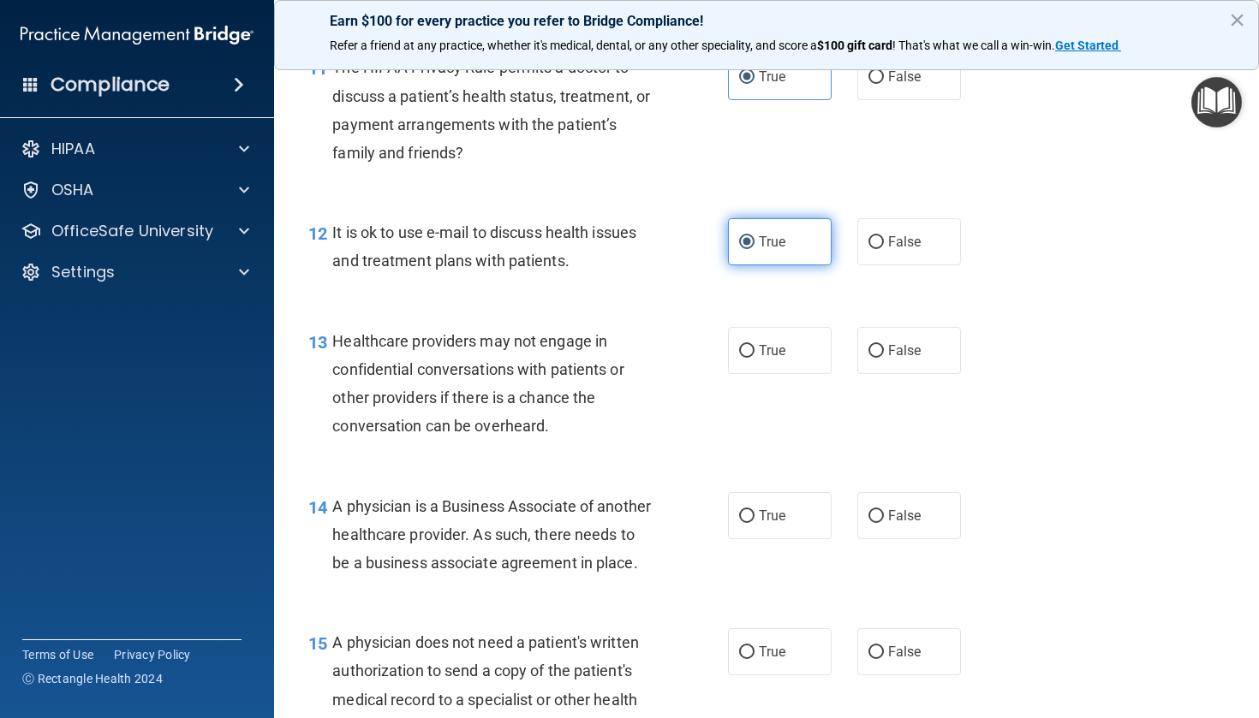
scroll to position [1766, 0]
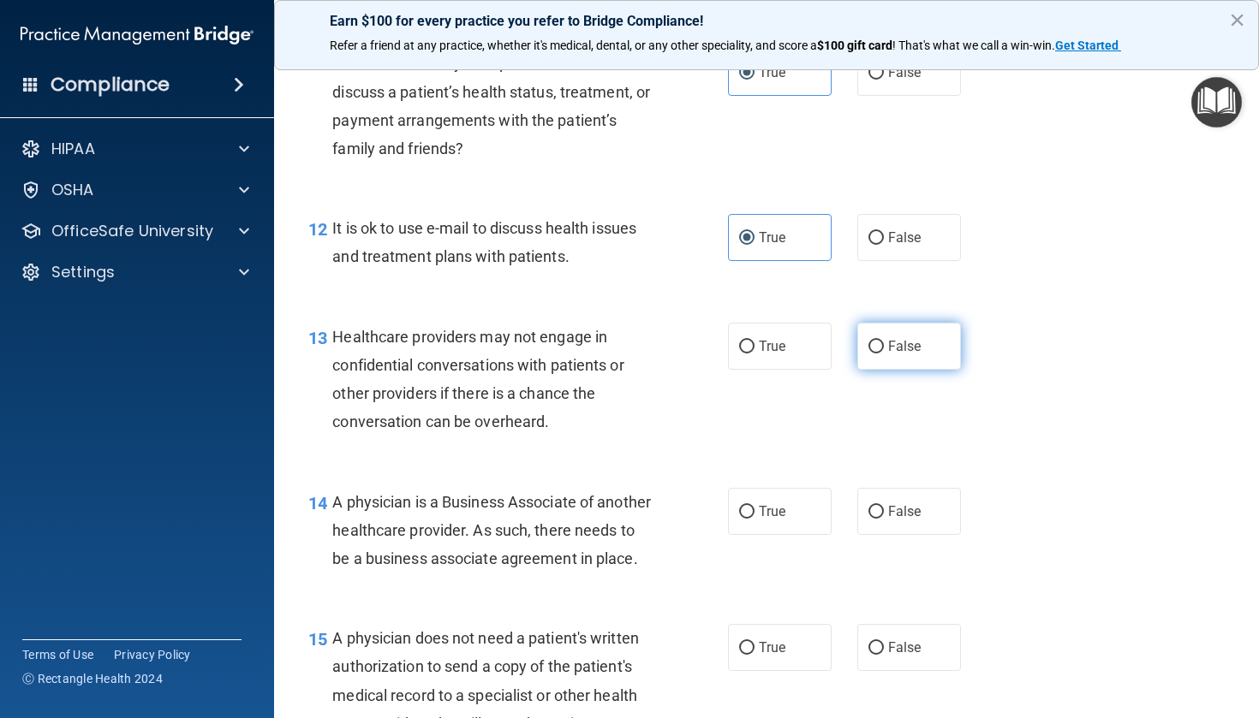
click at [873, 348] on label "False" at bounding box center [909, 346] width 104 height 47
click at [873, 348] on input "False" at bounding box center [875, 347] width 15 height 13
radio input "true"
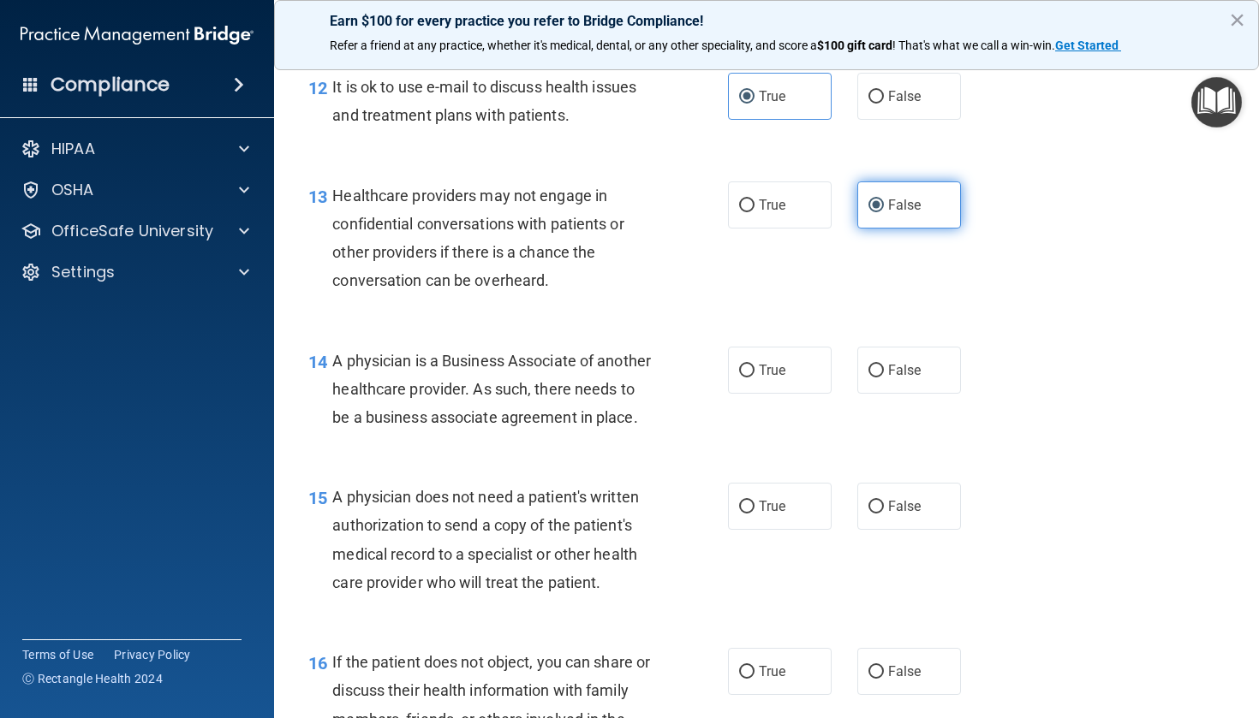
scroll to position [1916, 0]
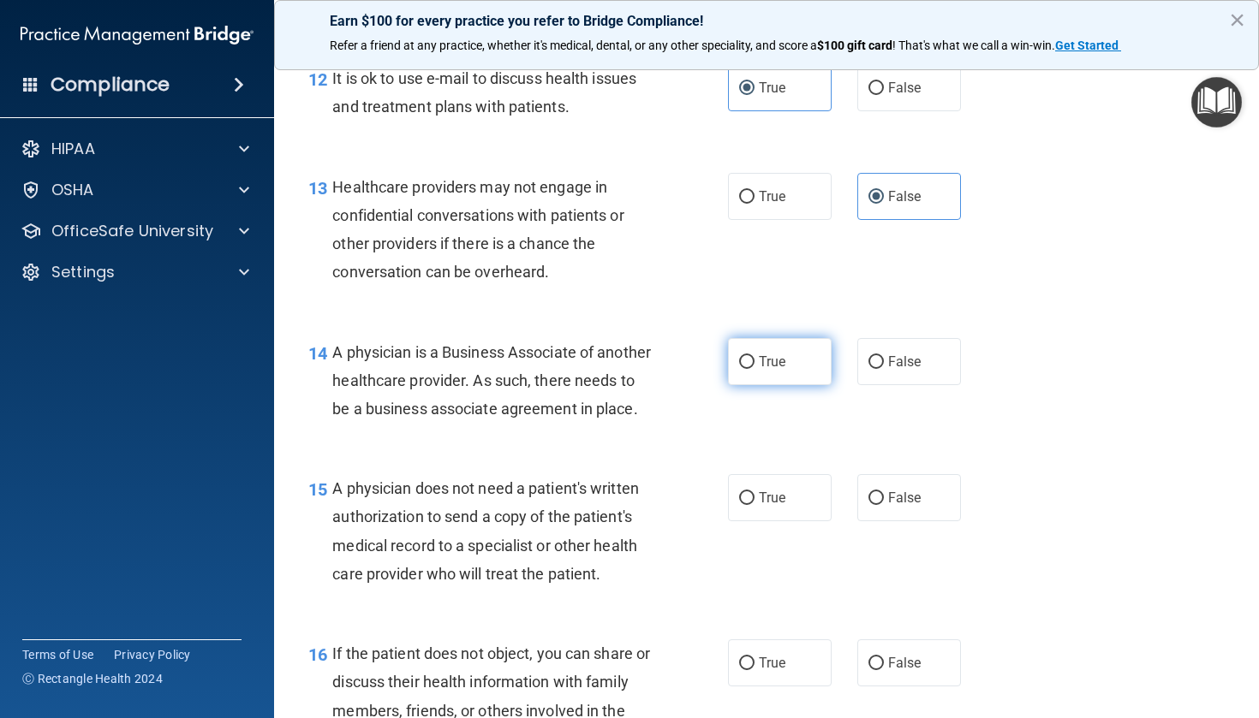
click at [736, 348] on label "True" at bounding box center [780, 361] width 104 height 47
click at [739, 356] on input "True" at bounding box center [746, 362] width 15 height 13
radio input "true"
click at [882, 356] on input "False" at bounding box center [875, 362] width 15 height 13
radio input "true"
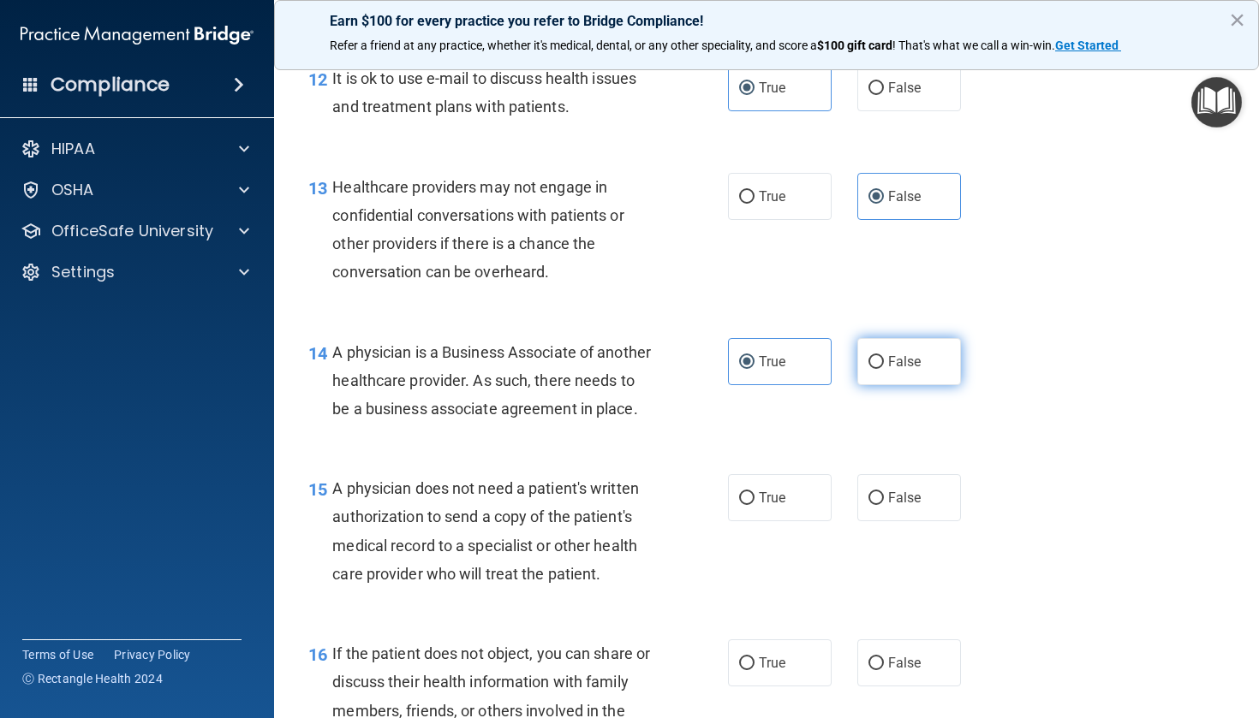
radio input "false"
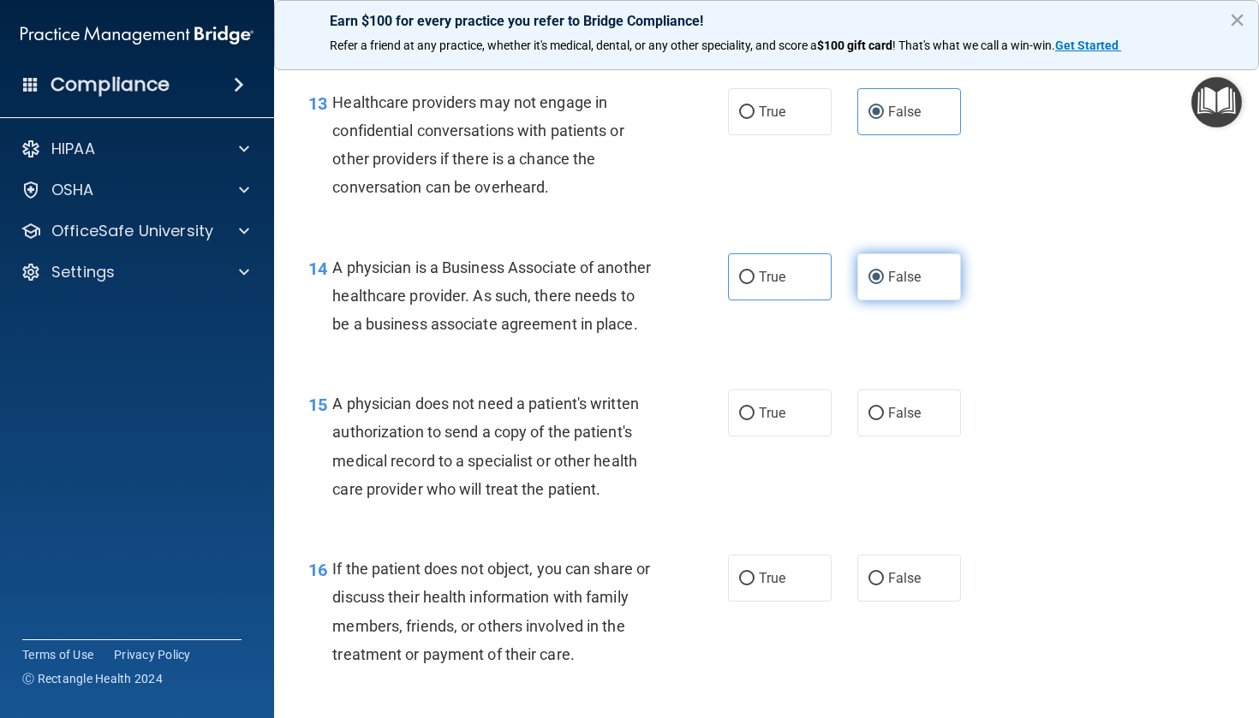
scroll to position [2009, 0]
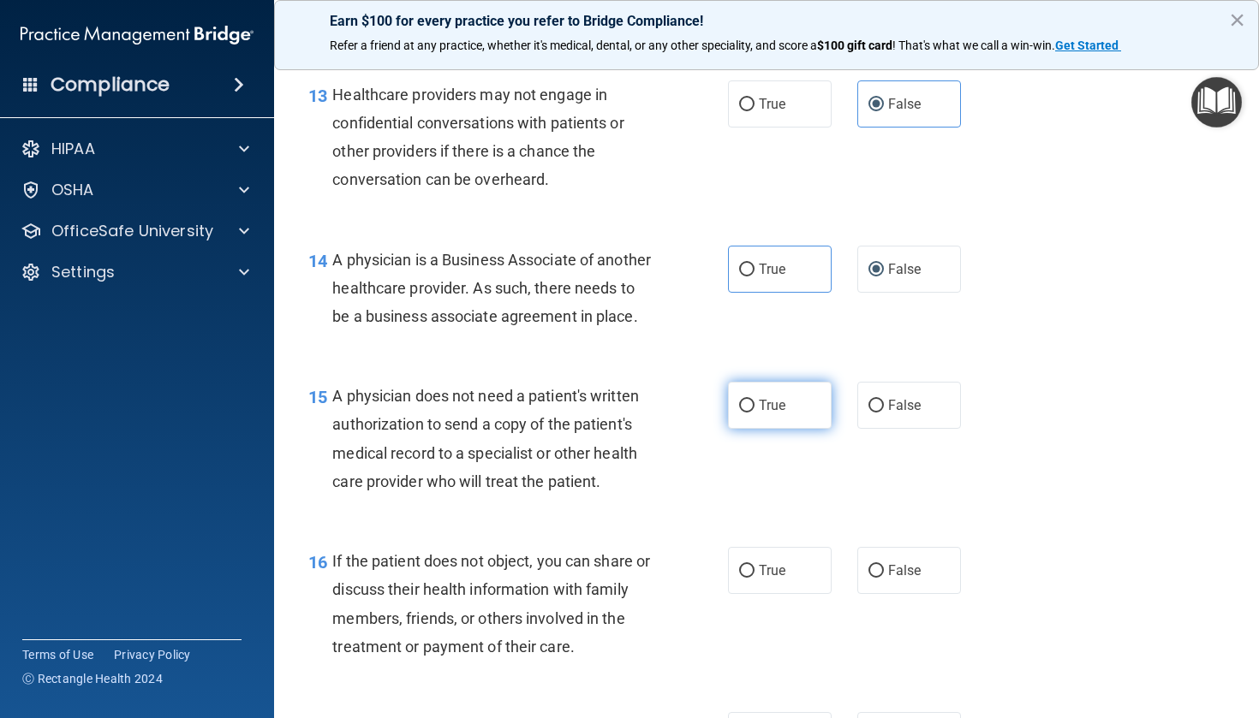
click at [788, 413] on label "True" at bounding box center [780, 405] width 104 height 47
click at [754, 413] on input "True" at bounding box center [746, 406] width 15 height 13
radio input "true"
click at [743, 594] on label "True" at bounding box center [780, 570] width 104 height 47
click at [743, 578] on input "True" at bounding box center [746, 571] width 15 height 13
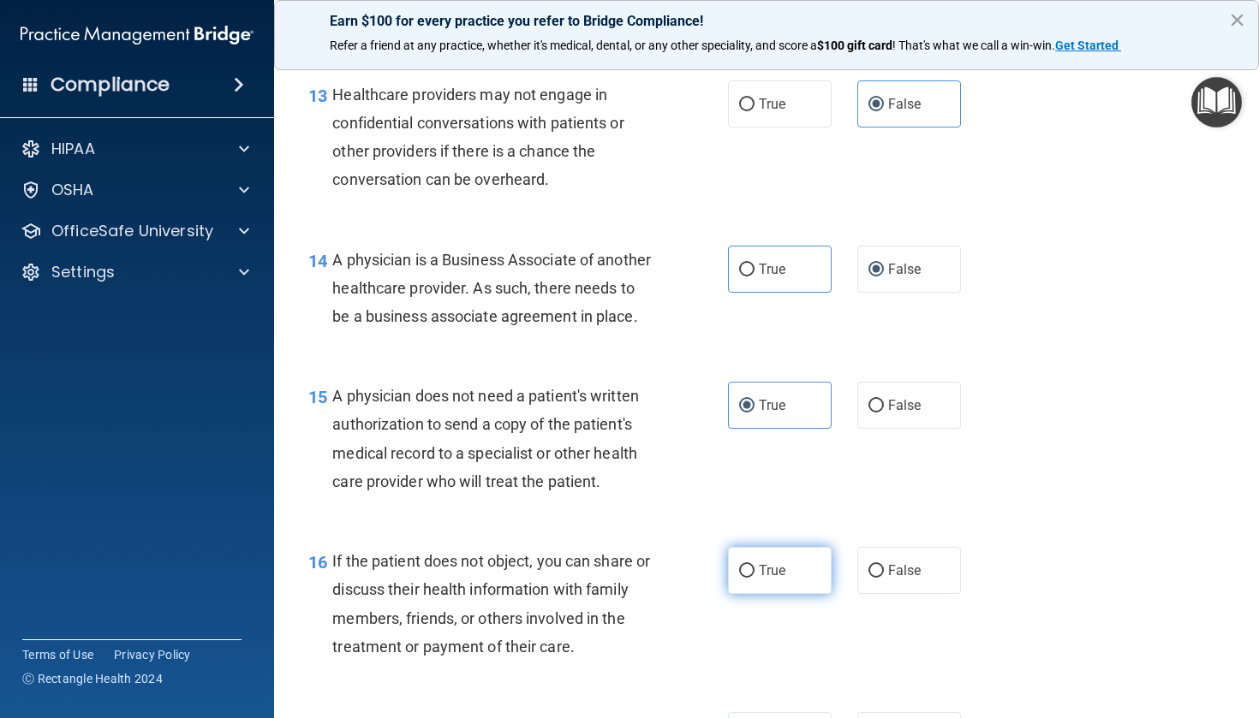
radio input "true"
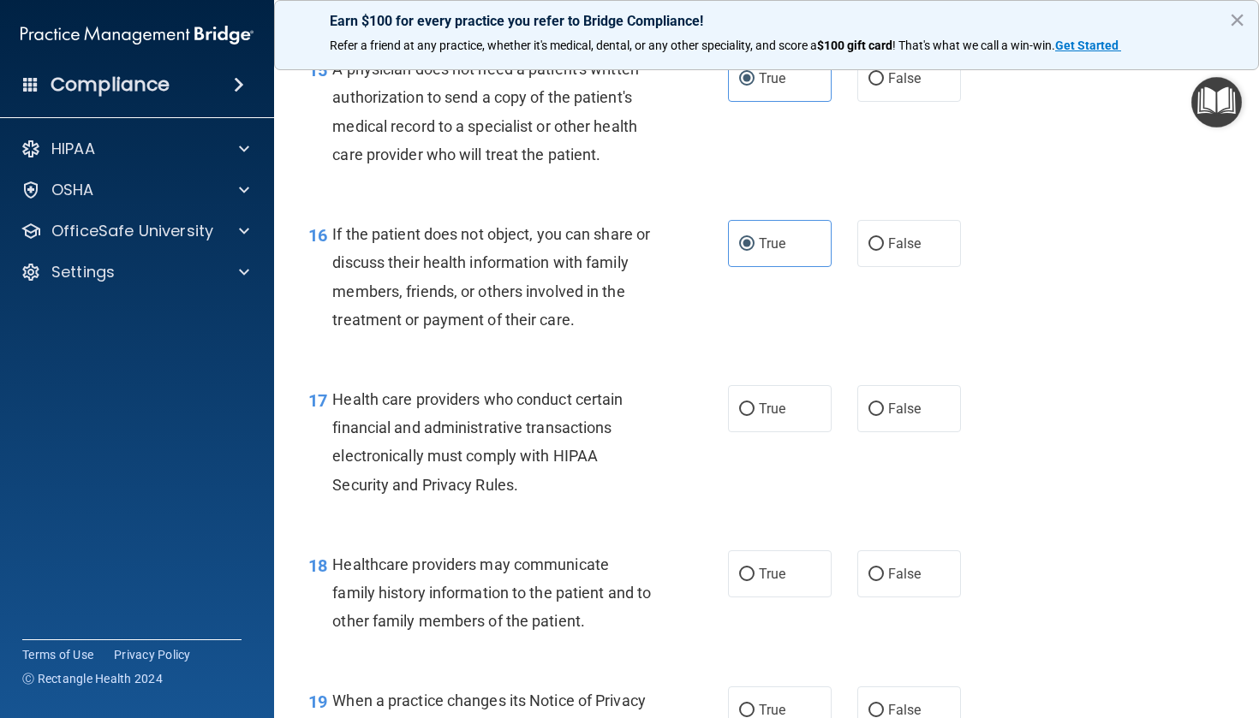
scroll to position [2337, 0]
click at [792, 432] on label "True" at bounding box center [780, 407] width 104 height 47
click at [754, 415] on input "True" at bounding box center [746, 408] width 15 height 13
radio input "true"
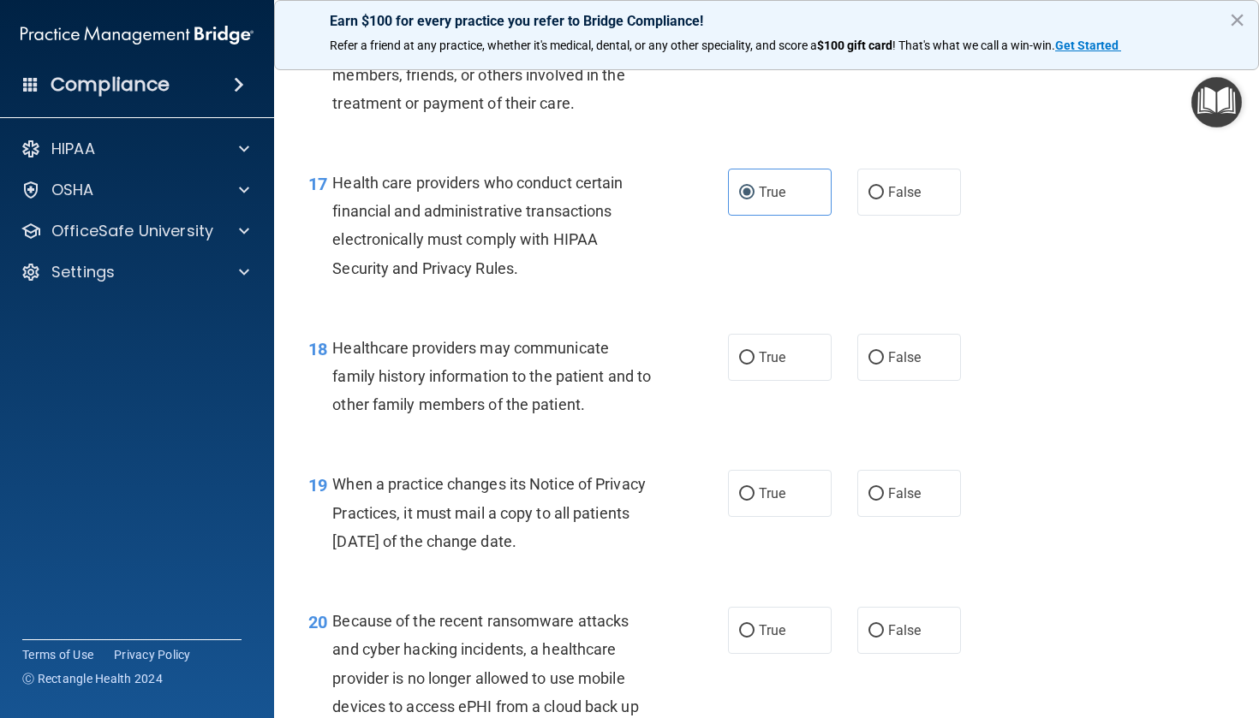
scroll to position [2557, 0]
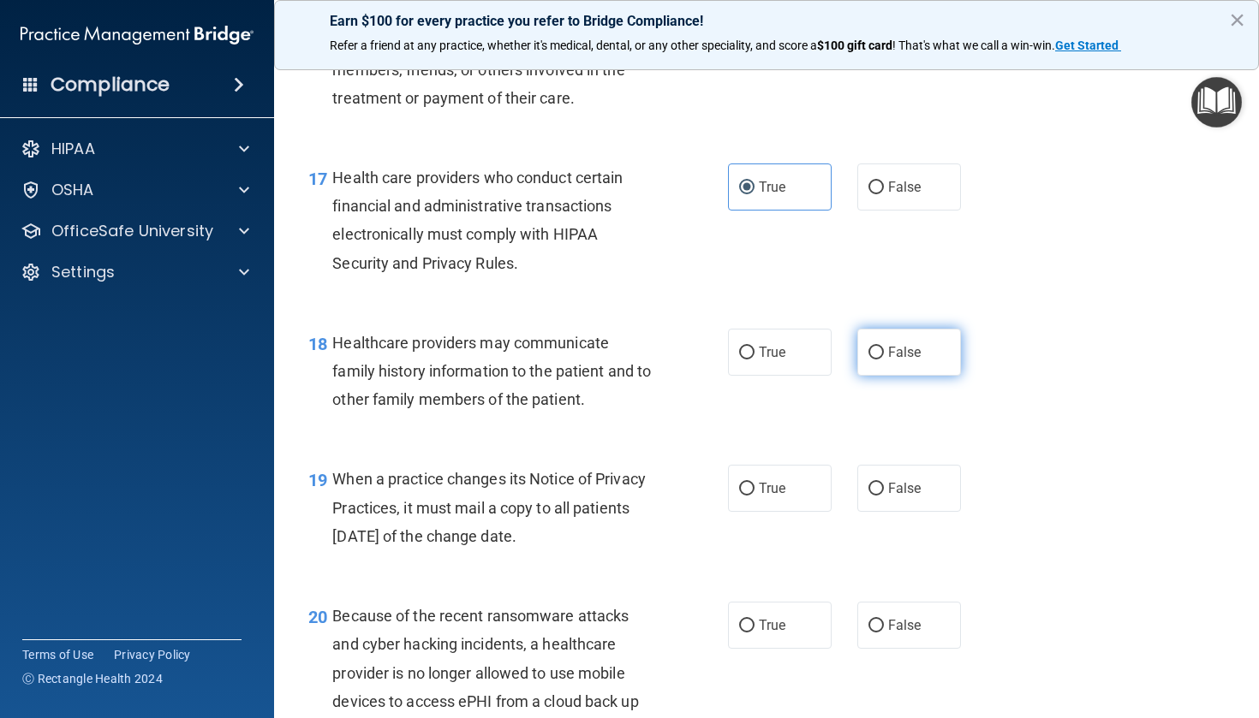
click at [920, 360] on span "False" at bounding box center [904, 352] width 33 height 16
click at [884, 360] on input "False" at bounding box center [875, 353] width 15 height 13
radio input "true"
click at [784, 497] on span "True" at bounding box center [772, 488] width 27 height 16
click at [754, 496] on input "True" at bounding box center [746, 489] width 15 height 13
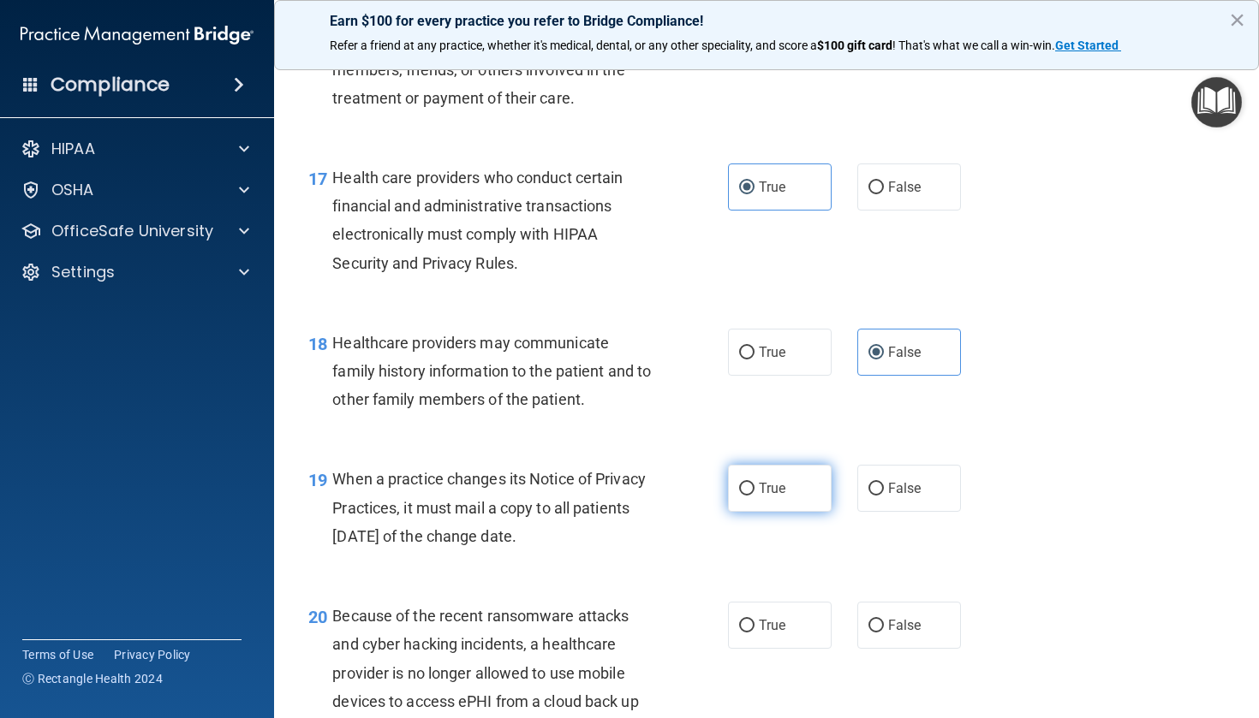
radio input "true"
click at [888, 497] on span "False" at bounding box center [904, 488] width 33 height 16
click at [884, 496] on input "False" at bounding box center [875, 489] width 15 height 13
radio input "true"
radio input "false"
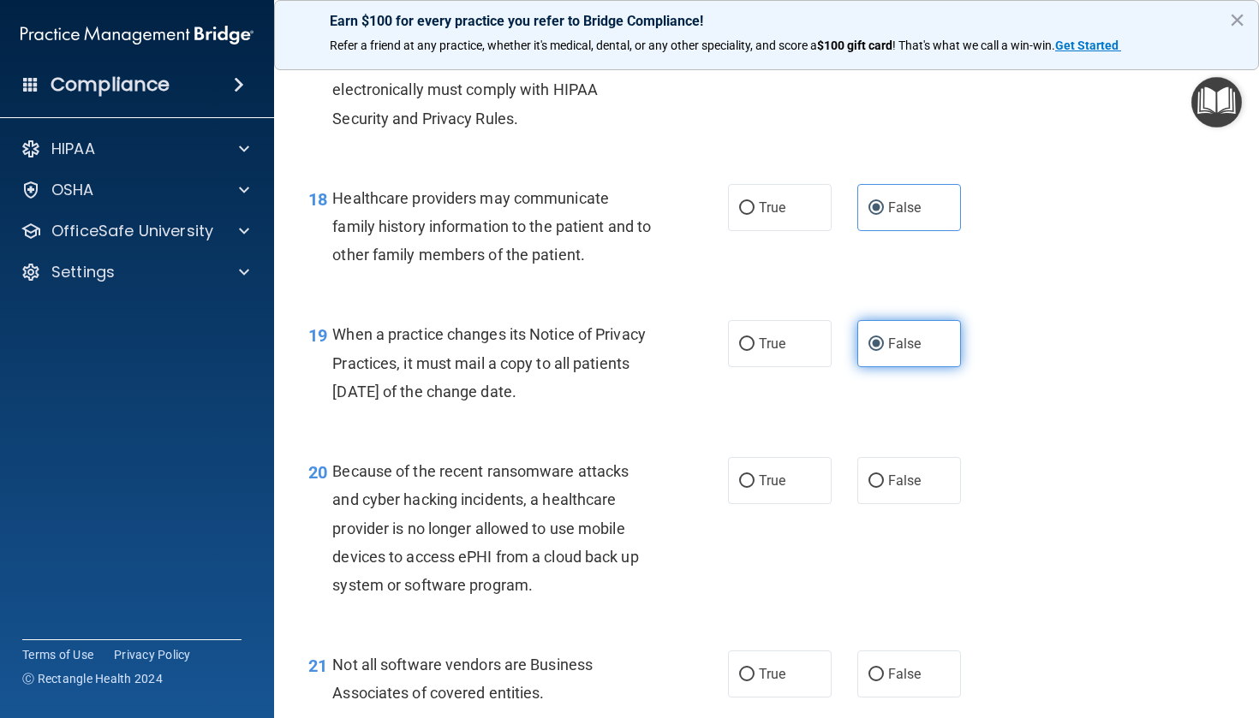
scroll to position [2703, 0]
click at [887, 503] on label "False" at bounding box center [909, 479] width 104 height 47
click at [884, 487] on input "False" at bounding box center [875, 480] width 15 height 13
radio input "true"
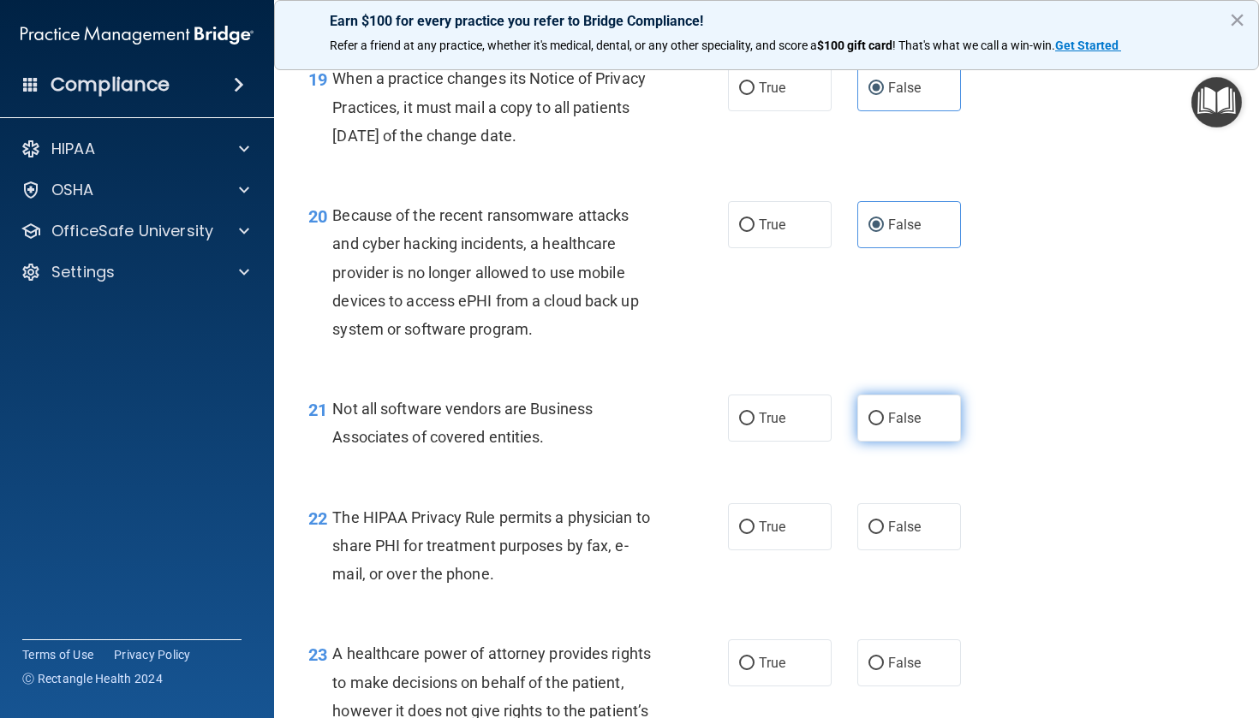
scroll to position [2982, 0]
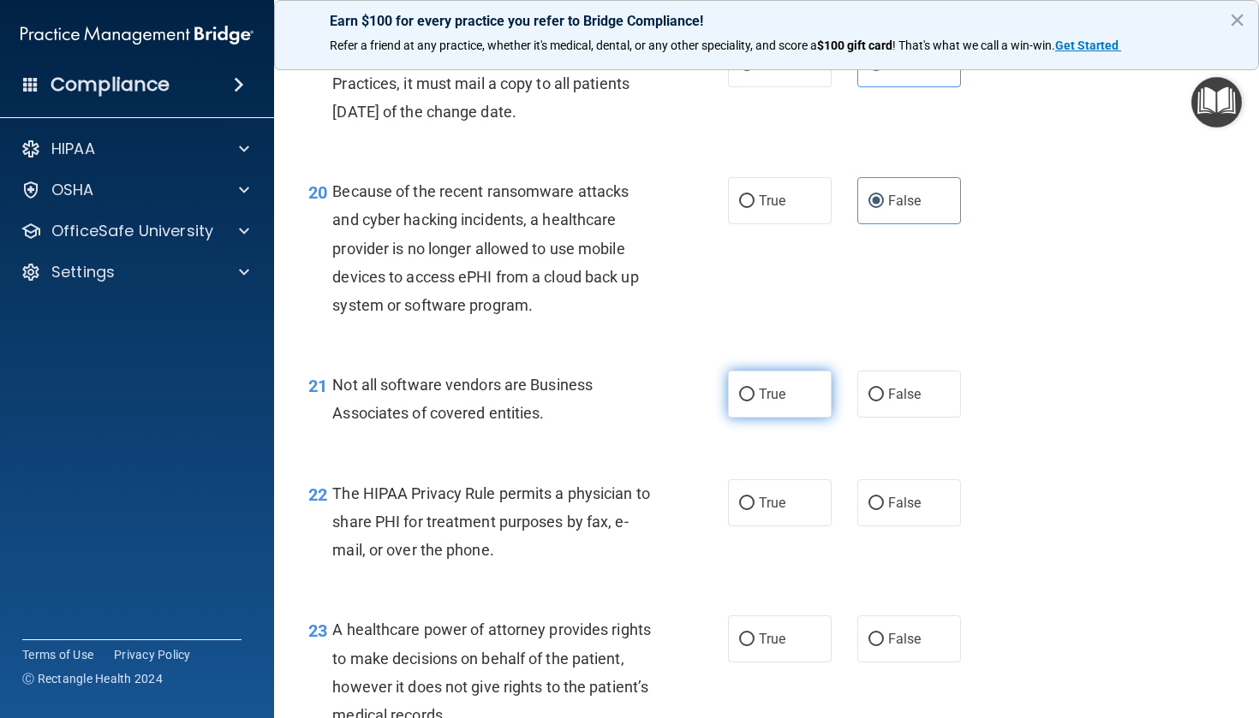
click at [795, 413] on label "True" at bounding box center [780, 394] width 104 height 47
click at [754, 402] on input "True" at bounding box center [746, 395] width 15 height 13
radio input "true"
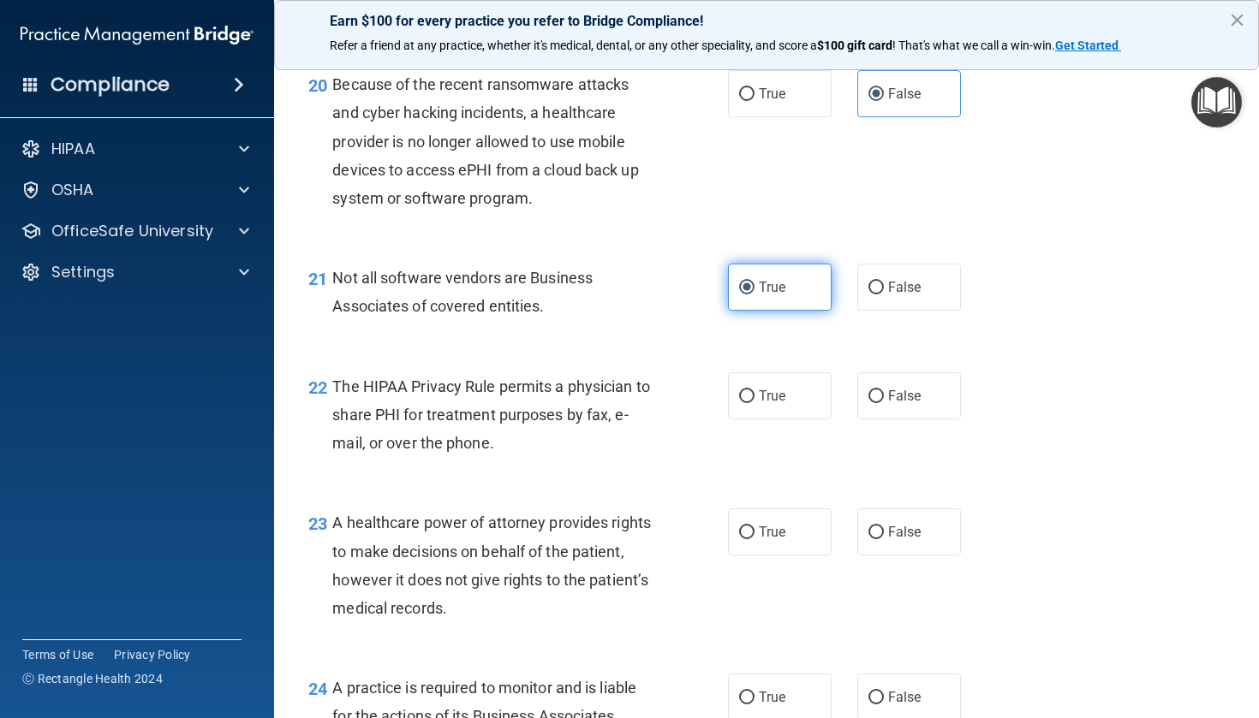
scroll to position [3097, 0]
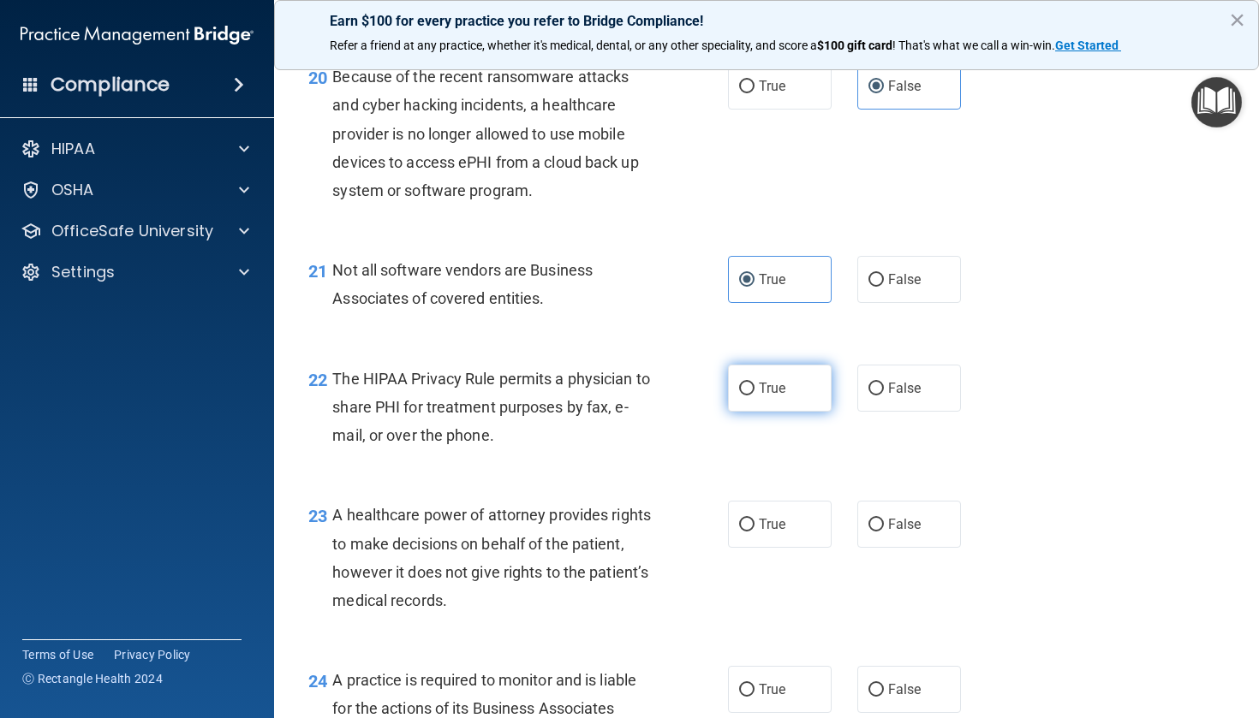
click at [795, 412] on label "True" at bounding box center [780, 388] width 104 height 47
click at [754, 396] on input "True" at bounding box center [746, 389] width 15 height 13
radio input "true"
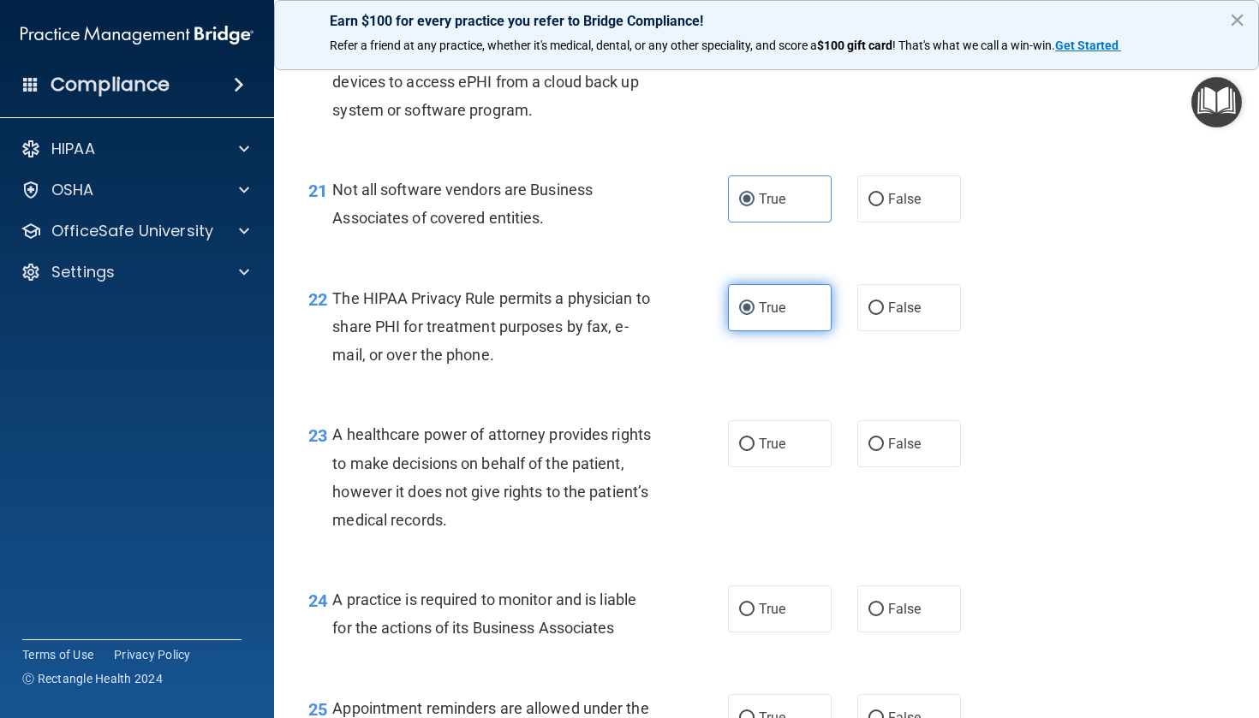
scroll to position [3178, 0]
click at [858, 462] on label "False" at bounding box center [909, 443] width 104 height 47
click at [868, 450] on input "False" at bounding box center [875, 444] width 15 height 13
radio input "true"
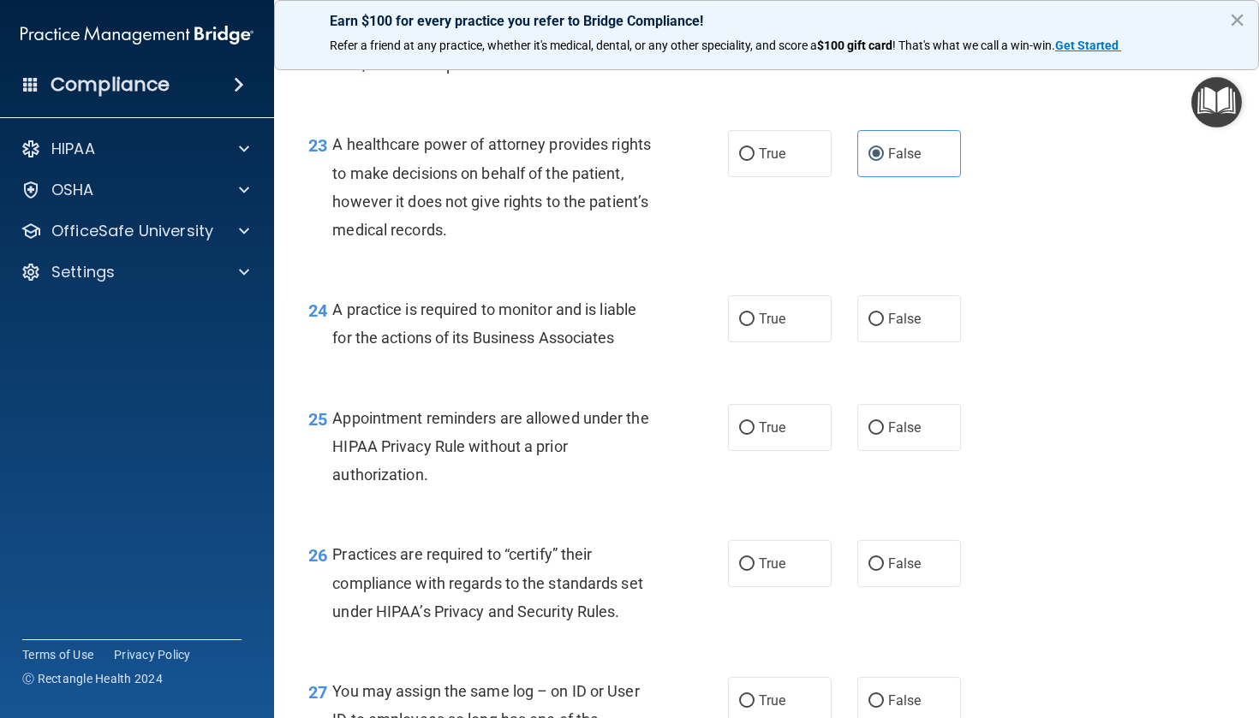
scroll to position [3468, 0]
click at [770, 323] on span "True" at bounding box center [772, 318] width 27 height 16
click at [754, 323] on input "True" at bounding box center [746, 319] width 15 height 13
radio input "true"
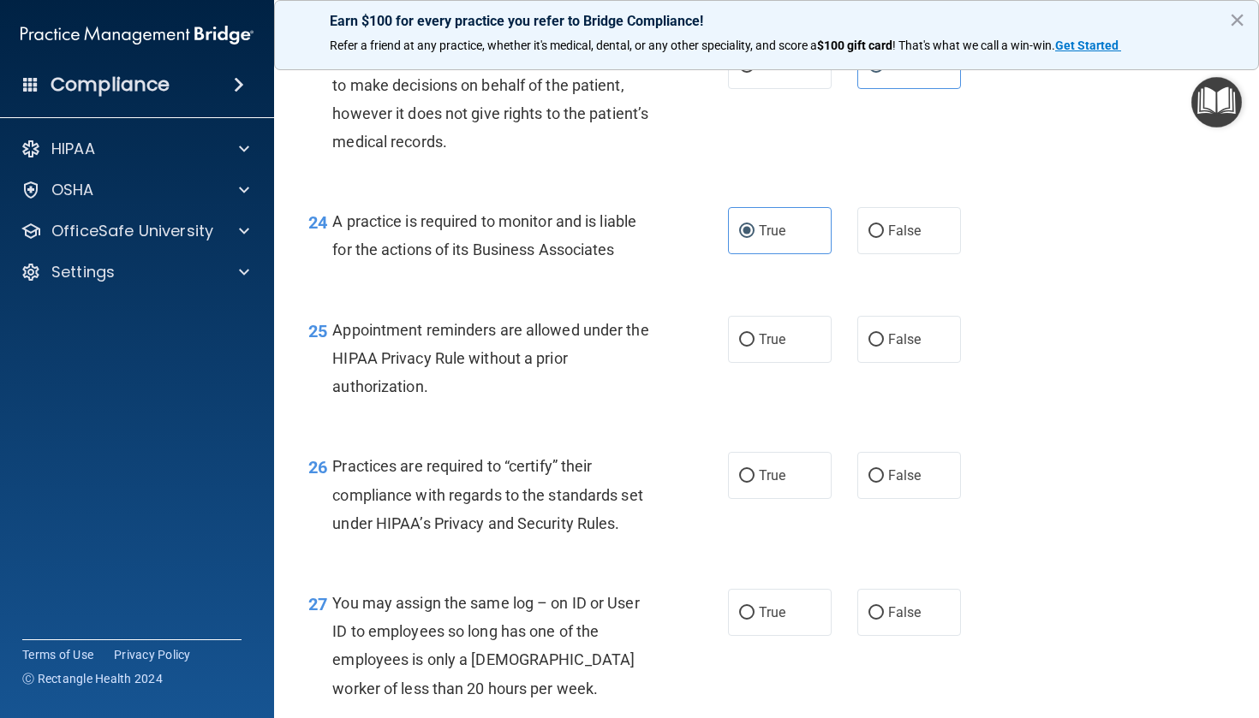
scroll to position [3576, 0]
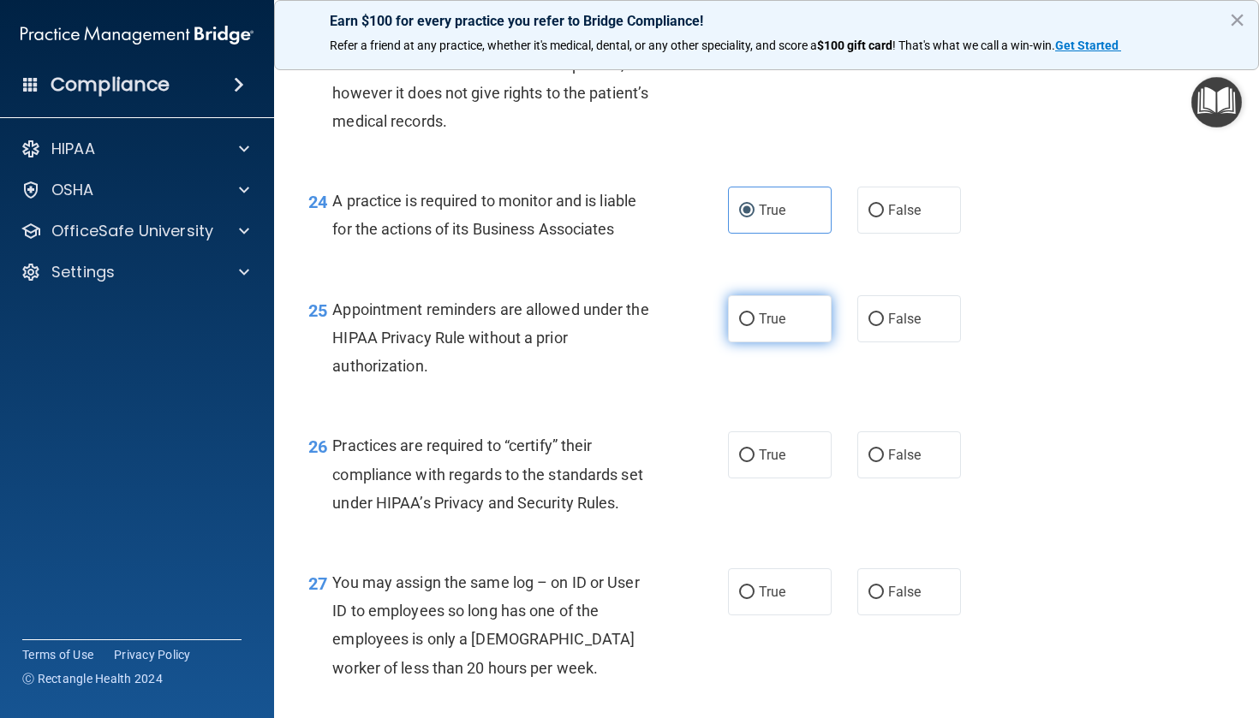
click at [770, 323] on span "True" at bounding box center [772, 319] width 27 height 16
click at [754, 323] on input "True" at bounding box center [746, 319] width 15 height 13
radio input "true"
click at [917, 315] on label "False" at bounding box center [909, 318] width 104 height 47
click at [884, 315] on input "False" at bounding box center [875, 319] width 15 height 13
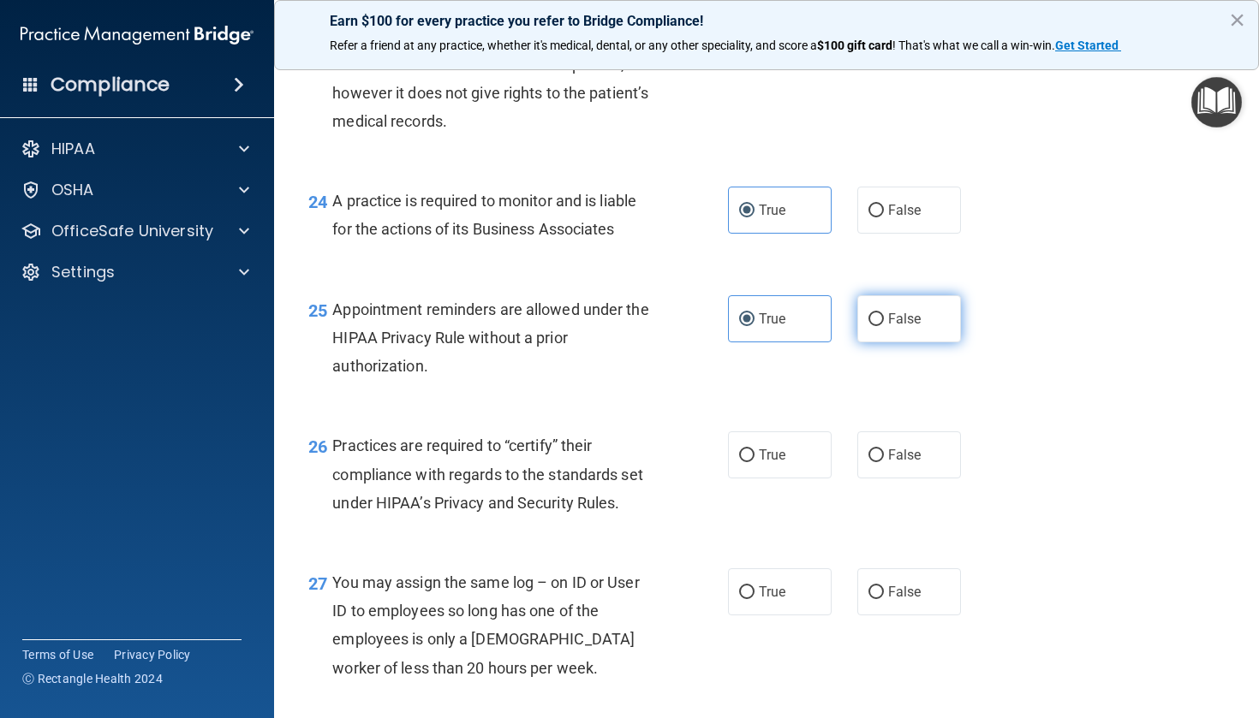
radio input "true"
click at [841, 318] on div "True False" at bounding box center [852, 318] width 248 height 47
click at [802, 319] on label "True" at bounding box center [780, 318] width 104 height 47
click at [754, 319] on input "True" at bounding box center [746, 319] width 15 height 13
radio input "true"
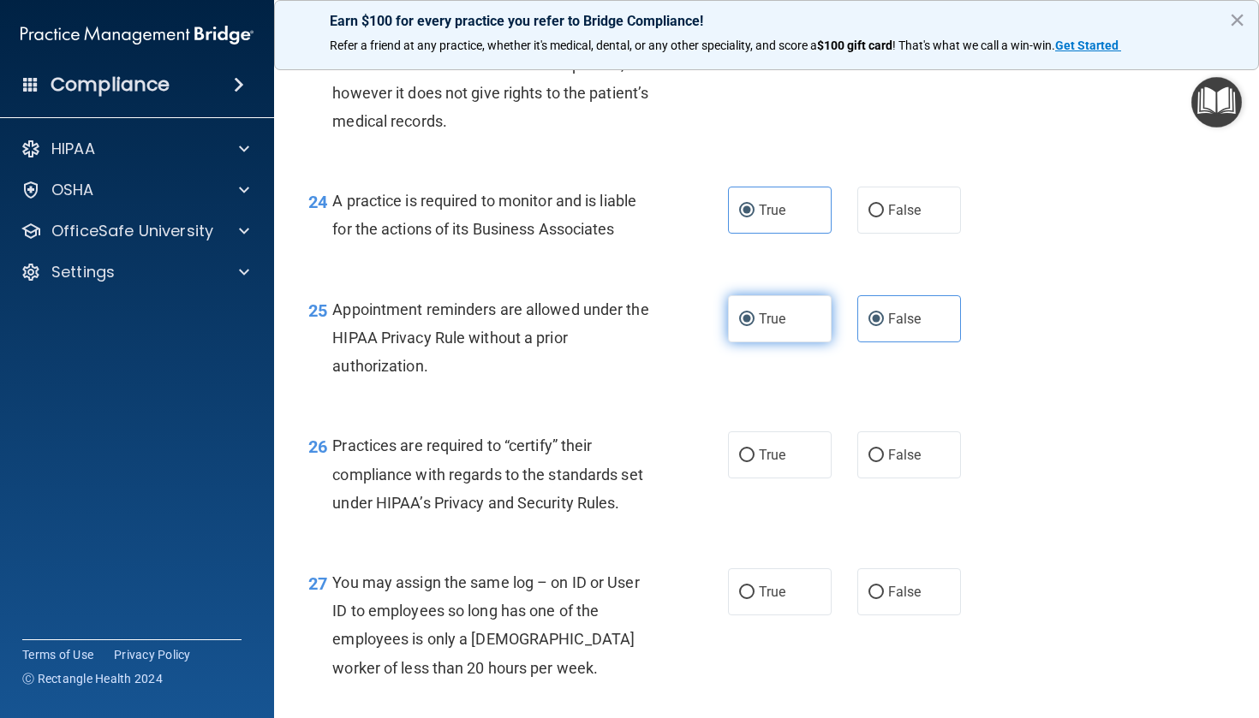
radio input "false"
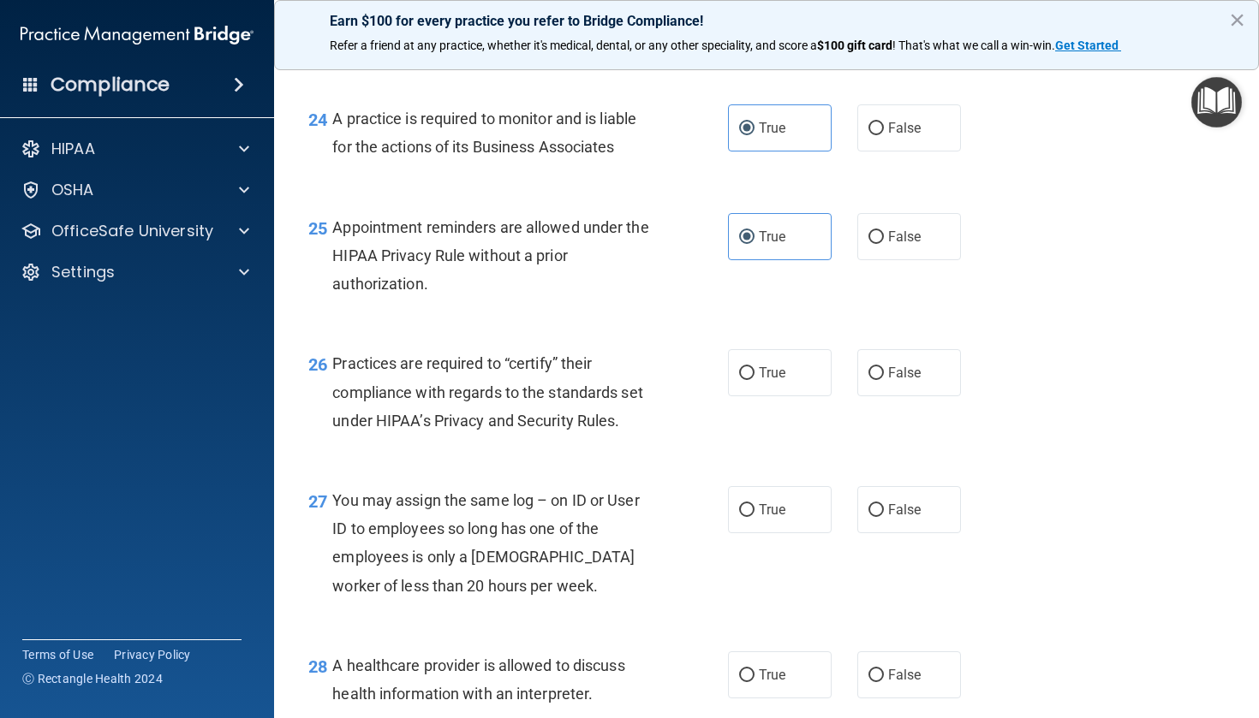
scroll to position [3664, 0]
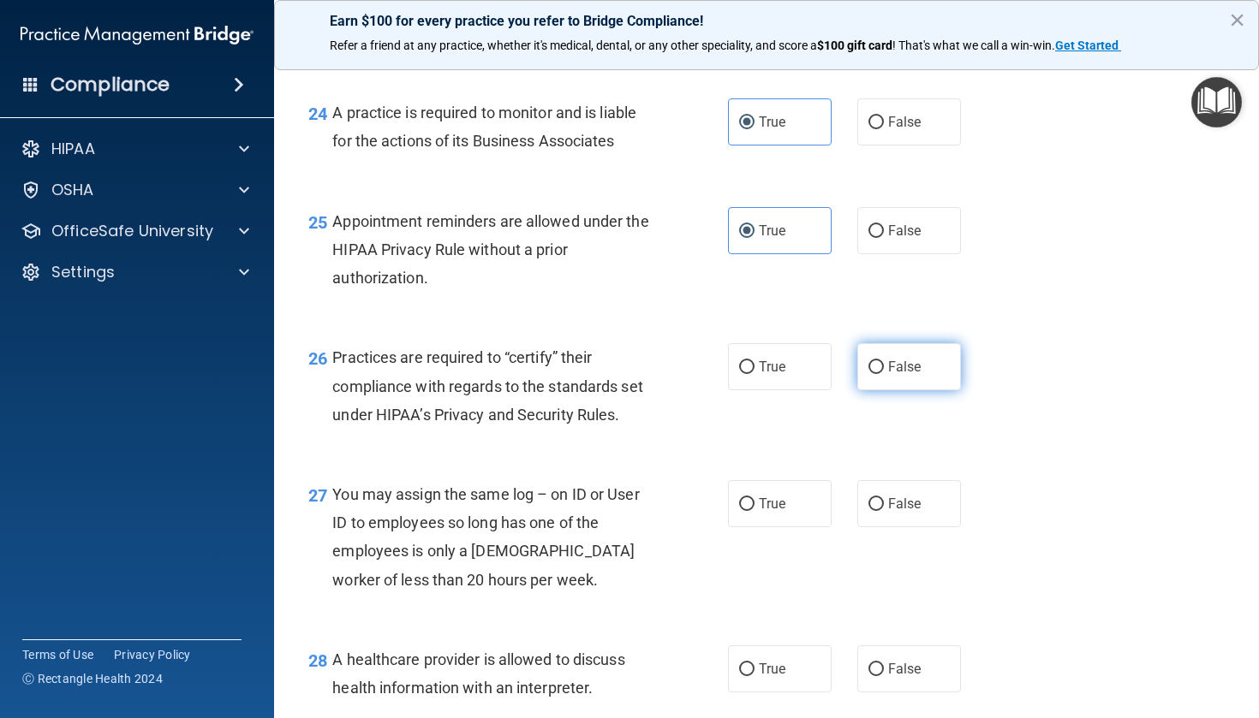
click at [863, 387] on label "False" at bounding box center [909, 366] width 104 height 47
click at [868, 374] on input "False" at bounding box center [875, 367] width 15 height 13
radio input "true"
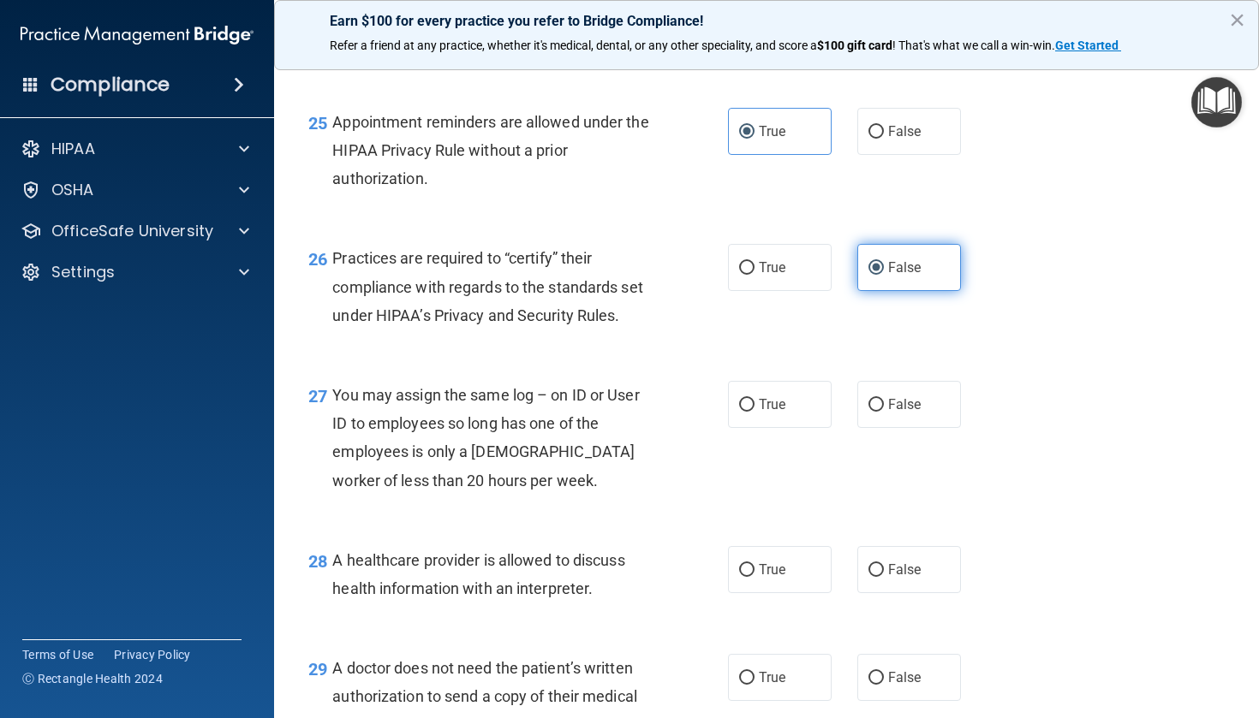
scroll to position [3765, 0]
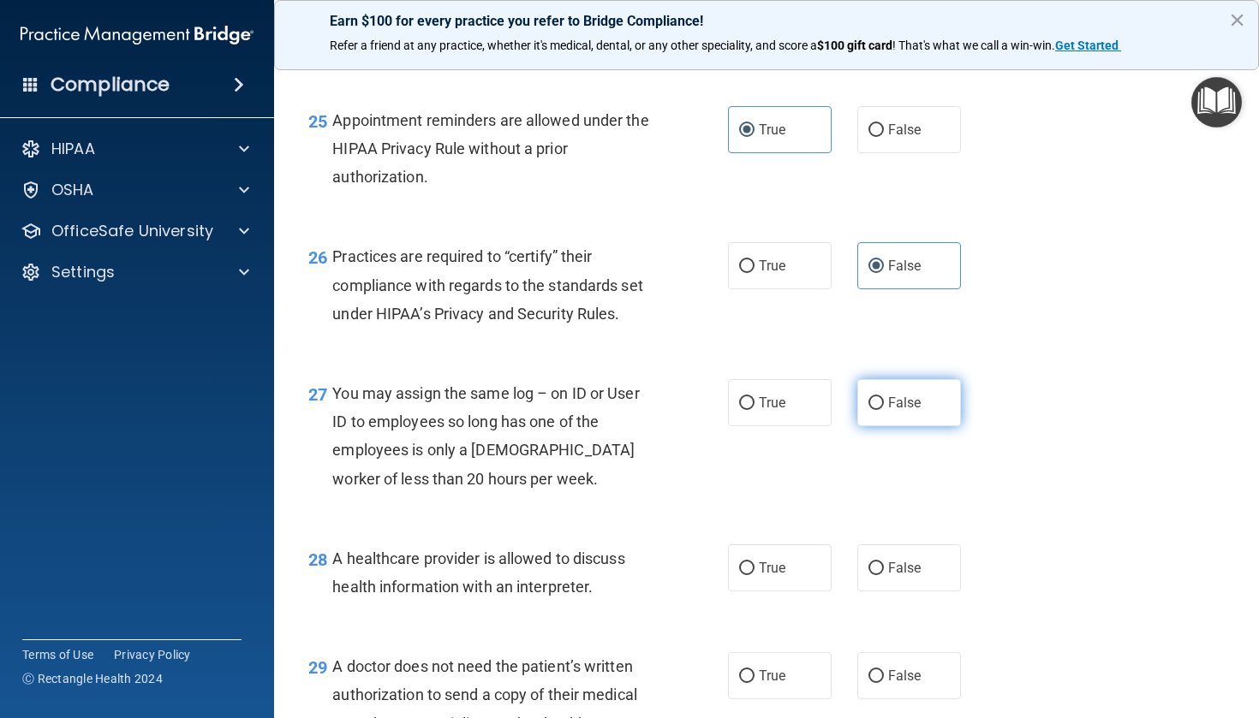
click at [878, 410] on input "False" at bounding box center [875, 403] width 15 height 13
radio input "true"
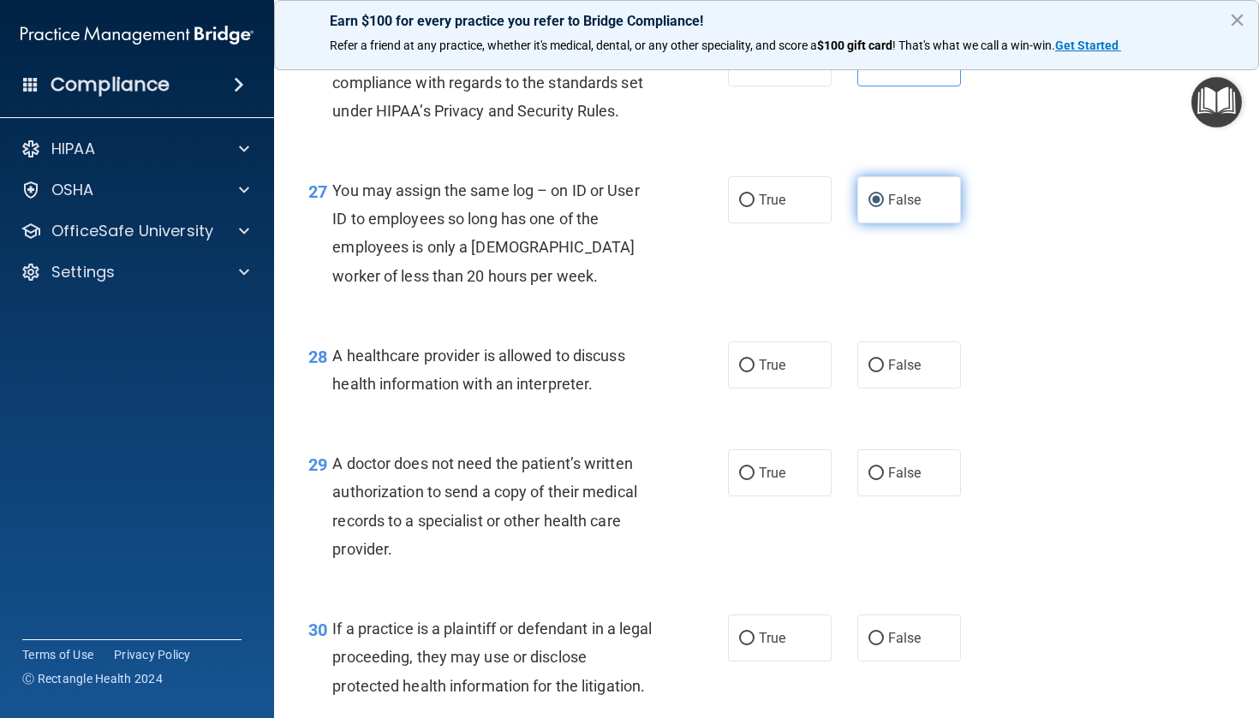
scroll to position [3969, 0]
click at [767, 368] on span "True" at bounding box center [772, 364] width 27 height 16
click at [754, 368] on input "True" at bounding box center [746, 365] width 15 height 13
radio input "true"
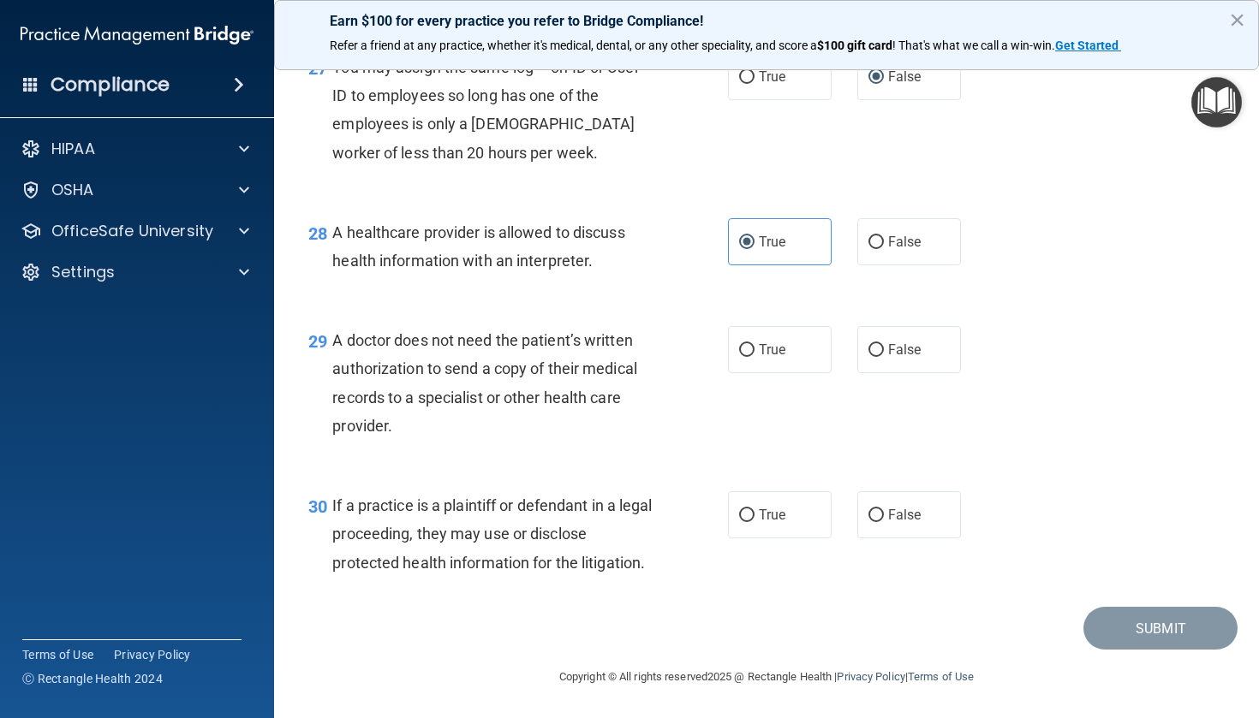
scroll to position [4099, 0]
click at [747, 367] on label "True" at bounding box center [780, 349] width 104 height 47
click at [747, 357] on input "True" at bounding box center [746, 350] width 15 height 13
radio input "true"
click at [753, 518] on input "True" at bounding box center [746, 515] width 15 height 13
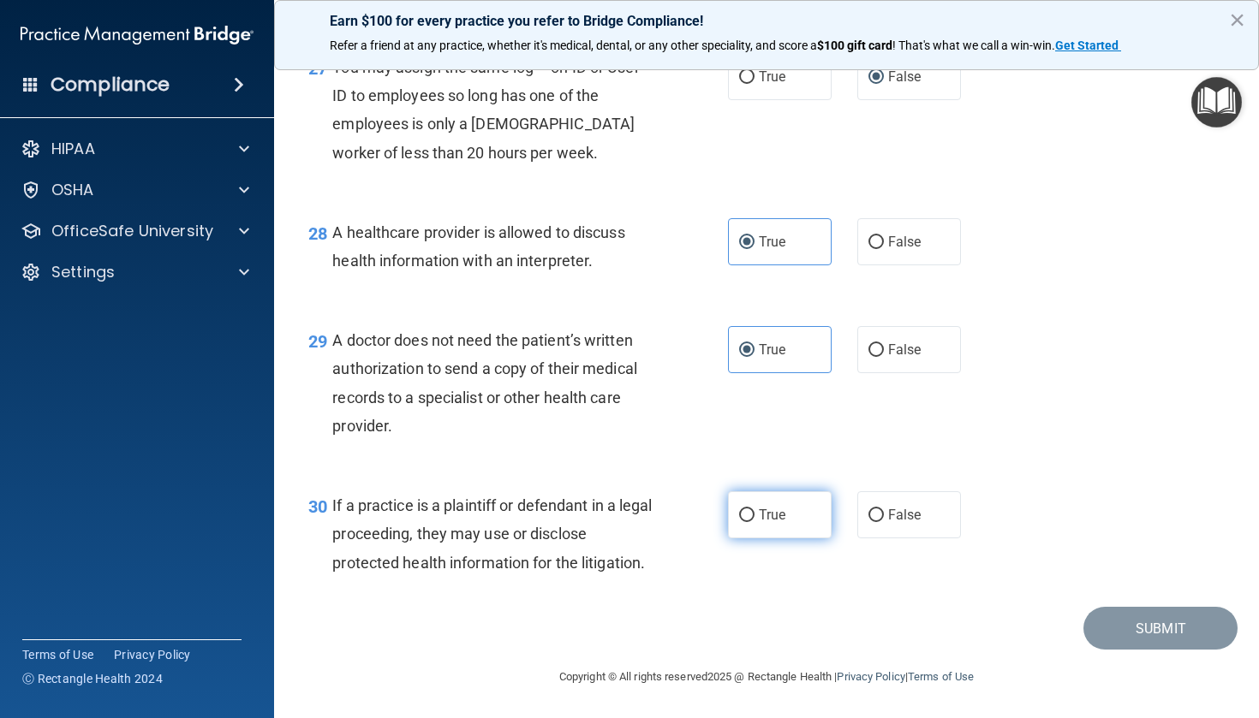
radio input "true"
click at [1170, 650] on footer "Copyright © All rights reserved 2025 @ Rectangle Health | Privacy Policy | Term…" at bounding box center [766, 675] width 916 height 51
click at [1166, 628] on button "Submit" at bounding box center [1160, 629] width 154 height 44
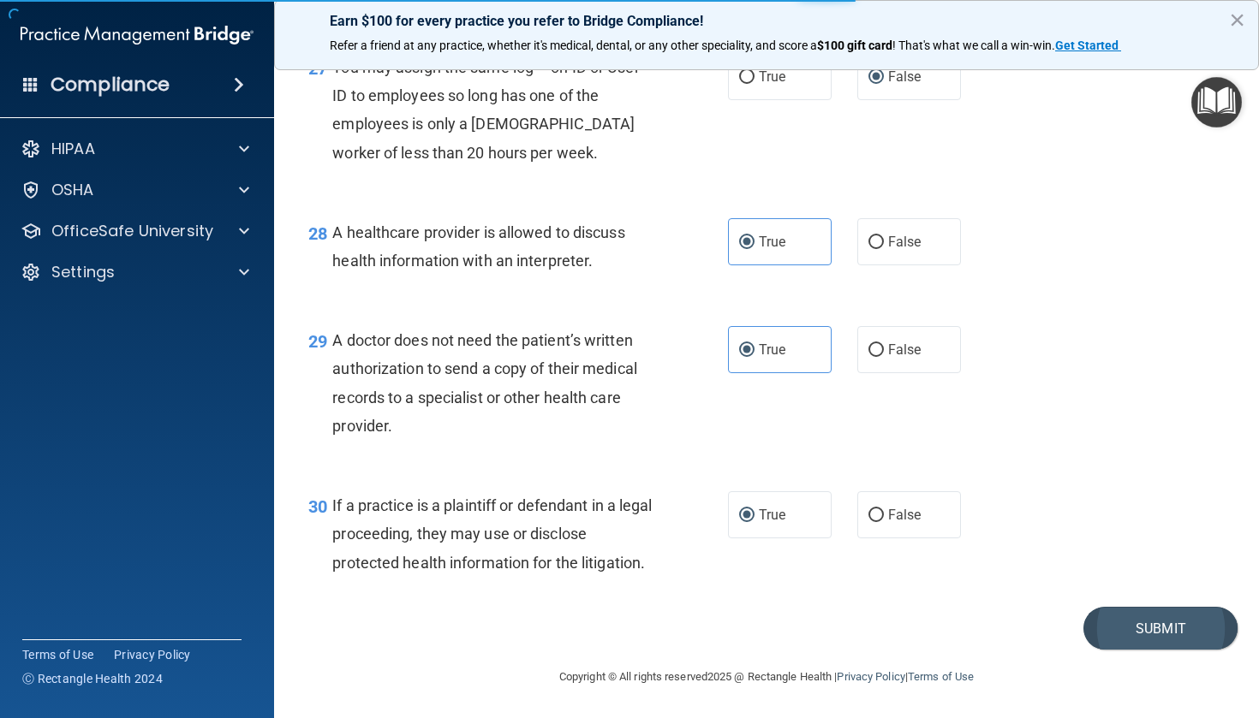
click at [1171, 623] on button "Submit" at bounding box center [1160, 629] width 154 height 44
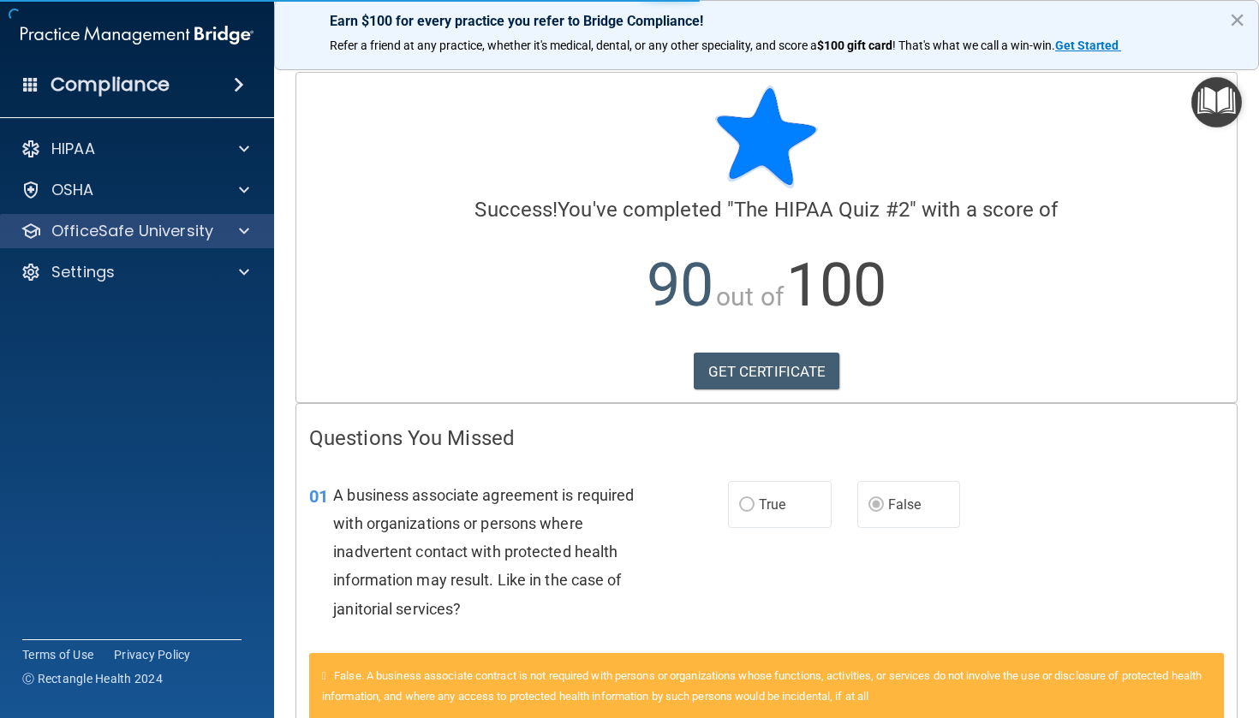
click at [183, 245] on div "OfficeSafe University" at bounding box center [137, 231] width 275 height 34
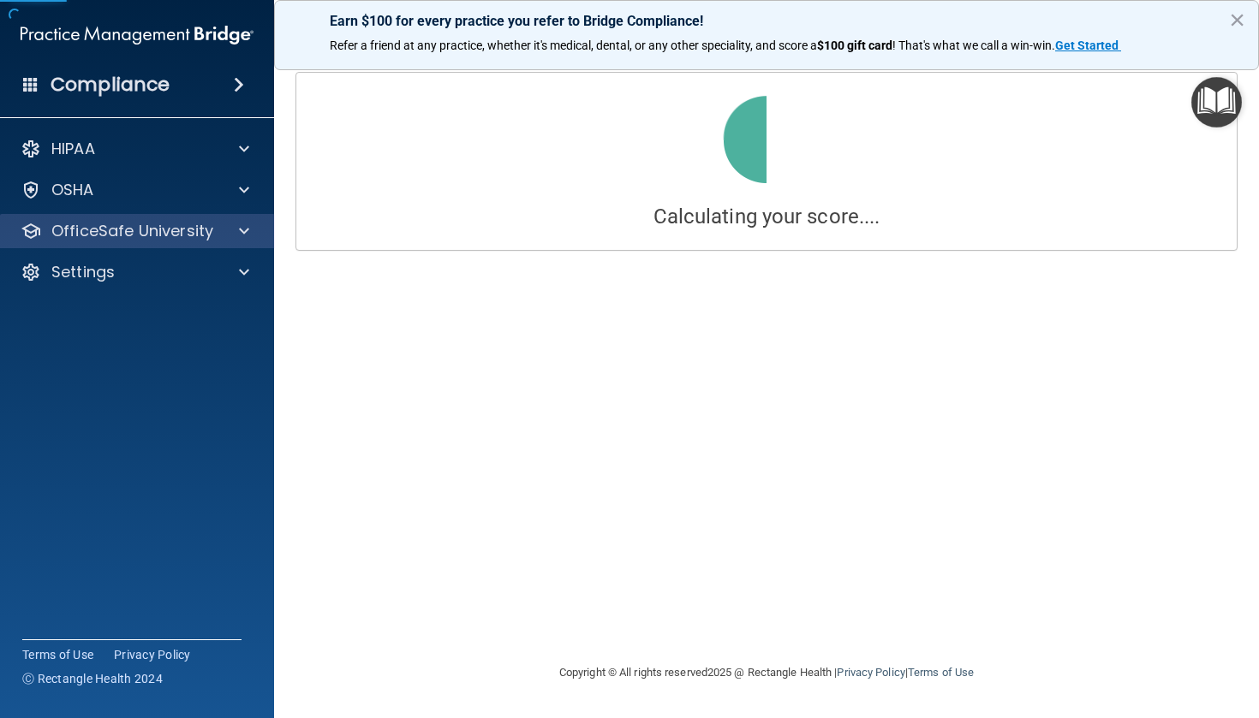
click at [230, 245] on div "OfficeSafe University" at bounding box center [137, 231] width 275 height 34
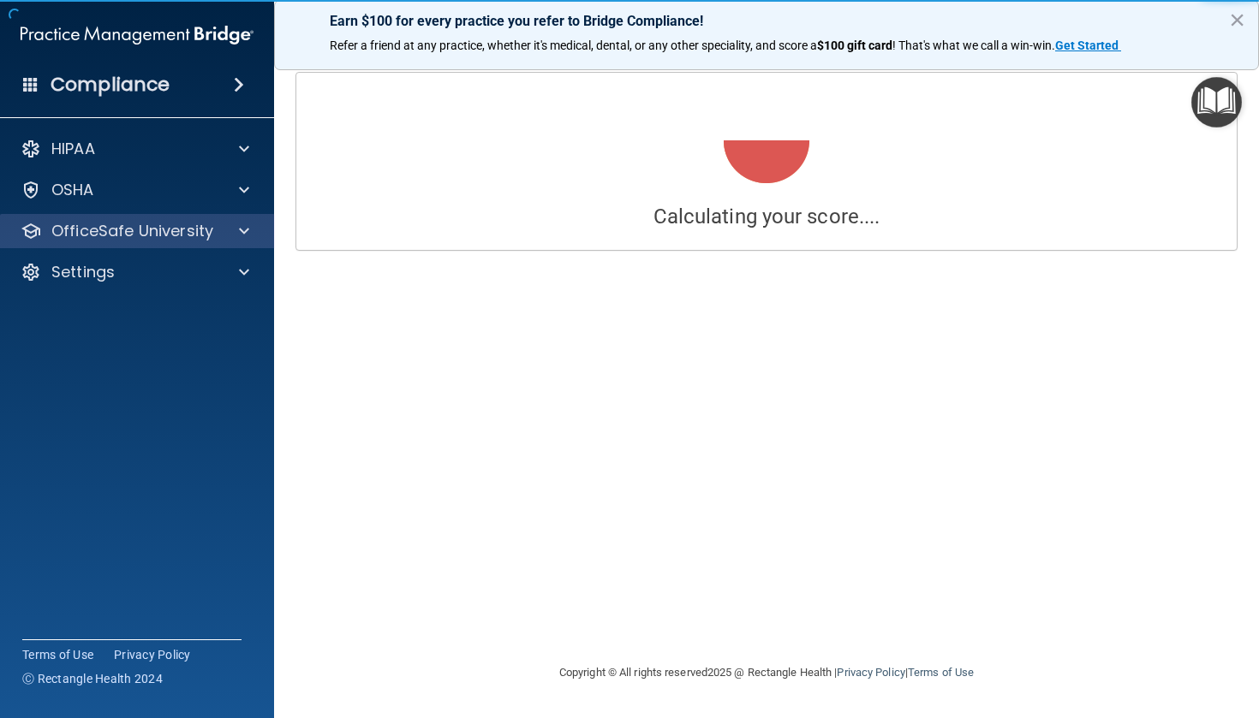
click at [241, 240] on span at bounding box center [244, 231] width 10 height 21
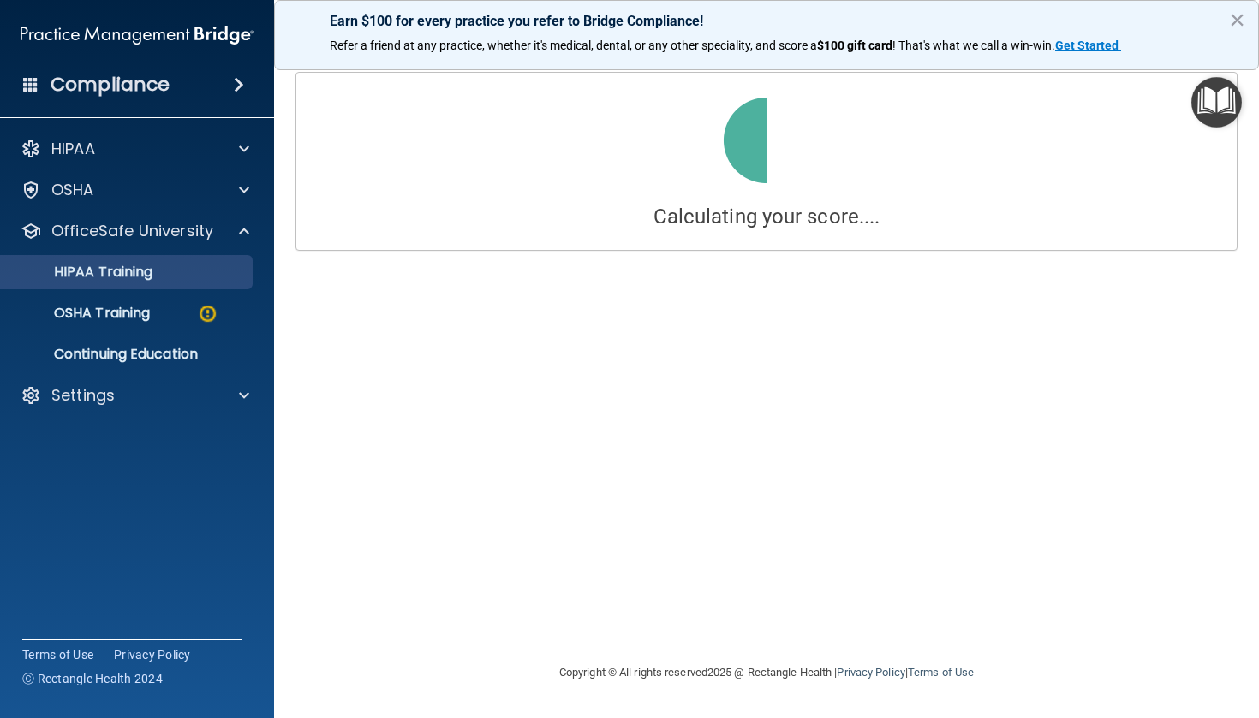
click at [182, 268] on div "HIPAA Training" at bounding box center [128, 272] width 234 height 17
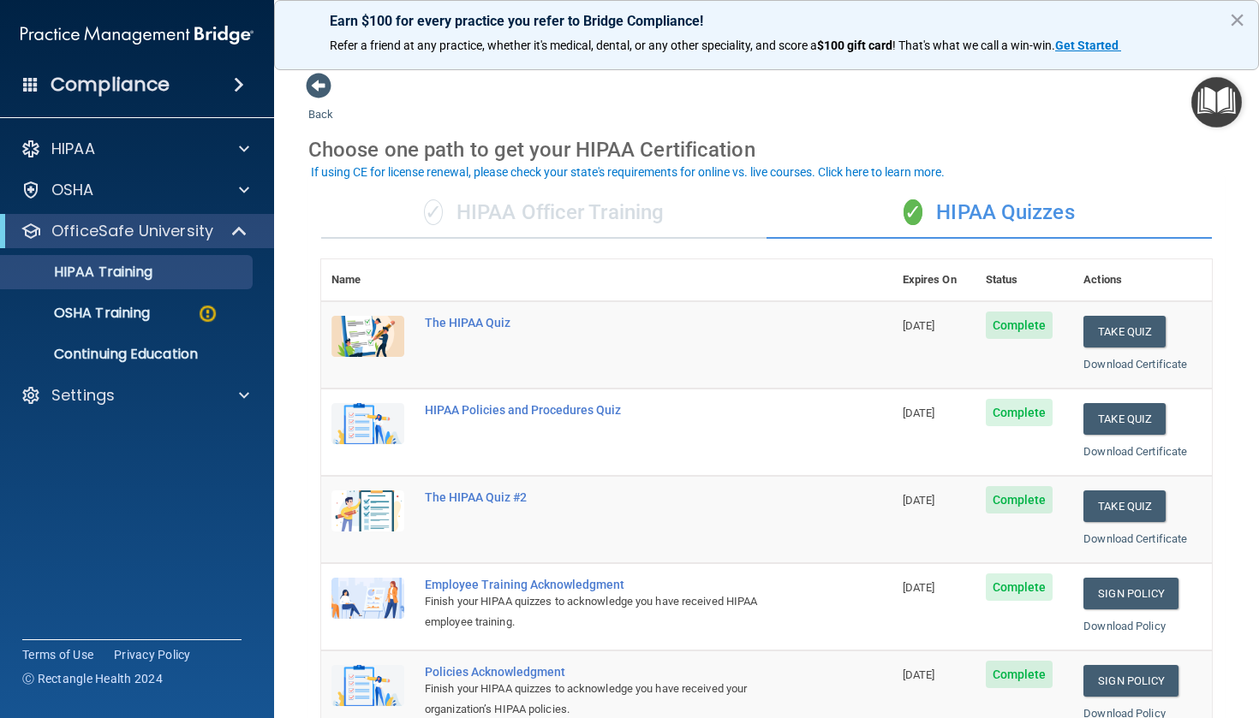
click at [590, 197] on div "✓ HIPAA Officer Training" at bounding box center [543, 213] width 445 height 51
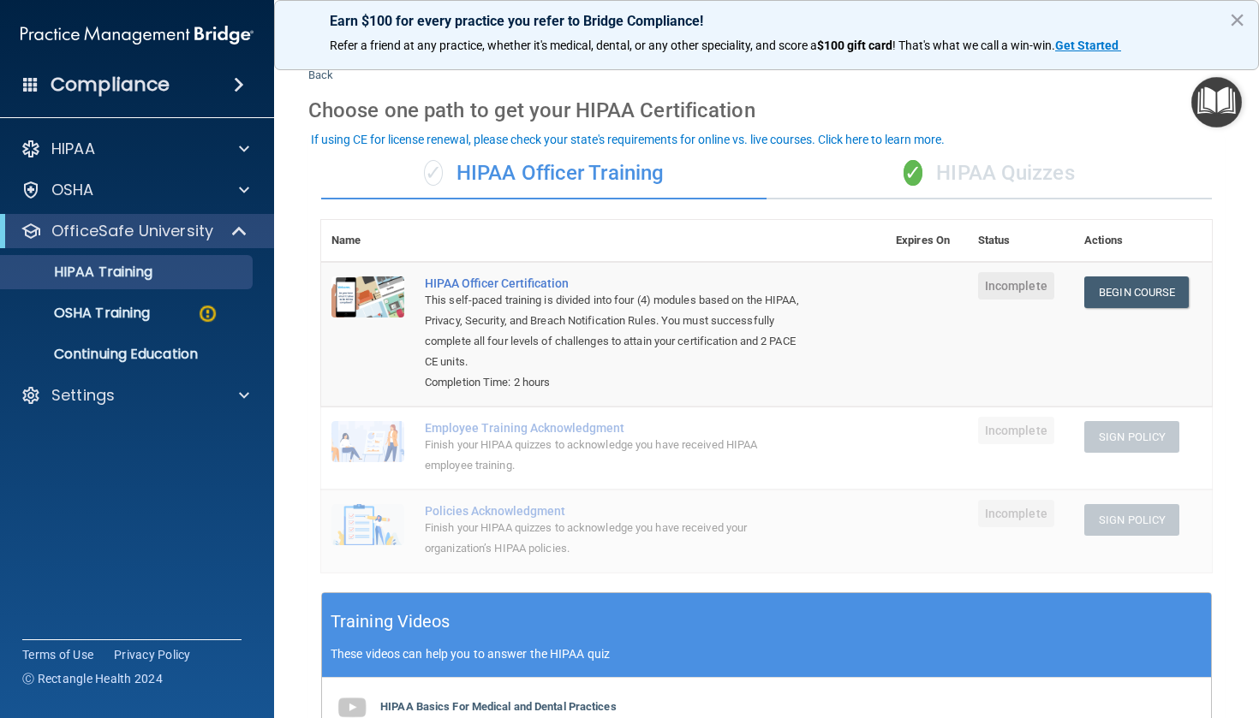
scroll to position [28, 0]
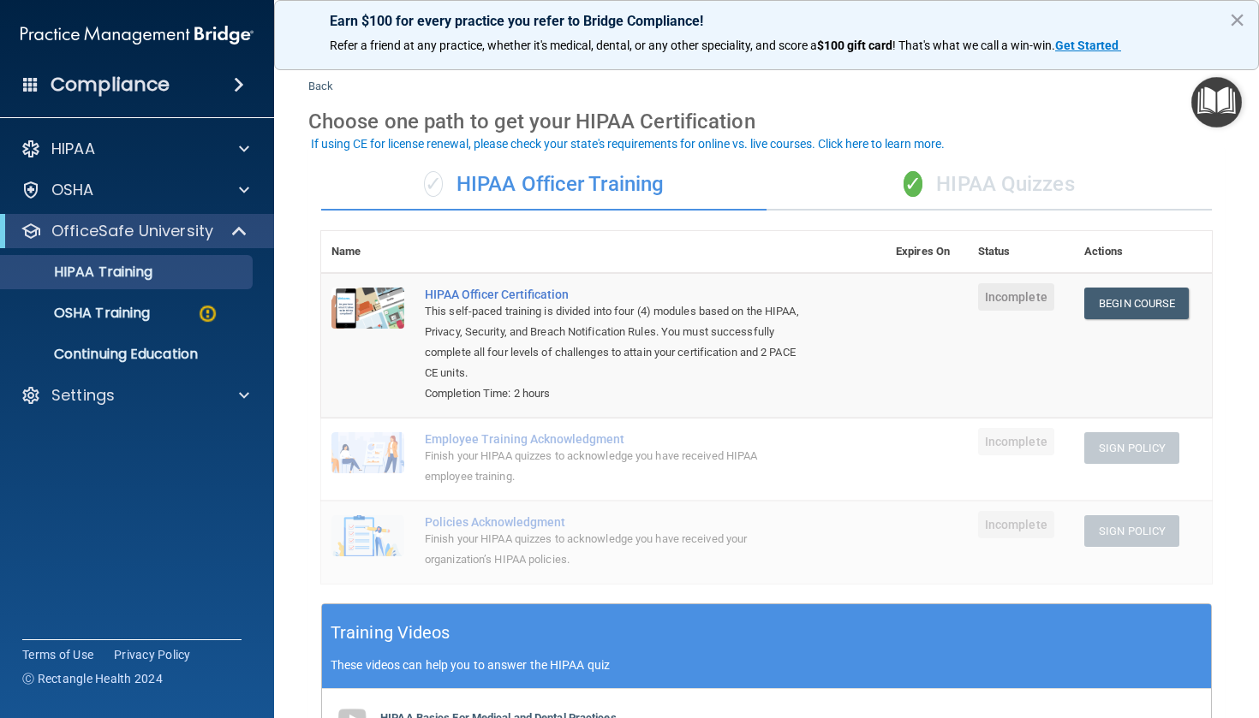
click at [903, 172] on span "✓" at bounding box center [912, 184] width 19 height 26
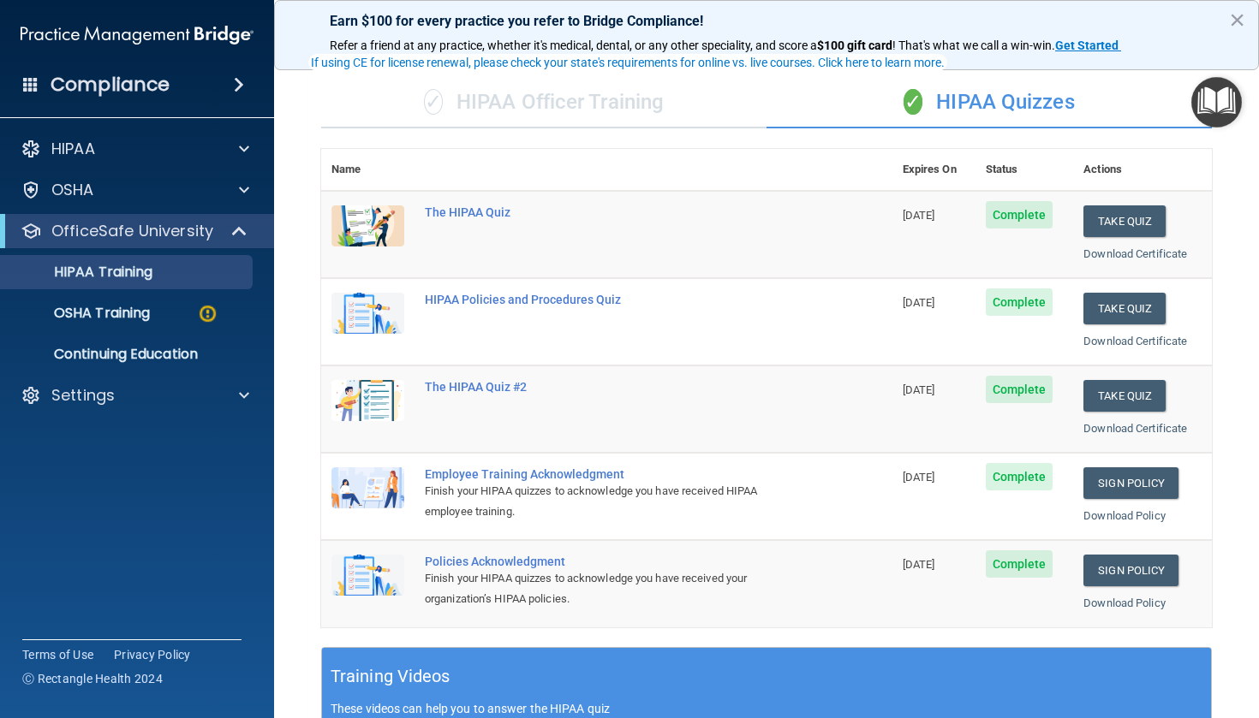
scroll to position [106, 0]
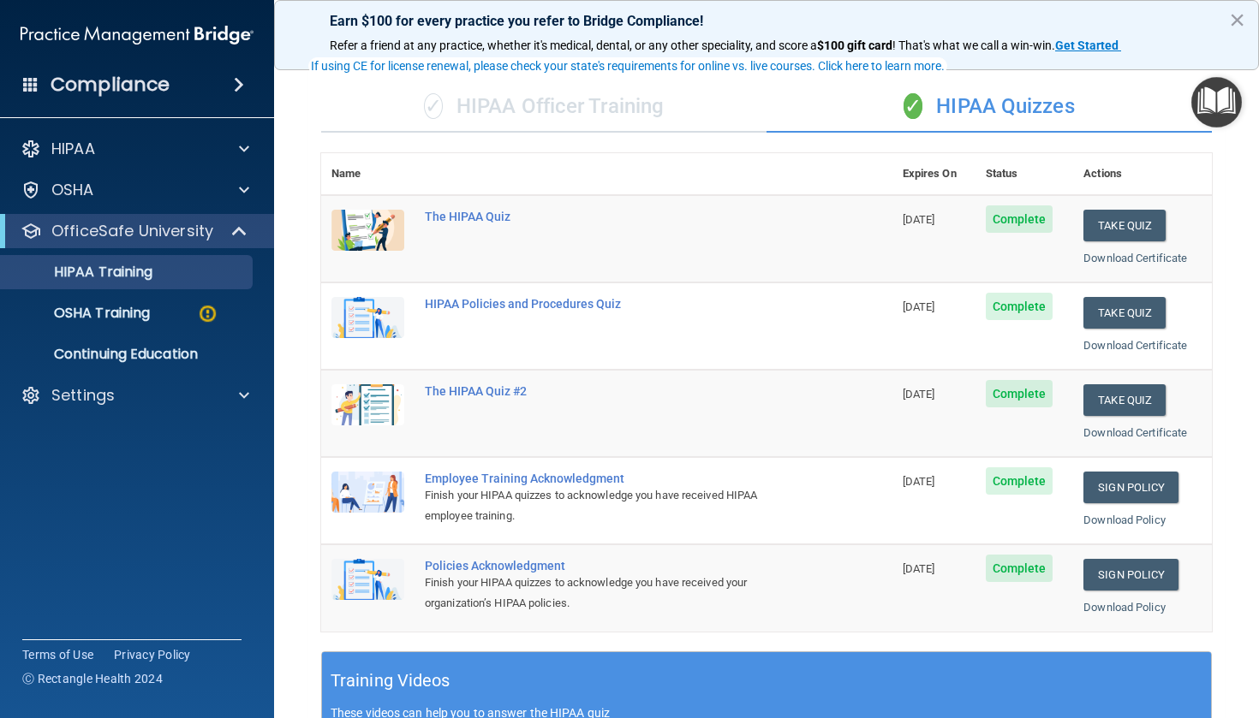
click at [647, 105] on div "✓ HIPAA Officer Training" at bounding box center [543, 106] width 445 height 51
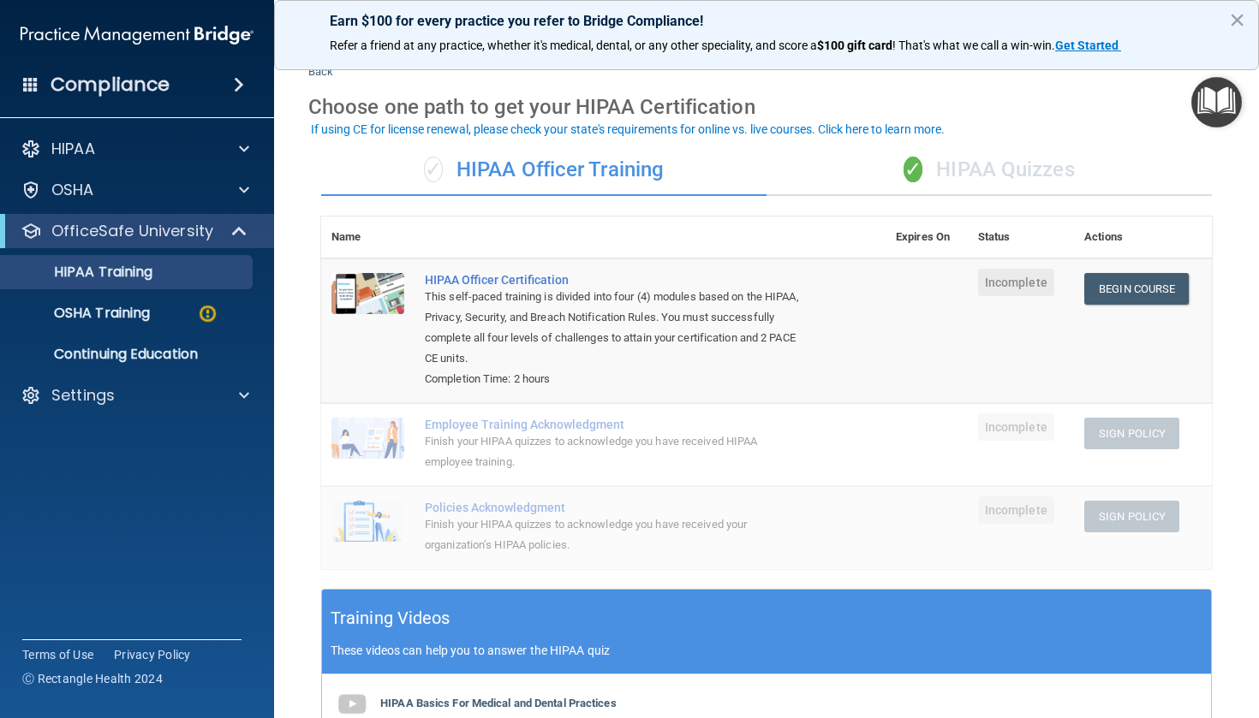
scroll to position [42, 0]
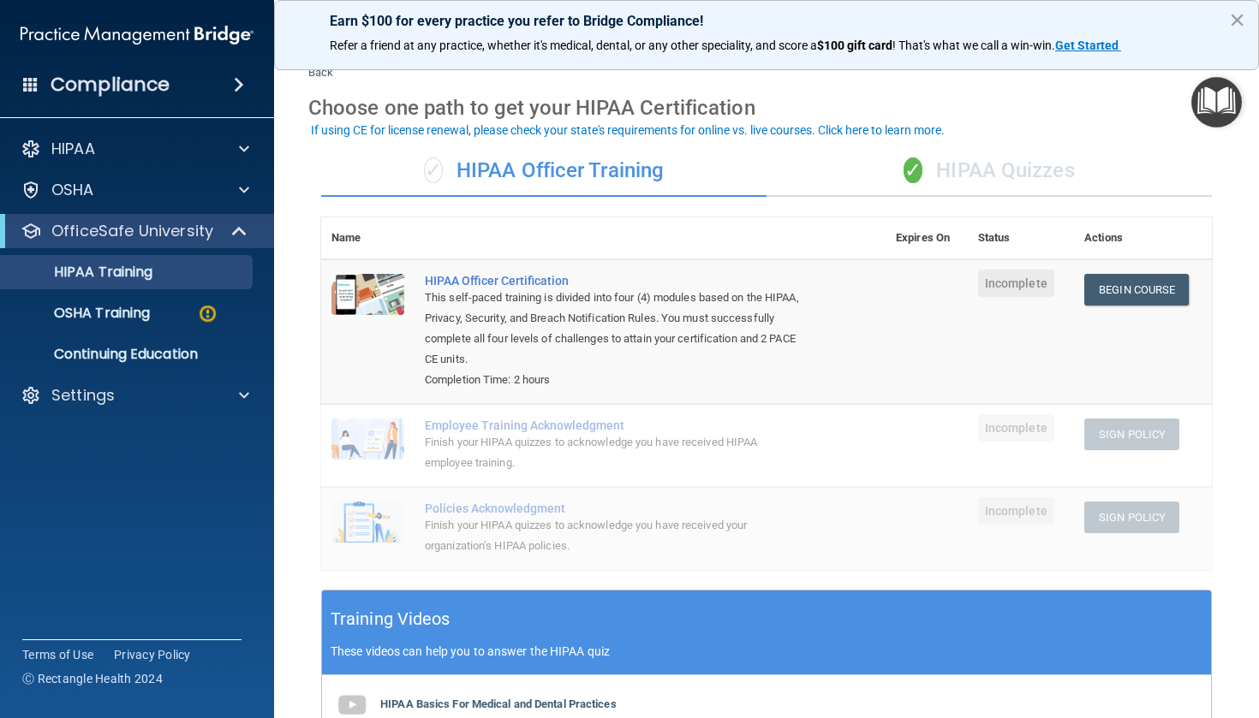
click at [903, 158] on span "✓" at bounding box center [912, 171] width 19 height 26
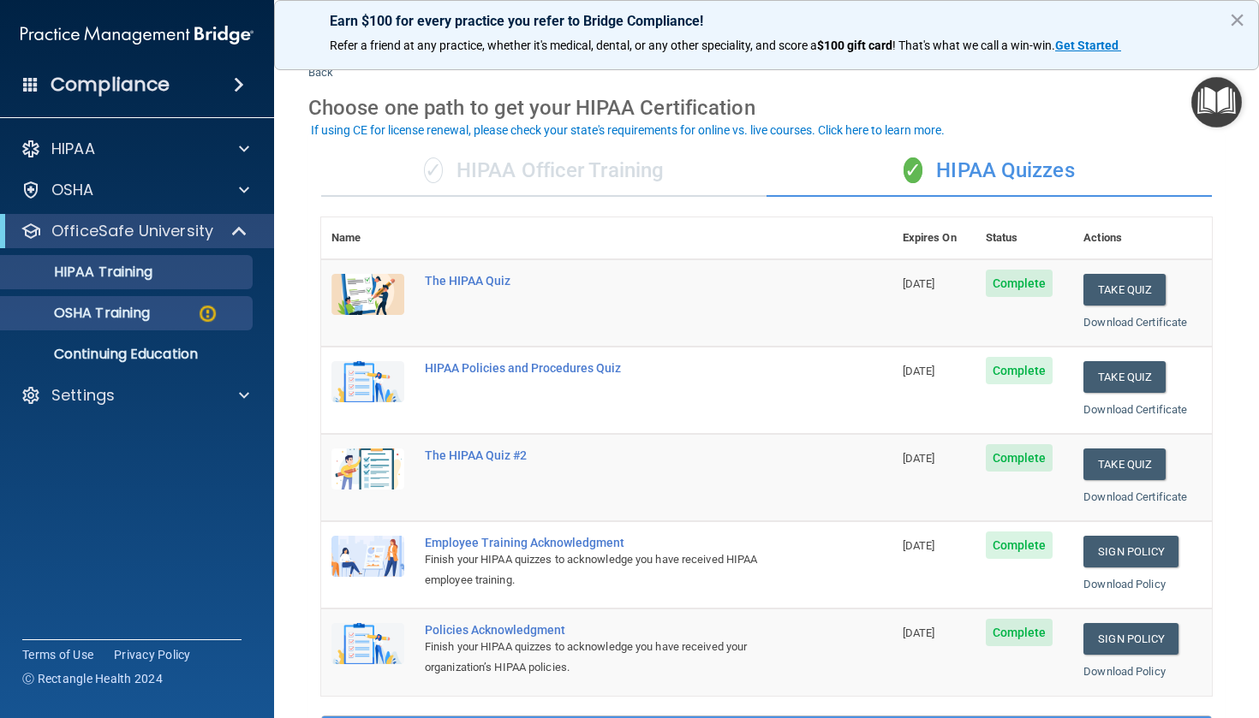
click at [117, 328] on link "OSHA Training" at bounding box center [118, 313] width 270 height 34
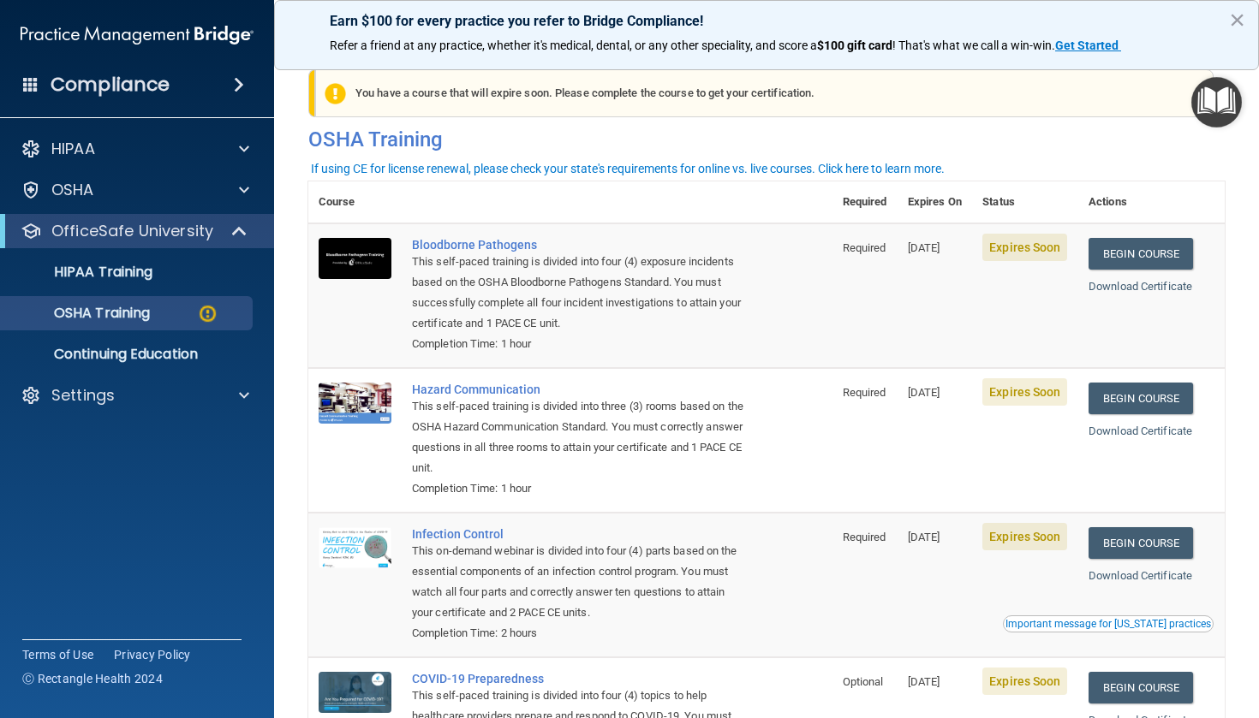
scroll to position [15, 0]
click at [1174, 256] on link "Begin Course" at bounding box center [1140, 255] width 104 height 32
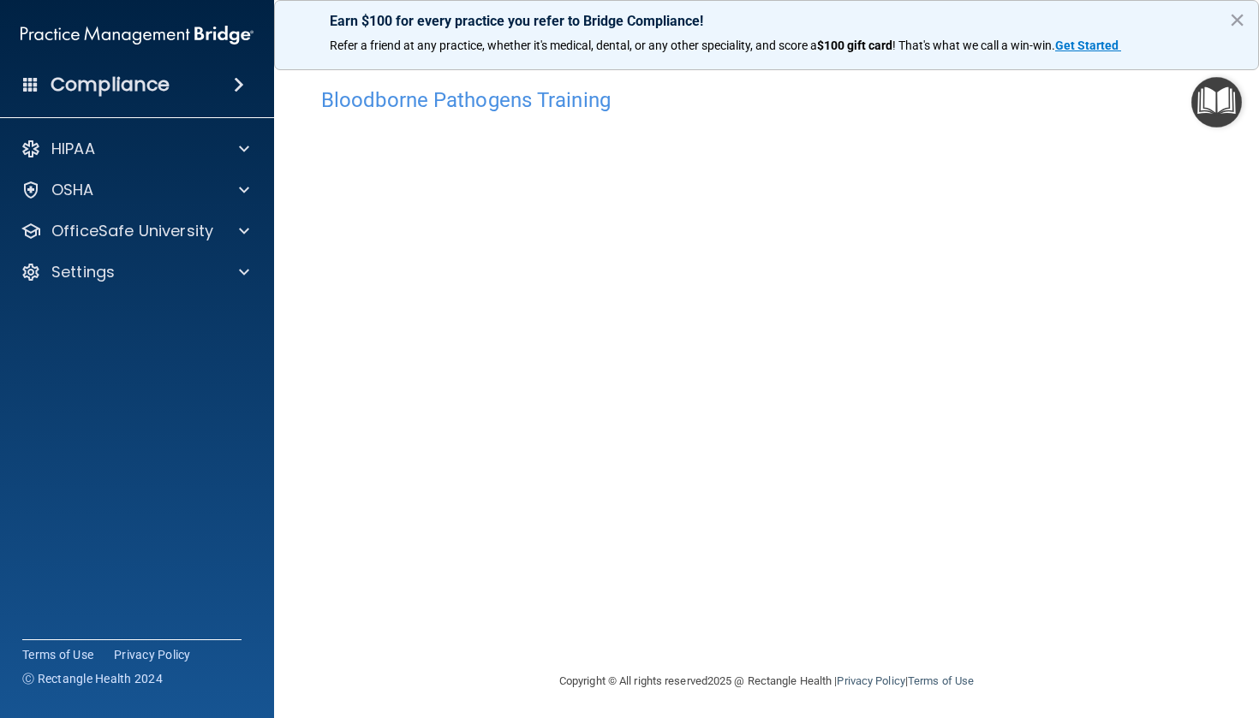
scroll to position [7, 0]
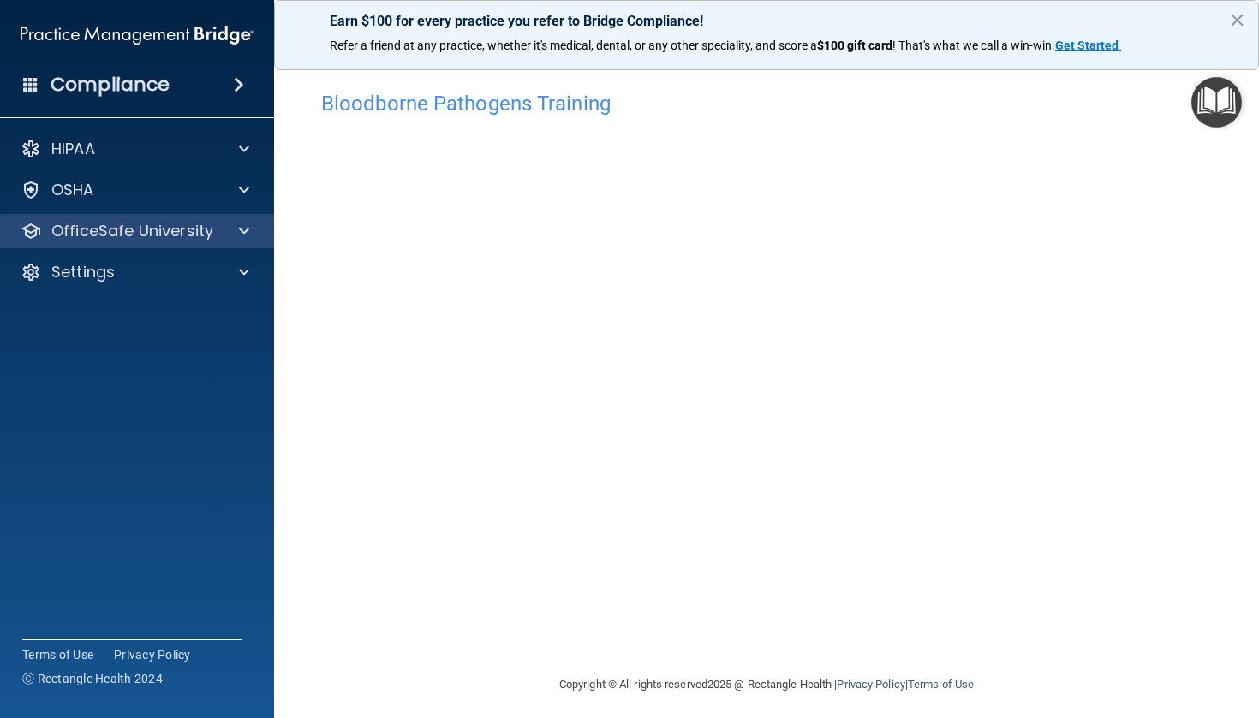
click at [232, 235] on div at bounding box center [241, 231] width 43 height 21
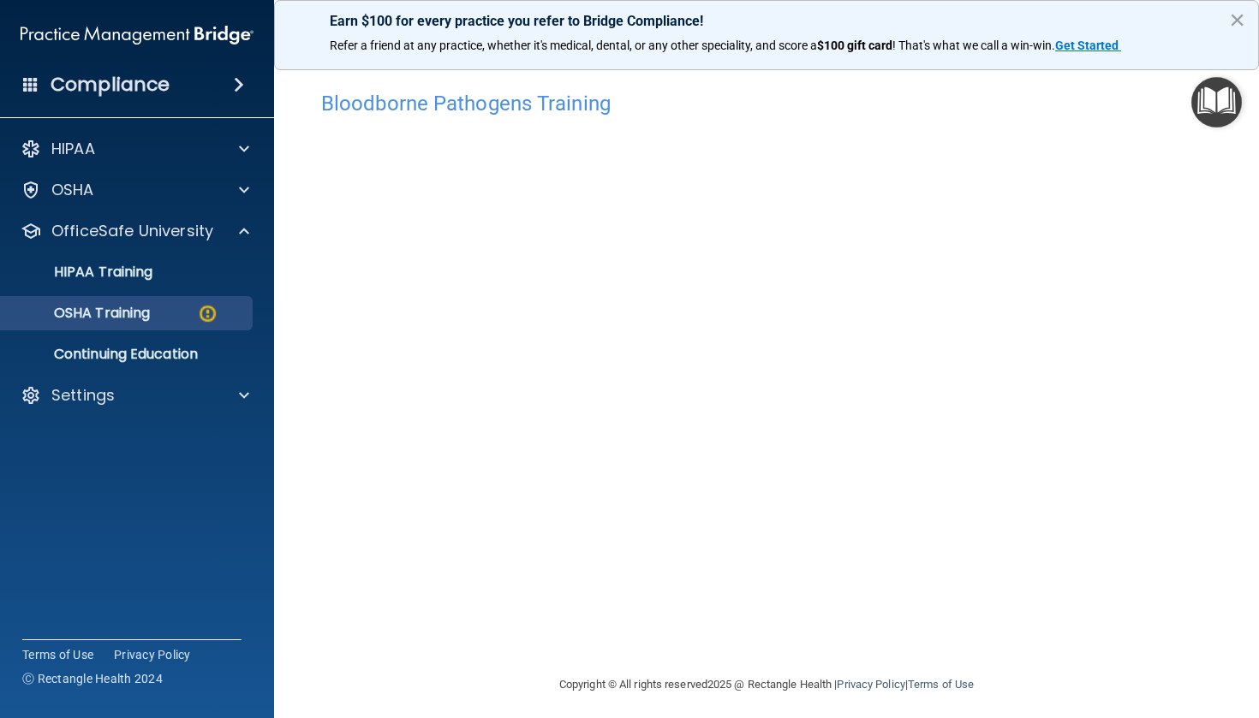
click at [210, 310] on img at bounding box center [207, 313] width 21 height 21
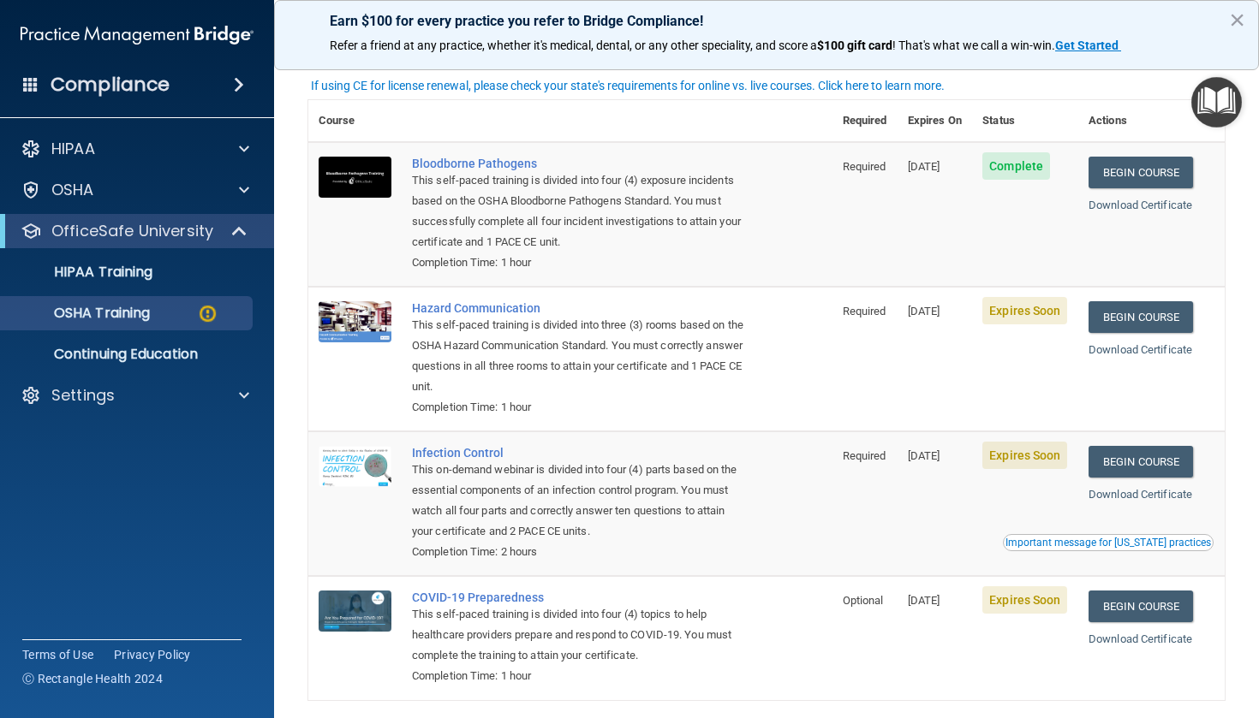
scroll to position [98, 0]
click at [1121, 317] on link "Begin Course" at bounding box center [1140, 317] width 104 height 32
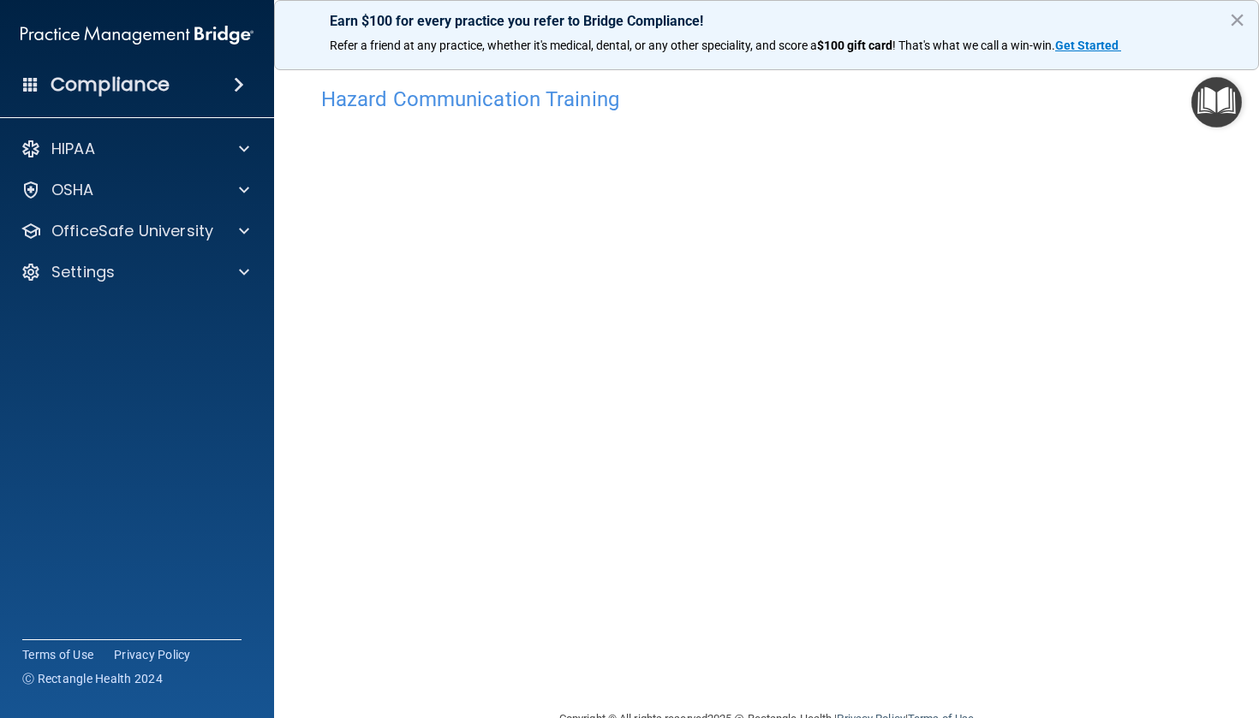
scroll to position [7, 0]
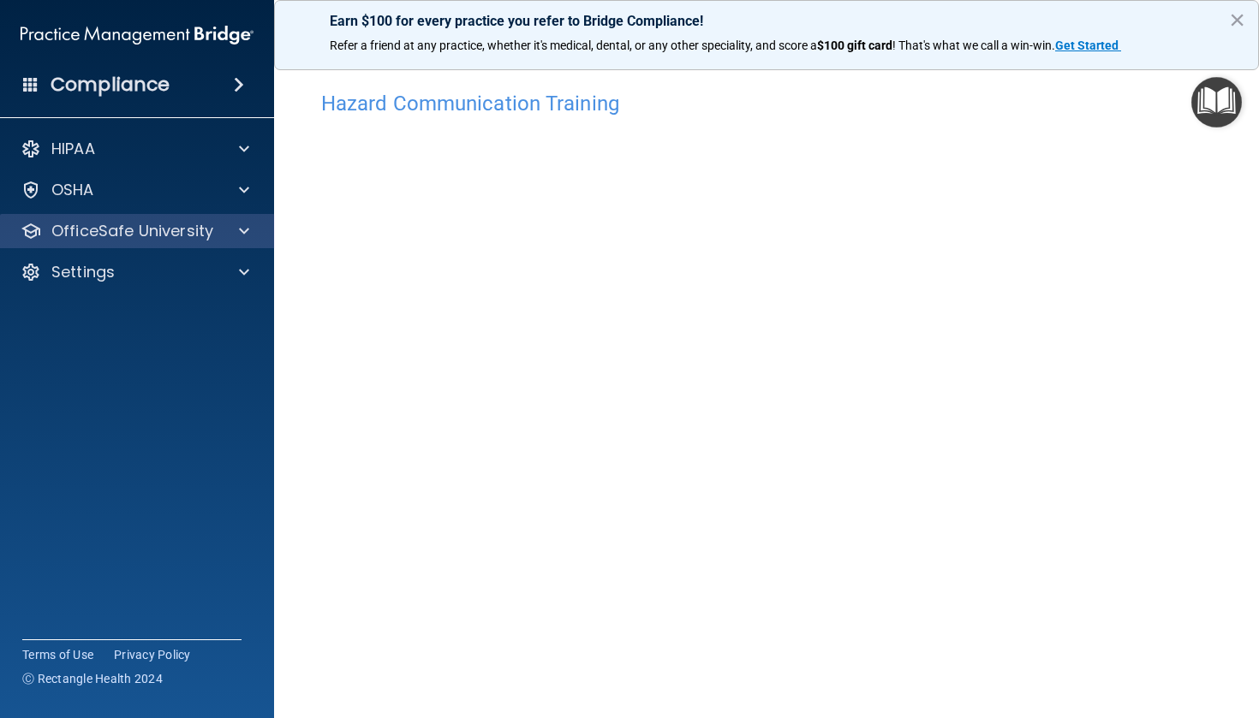
click at [238, 229] on div at bounding box center [241, 231] width 43 height 21
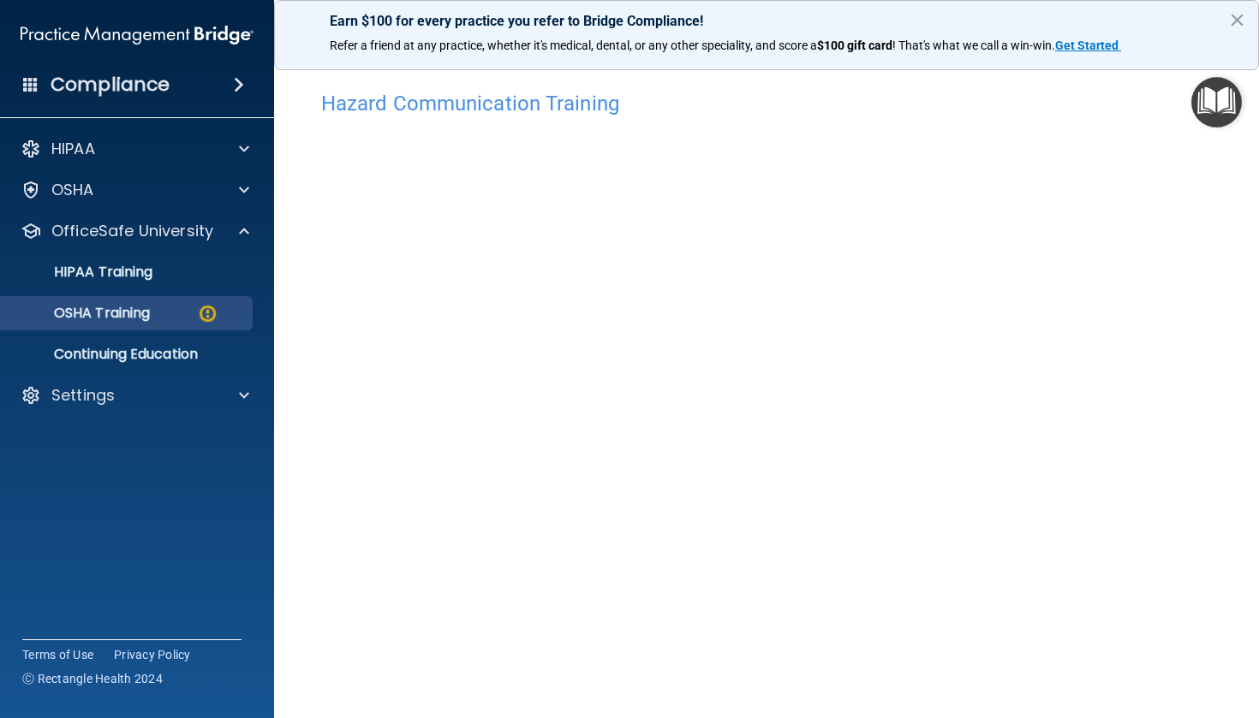
click at [195, 308] on div "OSHA Training" at bounding box center [128, 313] width 234 height 17
